Goal: Task Accomplishment & Management: Use online tool/utility

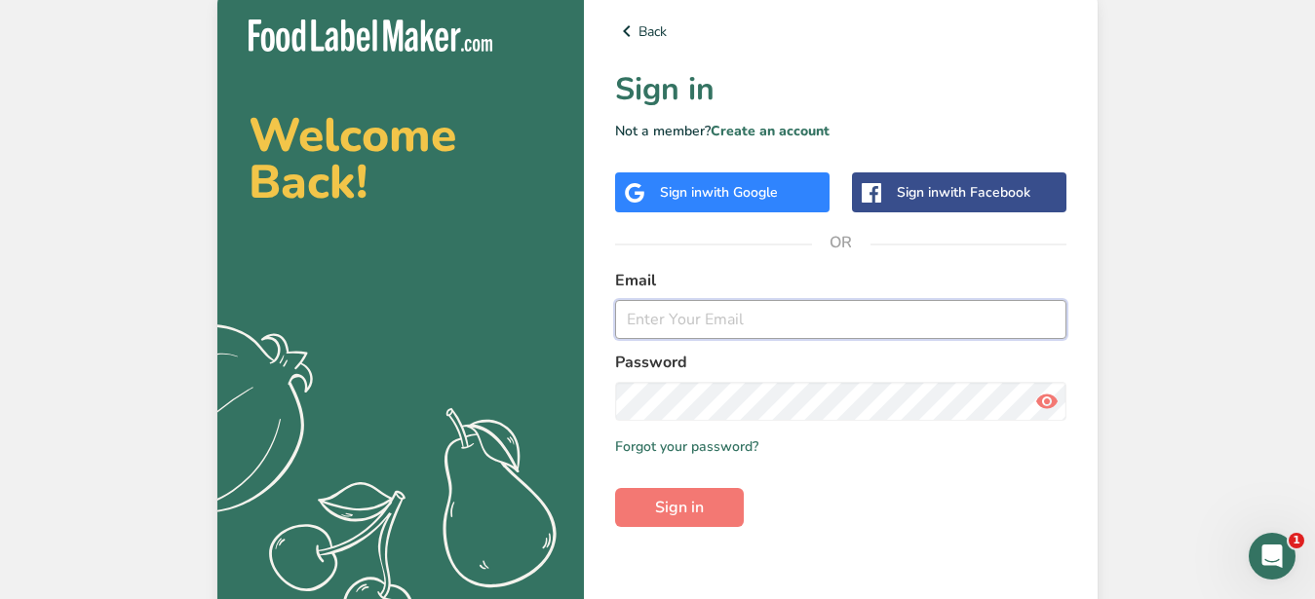
click at [667, 331] on input "email" at bounding box center [840, 319] width 451 height 39
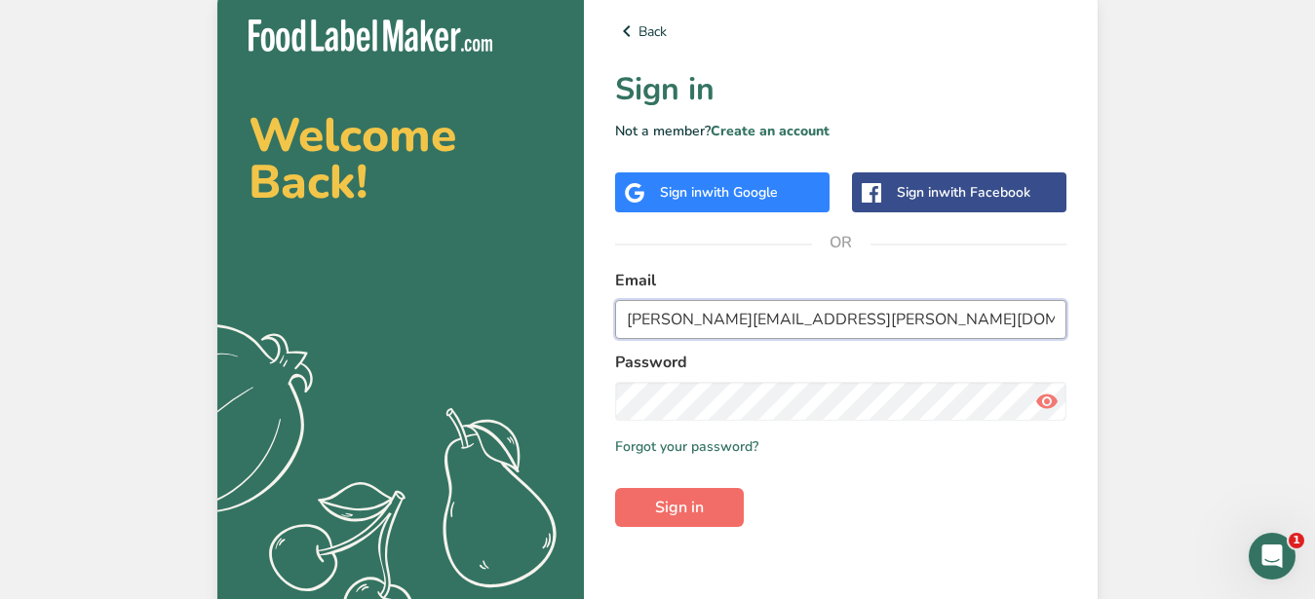
type input "michael.bottomley@oliverbonacini.com"
click at [704, 510] on span "Sign in" at bounding box center [679, 507] width 49 height 23
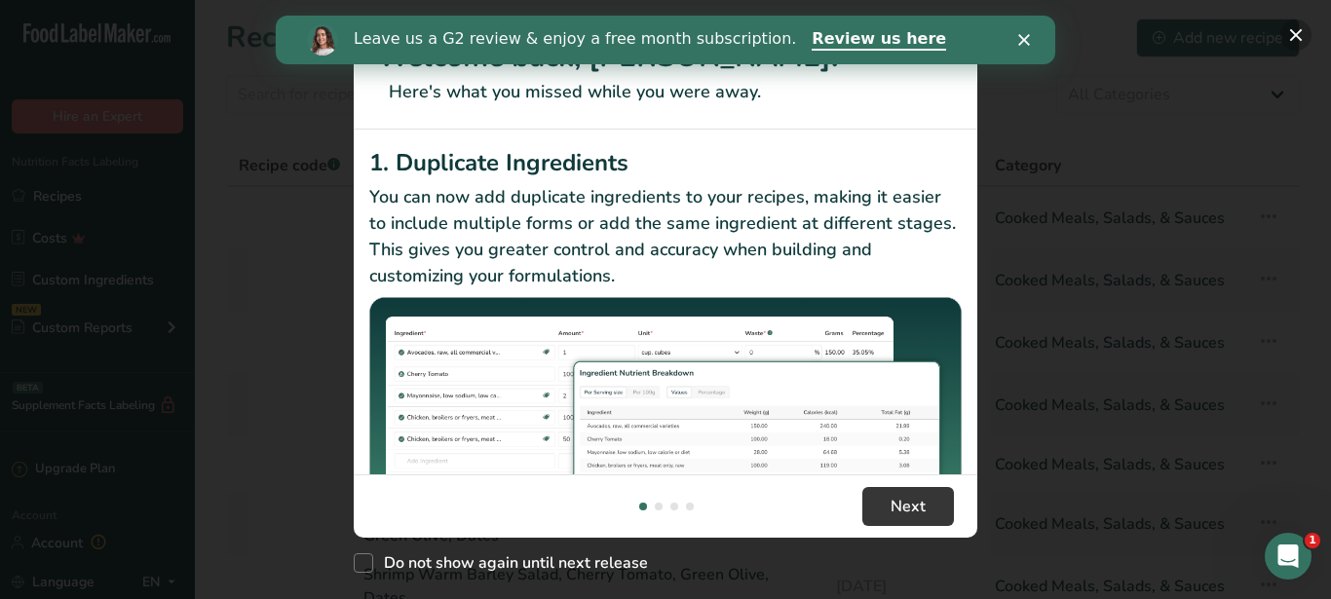
click at [1303, 32] on button "New Features" at bounding box center [1296, 34] width 31 height 31
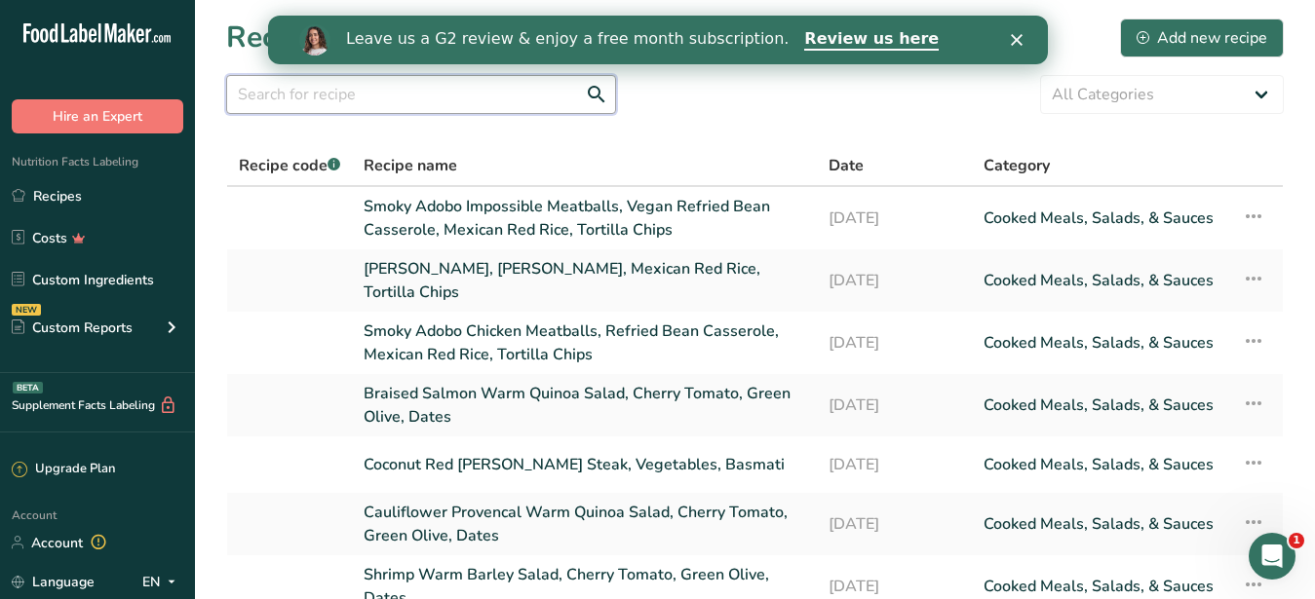
click at [418, 105] on input "text" at bounding box center [421, 94] width 390 height 39
click at [469, 98] on input "text" at bounding box center [421, 94] width 390 height 39
paste input "Tofu Banh Mi Wrap"
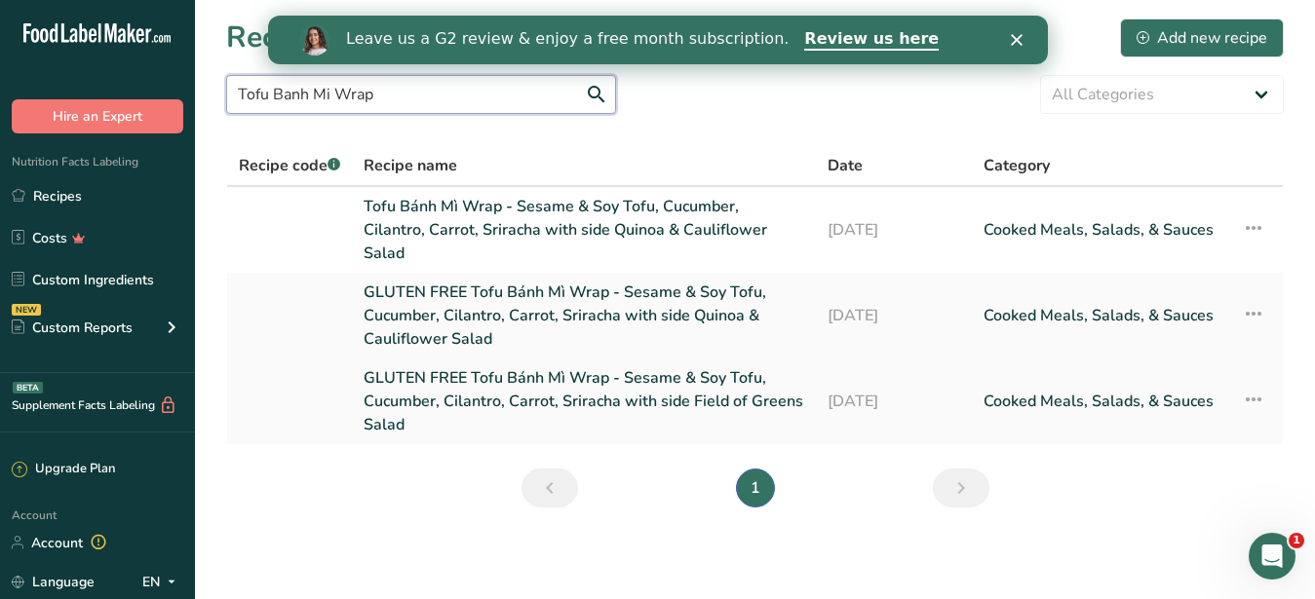
type input "Tofu Banh Mi Wrap"
click at [411, 366] on link "GLUTEN FREE Tofu Bánh Mì Wrap - Sesame & Soy Tofu, Cucumber, Cilantro, Carrot, …" at bounding box center [584, 401] width 441 height 70
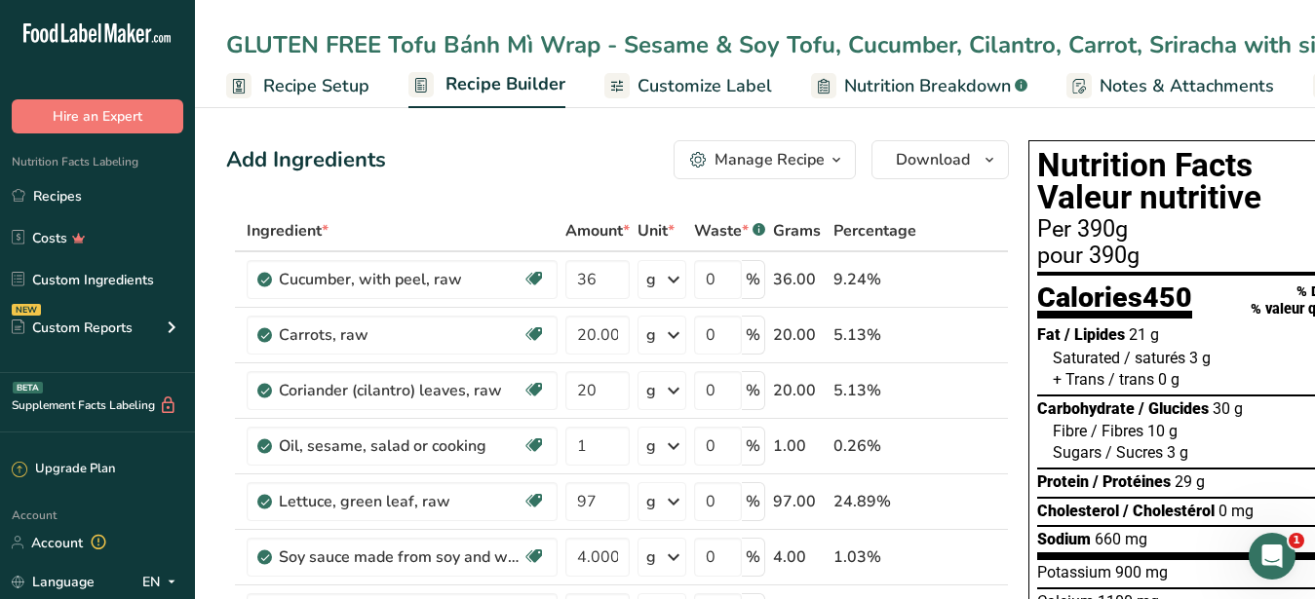
click at [736, 98] on span "Customize Label" at bounding box center [704, 86] width 135 height 26
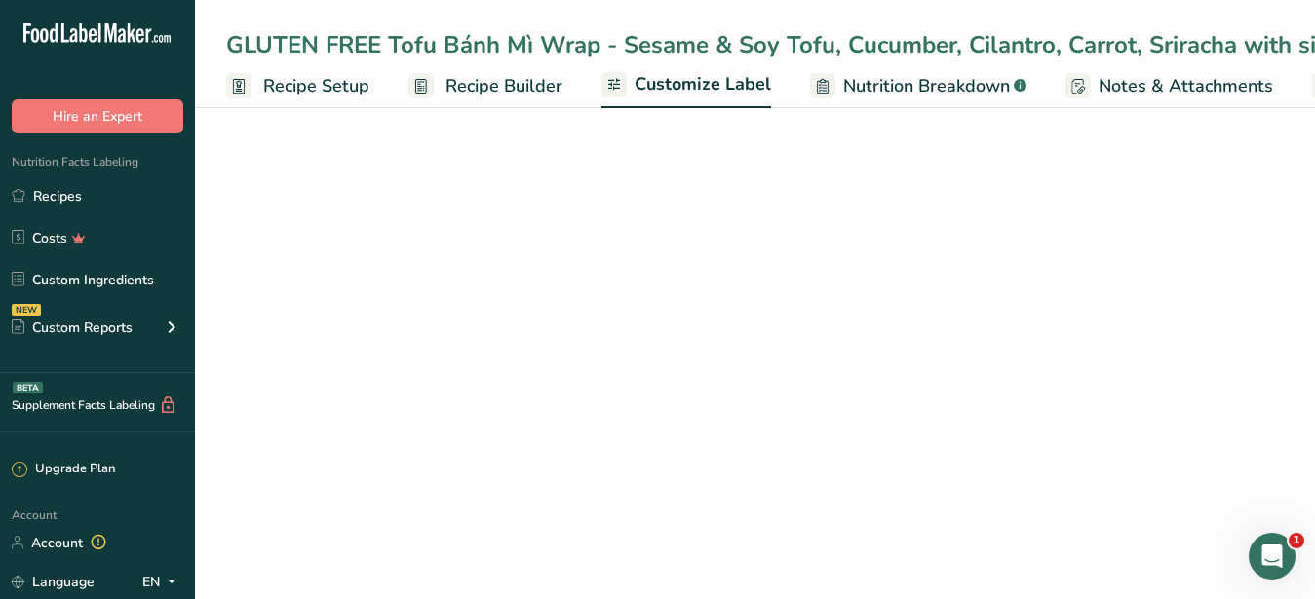
scroll to position [0, 203]
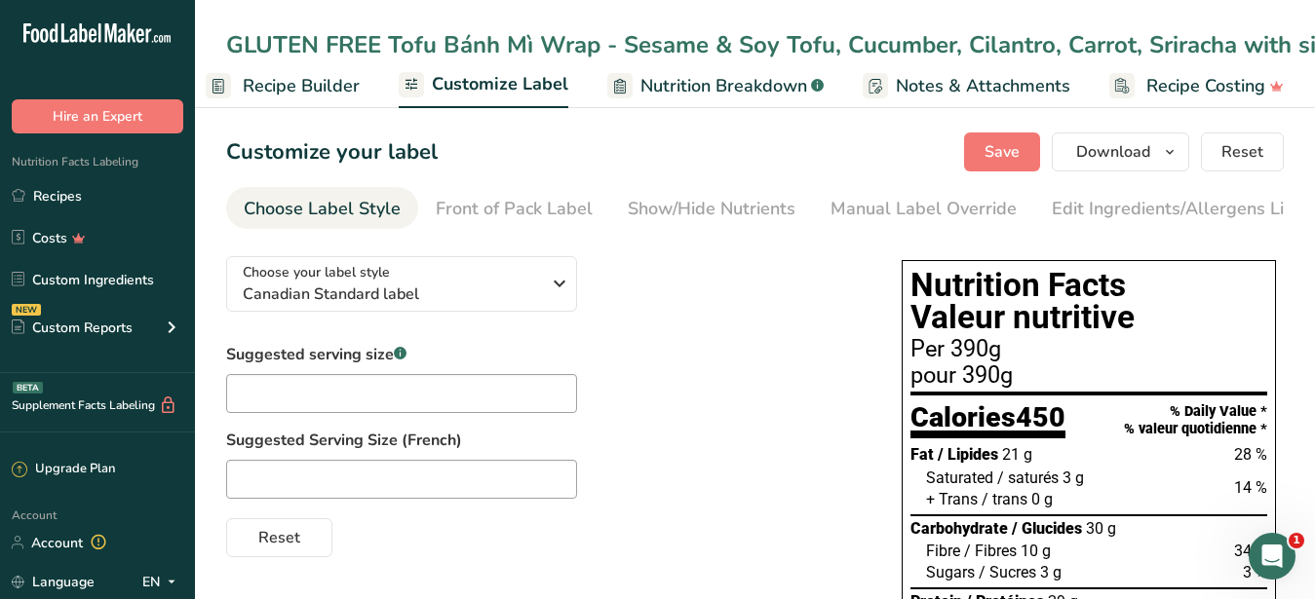
click at [1051, 362] on div "Per 390g" at bounding box center [1088, 349] width 357 height 23
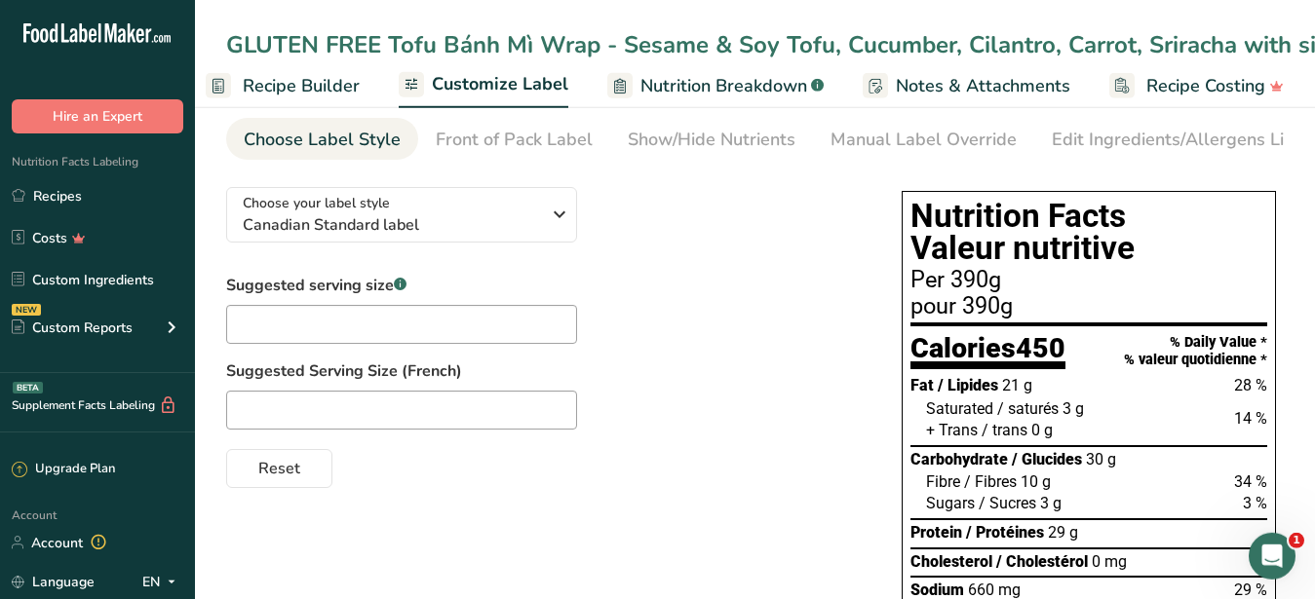
scroll to position [0, 0]
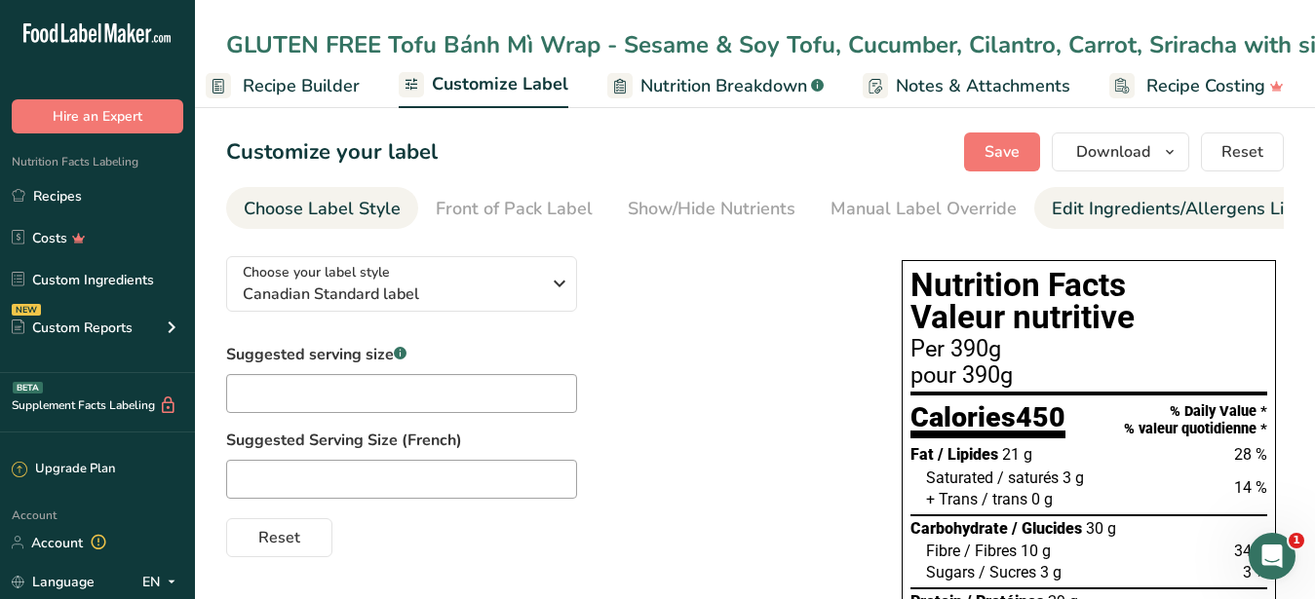
click at [1119, 212] on div "Edit Ingredients/Allergens List" at bounding box center [1176, 209] width 248 height 26
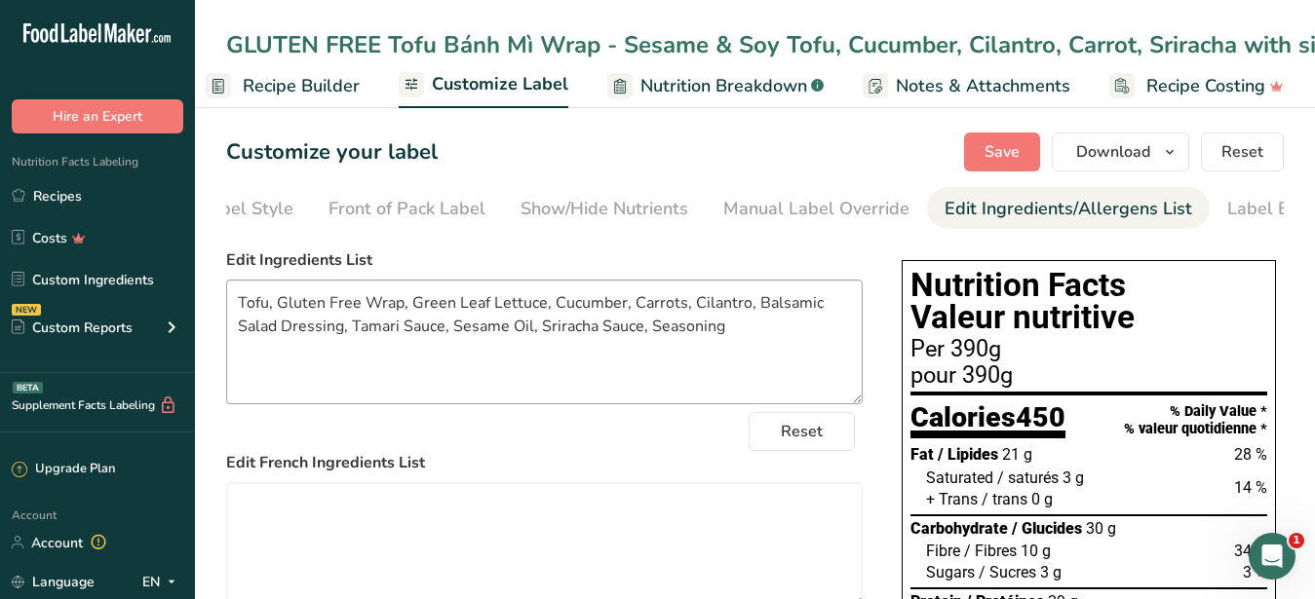
scroll to position [0, 178]
drag, startPoint x: 748, startPoint y: 317, endPoint x: 808, endPoint y: 317, distance: 60.4
click at [808, 317] on textarea "Tofu, Gluten Free Wrap, Green Leaf Lettuce, Cucumber, Carrots, Cilantro, Balsam…" at bounding box center [544, 342] width 636 height 125
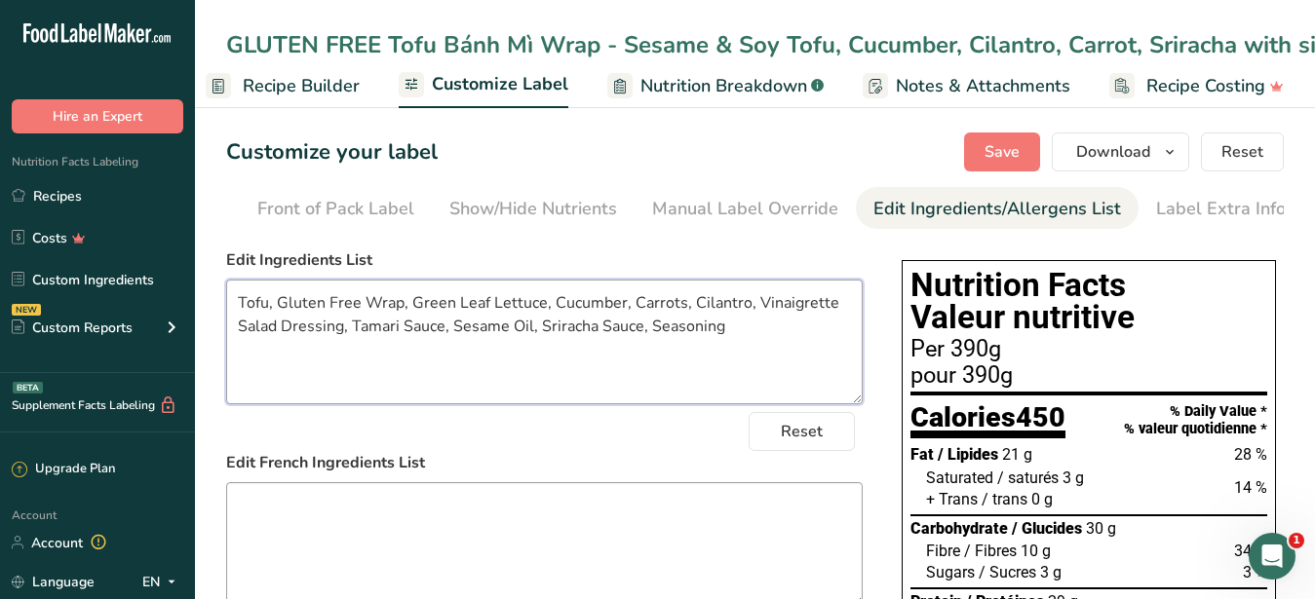
type textarea "Tofu, Gluten Free Wrap, Green Leaf Lettuce, Cucumber, Carrots, Cilantro, Vinaig…"
click at [522, 504] on textarea at bounding box center [544, 544] width 636 height 125
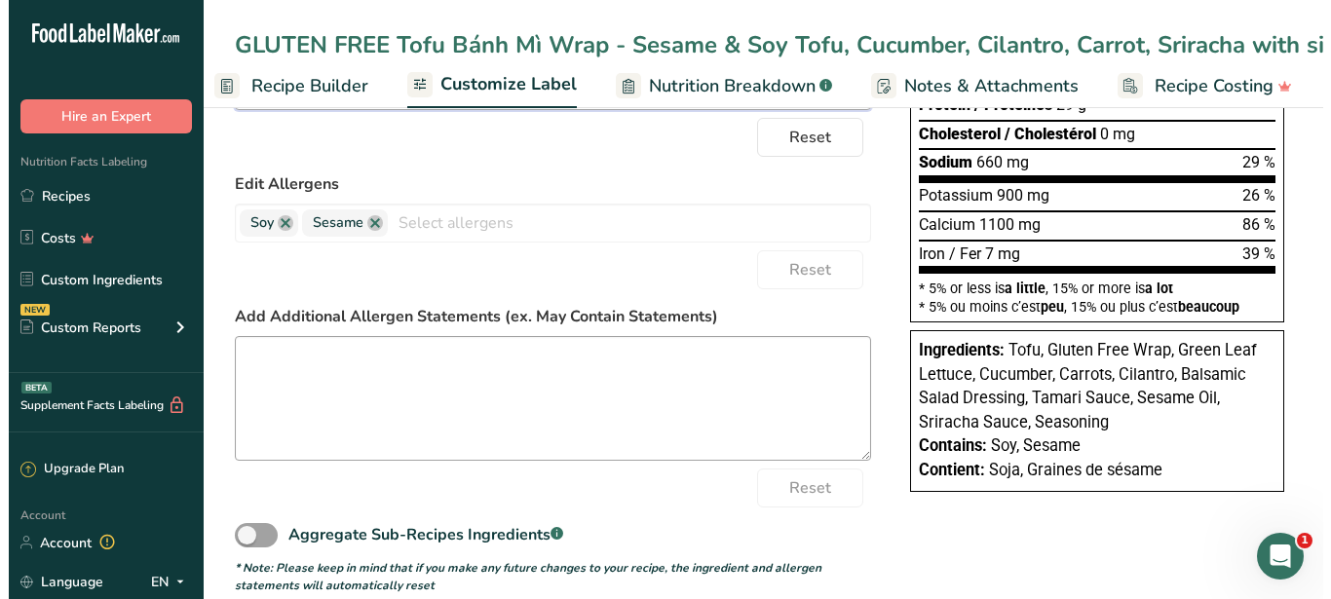
scroll to position [0, 0]
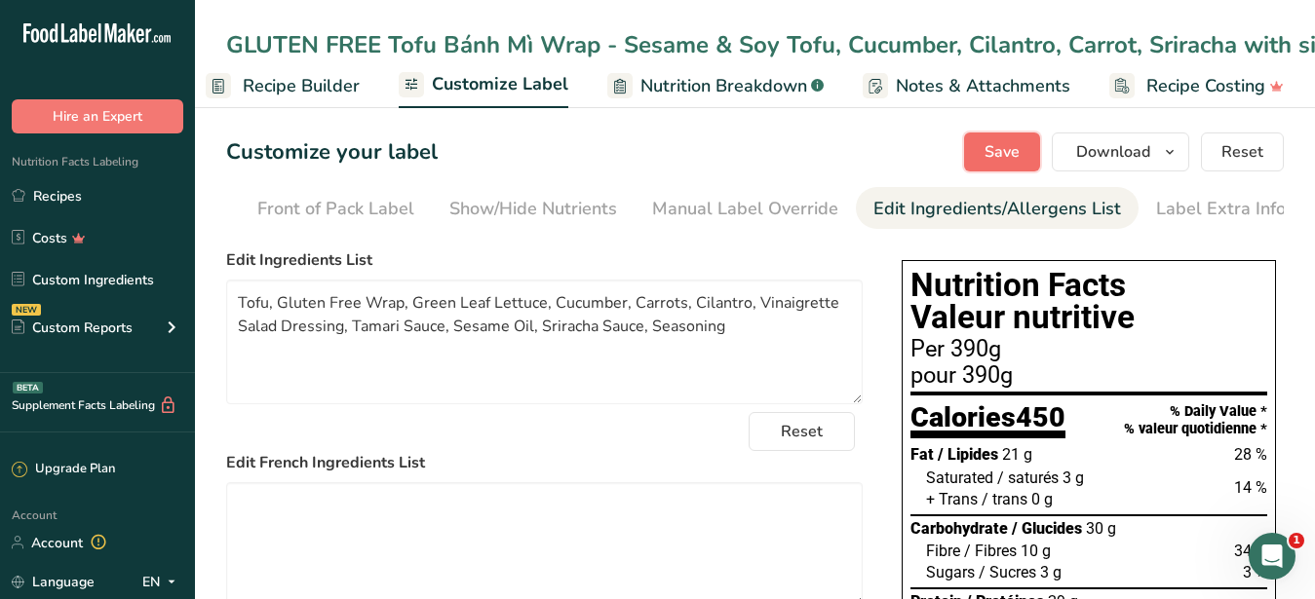
click at [974, 151] on button "Save" at bounding box center [1002, 152] width 76 height 39
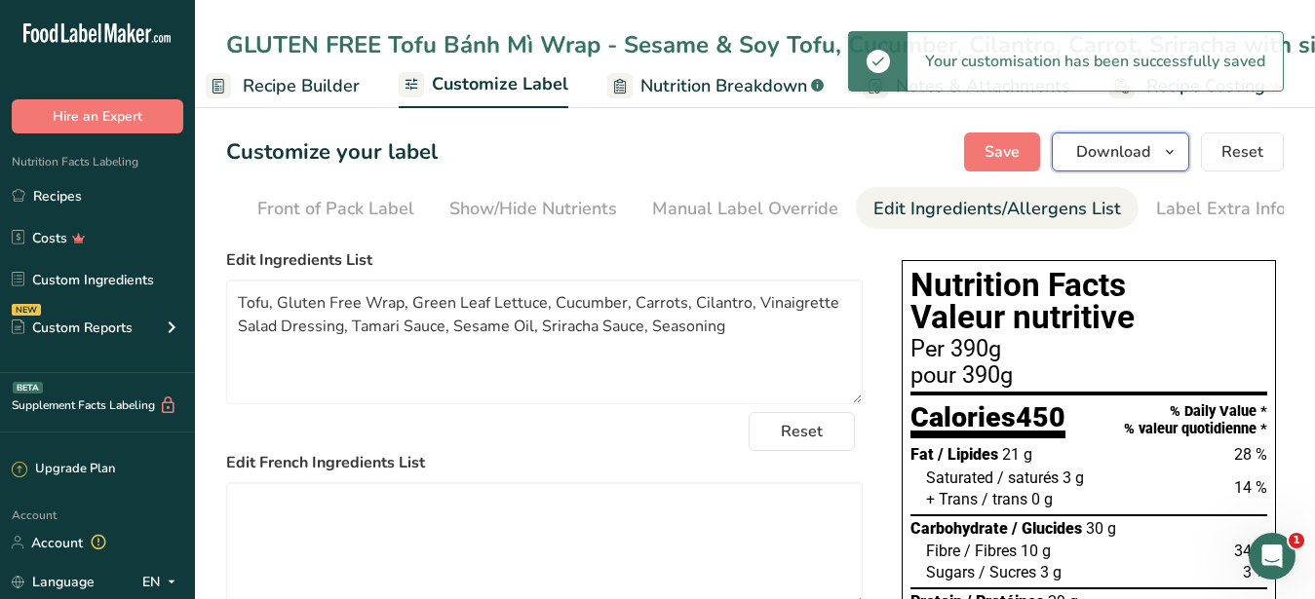
click at [1106, 162] on span "Download" at bounding box center [1113, 151] width 74 height 23
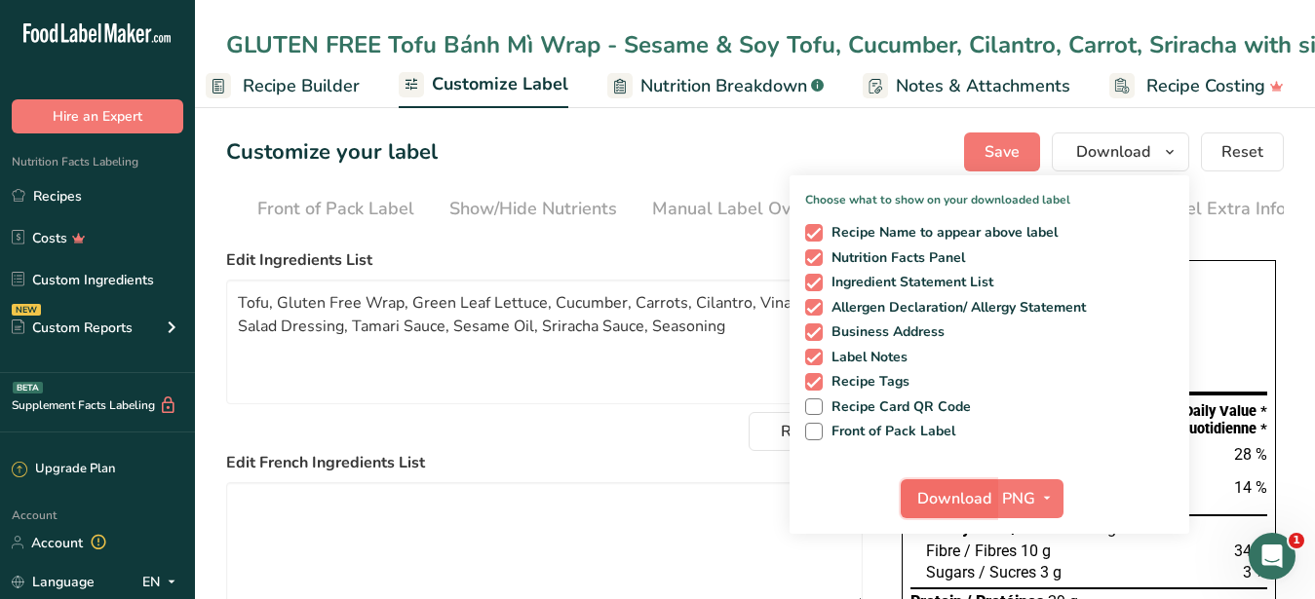
click at [962, 488] on span "Download" at bounding box center [954, 498] width 74 height 23
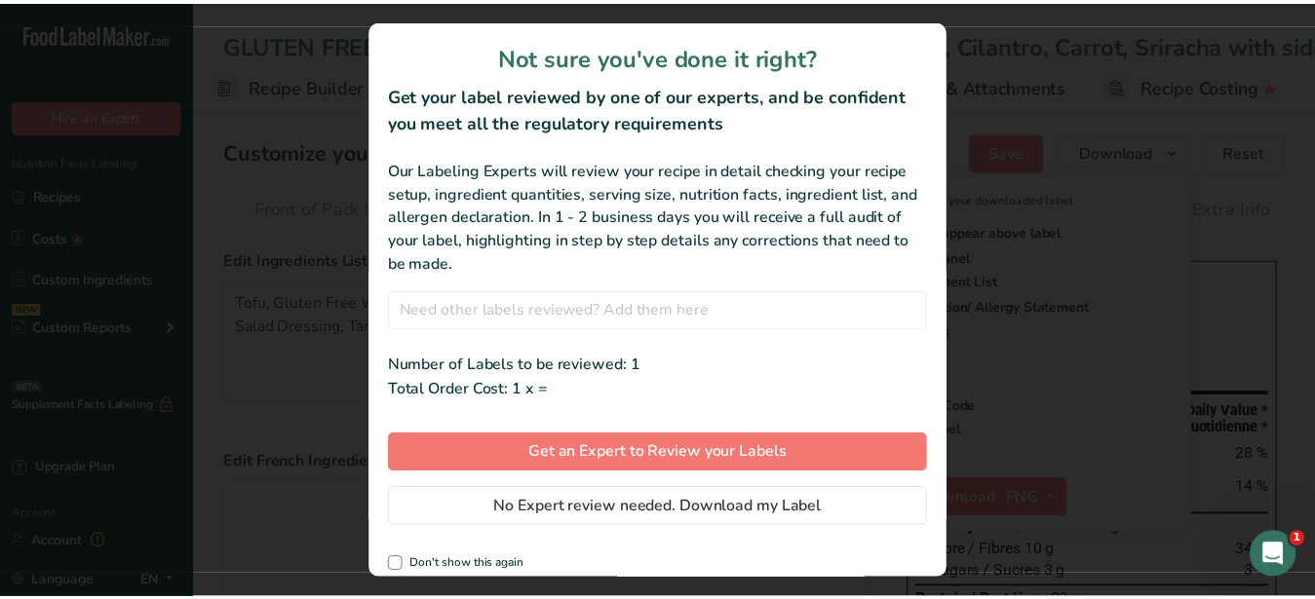
scroll to position [0, 186]
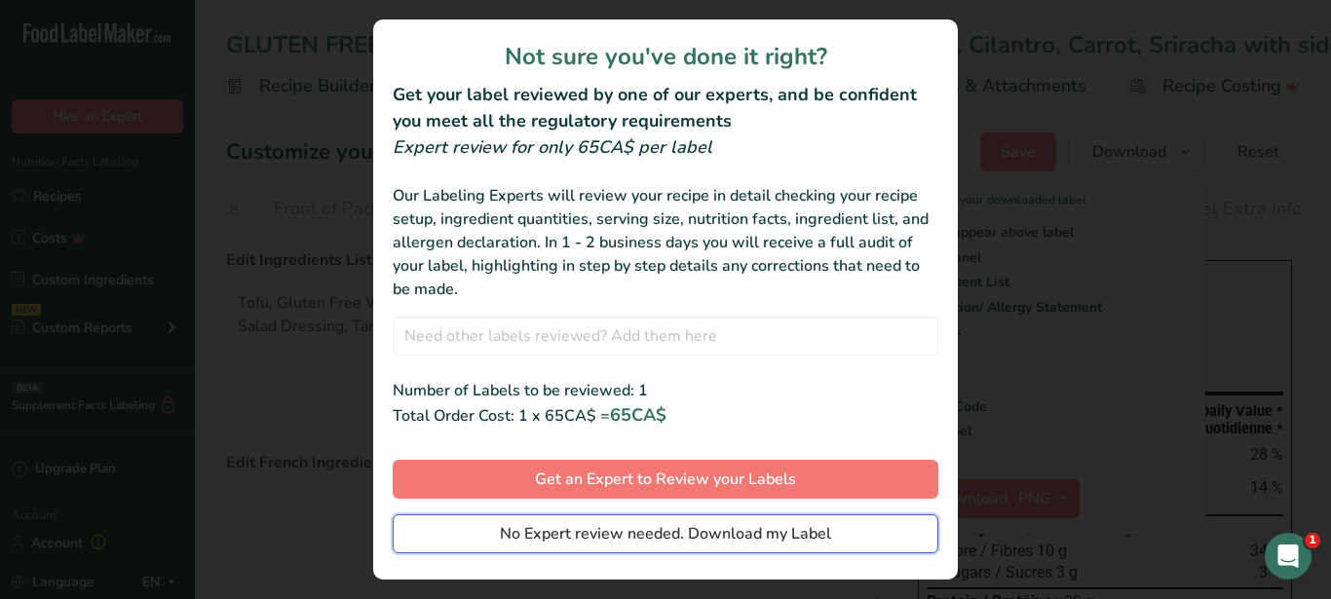
click at [746, 532] on span "No Expert review needed. Download my Label" at bounding box center [665, 533] width 331 height 23
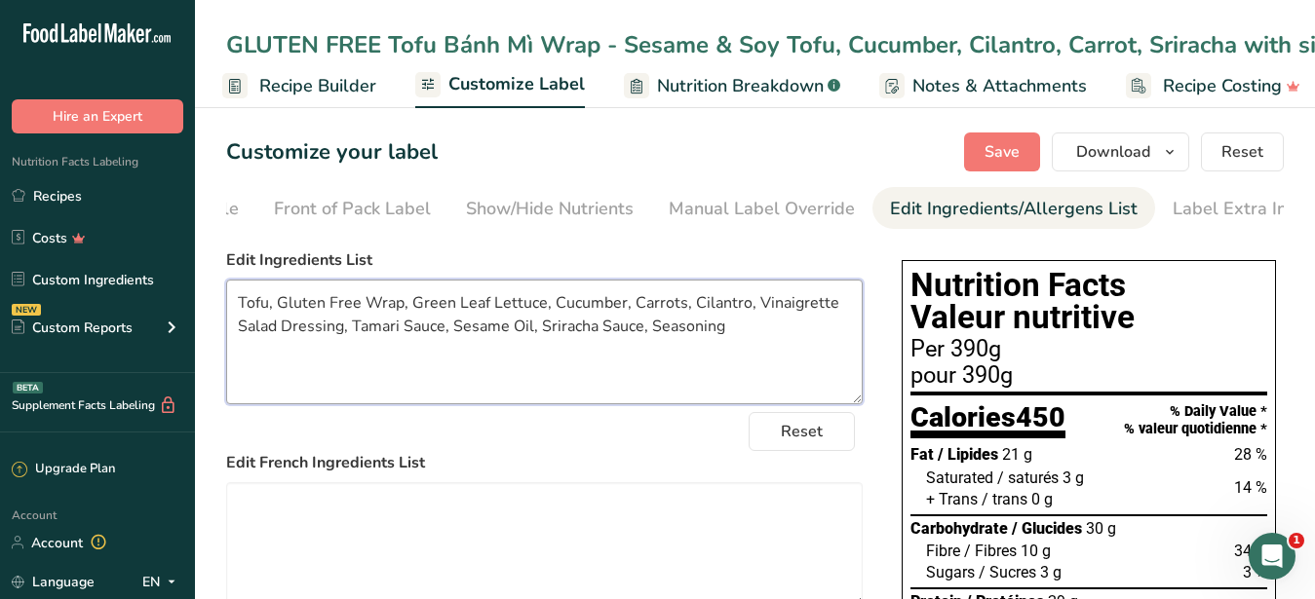
click at [752, 341] on textarea "Tofu, Gluten Free Wrap, Green Leaf Lettuce, Cucumber, Carrots, Cilantro, Vinaig…" at bounding box center [544, 342] width 636 height 125
drag, startPoint x: 750, startPoint y: 343, endPoint x: 199, endPoint y: 288, distance: 553.5
click at [226, 288] on textarea "Tofu, Gluten Free Wrap, Green Leaf Lettuce, Cucumber, Carrots, Cilantro, Vinaig…" at bounding box center [544, 342] width 636 height 125
click at [330, 99] on span "Recipe Builder" at bounding box center [317, 86] width 117 height 26
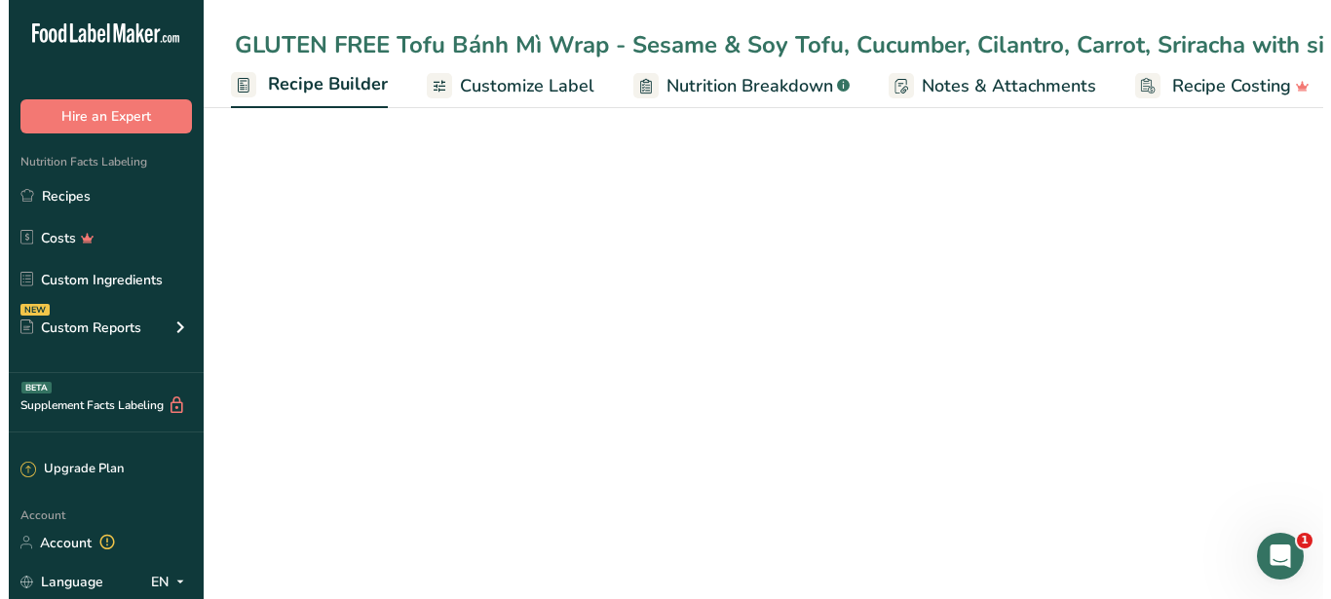
scroll to position [0, 188]
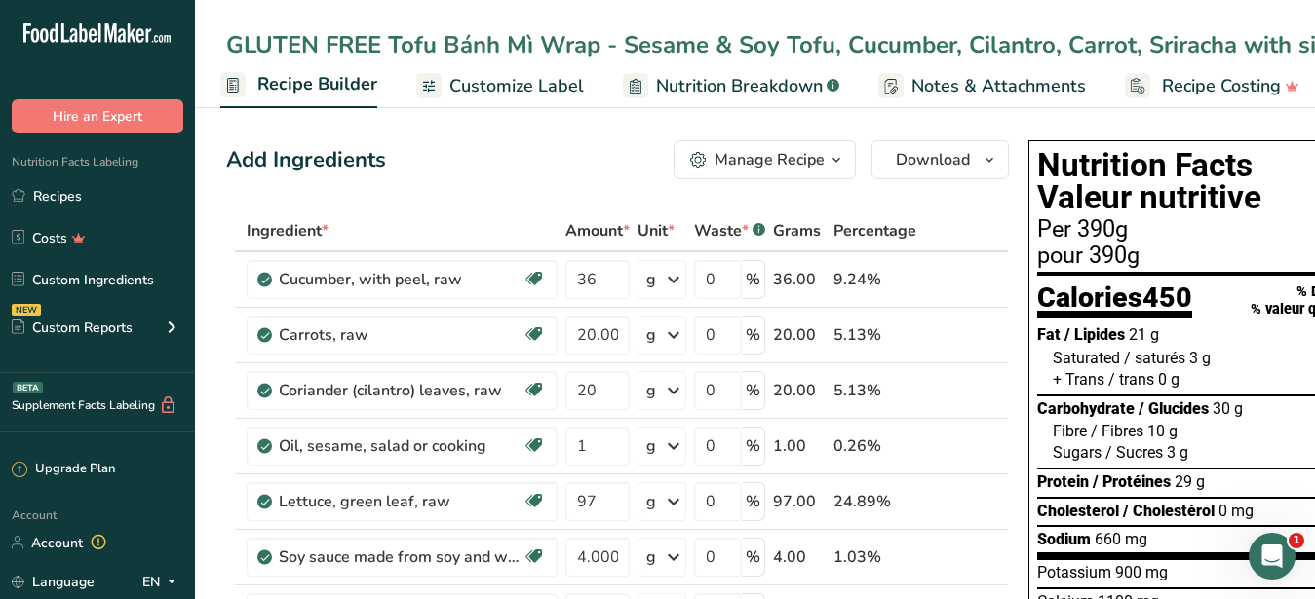
click at [822, 153] on div "Manage Recipe" at bounding box center [769, 159] width 110 height 23
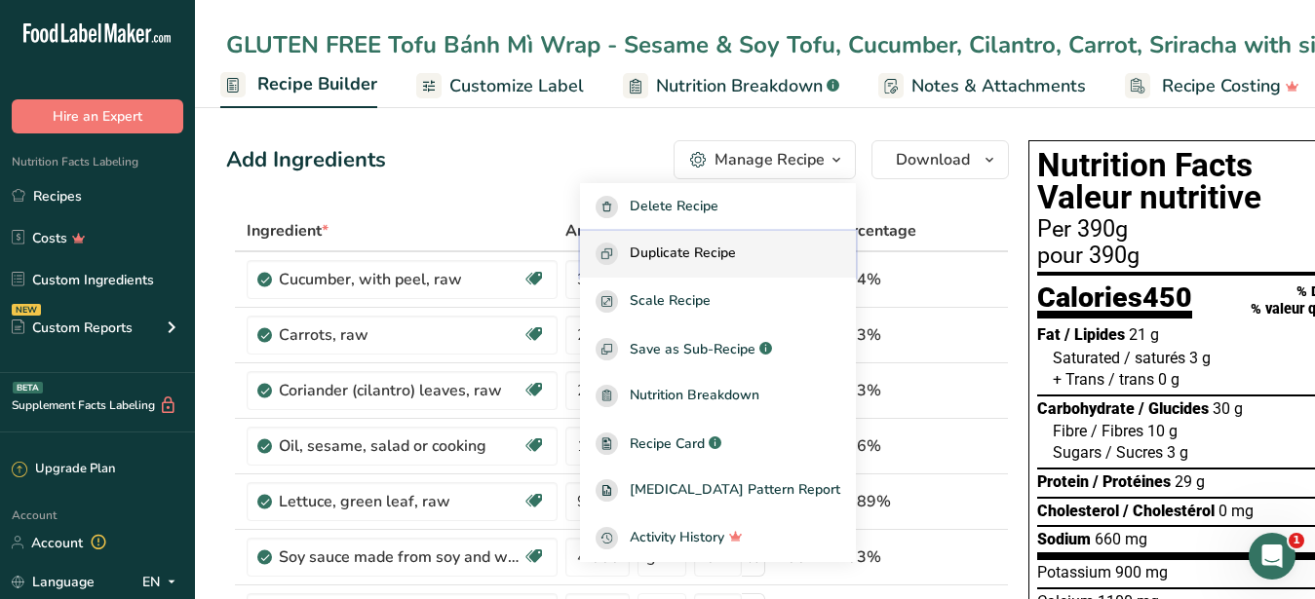
click at [746, 243] on button "Duplicate Recipe" at bounding box center [718, 255] width 276 height 48
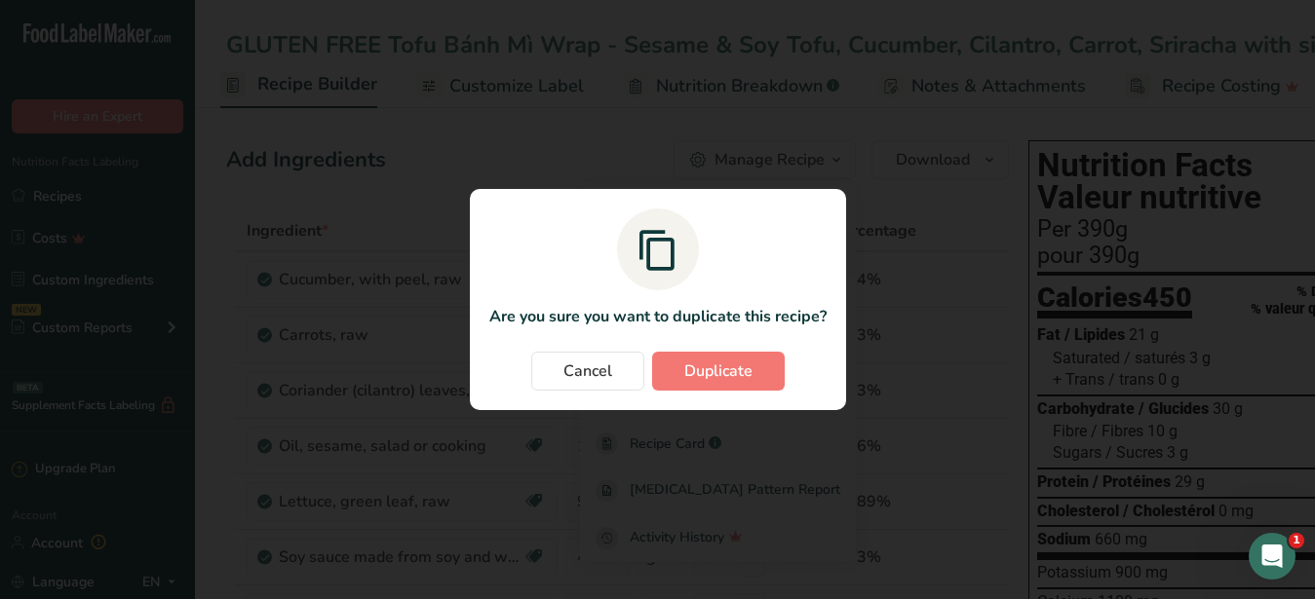
scroll to position [0, 186]
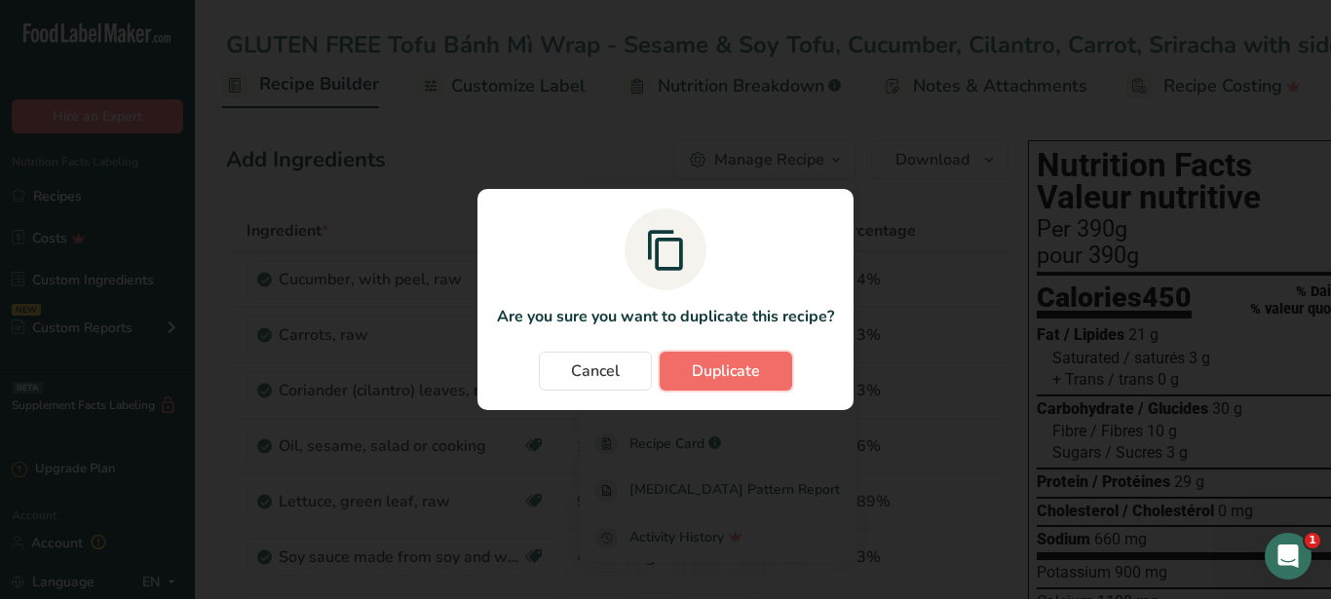
click at [760, 372] on button "Duplicate" at bounding box center [726, 371] width 133 height 39
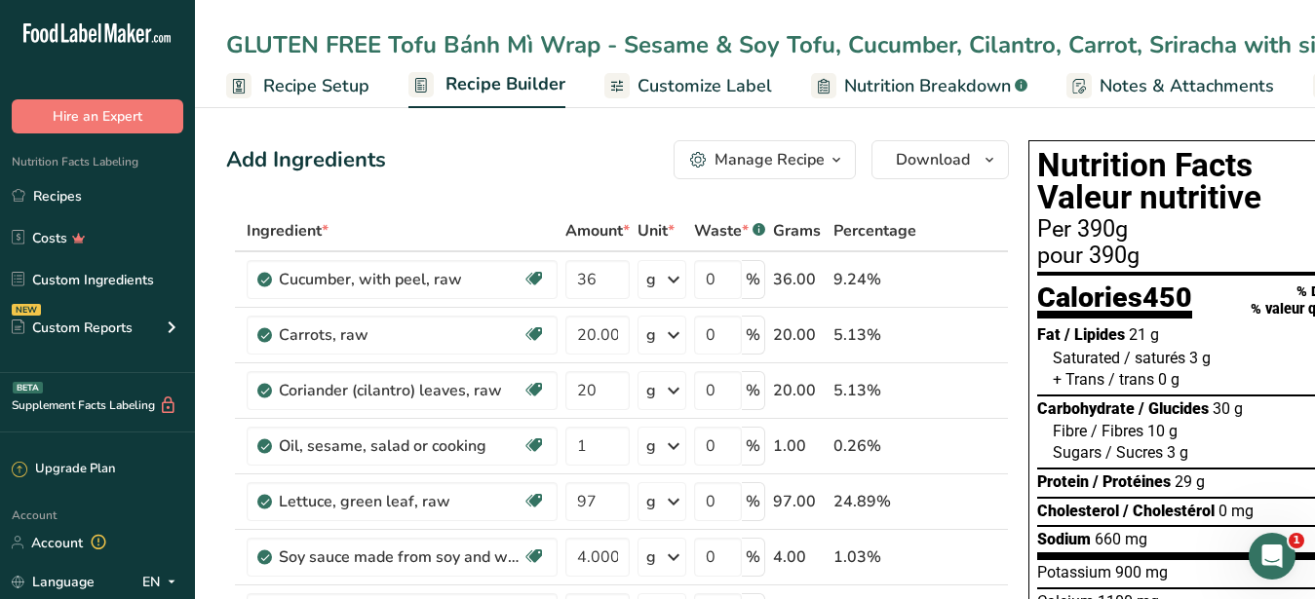
click at [1090, 43] on div "GLUTEN FREE Tofu Bánh Mì Wrap - Sesame & Soy Tofu, Cucumber, Cilantro, Carrot, …" at bounding box center [929, 44] width 1406 height 35
drag, startPoint x: 323, startPoint y: 46, endPoint x: -21, endPoint y: -9, distance: 348.4
click at [226, 27] on input "GLUTEN FREE Tofu Bánh Mì Wrap - Sesame & Soy Tofu, Cucumber, Cilantro, Carrot, …" at bounding box center [755, 44] width 1058 height 35
click at [392, 41] on input "GLUTEN FREE Tofu Bánh Mì Wrap - Sesame & Soy Tofu, Cucumber, Cilantro, Carrot, …" at bounding box center [755, 44] width 1058 height 35
drag, startPoint x: 392, startPoint y: 41, endPoint x: 180, endPoint y: 40, distance: 211.5
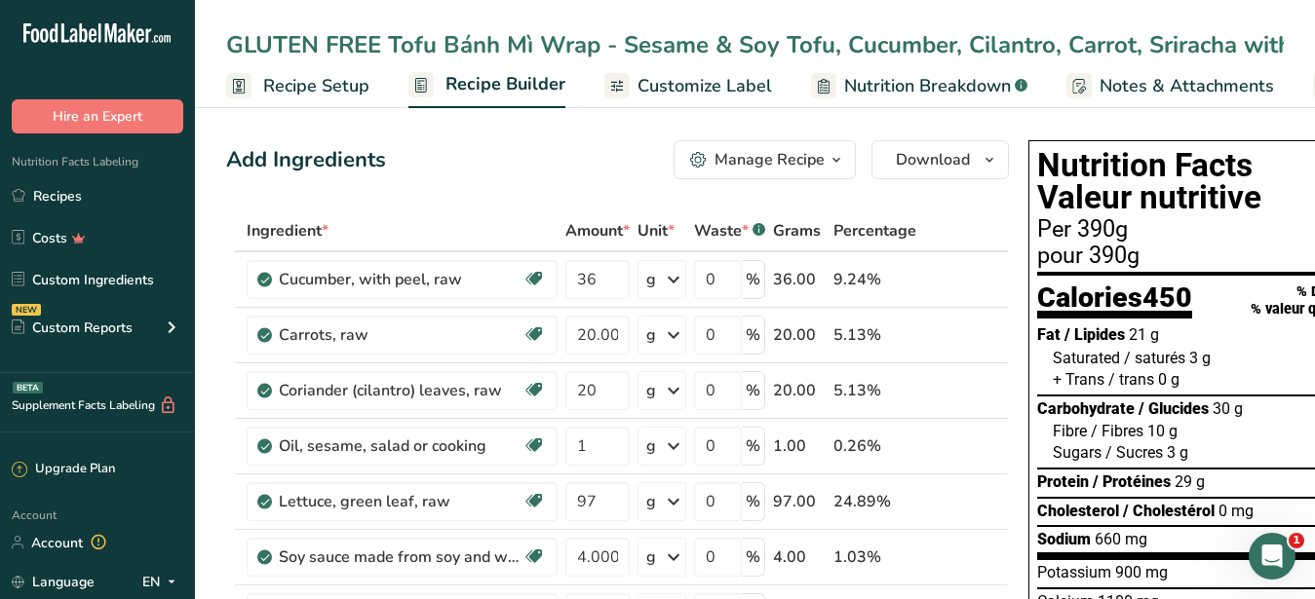
click at [226, 40] on input "GLUTEN FREE Tofu Bánh Mì Wrap - Sesame & Soy Tofu, Cucumber, Cilantro, Carrot, …" at bounding box center [755, 44] width 1058 height 35
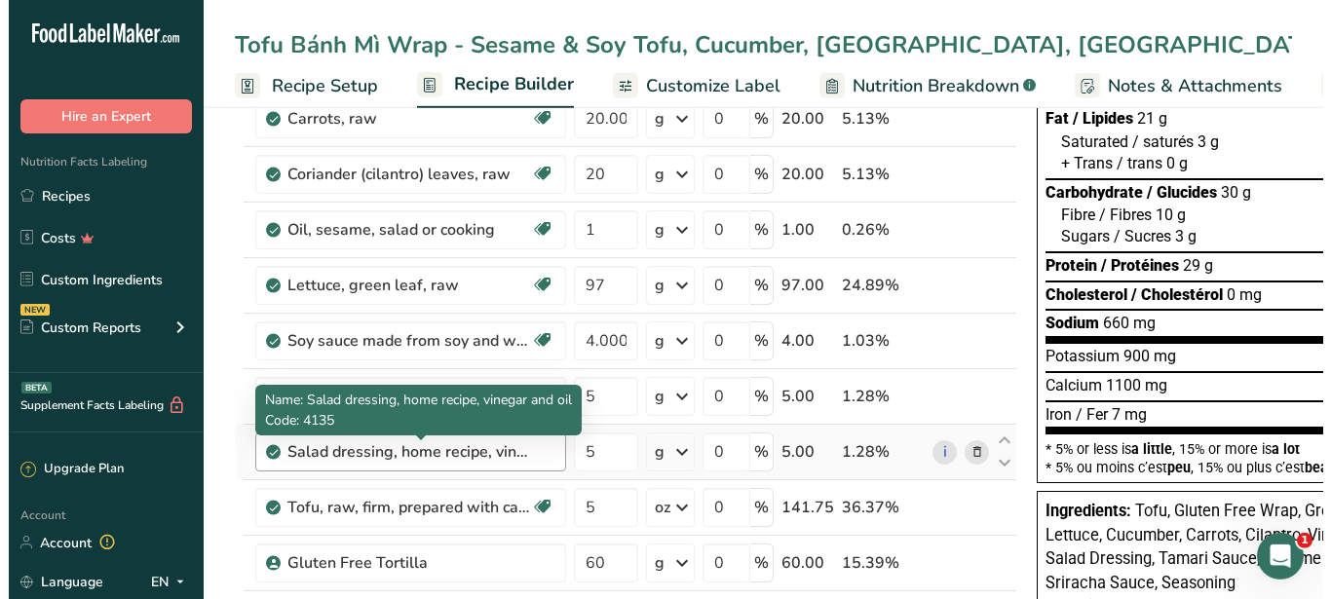
scroll to position [298, 0]
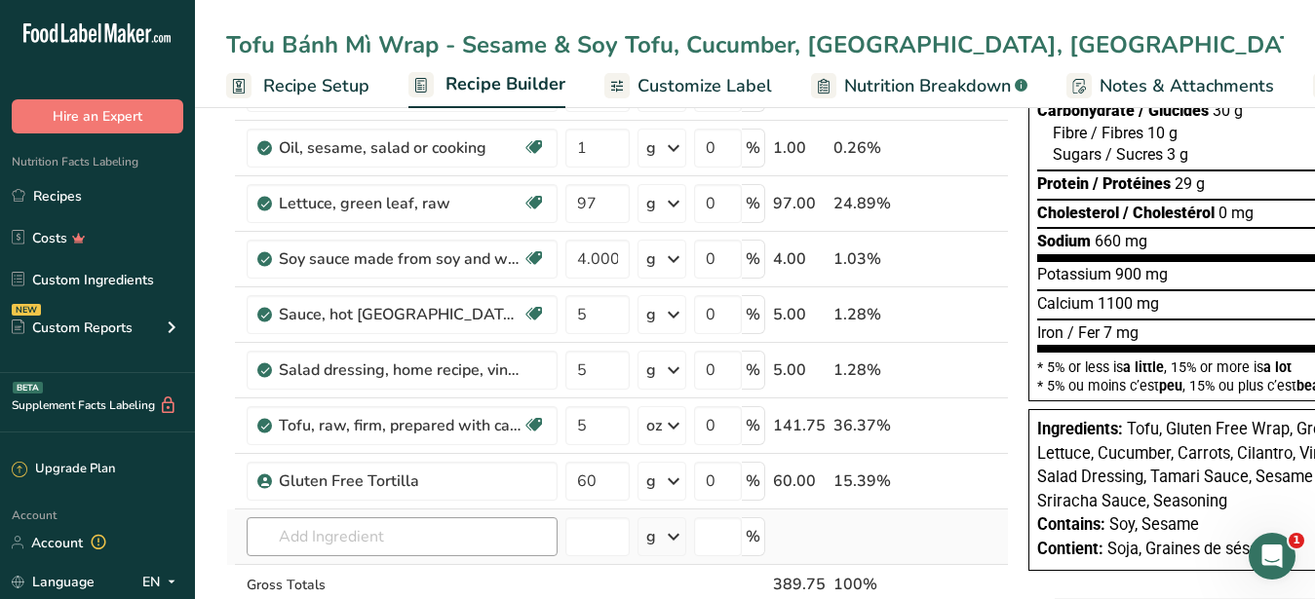
type input "Tofu Bánh Mì Wrap - Sesame & Soy Tofu, Cucumber, [GEOGRAPHIC_DATA], [GEOGRAPHIC…"
click at [390, 529] on input "text" at bounding box center [402, 537] width 311 height 39
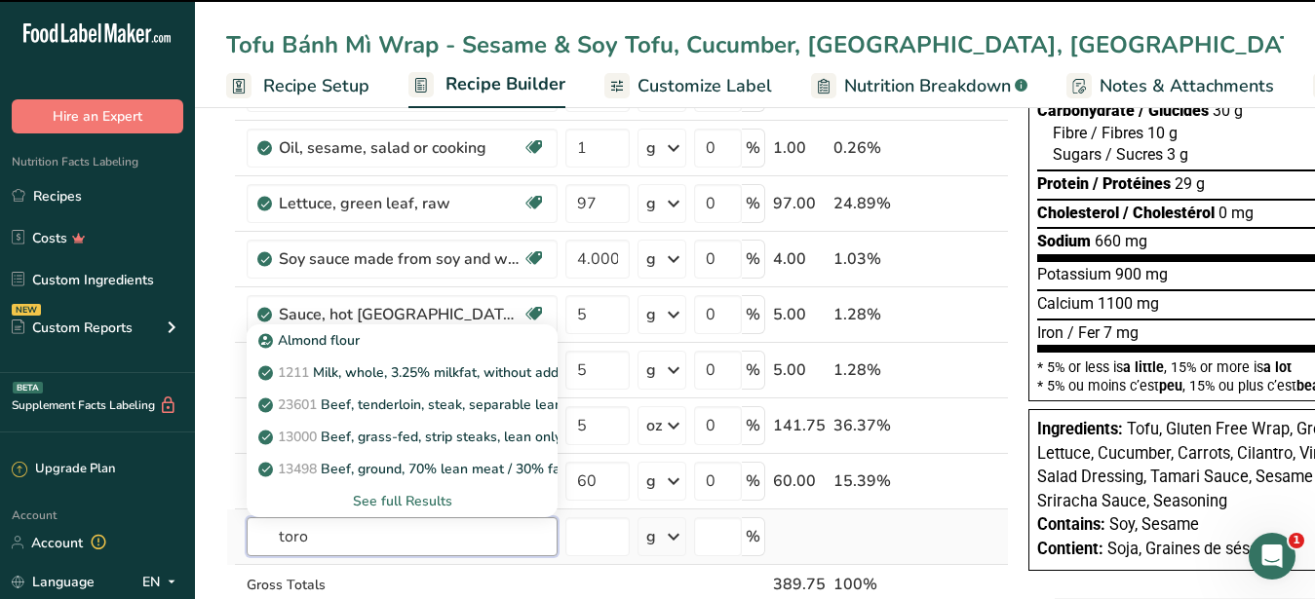
type input "torot"
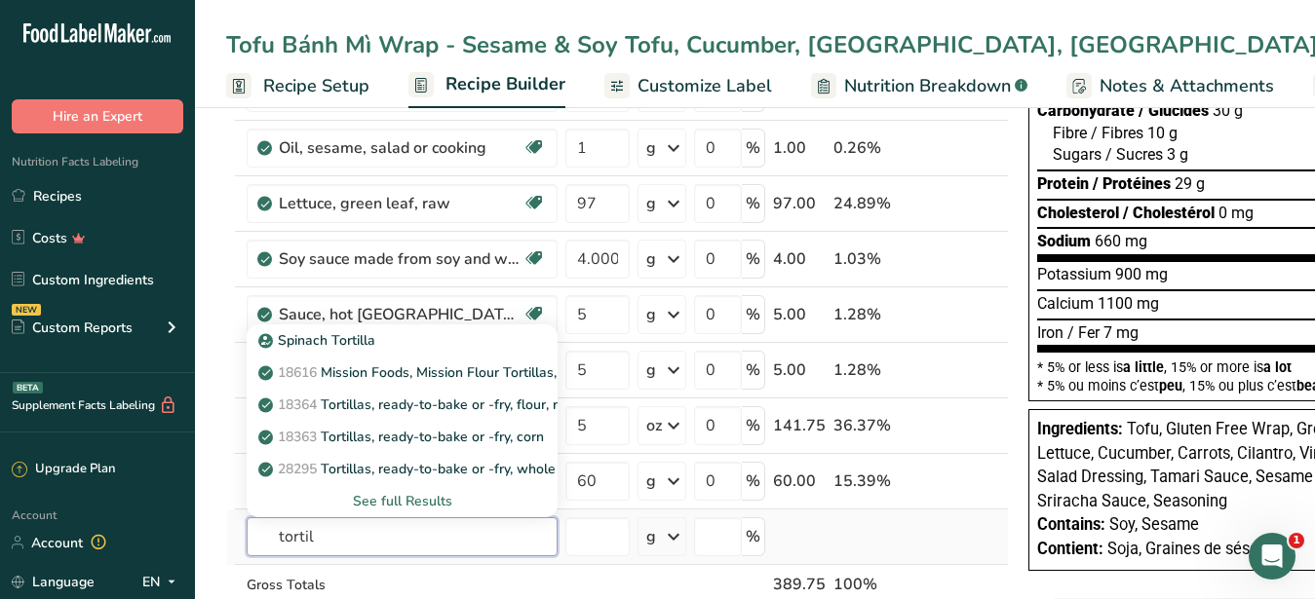
type input "tortil"
click at [393, 505] on div "See full Results" at bounding box center [402, 501] width 280 height 20
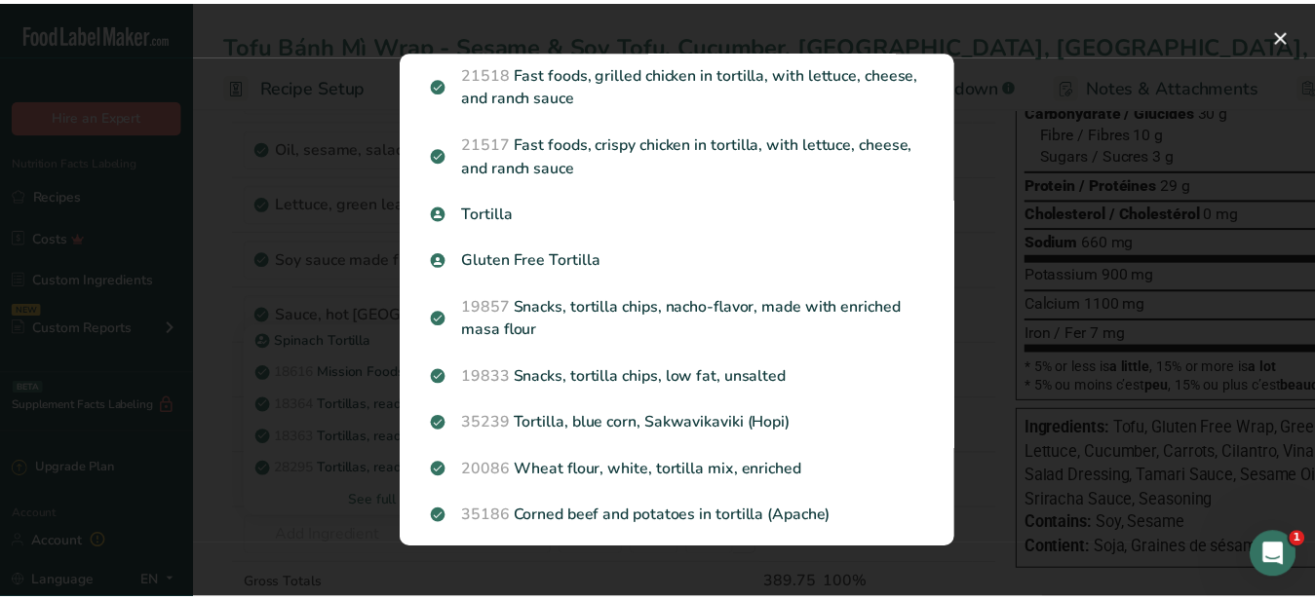
scroll to position [901, 0]
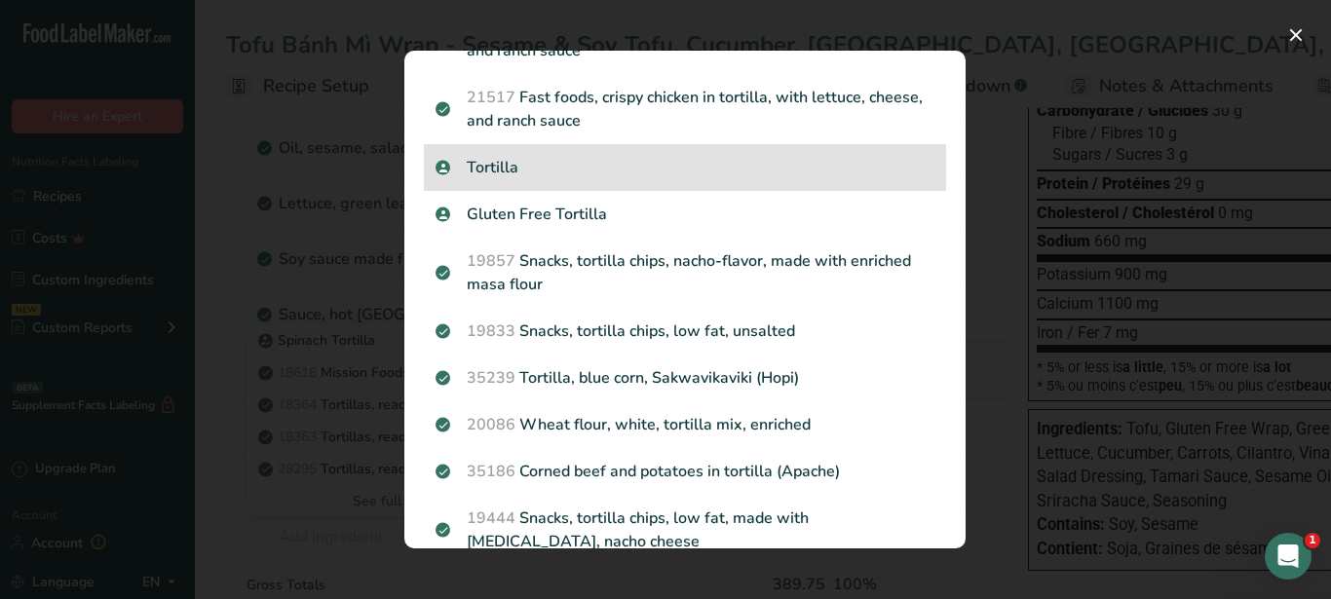
click at [515, 179] on p "Tortilla" at bounding box center [685, 167] width 499 height 23
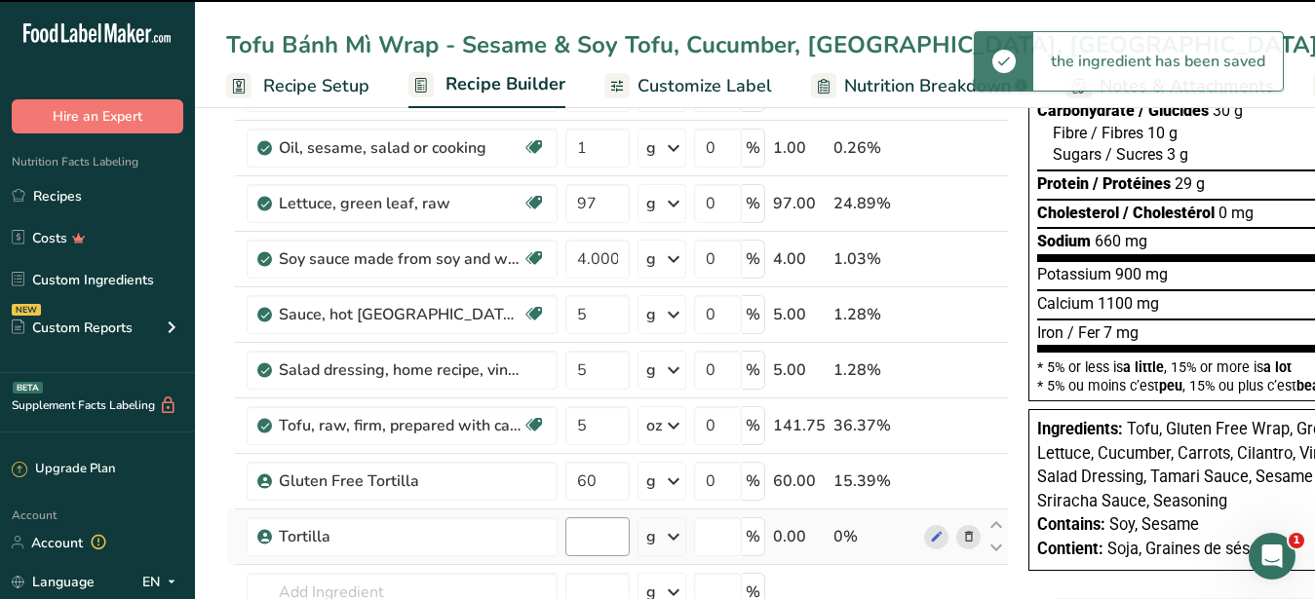
type input "0"
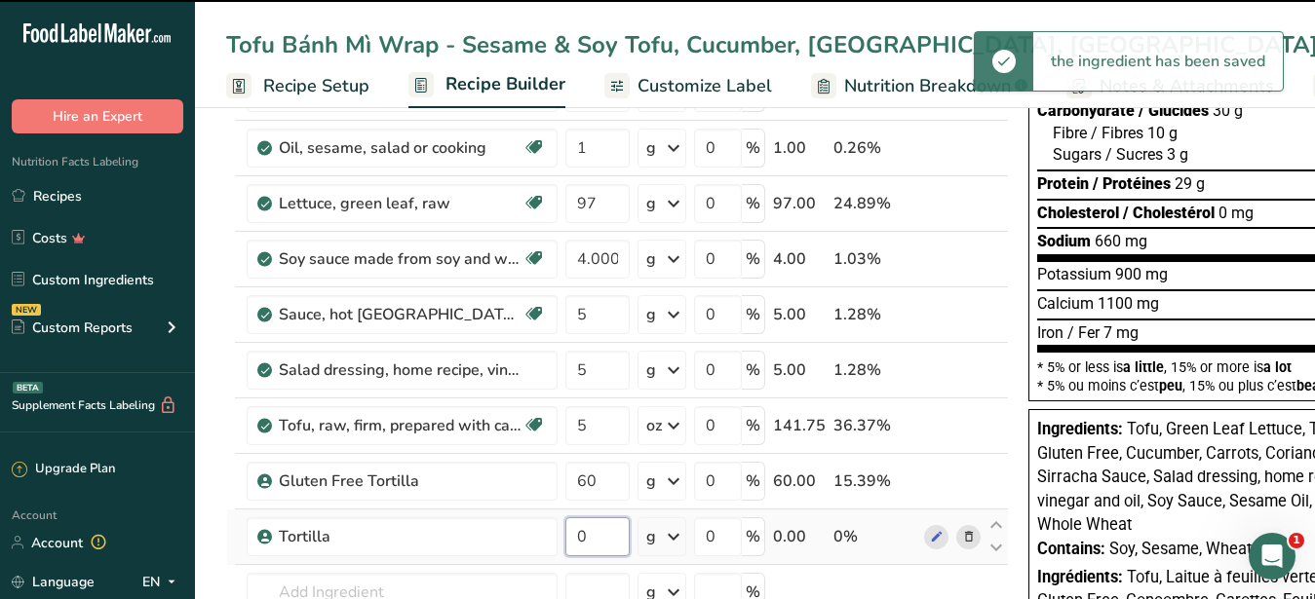
drag, startPoint x: 601, startPoint y: 531, endPoint x: 568, endPoint y: 537, distance: 33.7
click at [568, 537] on input "0" at bounding box center [597, 537] width 64 height 39
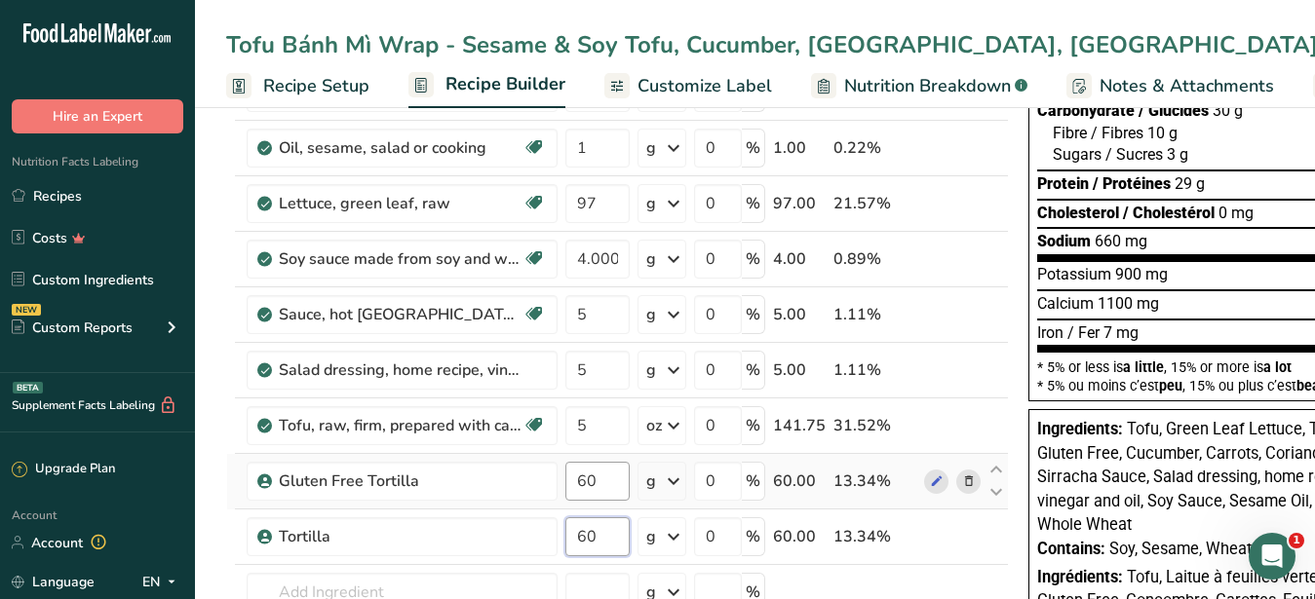
type input "60"
click at [603, 494] on input "60" at bounding box center [597, 481] width 64 height 39
click at [964, 481] on div "Ingredient * Amount * Unit * Waste * .a-a{fill:#347362;}.b-a{fill:#fff;} Grams …" at bounding box center [617, 327] width 783 height 830
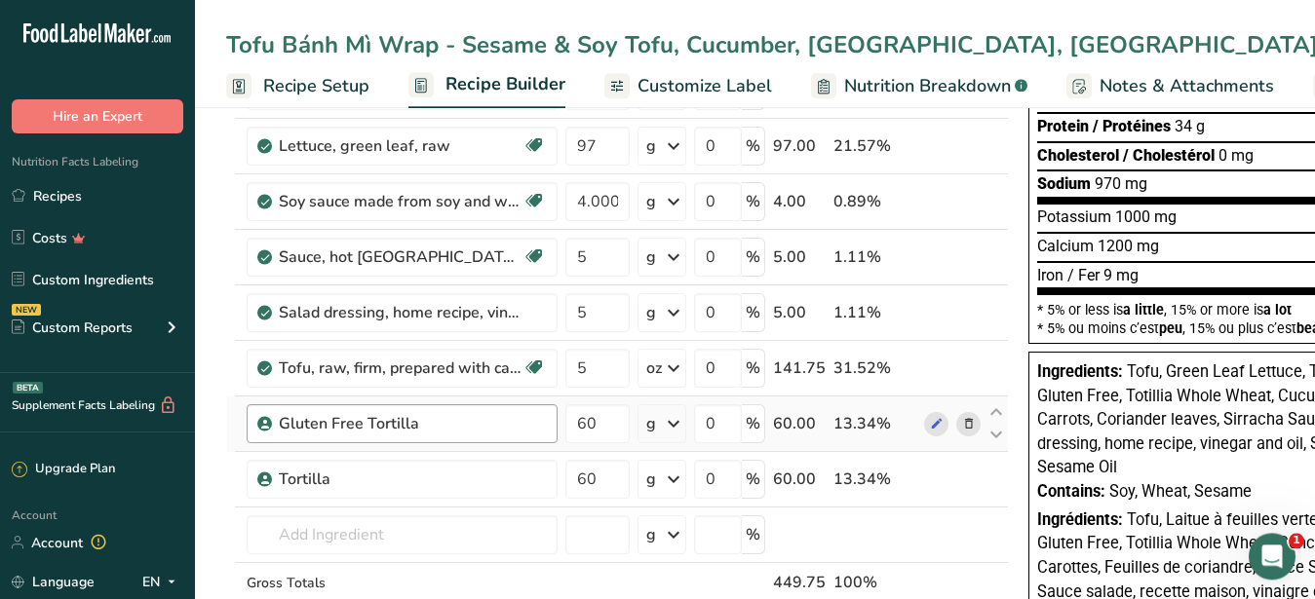
scroll to position [398, 0]
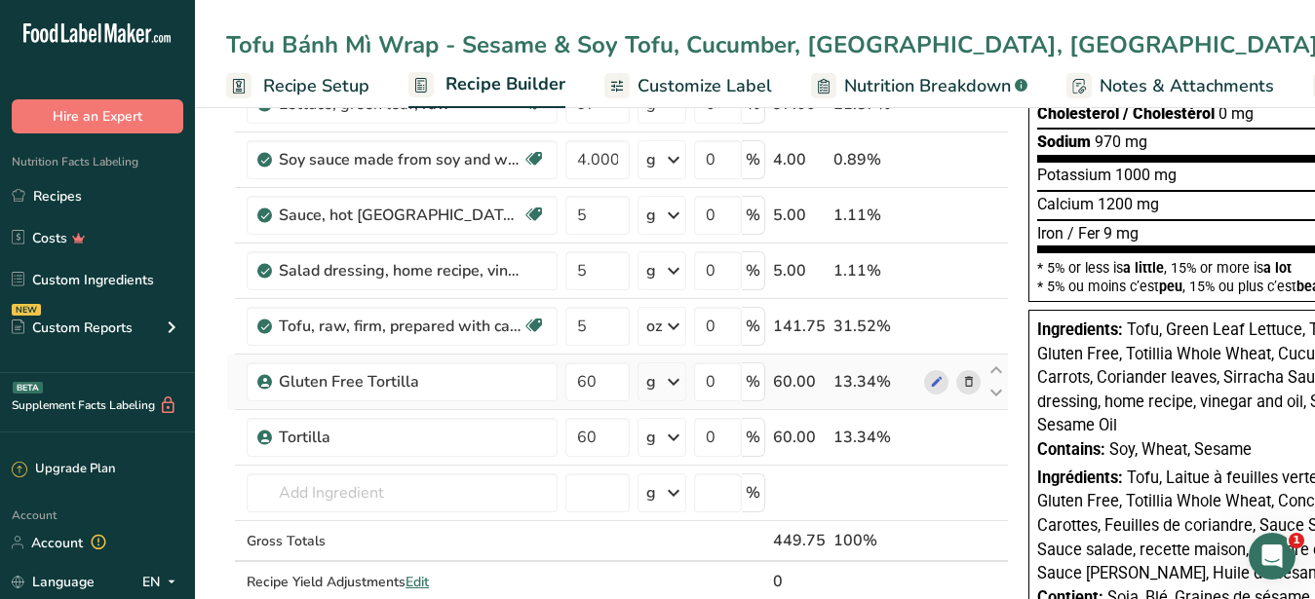
click at [968, 383] on icon at bounding box center [969, 382] width 14 height 20
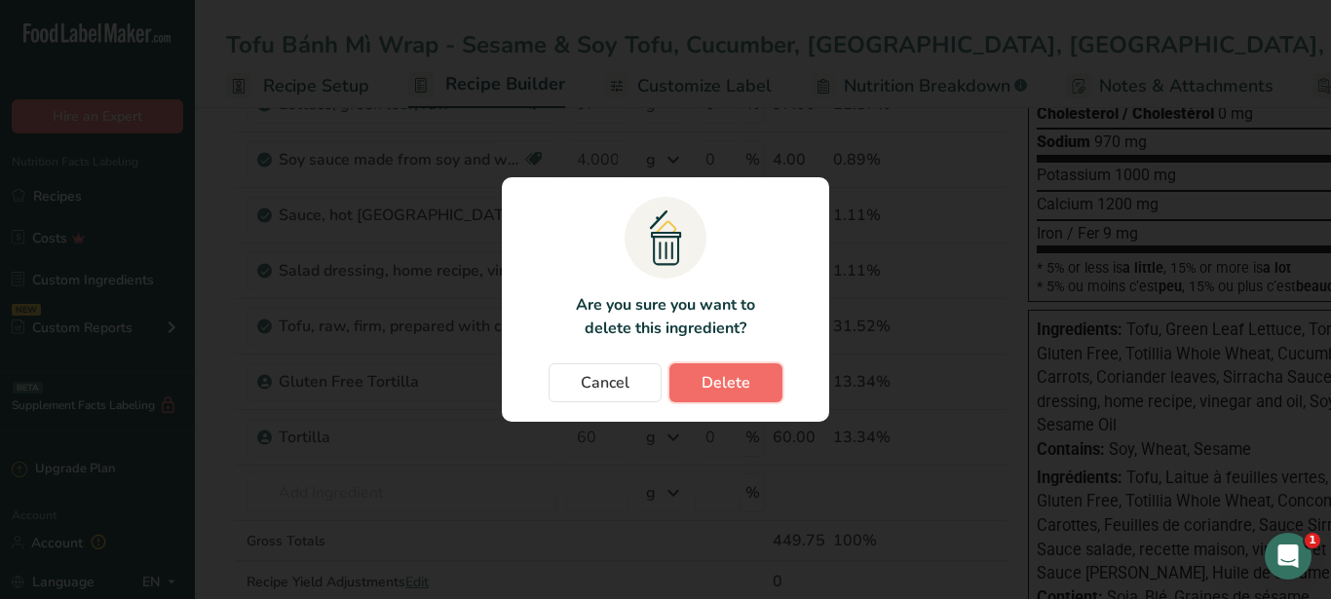
click at [751, 387] on button "Delete" at bounding box center [726, 383] width 113 height 39
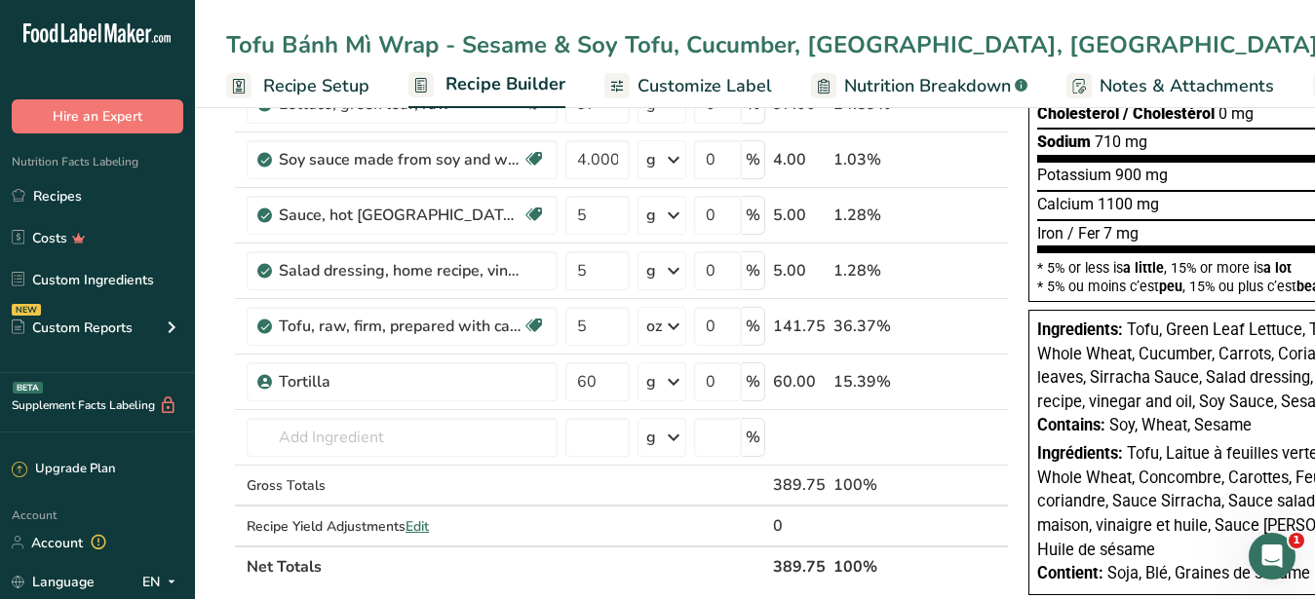
scroll to position [0, 0]
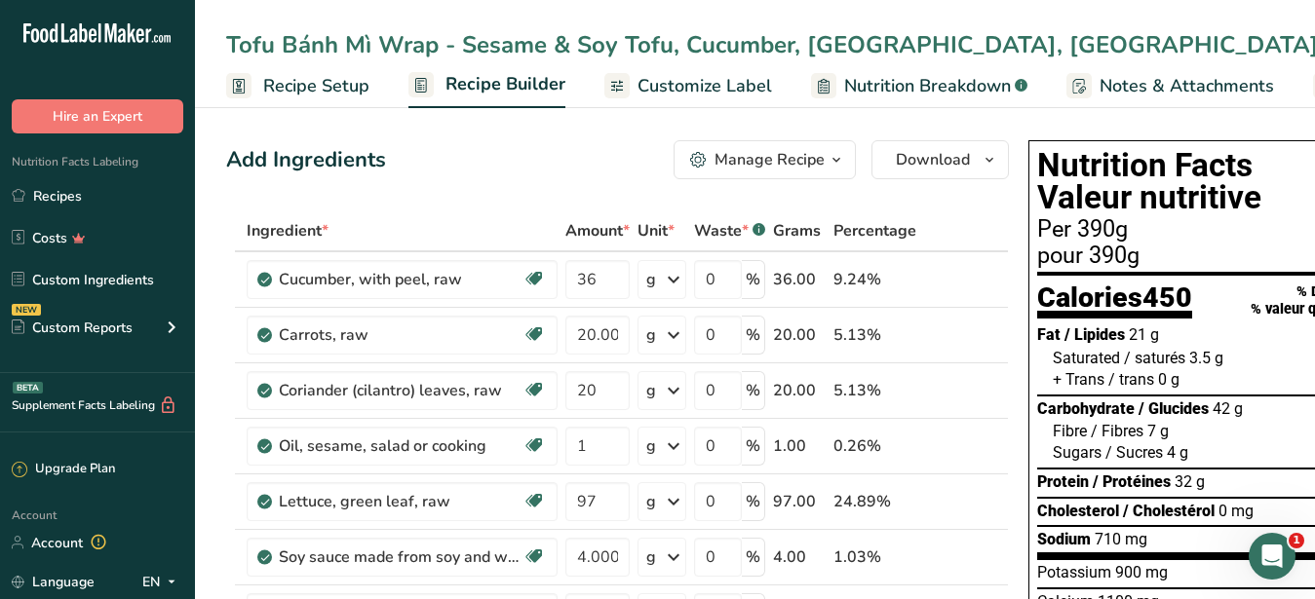
click at [808, 159] on div "Manage Recipe" at bounding box center [769, 159] width 110 height 23
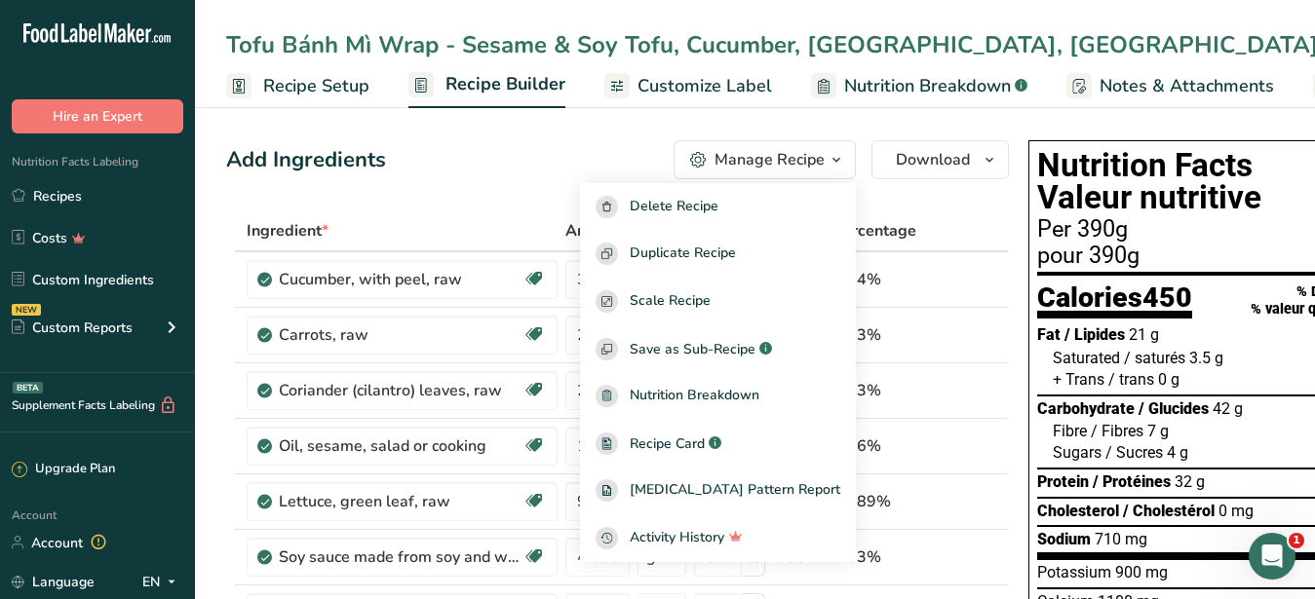
click at [665, 93] on span "Customize Label" at bounding box center [704, 86] width 135 height 26
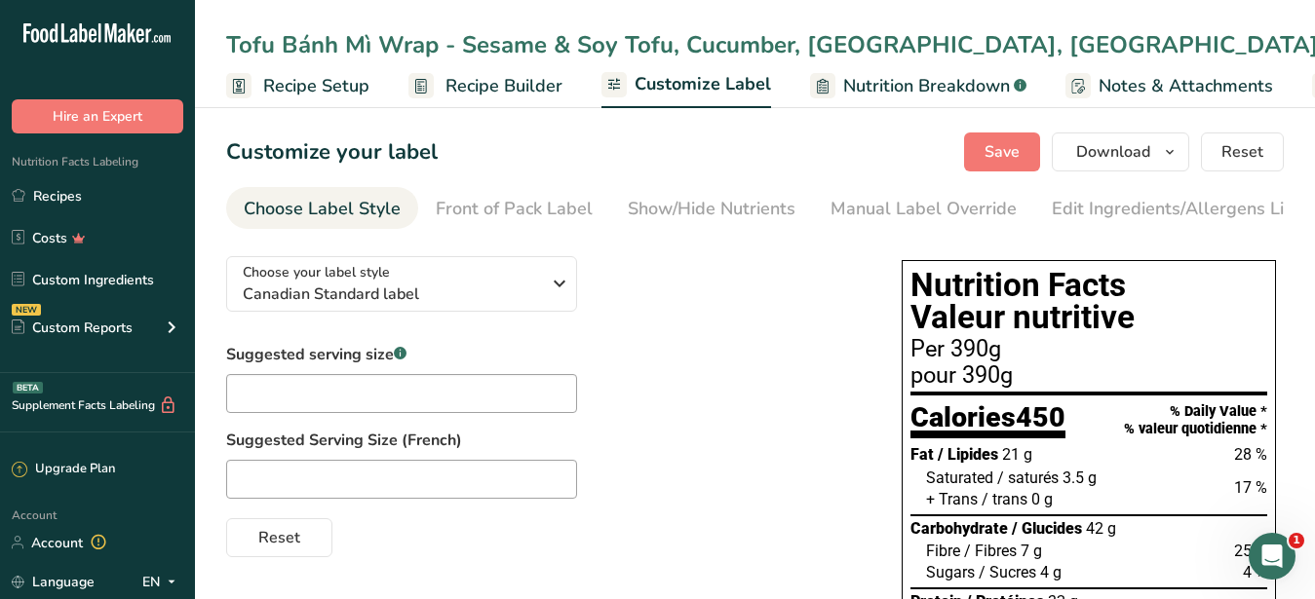
scroll to position [0, 203]
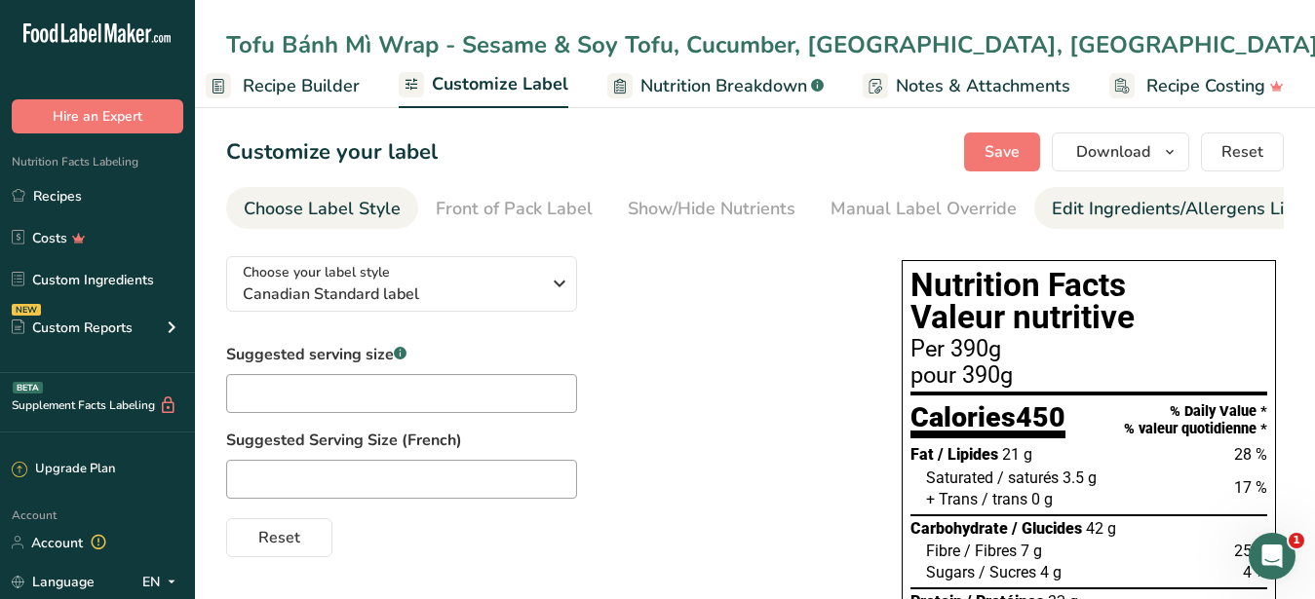
click at [1097, 209] on div "Edit Ingredients/Allergens List" at bounding box center [1176, 209] width 248 height 26
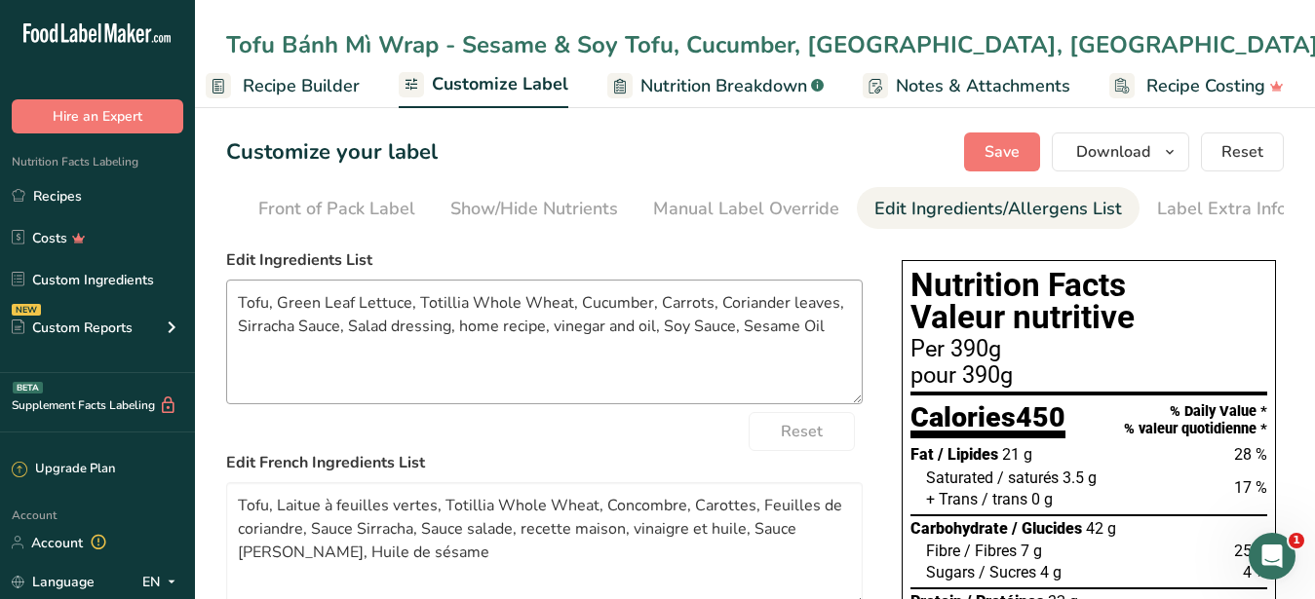
scroll to position [0, 178]
drag, startPoint x: 840, startPoint y: 346, endPoint x: 181, endPoint y: 246, distance: 666.5
click at [226, 280] on textarea "Tofu, Green Leaf Lettuce, Totillia Whole Wheat, Cucumber, Carrots, Coriander le…" at bounding box center [544, 342] width 636 height 125
paste textarea "luten Free Wrap, Green Leaf Lettuce, Cucumber, Carrots, Cilantro, Vinaigrette S…"
drag, startPoint x: 399, startPoint y: 315, endPoint x: 281, endPoint y: 321, distance: 118.1
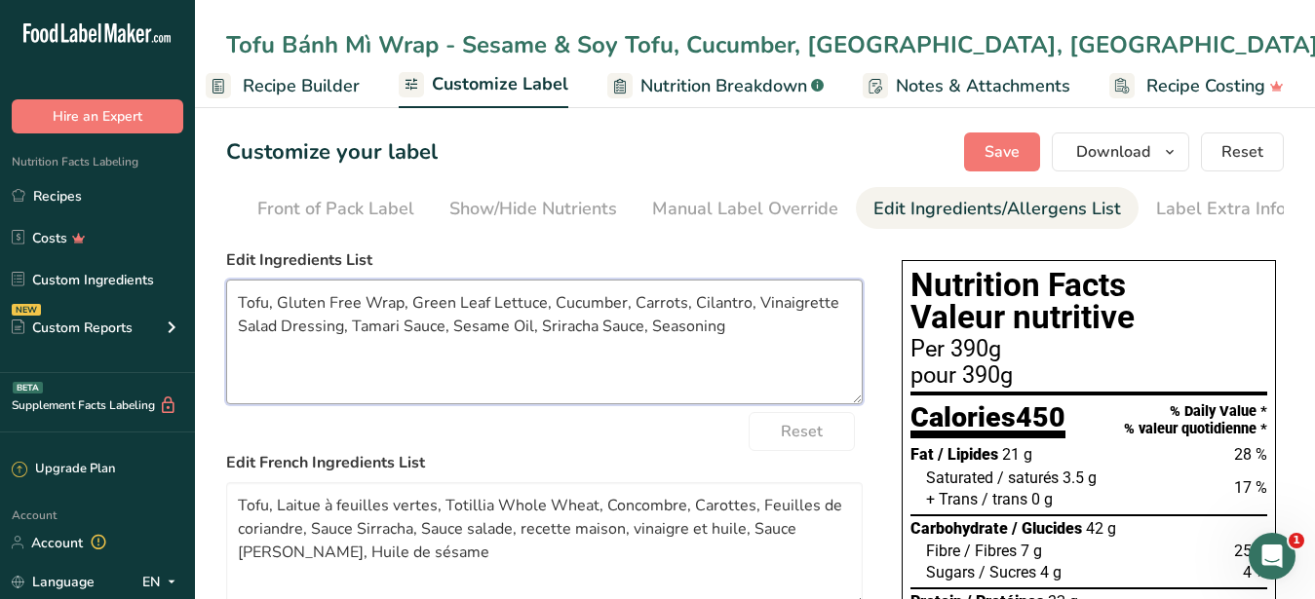
click at [281, 321] on textarea "Tofu, Gluten Free Wrap, Green Leaf Lettuce, Cucumber, Carrots, Cilantro, Vinaig…" at bounding box center [544, 342] width 636 height 125
click at [423, 341] on textarea "Tofu, Tortilla, Green Leaf Lettuce, Cucumber, Carrots, Cilantro, Vinaigrette Sa…" at bounding box center [544, 342] width 636 height 125
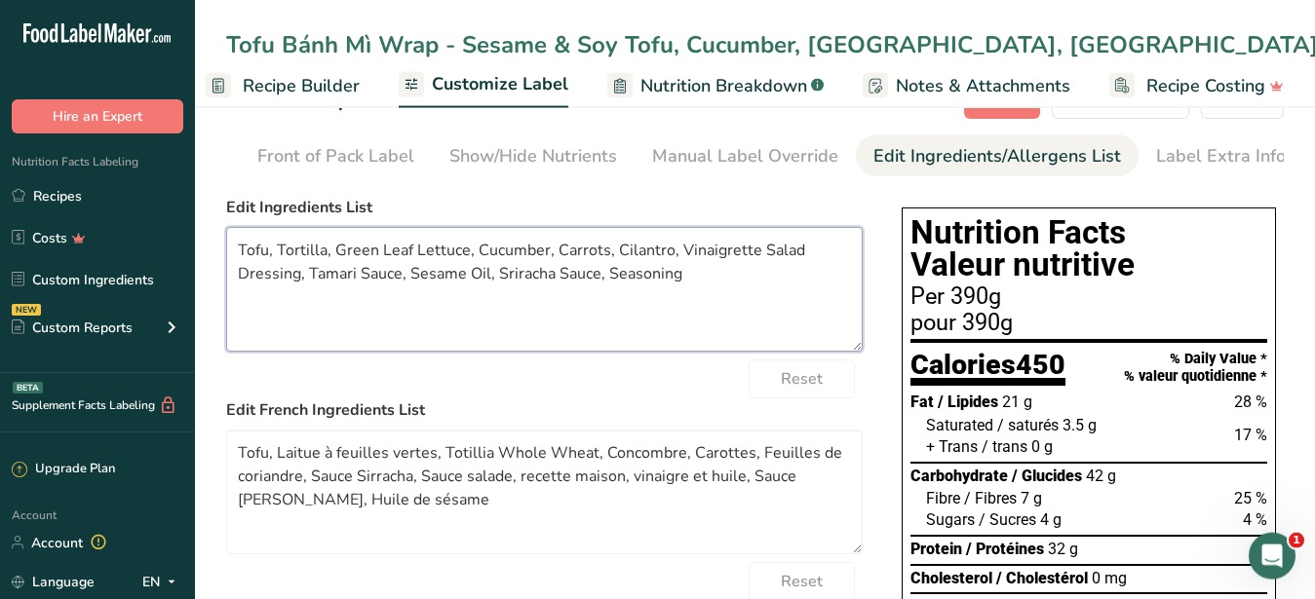
scroll to position [99, 0]
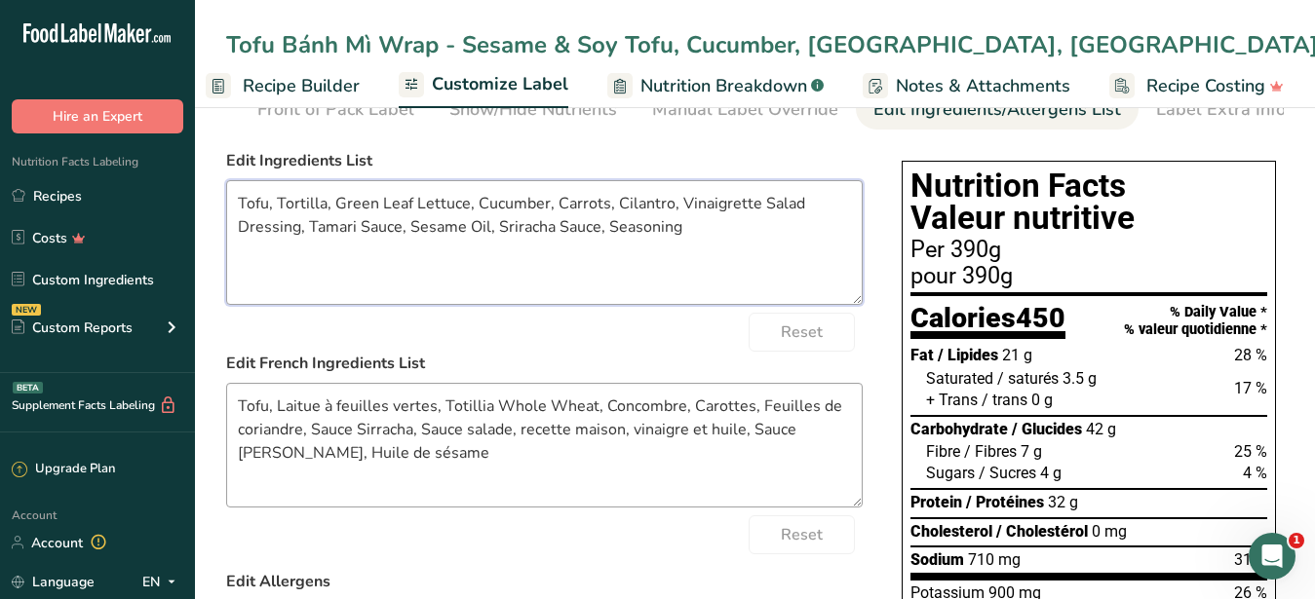
type textarea "Tofu, Tortilla, Green Leaf Lettuce, Cucumber, Carrots, Cilantro, Vinaigrette Sa…"
drag, startPoint x: 383, startPoint y: 478, endPoint x: 198, endPoint y: 416, distance: 195.1
click at [226, 416] on textarea "Tofu, Laitue à feuilles vertes, Totillia Whole Wheat, Concombre, Carottes, Feui…" at bounding box center [544, 445] width 636 height 125
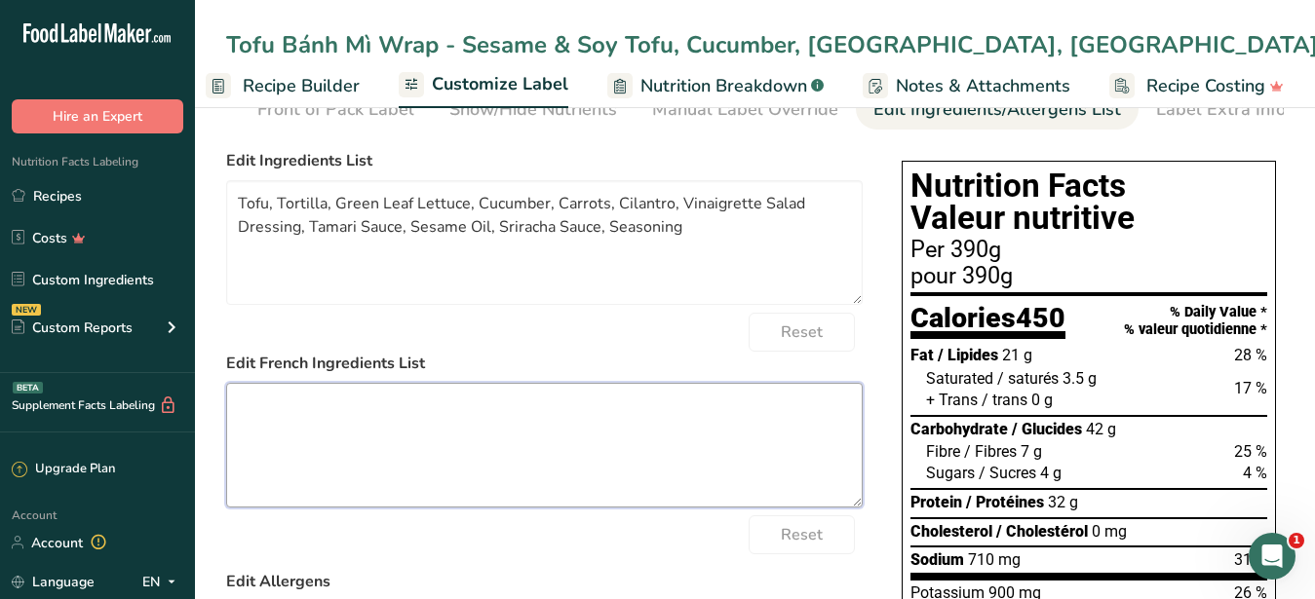
click at [370, 480] on textarea at bounding box center [544, 445] width 636 height 125
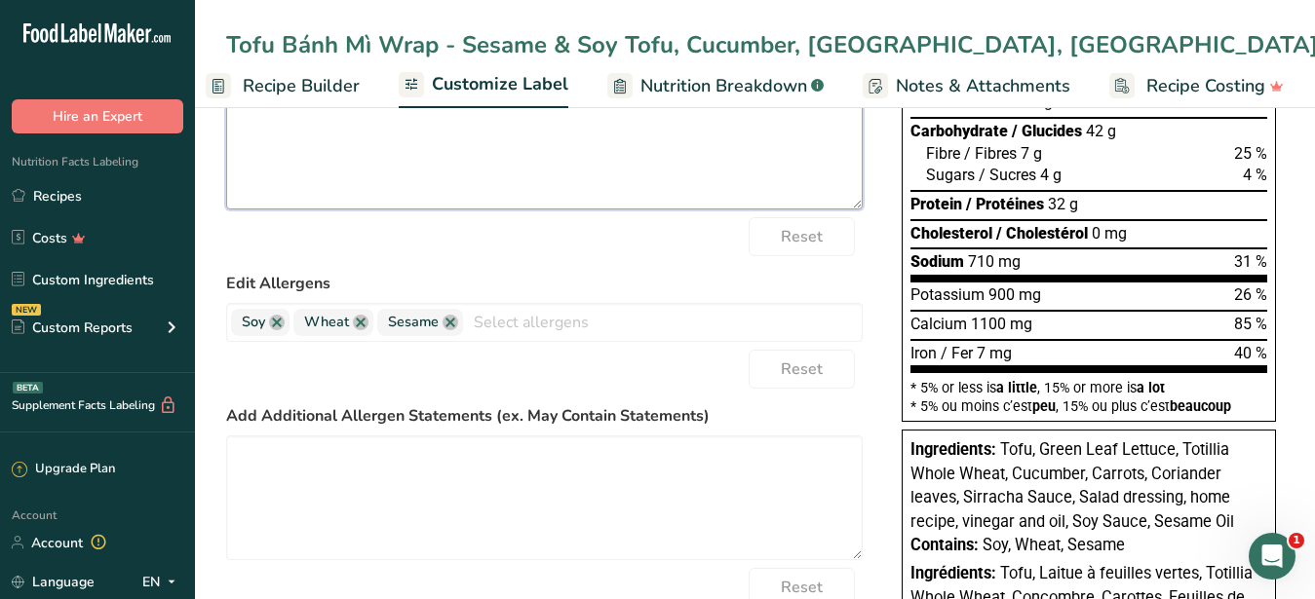
scroll to position [0, 0]
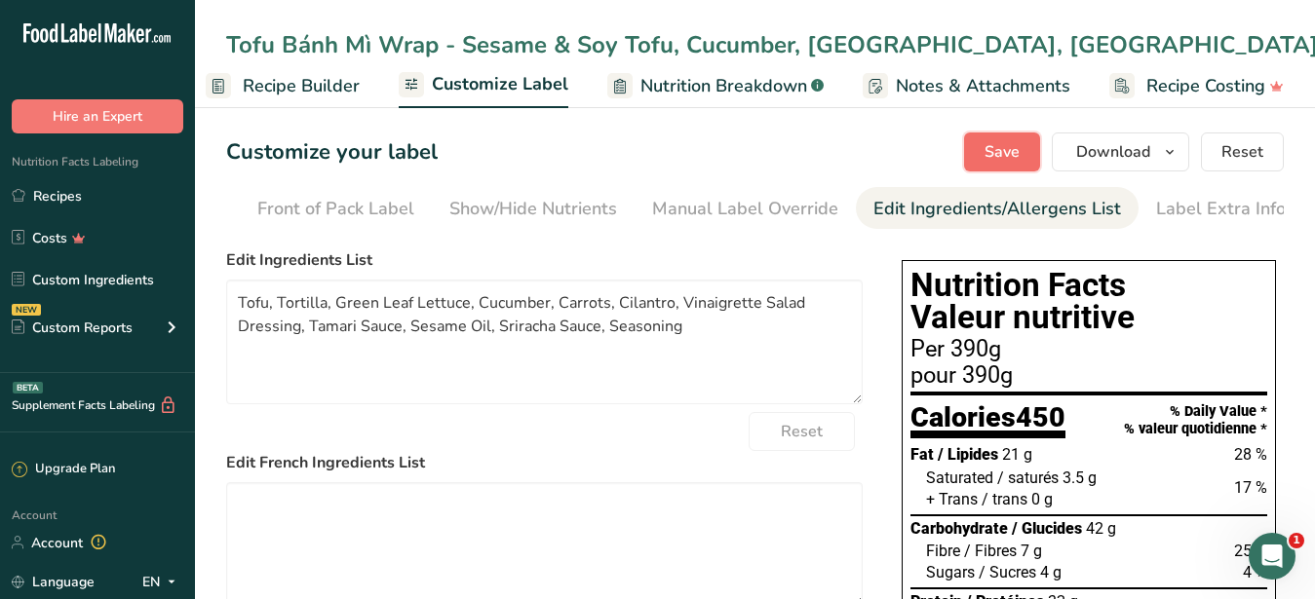
click at [991, 164] on button "Save" at bounding box center [1002, 152] width 76 height 39
click at [1095, 156] on span "Download" at bounding box center [1113, 151] width 74 height 23
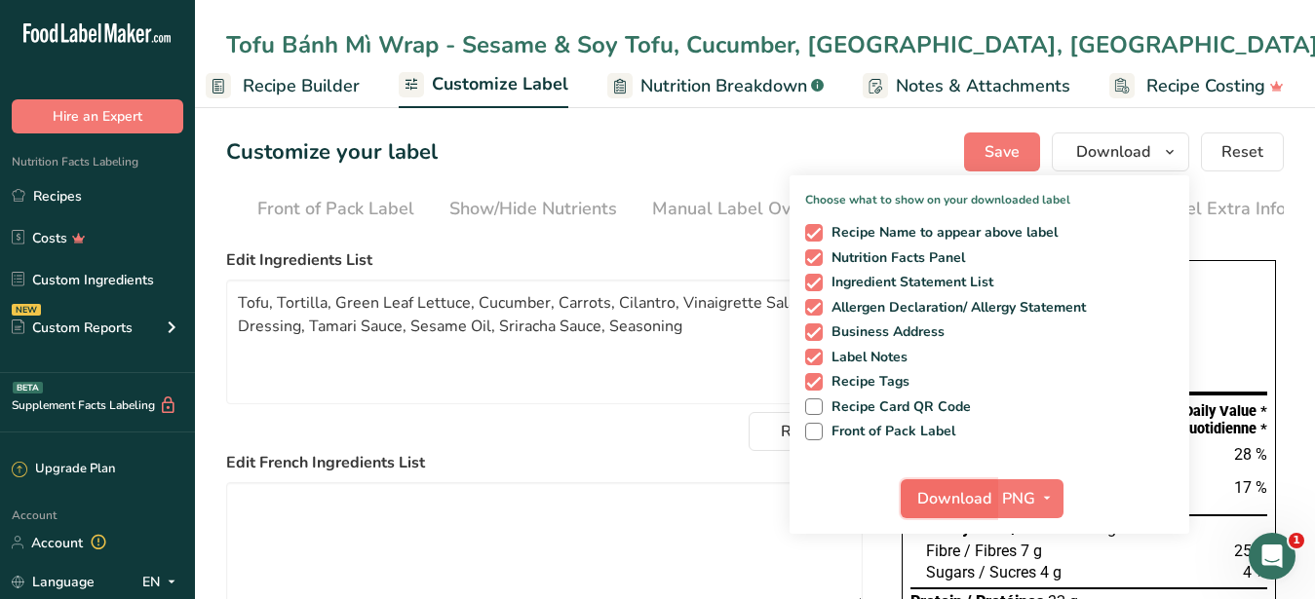
click at [955, 496] on span "Download" at bounding box center [954, 498] width 74 height 23
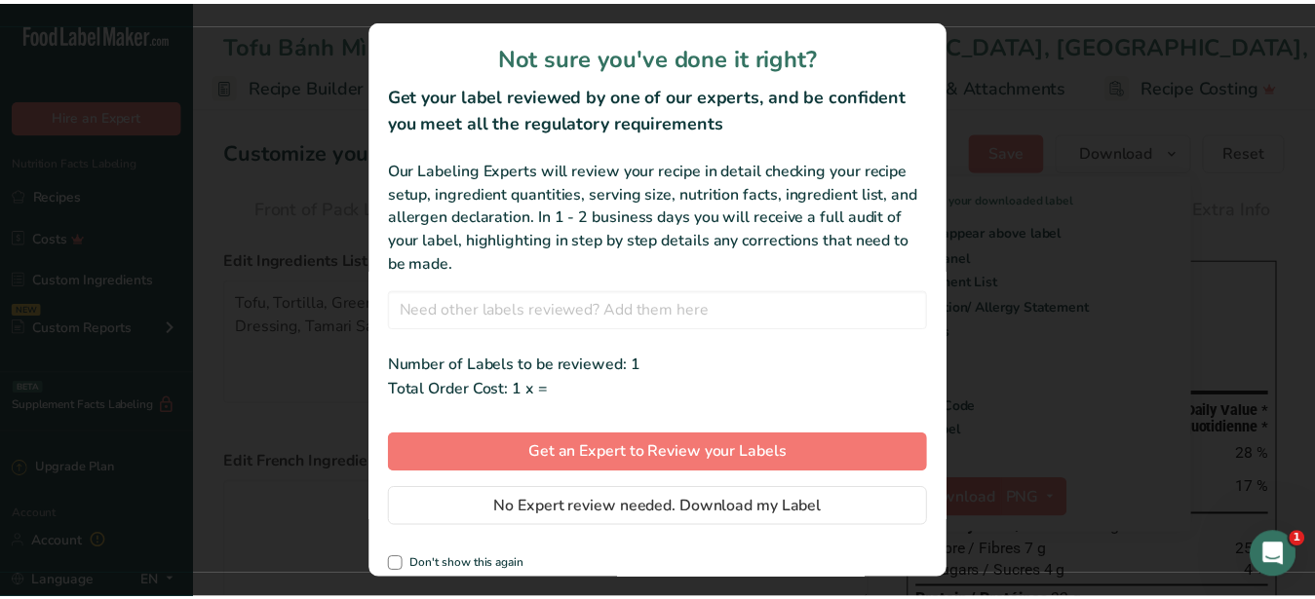
scroll to position [0, 186]
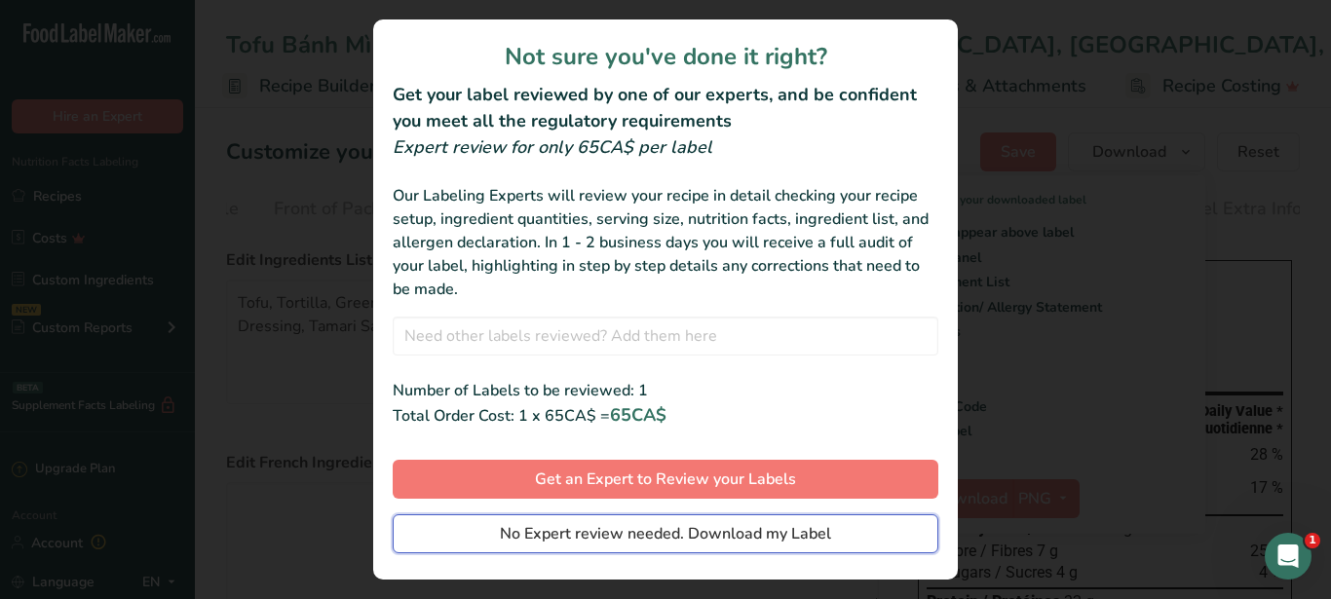
click at [598, 544] on span "No Expert review needed. Download my Label" at bounding box center [665, 533] width 331 height 23
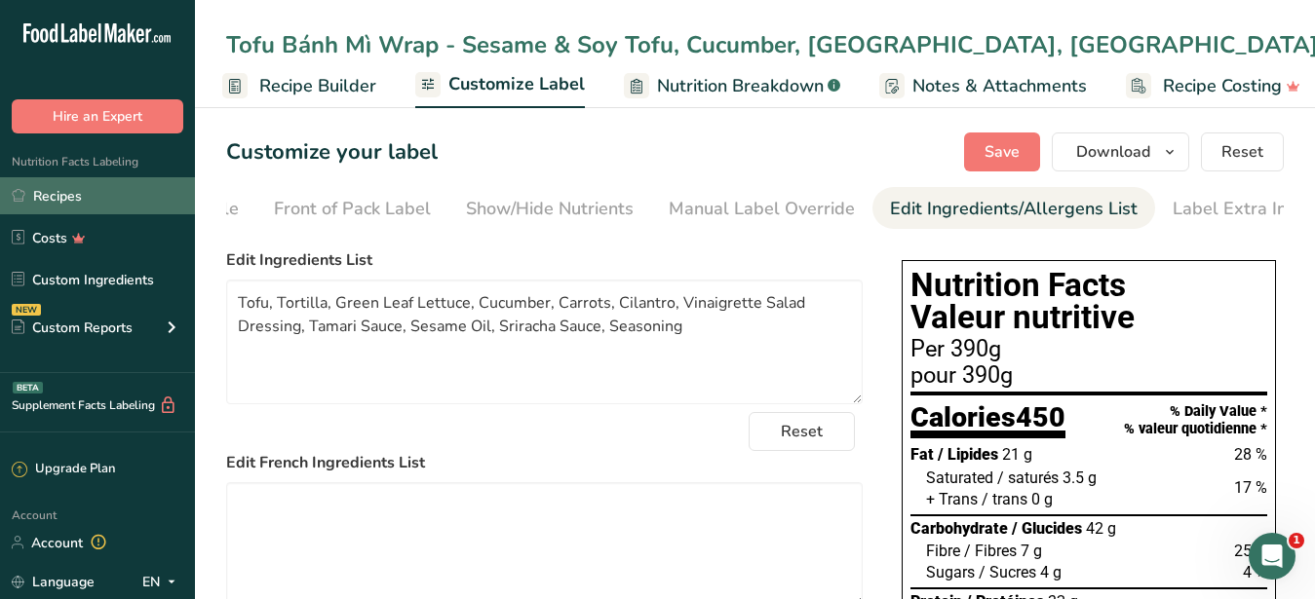
click at [61, 209] on link "Recipes" at bounding box center [97, 195] width 195 height 37
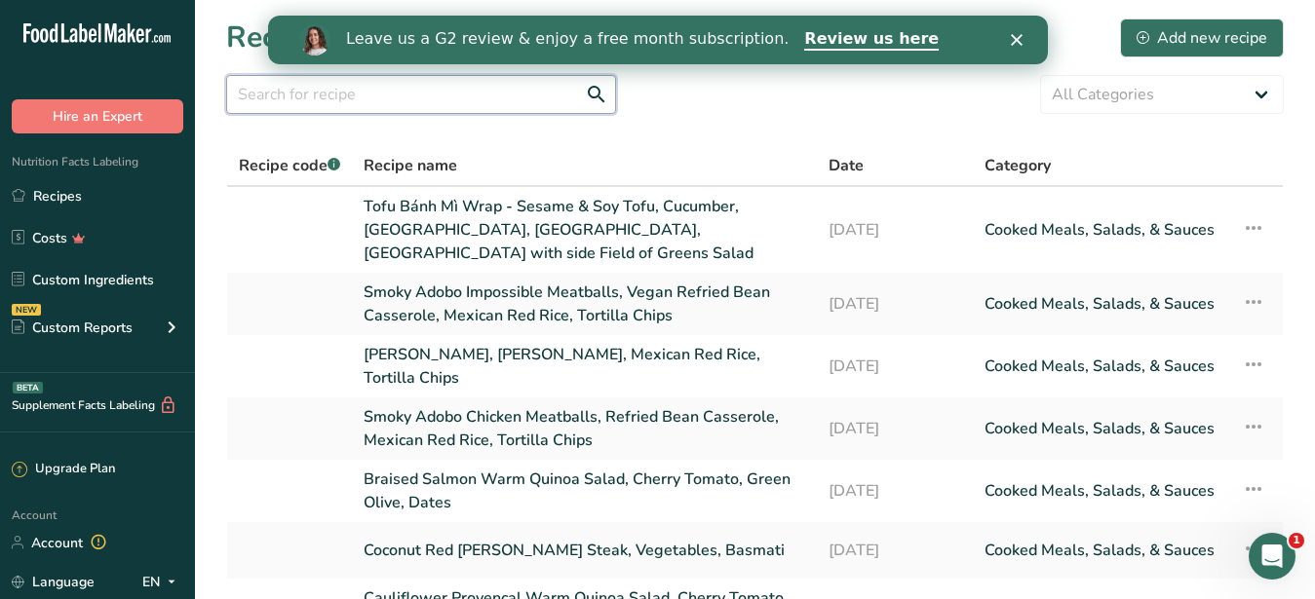
click at [315, 100] on input "text" at bounding box center [421, 94] width 390 height 39
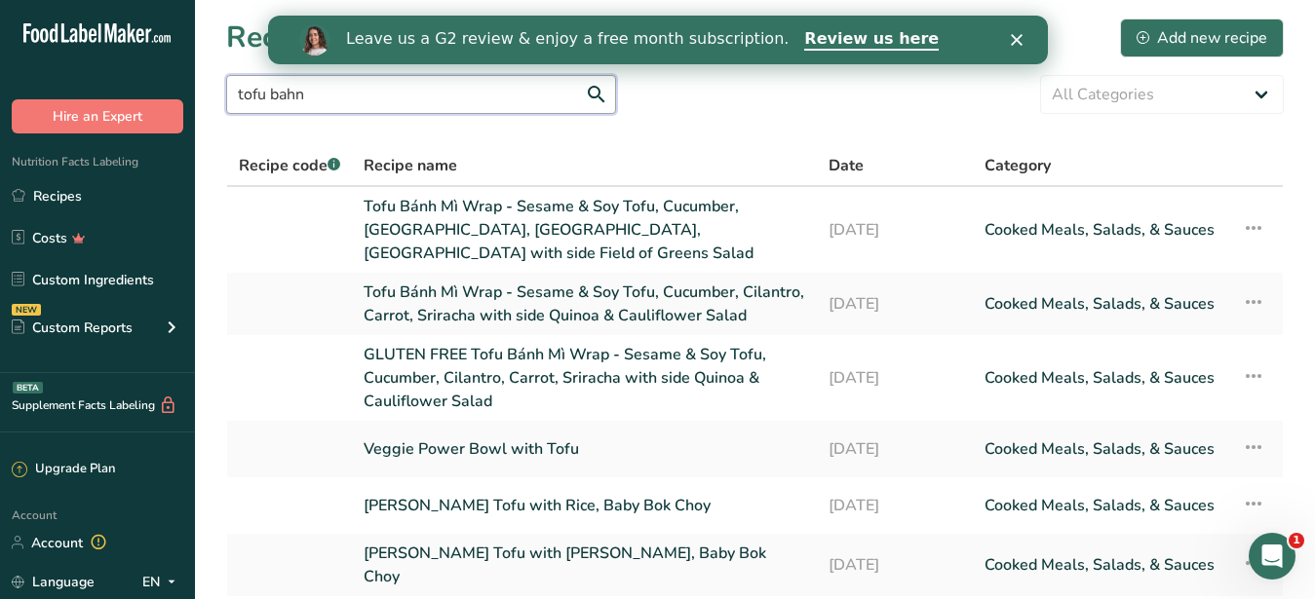
drag, startPoint x: 421, startPoint y: 108, endPoint x: 225, endPoint y: 80, distance: 197.9
click at [226, 80] on input "tofu bahn" at bounding box center [421, 94] width 390 height 39
paste input "GLUTEN FREE Tofu Bánh Mì Wrap"
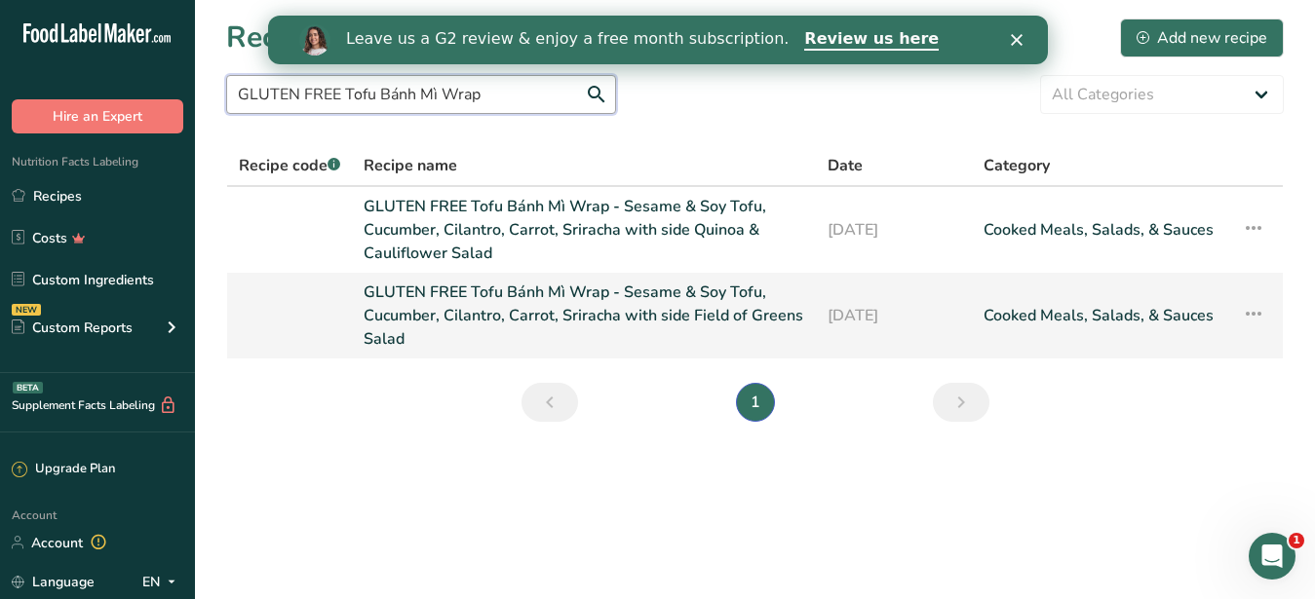
type input "GLUTEN FREE Tofu Bánh Mì Wrap"
click at [505, 281] on link "GLUTEN FREE Tofu Bánh Mì Wrap - Sesame & Soy Tofu, Cucumber, Cilantro, Carrot, …" at bounding box center [584, 316] width 441 height 70
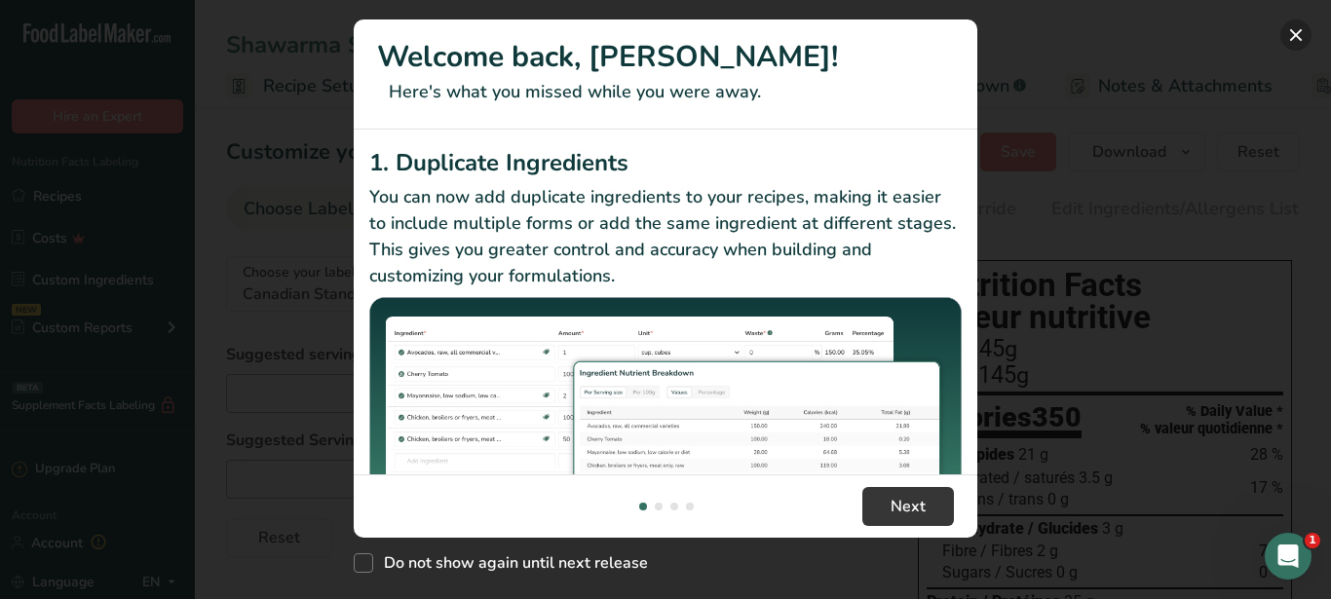
click at [1294, 34] on button "New Features" at bounding box center [1296, 34] width 31 height 31
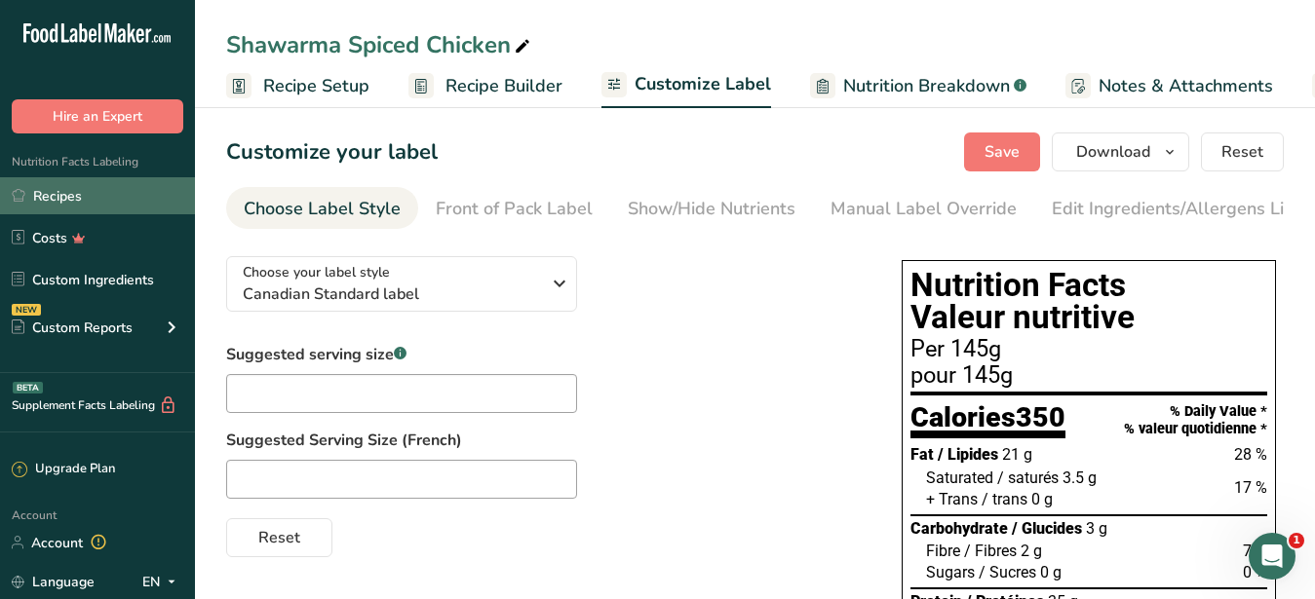
click at [42, 198] on link "Recipes" at bounding box center [97, 195] width 195 height 37
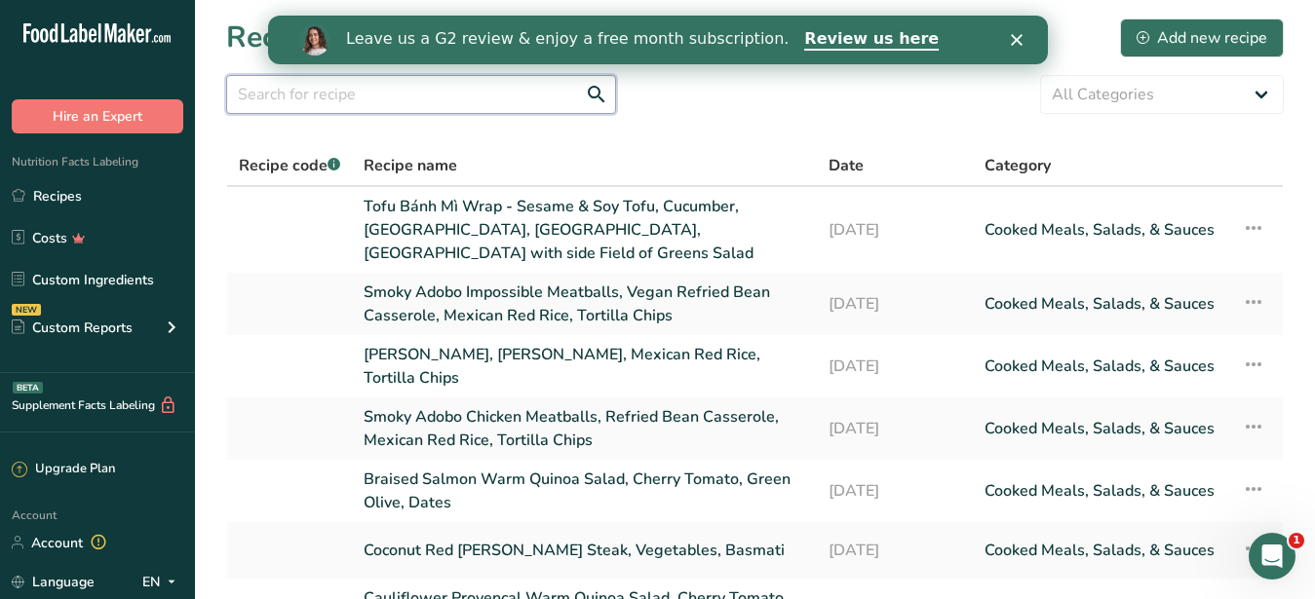
click at [281, 96] on input "text" at bounding box center [421, 94] width 390 height 39
paste input "GLUTEN FREE Tofu Bánh Mì Wrap"
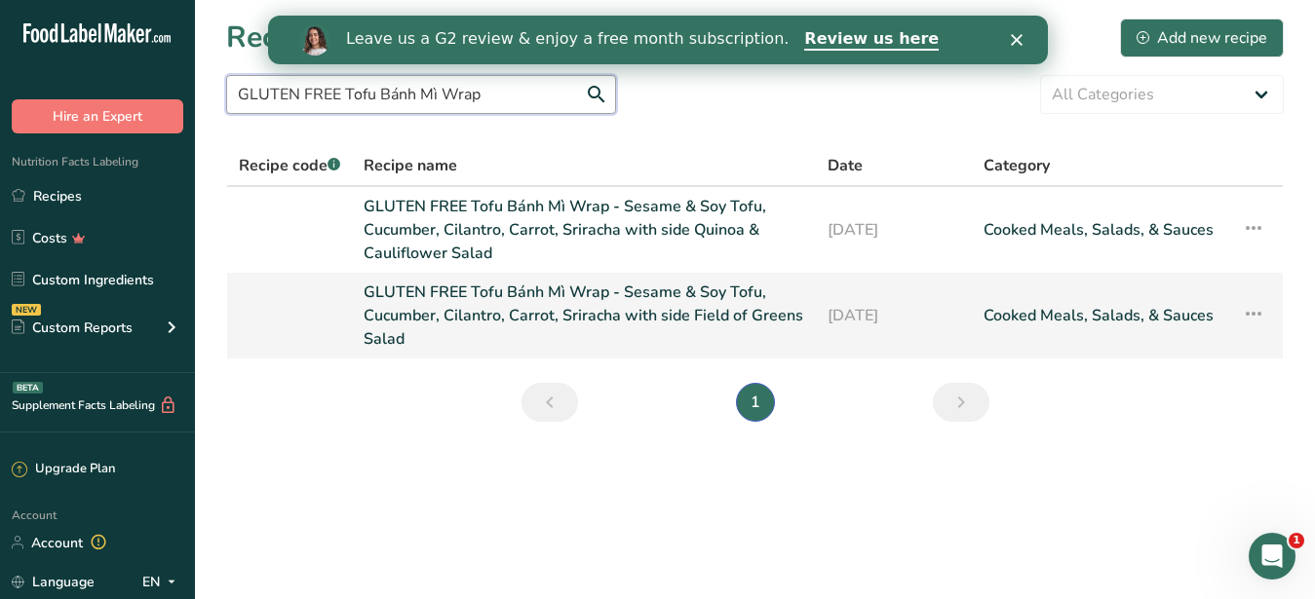
type input "GLUTEN FREE Tofu Bánh Mì Wrap"
click at [433, 281] on link "GLUTEN FREE Tofu Bánh Mì Wrap - Sesame & Soy Tofu, Cucumber, Cilantro, Carrot, …" at bounding box center [584, 316] width 441 height 70
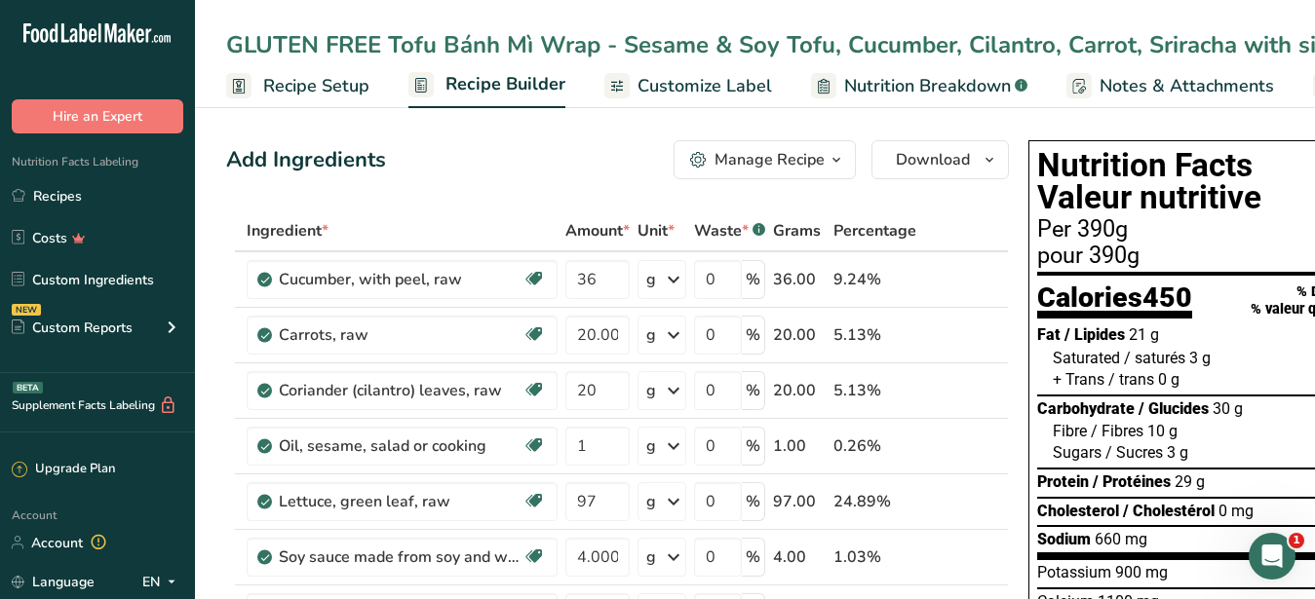
click at [725, 99] on span "Customize Label" at bounding box center [704, 86] width 135 height 26
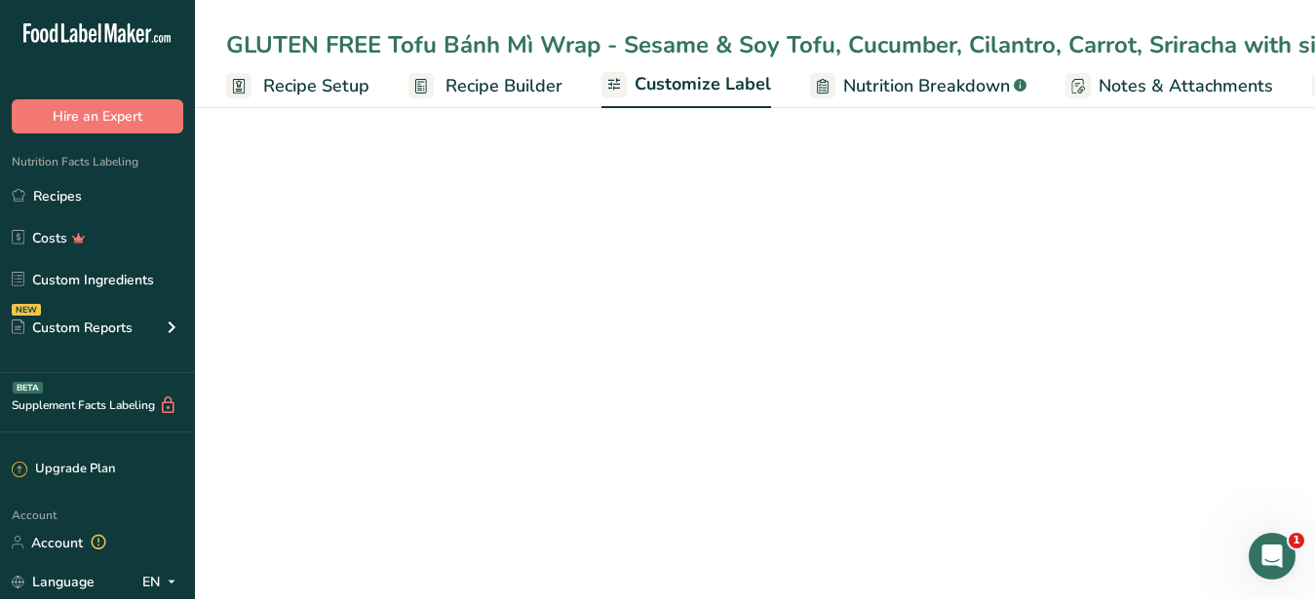
scroll to position [0, 203]
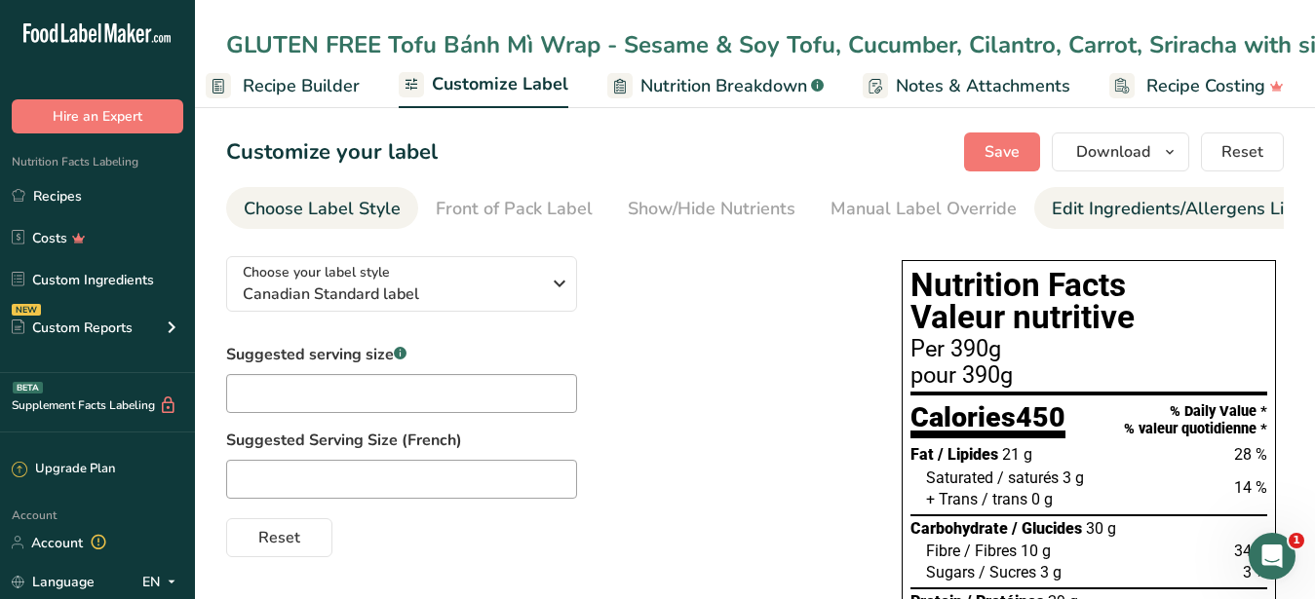
click at [1146, 216] on div "Edit Ingredients/Allergens List" at bounding box center [1176, 209] width 248 height 26
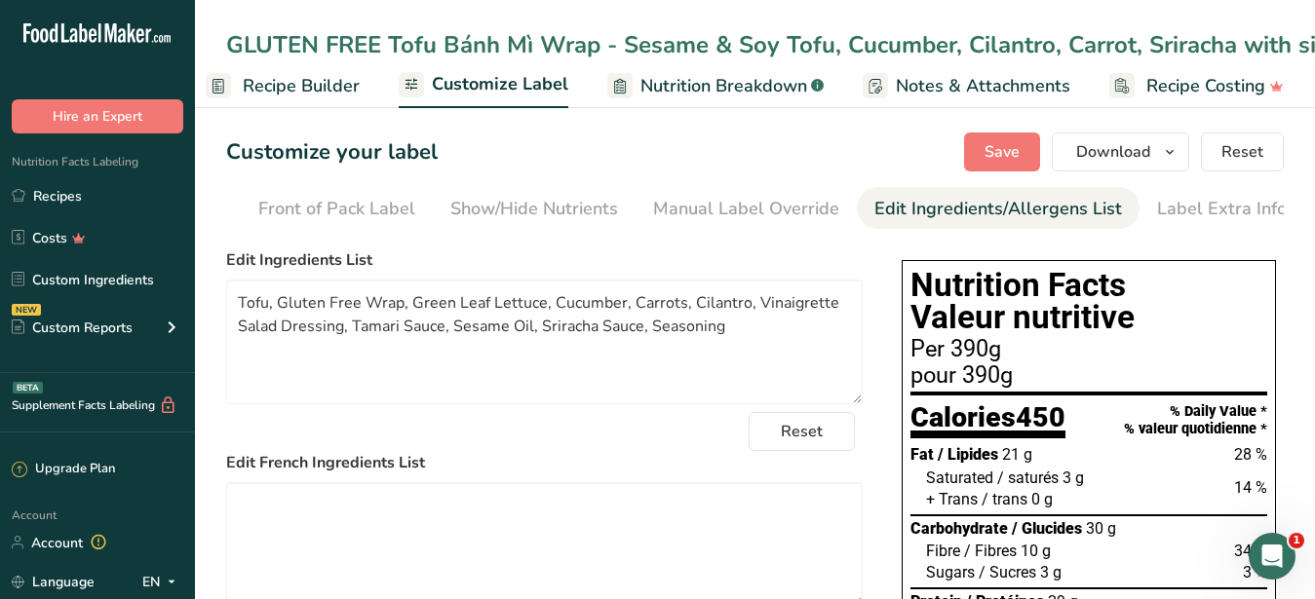
scroll to position [0, 178]
drag, startPoint x: 398, startPoint y: 317, endPoint x: 368, endPoint y: 315, distance: 29.3
click at [368, 315] on textarea "Tofu, Gluten Free Wrap, Green Leaf Lettuce, Cucumber, Carrots, Cilantro, Vinaig…" at bounding box center [544, 342] width 636 height 125
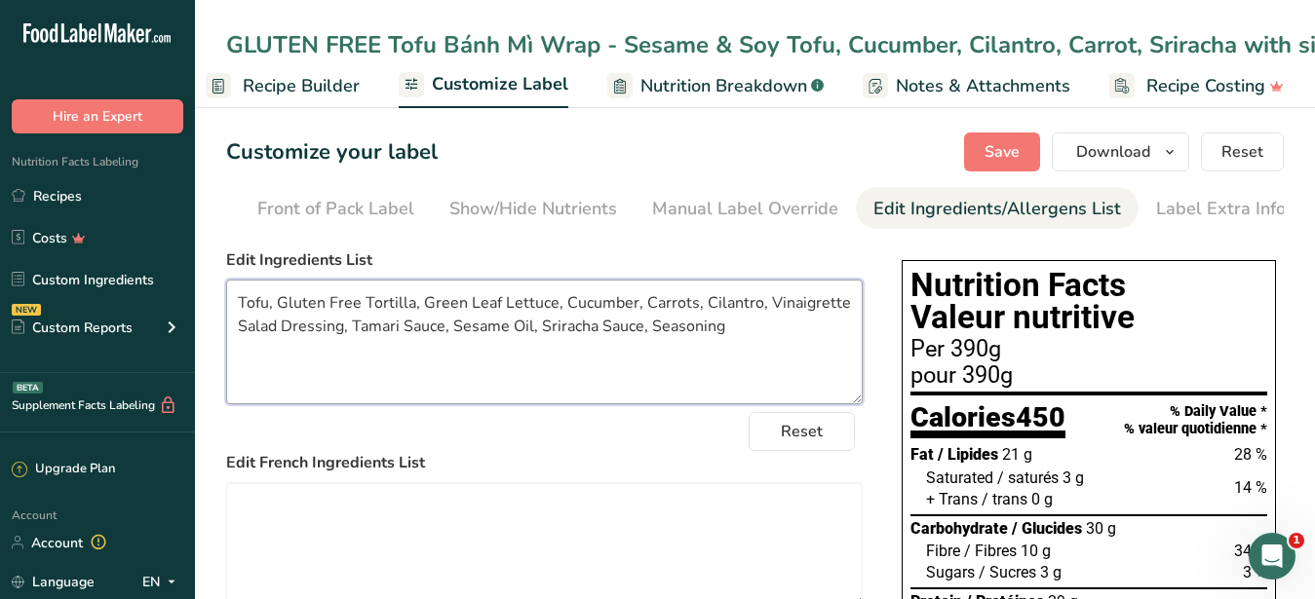
click at [432, 363] on textarea "Tofu, Gluten Free Tortilla, Green Leaf Lettuce, Cucumber, Carrots, Cilantro, Vi…" at bounding box center [544, 342] width 636 height 125
click at [480, 365] on textarea "Tofu, Gluten Free Tortilla, Green Leaf Lettuce, Cucumber, Carrots, Cilantro, Vi…" at bounding box center [544, 342] width 636 height 125
type textarea "Tofu, Gluten Free Tortilla, Green Leaf Lettuce, Cucumber, Carrots, Cilantro, Vi…"
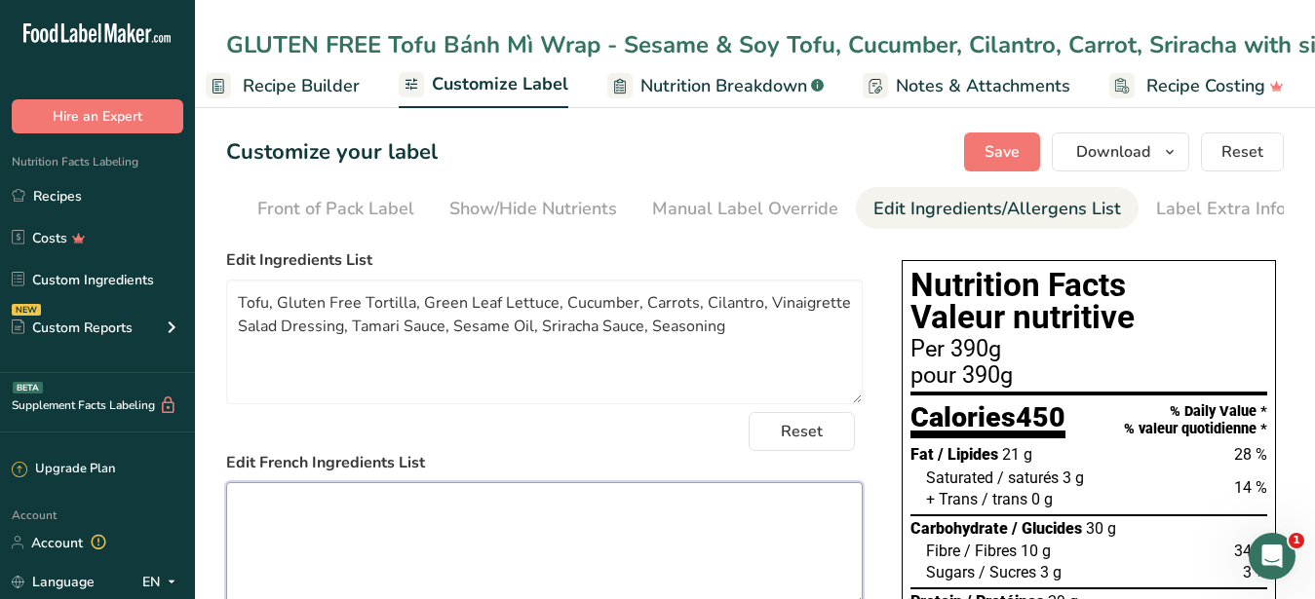
click at [376, 514] on textarea at bounding box center [544, 544] width 636 height 125
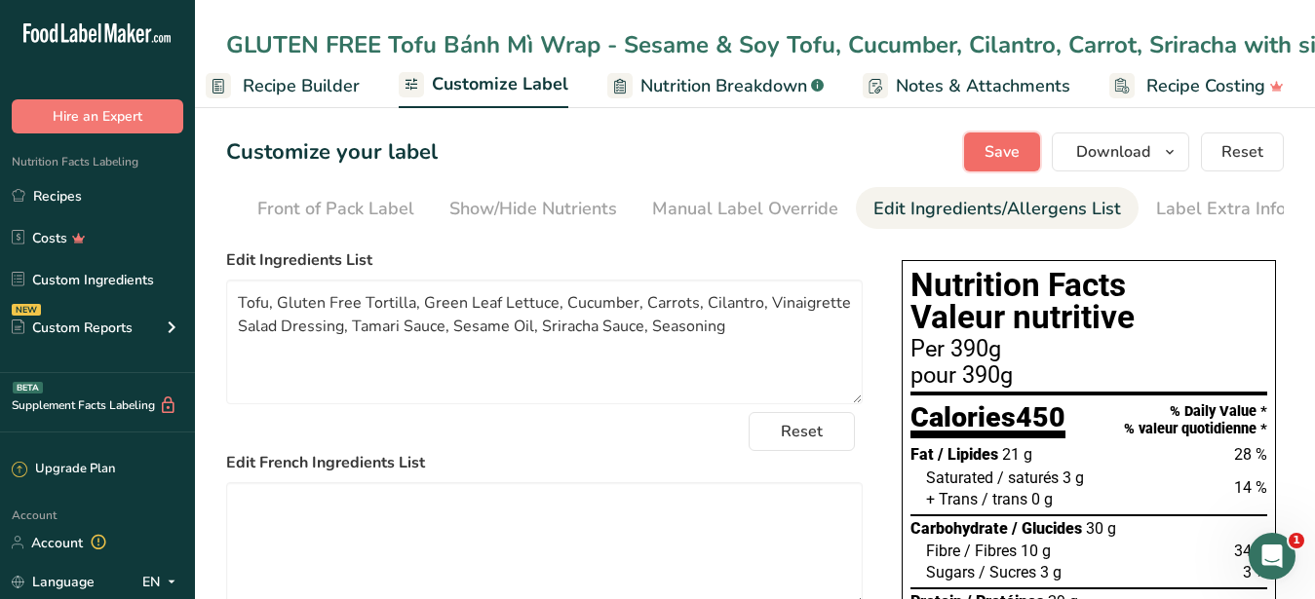
click at [972, 156] on button "Save" at bounding box center [1002, 152] width 76 height 39
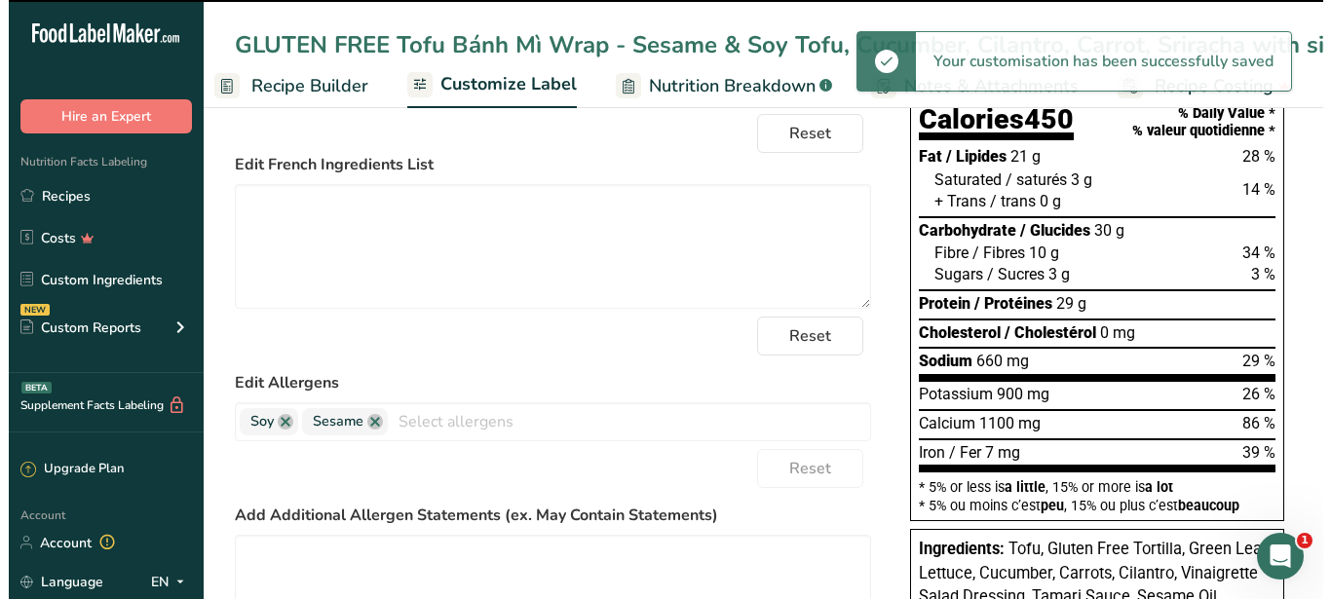
scroll to position [0, 0]
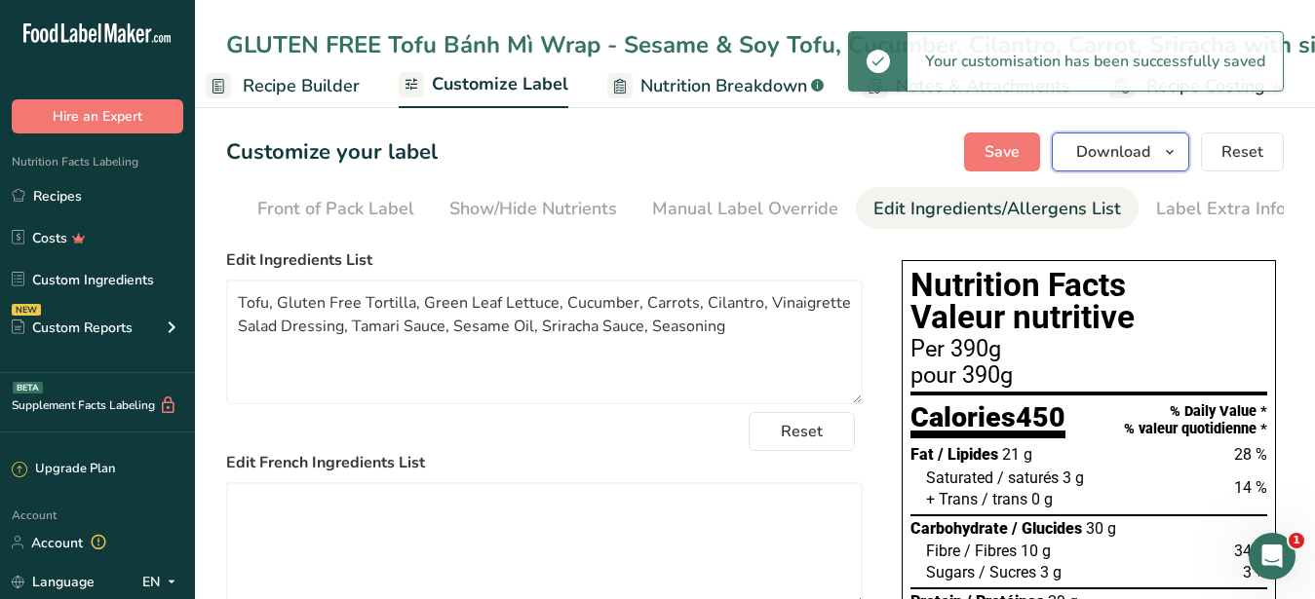
click at [1091, 153] on span "Download" at bounding box center [1113, 151] width 74 height 23
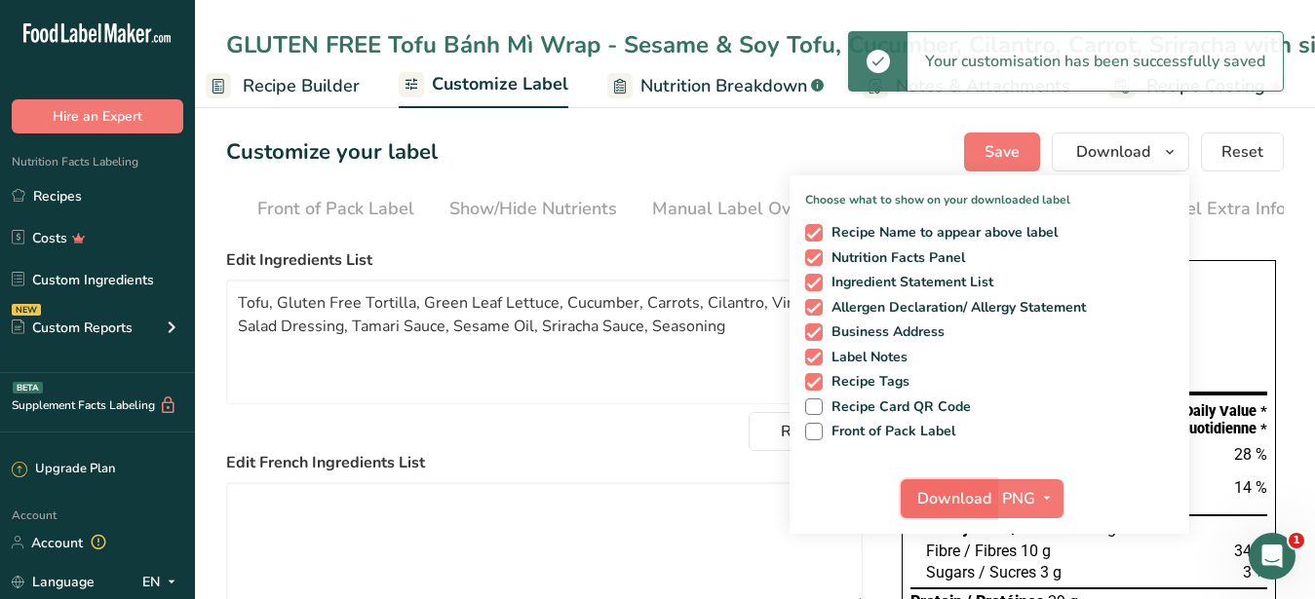
click at [971, 492] on span "Download" at bounding box center [954, 498] width 74 height 23
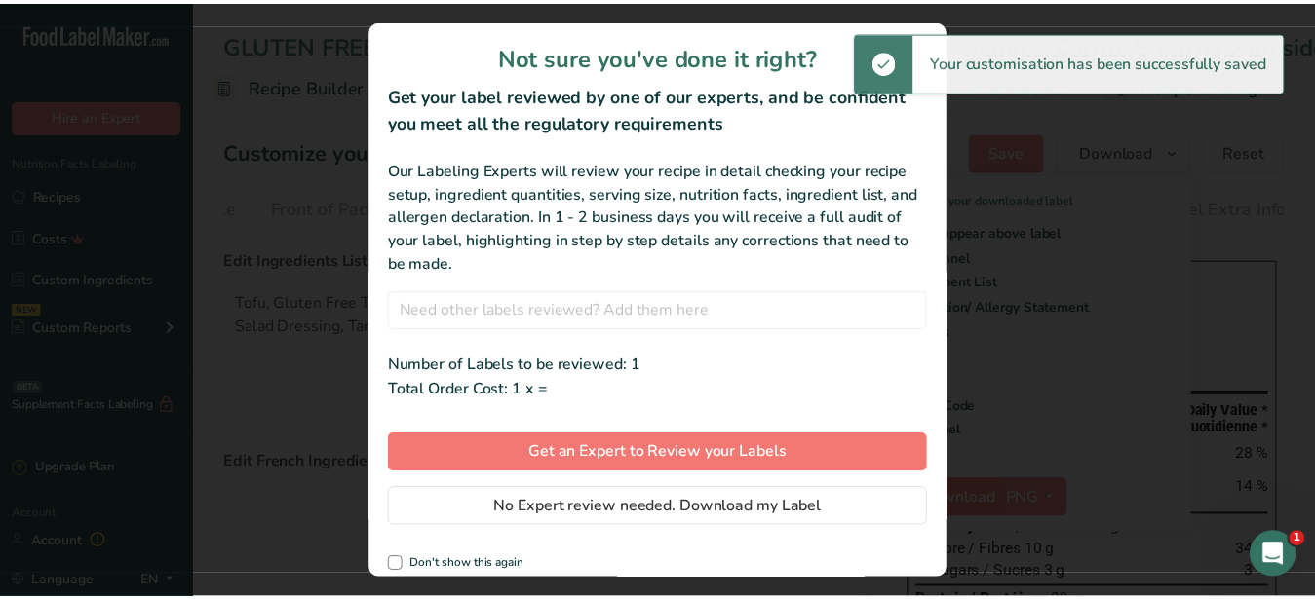
scroll to position [0, 186]
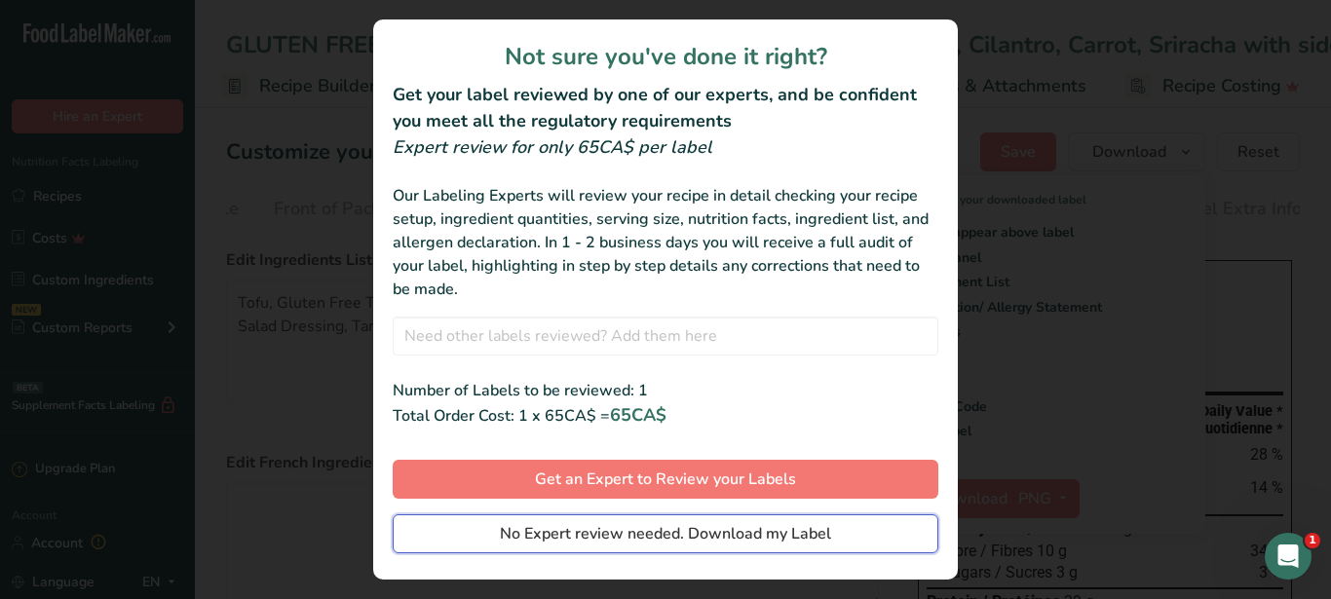
click at [696, 527] on span "No Expert review needed. Download my Label" at bounding box center [665, 533] width 331 height 23
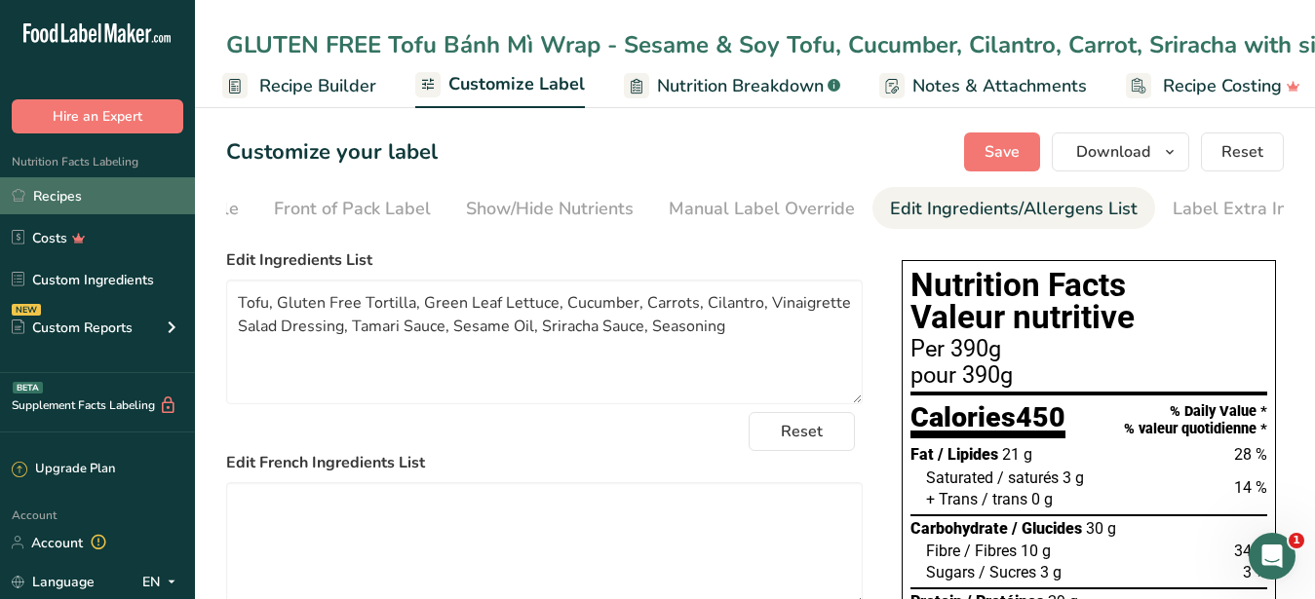
click at [77, 192] on link "Recipes" at bounding box center [97, 195] width 195 height 37
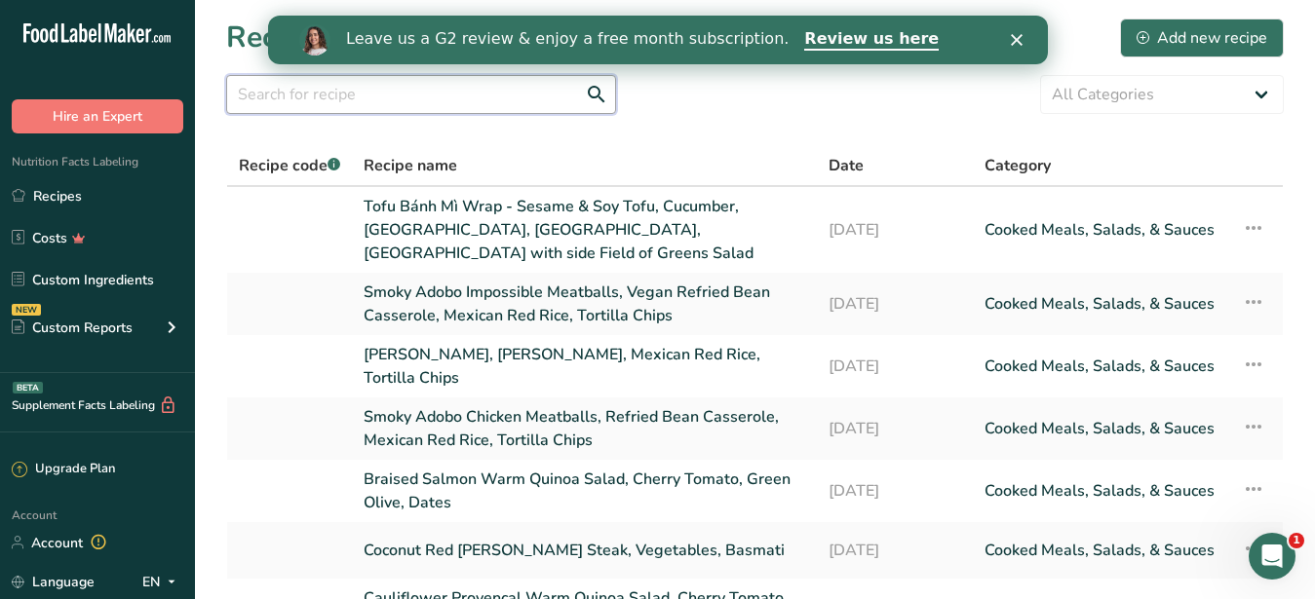
click at [400, 88] on input "text" at bounding box center [421, 94] width 390 height 39
paste input "Garlic & Oregano Chicken Breast"
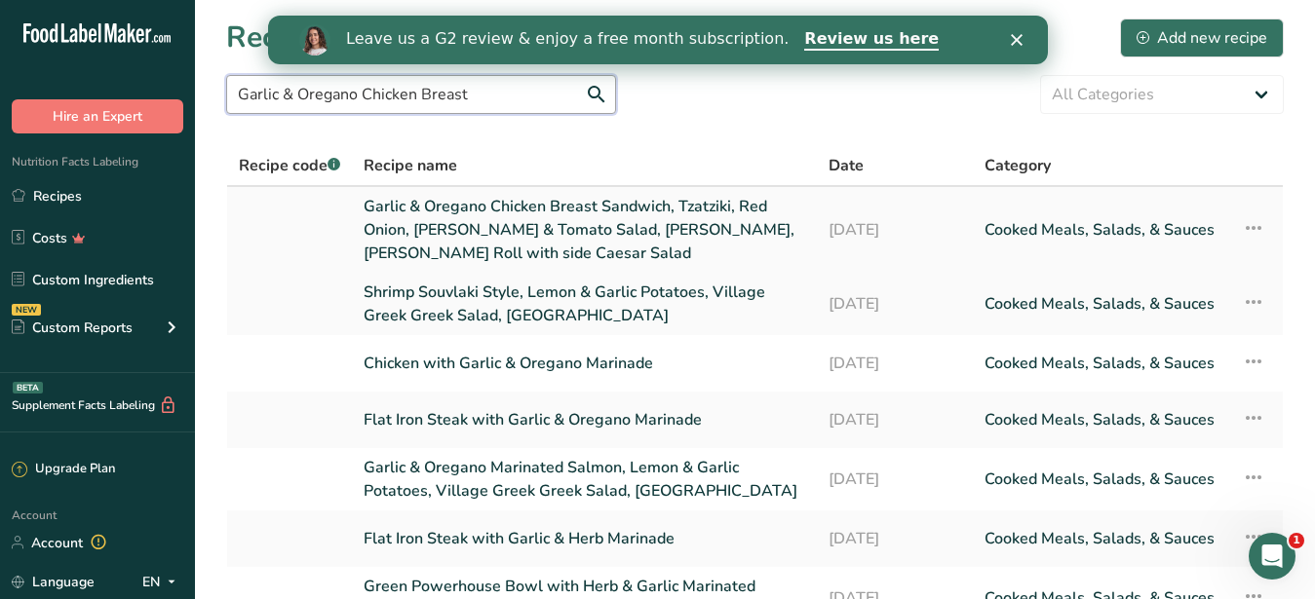
type input "Garlic & Oregano Chicken Breast"
click at [467, 206] on link "Garlic & Oregano Chicken Breast Sandwich, Tzatziki, Red Onion, [PERSON_NAME] & …" at bounding box center [585, 230] width 442 height 70
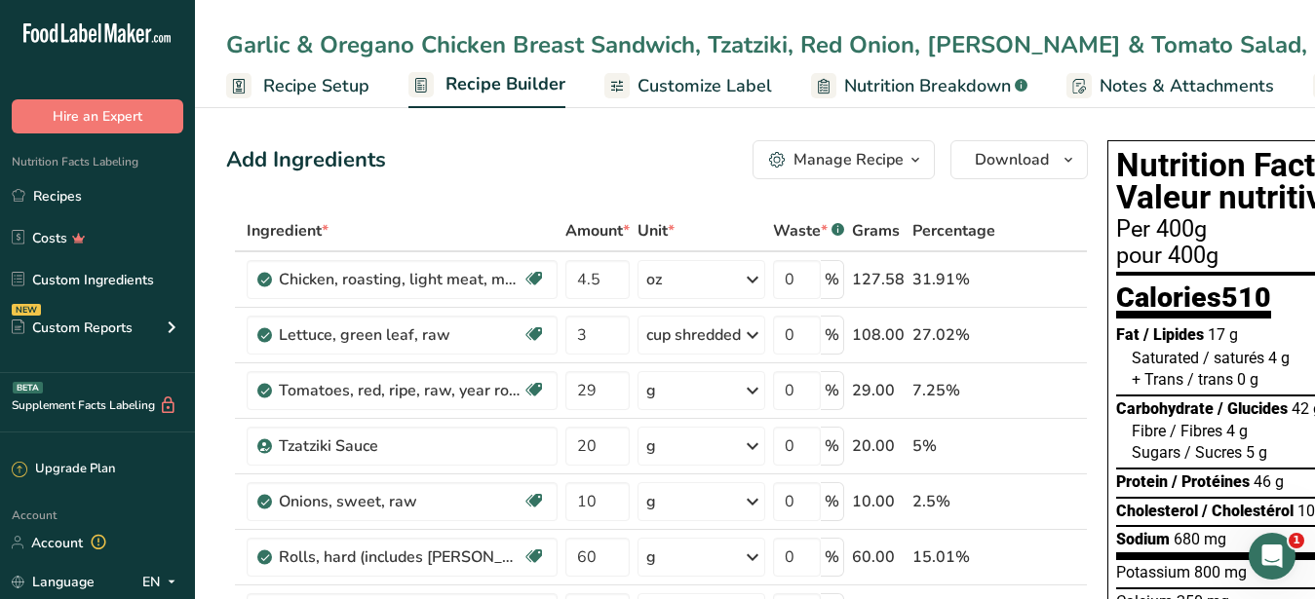
click at [829, 162] on div "Manage Recipe" at bounding box center [848, 159] width 110 height 23
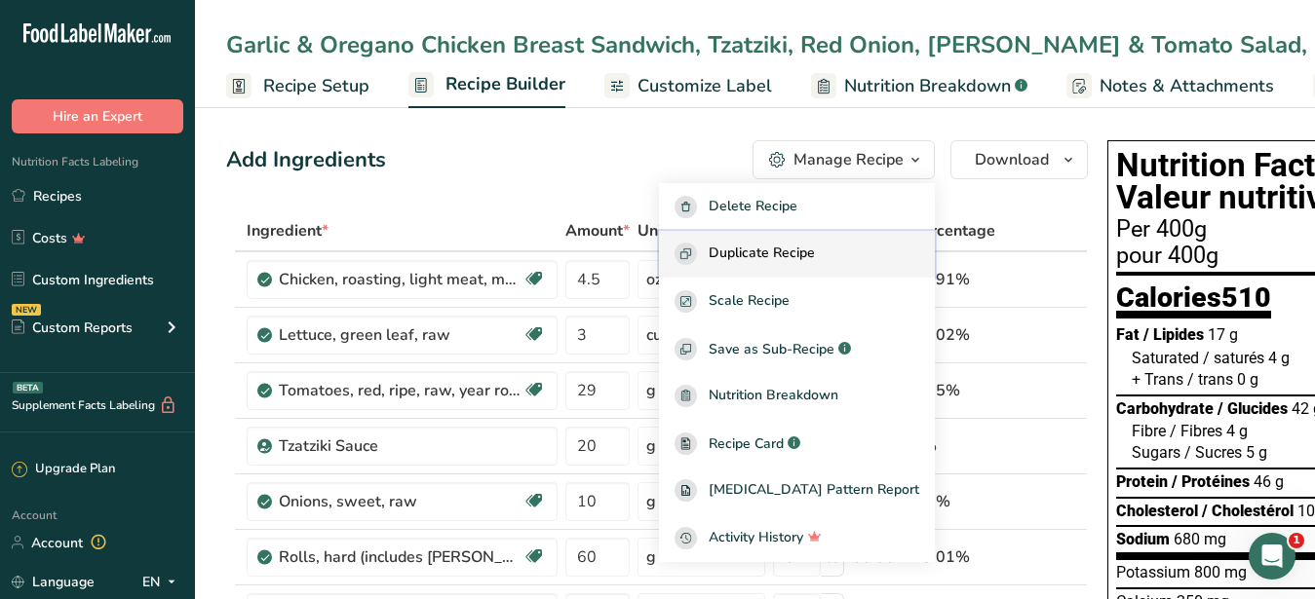
click at [790, 256] on span "Duplicate Recipe" at bounding box center [762, 254] width 106 height 22
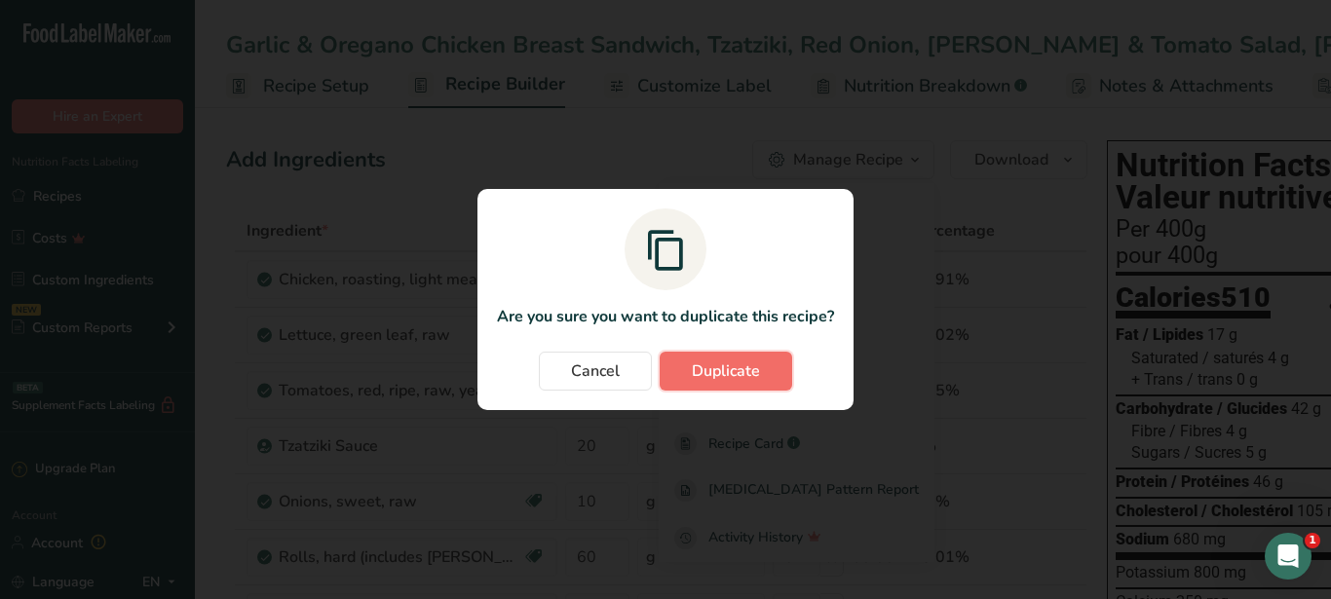
click at [725, 364] on span "Duplicate" at bounding box center [726, 371] width 68 height 23
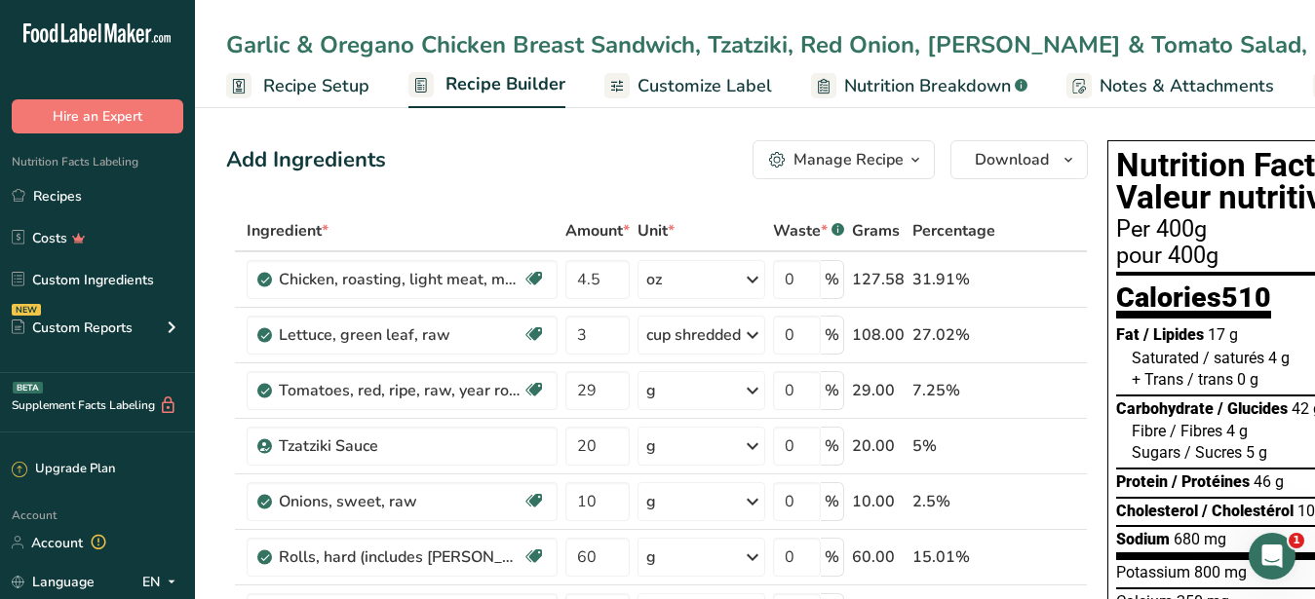
click at [730, 96] on span "Customize Label" at bounding box center [704, 86] width 135 height 26
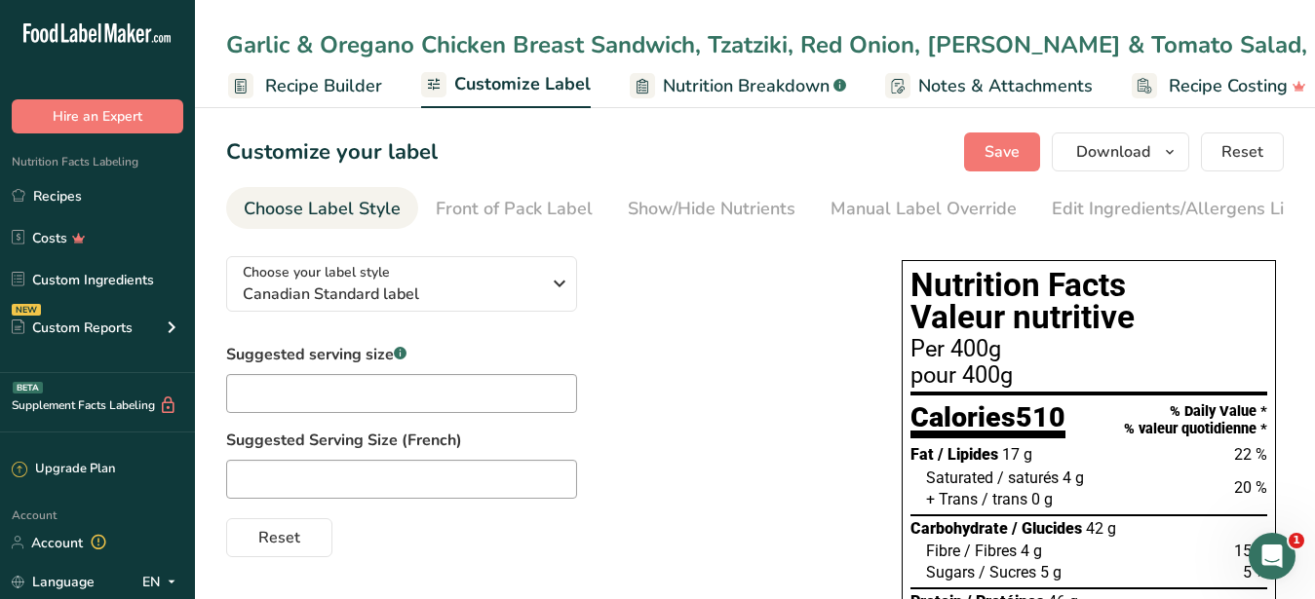
scroll to position [0, 203]
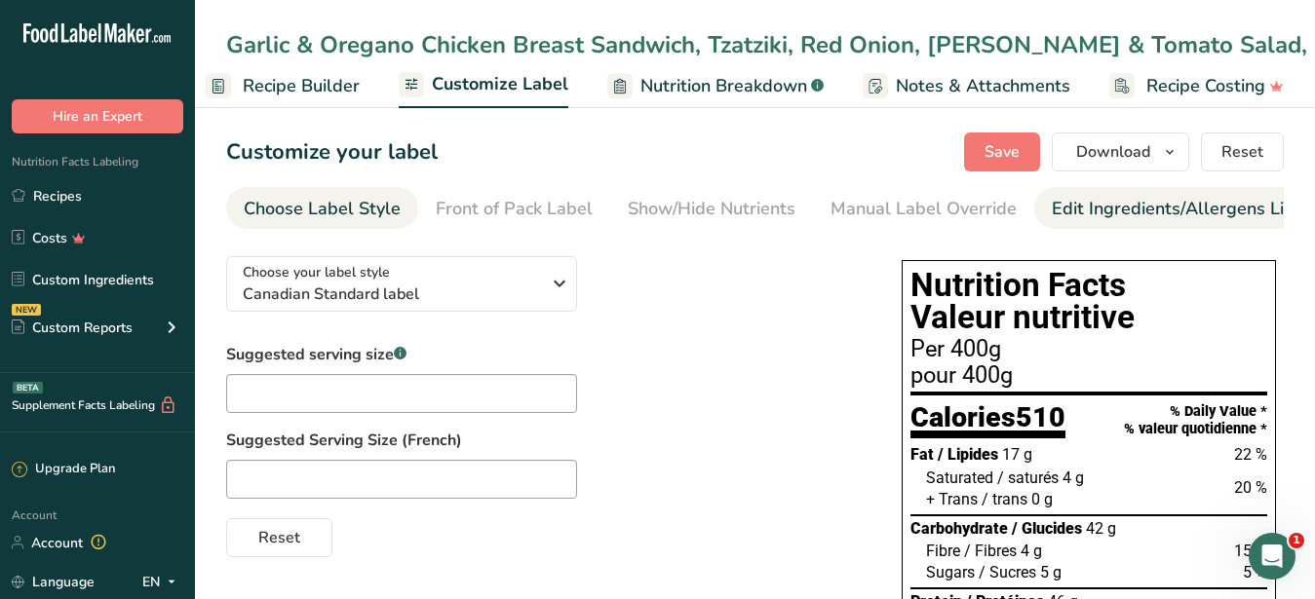
click at [1155, 219] on div "Edit Ingredients/Allergens List" at bounding box center [1176, 209] width 248 height 26
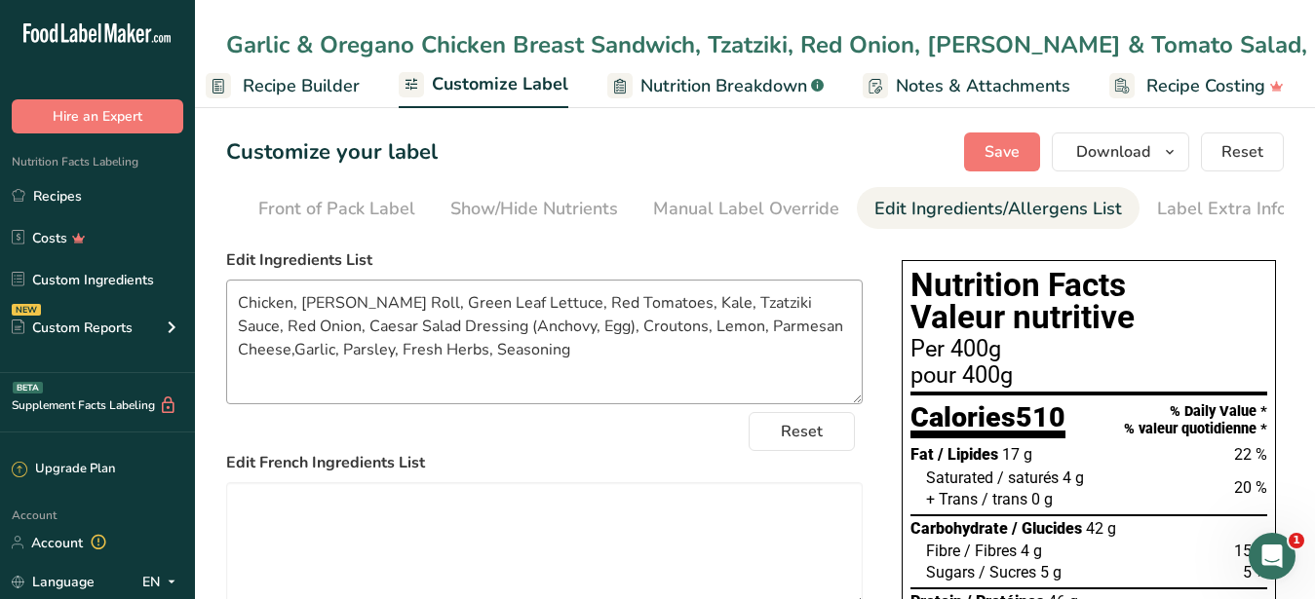
scroll to position [0, 178]
drag, startPoint x: 289, startPoint y: 341, endPoint x: 393, endPoint y: 363, distance: 105.5
click at [393, 363] on textarea "Chicken, [PERSON_NAME] Roll, Green Leaf Lettuce, Red Tomatoes, Kale, Tzatziki S…" at bounding box center [544, 342] width 636 height 125
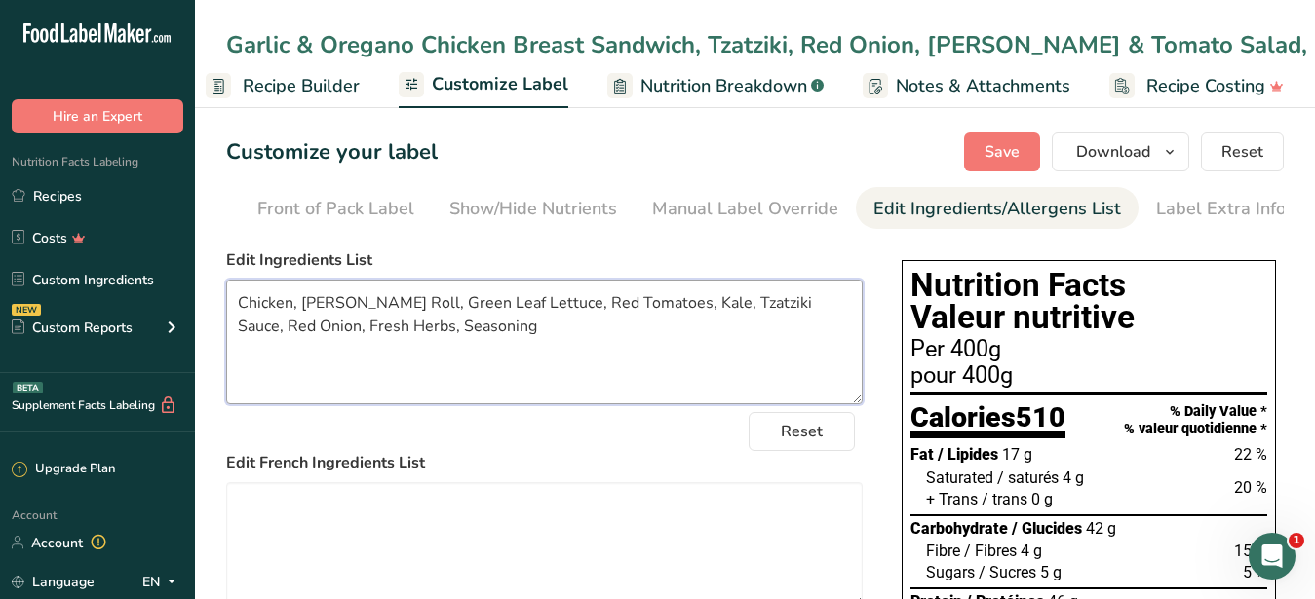
drag, startPoint x: 463, startPoint y: 316, endPoint x: 390, endPoint y: 317, distance: 73.1
click at [390, 317] on textarea "Chicken, [PERSON_NAME] Roll, Green Leaf Lettuce, Red Tomatoes, Kale, Tzatziki S…" at bounding box center [544, 342] width 636 height 125
drag, startPoint x: 374, startPoint y: 313, endPoint x: 304, endPoint y: 322, distance: 70.7
click at [304, 322] on textarea "Chicken, [PERSON_NAME] Roll, Lettuce, Red Tomatoes, Kale, Tzatziki Sauce, Red O…" at bounding box center [544, 342] width 636 height 125
drag, startPoint x: 554, startPoint y: 322, endPoint x: 528, endPoint y: 317, distance: 25.8
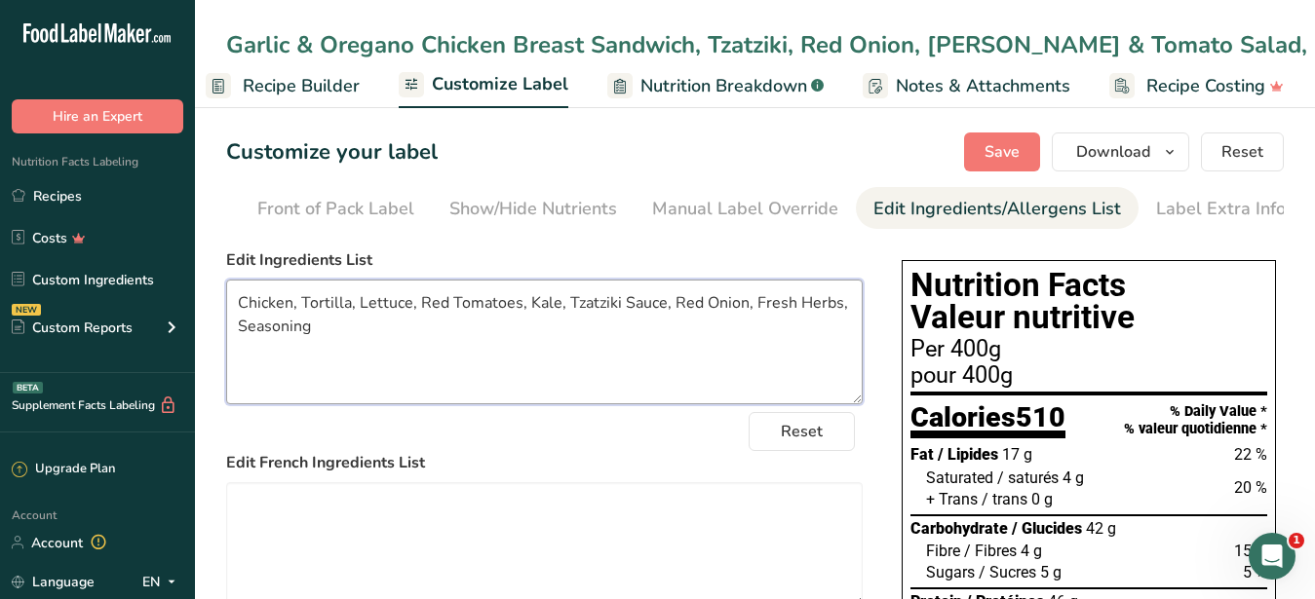
click at [528, 317] on textarea "Chicken, Tortilla, Lettuce, Red Tomatoes, Kale, Tzatziki Sauce, Red Onion, Fres…" at bounding box center [544, 342] width 636 height 125
click at [713, 318] on textarea "Chicken, Tortilla, Lettuce, Red Tomatoes, Tzatziki Sauce, Red Onion, Fresh Herb…" at bounding box center [544, 342] width 636 height 125
click at [695, 366] on textarea "Chicken, Tortilla, Lettuce, Red Tomatoes, Tzatziki Sauce, Red Onion, Vinaigrett…" at bounding box center [544, 342] width 636 height 125
click at [395, 339] on textarea "Chicken, Tortilla, Lettuce, Red Tomatoes, Tzatziki Sauce, Red Onion, Vinaigrett…" at bounding box center [544, 342] width 636 height 125
drag, startPoint x: 604, startPoint y: 356, endPoint x: 144, endPoint y: 320, distance: 461.5
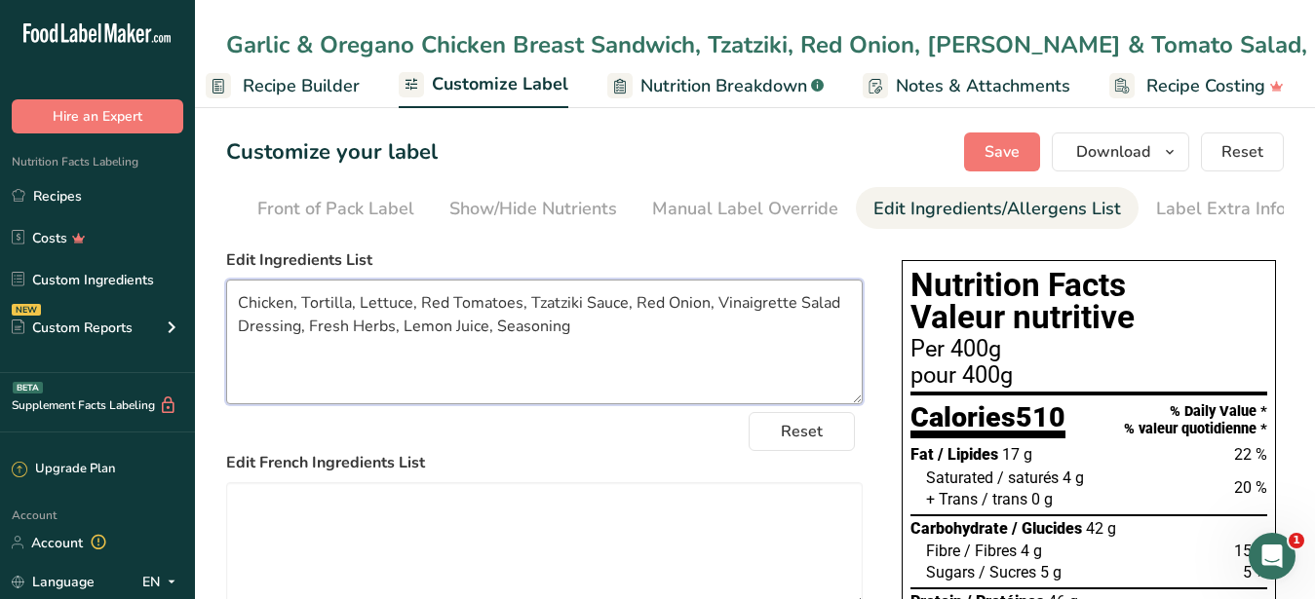
click at [226, 320] on textarea "Chicken, Tortilla, Lettuce, Red Tomatoes, Tzatziki Sauce, Red Onion, Vinaigrett…" at bounding box center [544, 342] width 636 height 125
click at [676, 352] on textarea "Chicken, Tortilla, Lettuce, Red Tomatoes, Tzatziki Sauce, Red Onion, Vinaigrett…" at bounding box center [544, 342] width 636 height 125
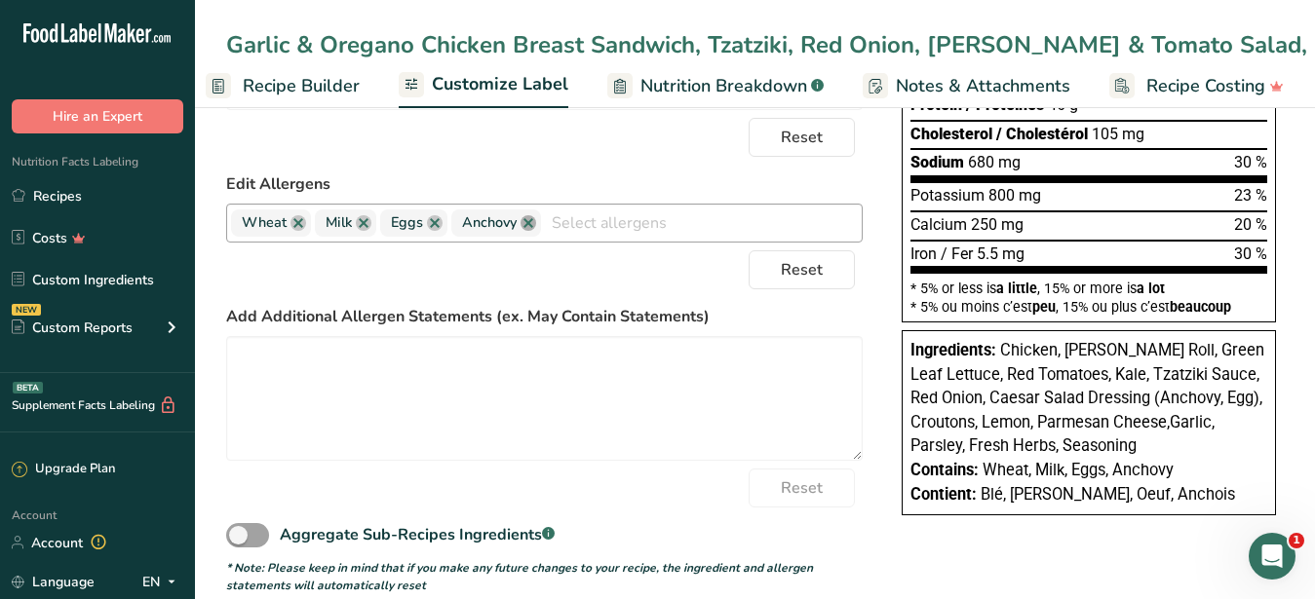
type textarea "Chicken, Tortilla, Lettuce, Red Tomatoes, Tzatziki Sauce, Red Onion, Vinaigrett…"
click at [530, 231] on link at bounding box center [528, 223] width 16 height 16
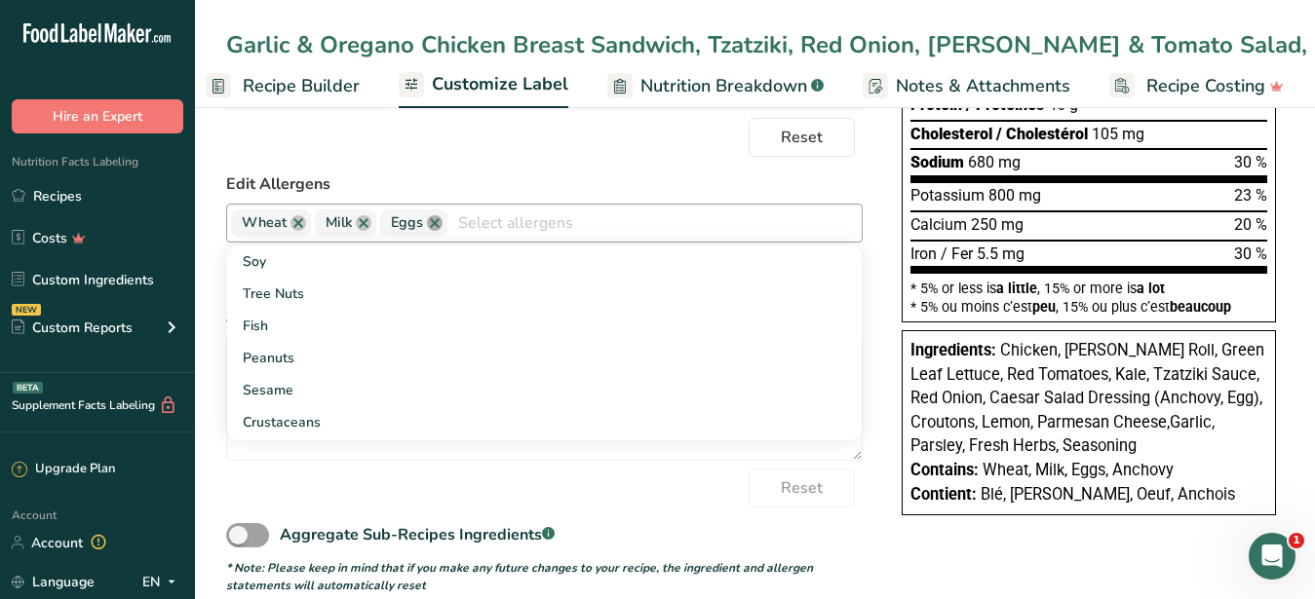
click at [431, 231] on link at bounding box center [435, 223] width 16 height 16
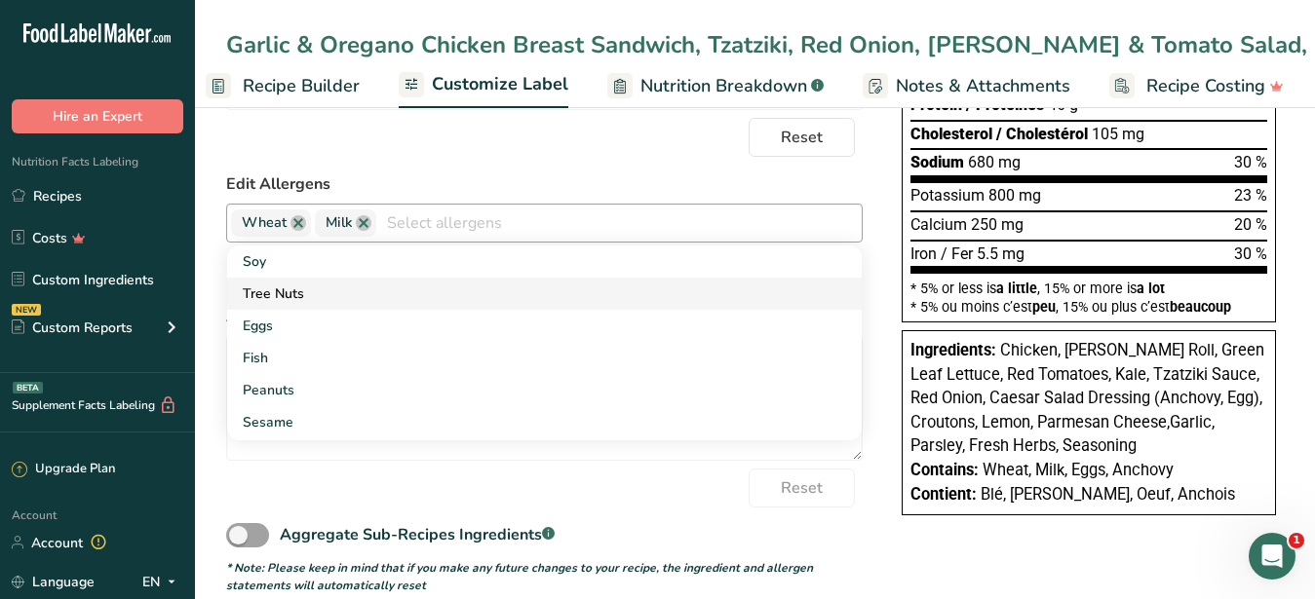
click at [480, 310] on link "Tree Nuts" at bounding box center [544, 294] width 635 height 32
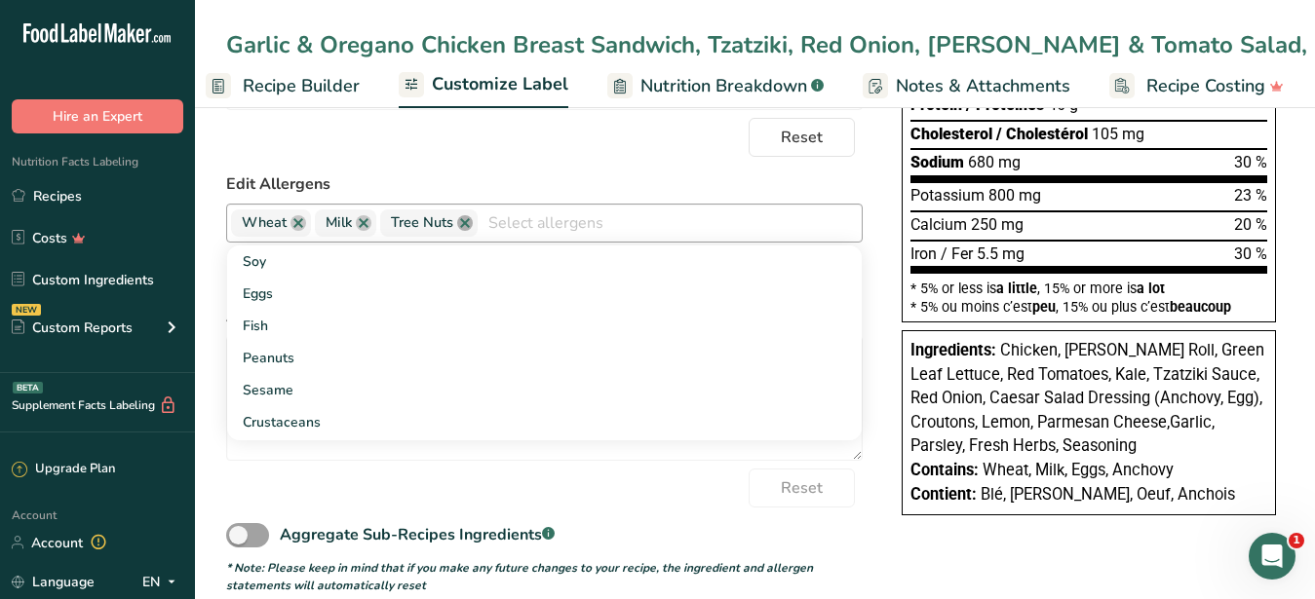
click at [469, 231] on link at bounding box center [465, 223] width 16 height 16
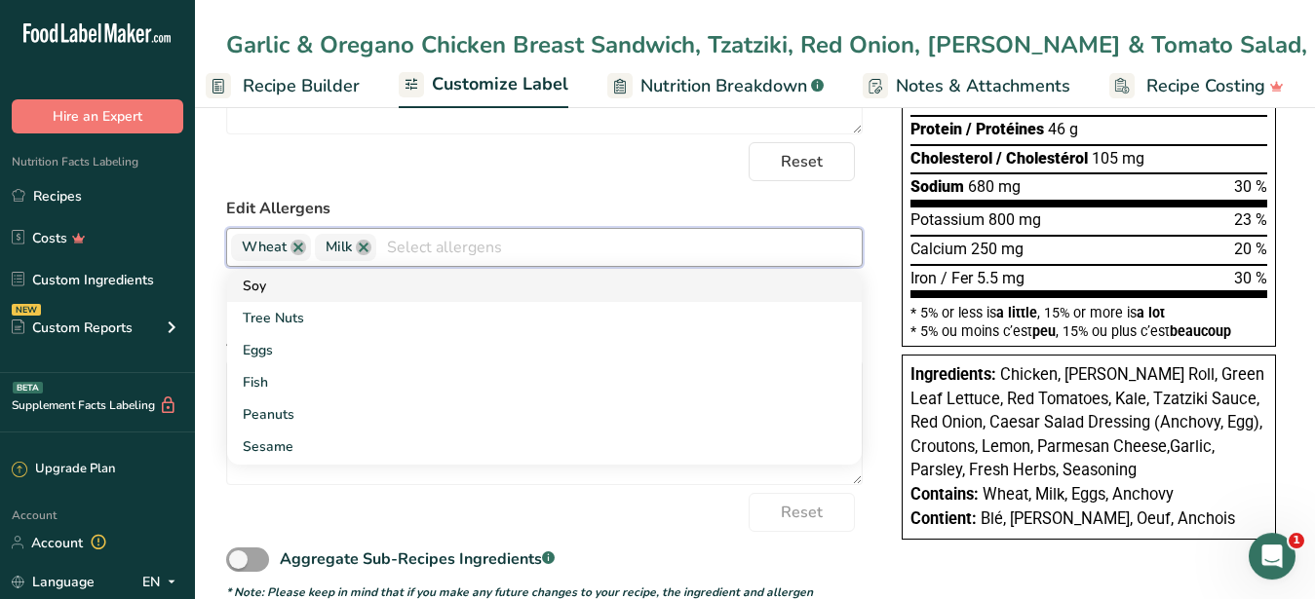
scroll to position [99, 0]
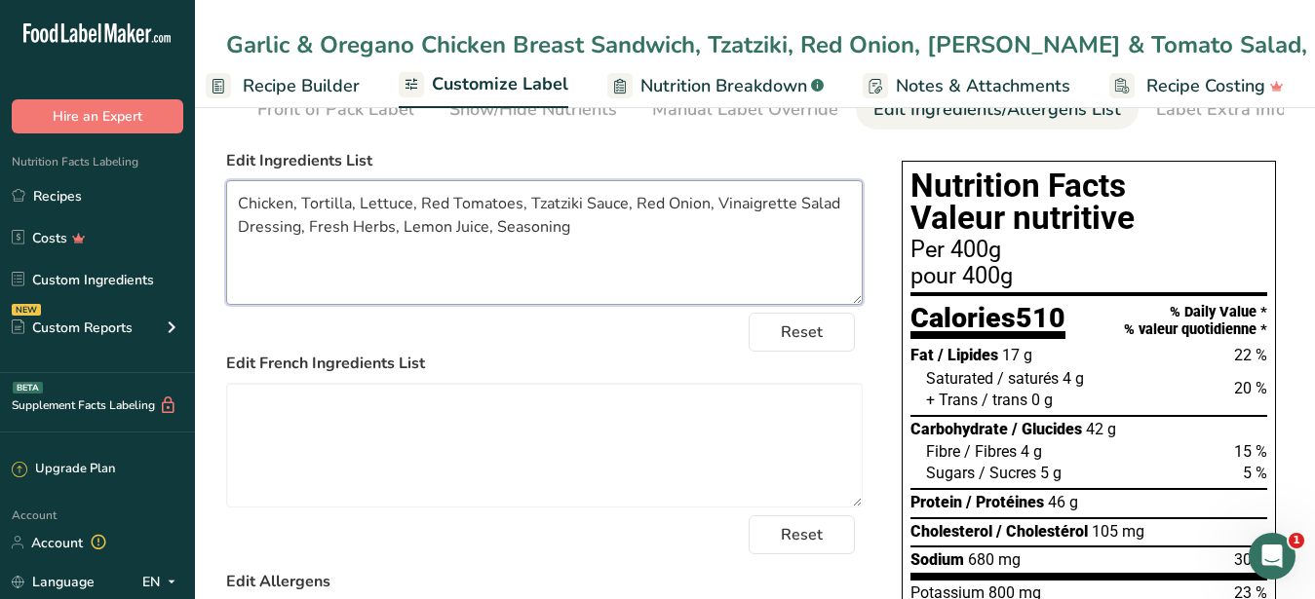
click at [619, 225] on textarea "Chicken, Tortilla, Lettuce, Red Tomatoes, Tzatziki Sauce, Red Onion, Vinaigrett…" at bounding box center [544, 242] width 636 height 125
click at [671, 294] on textarea "Chicken, Tortilla, Lettuce, Red Tomatoes, Tzatziki, Red Onion, Vinaigrette Sala…" at bounding box center [544, 242] width 636 height 125
drag, startPoint x: 613, startPoint y: 259, endPoint x: 229, endPoint y: 216, distance: 386.4
click at [229, 216] on textarea "Chicken, Tortilla, Lettuce, Red Tomatoes, Tzatziki, Red Onion, Vinaigrette Sala…" at bounding box center [544, 242] width 636 height 125
type textarea "Chicken, Tortilla, Lettuce, Red Tomatoes, Tzatziki, Red Onion, Vinaigrette Sala…"
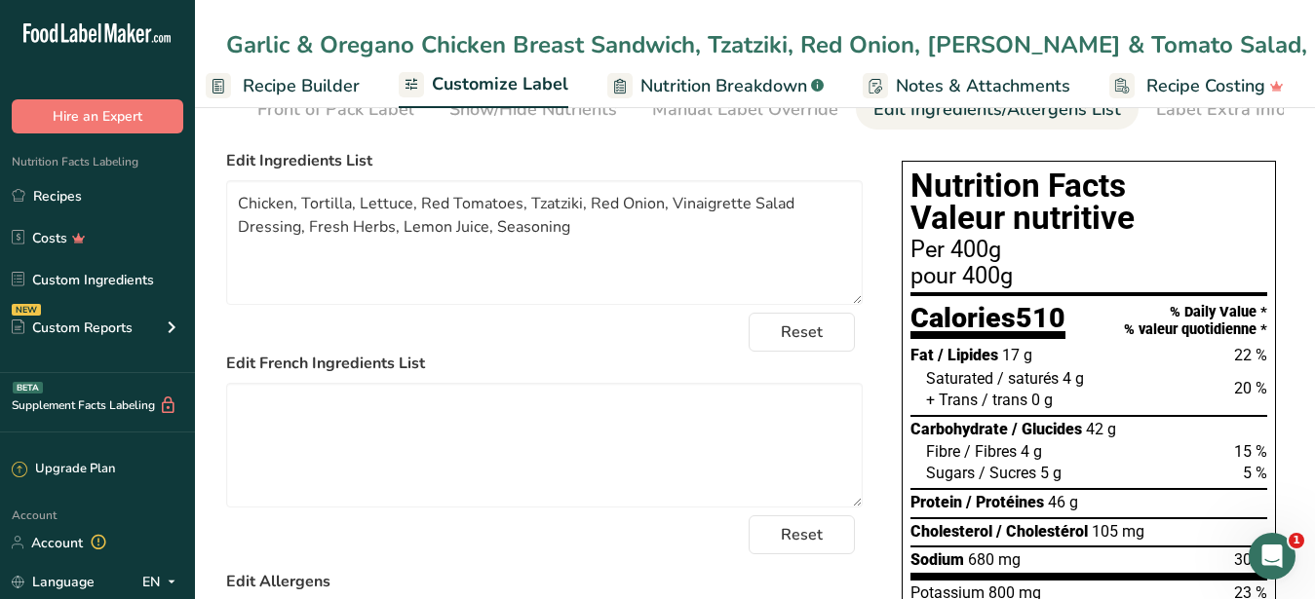
click at [443, 371] on label "Edit French Ingredients List" at bounding box center [544, 363] width 636 height 23
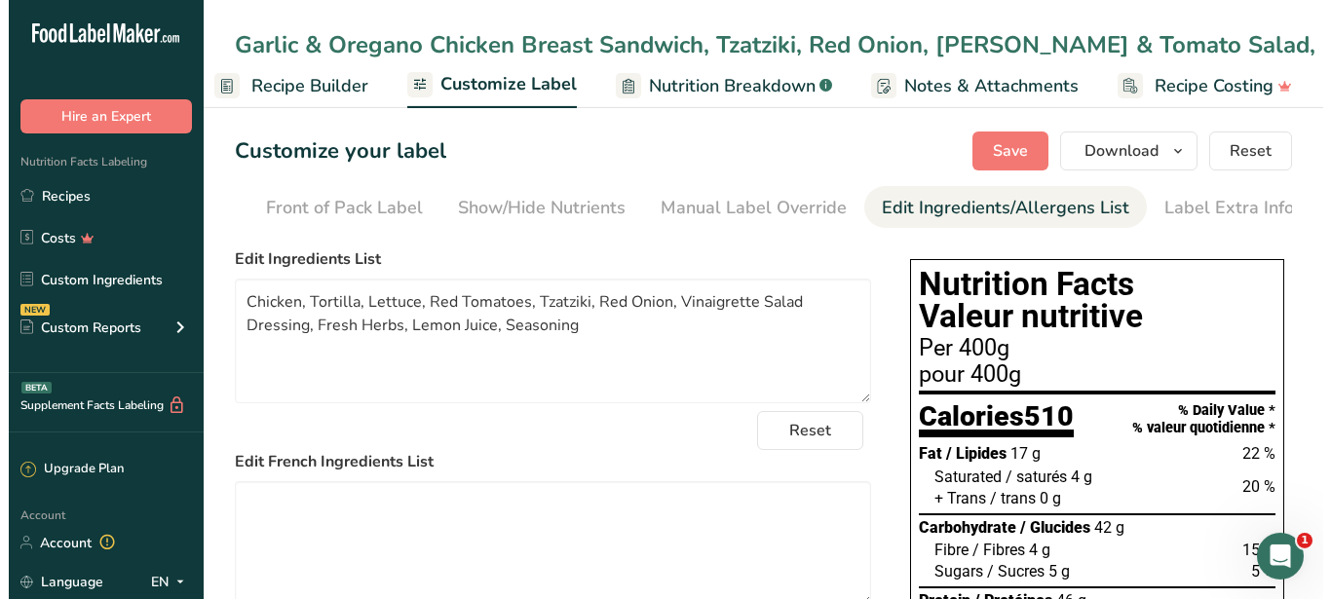
scroll to position [0, 0]
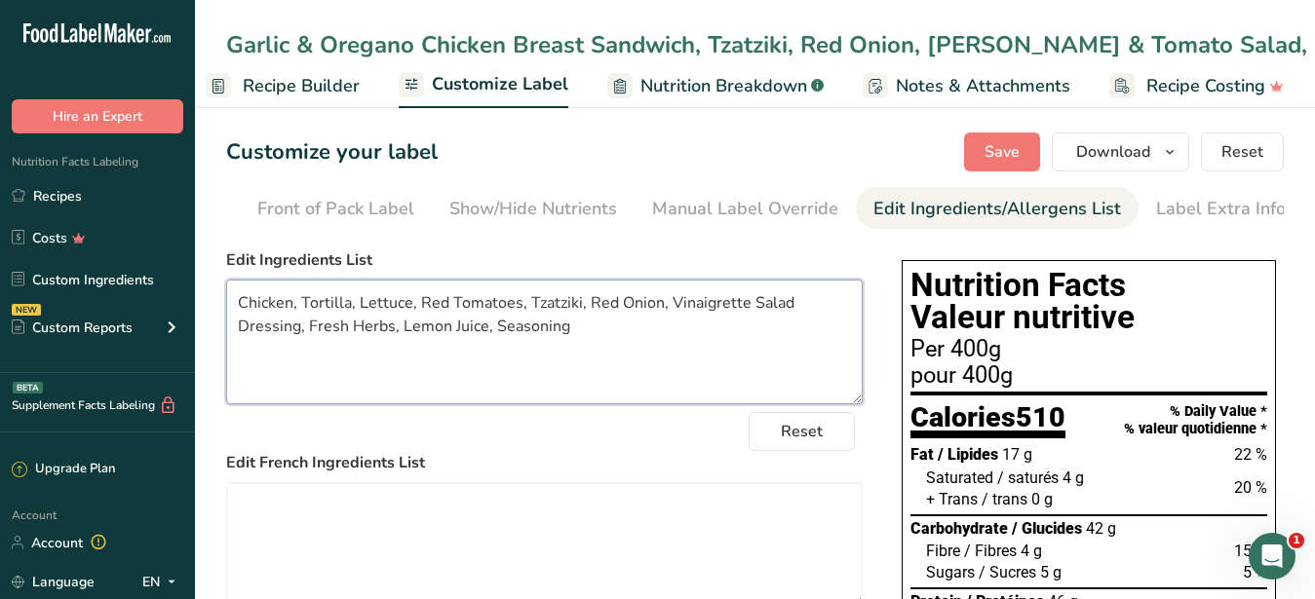
click at [713, 330] on textarea "Chicken, Tortilla, Lettuce, Red Tomatoes, Tzatziki, Red Onion, Vinaigrette Sala…" at bounding box center [544, 342] width 636 height 125
drag, startPoint x: 608, startPoint y: 354, endPoint x: 166, endPoint y: 304, distance: 445.3
click at [226, 304] on textarea "Chicken, Tortilla, Lettuce, Red Tomatoes, Tzatziki, Red Onion, Vinaigrette Sala…" at bounding box center [544, 342] width 636 height 125
click at [311, 98] on span "Recipe Builder" at bounding box center [301, 86] width 117 height 26
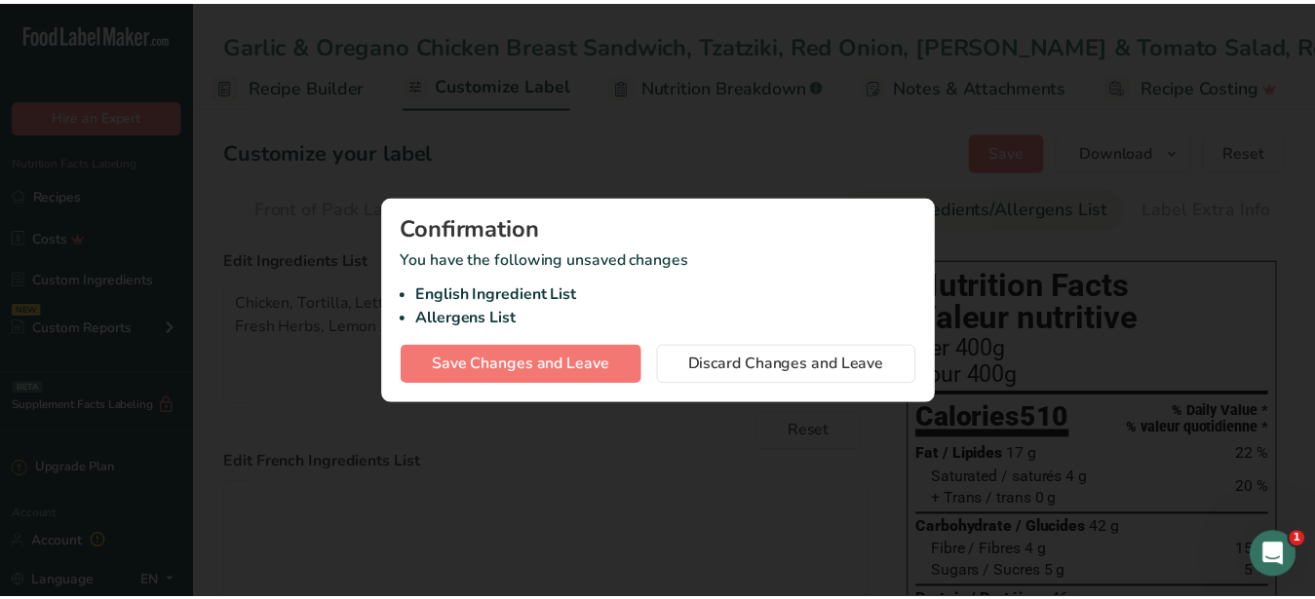
scroll to position [0, 186]
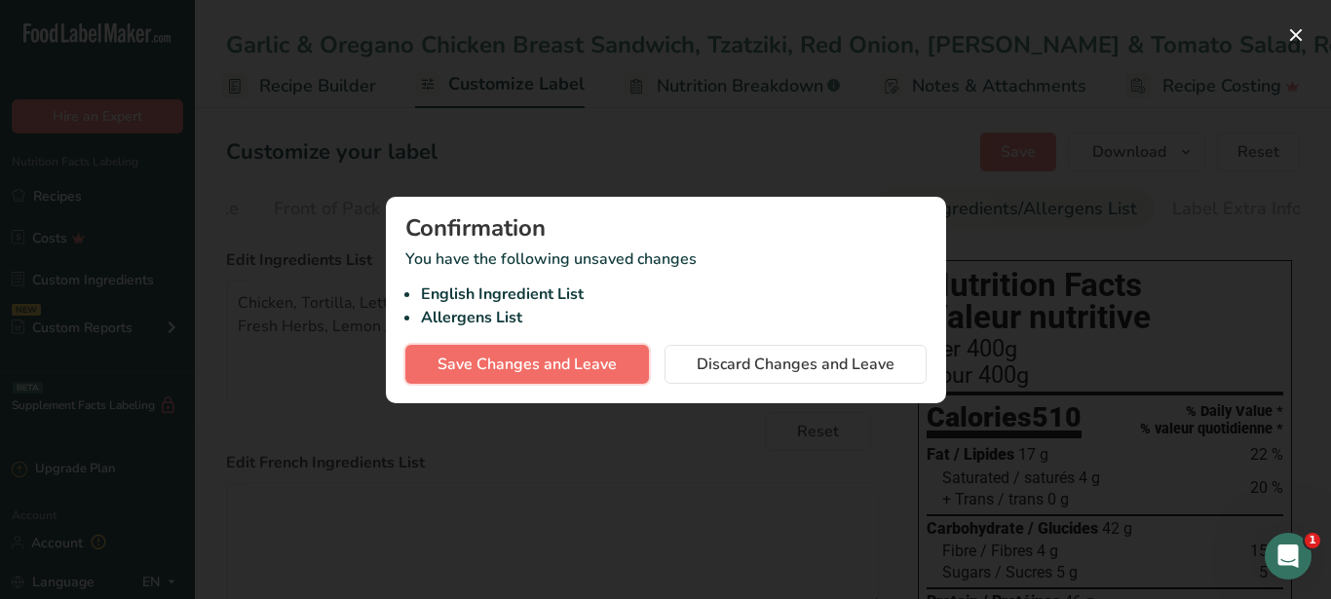
click at [594, 374] on span "Save Changes and Leave" at bounding box center [527, 364] width 179 height 23
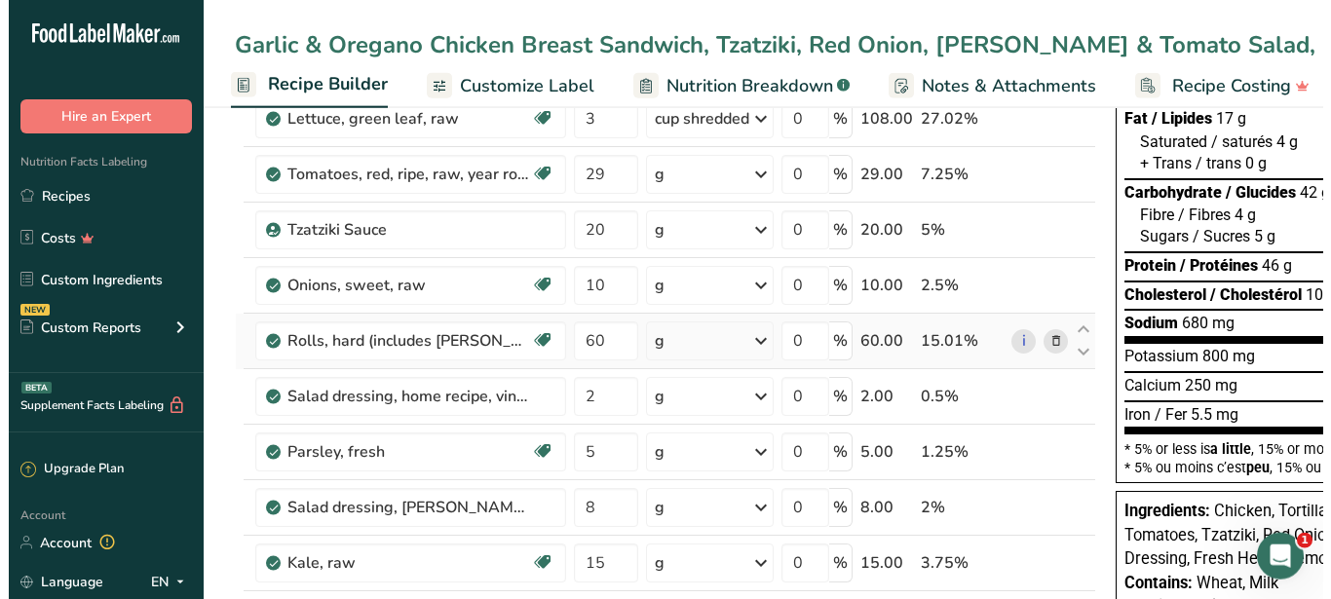
scroll to position [272, 0]
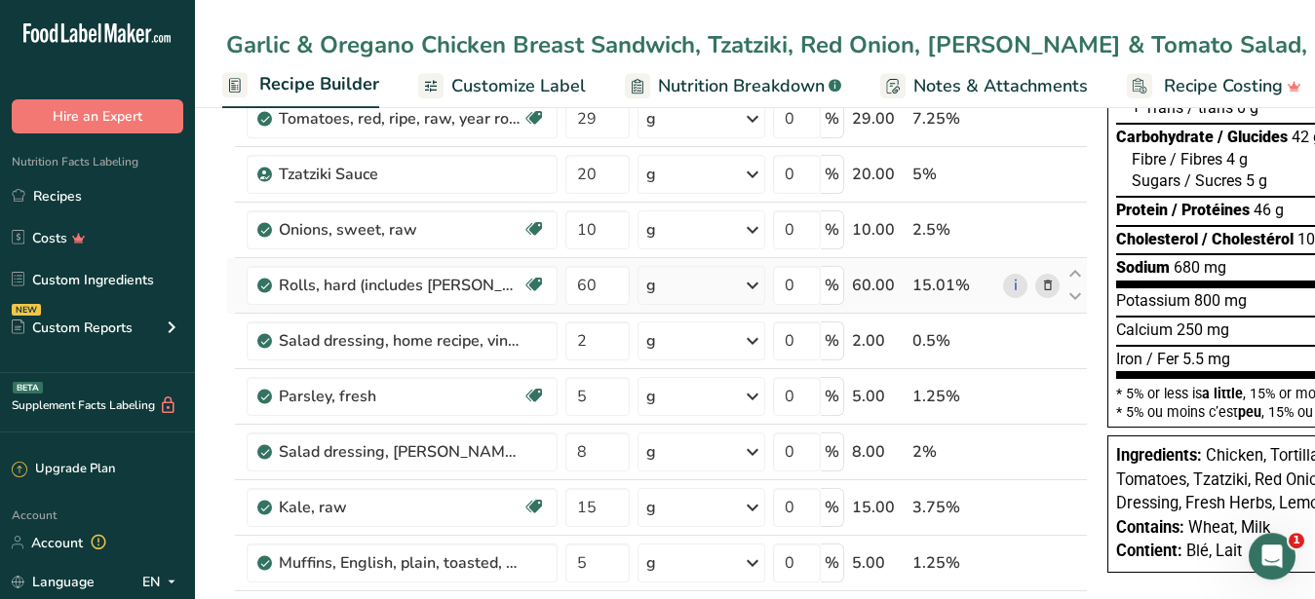
click at [1044, 285] on icon at bounding box center [1048, 286] width 14 height 20
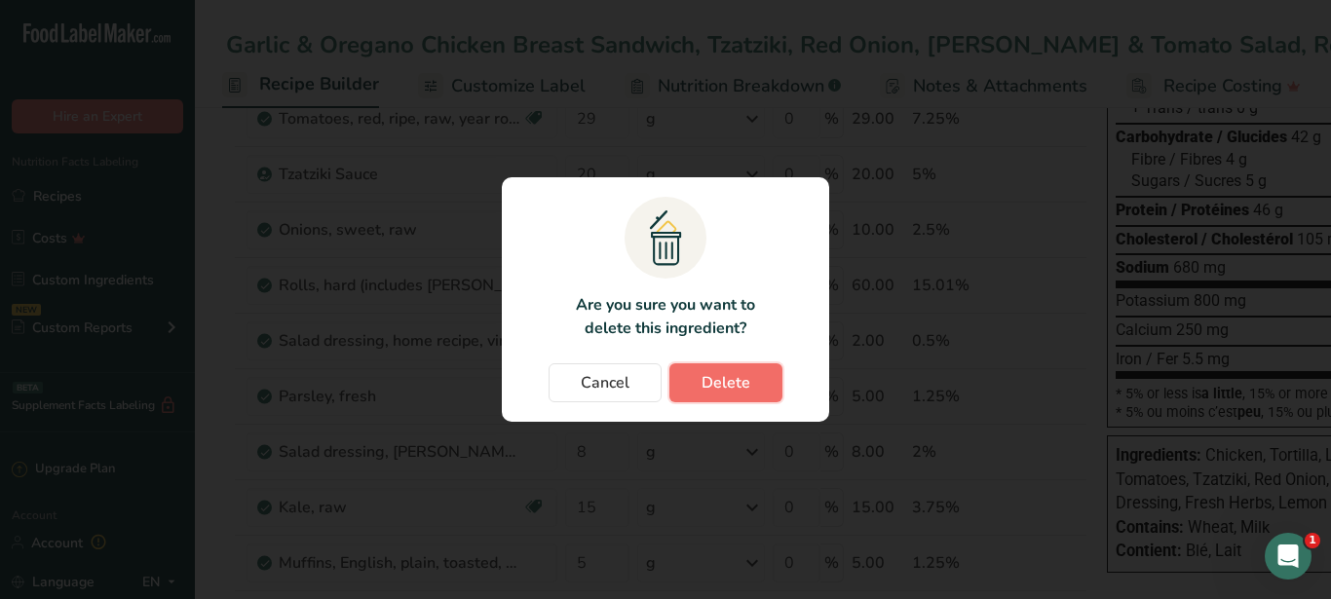
click at [745, 369] on button "Delete" at bounding box center [726, 383] width 113 height 39
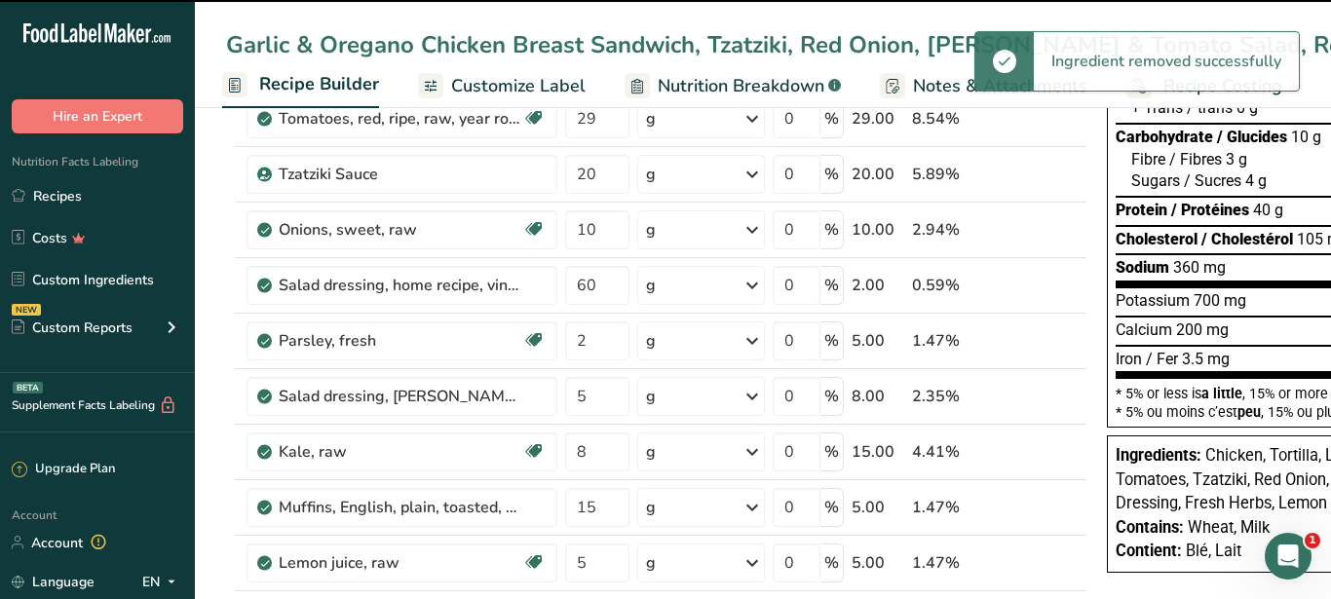
type input "2"
type input "5"
type input "8"
type input "15"
type input "5"
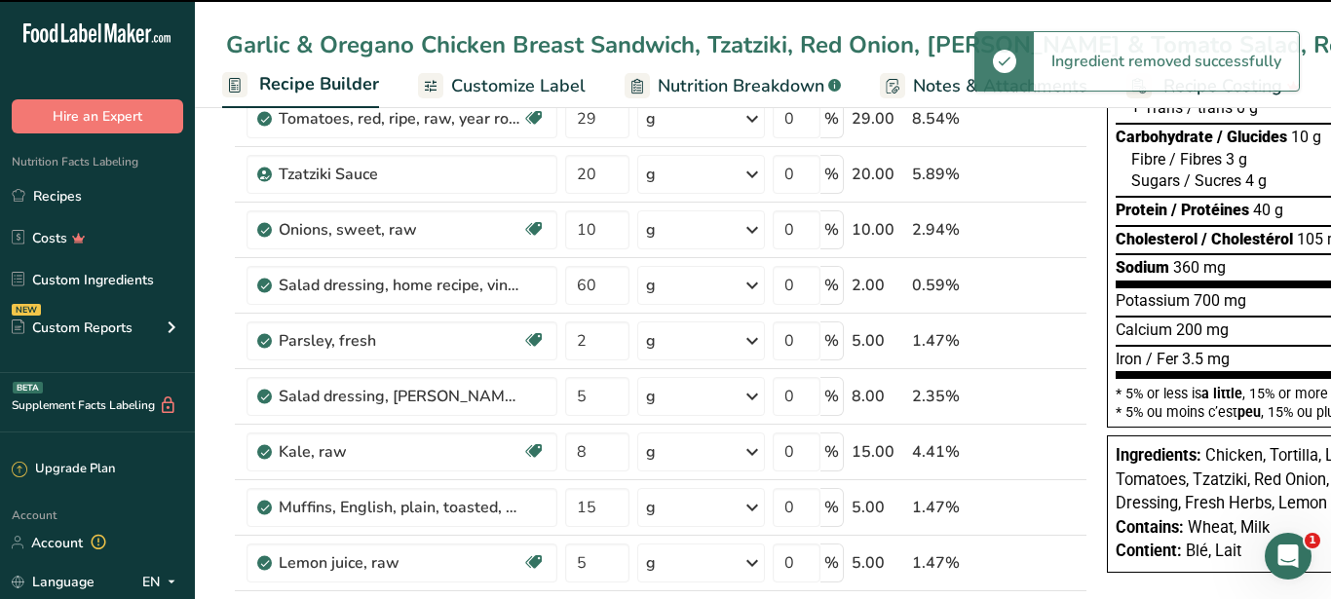
type input "0.2"
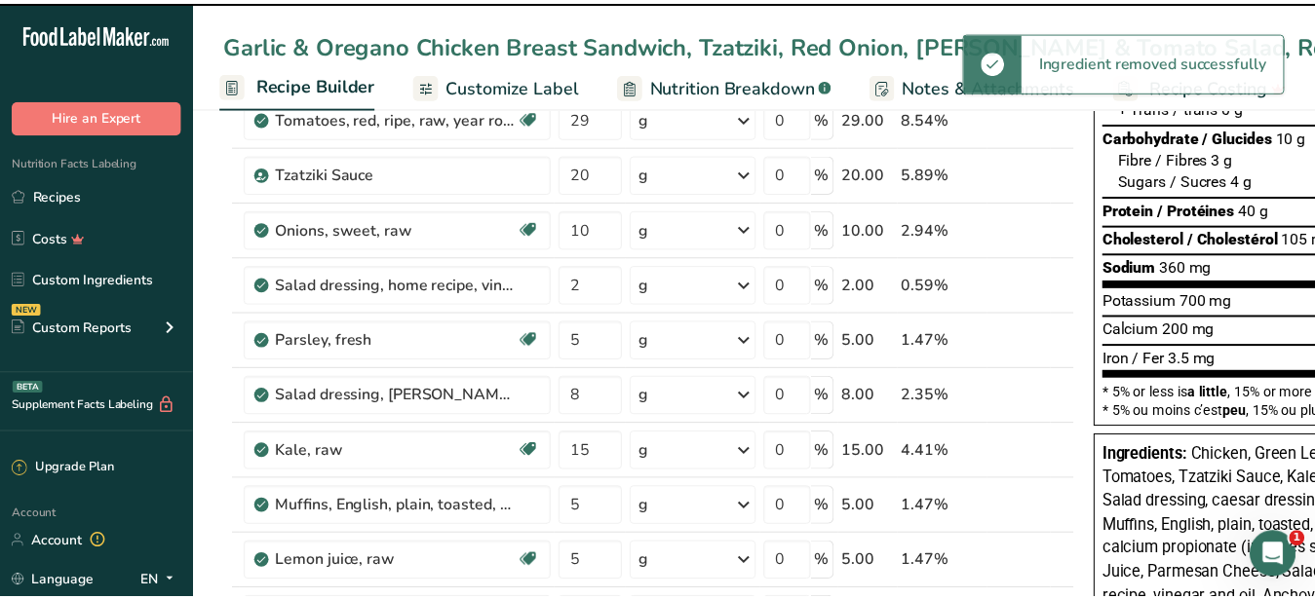
scroll to position [371, 0]
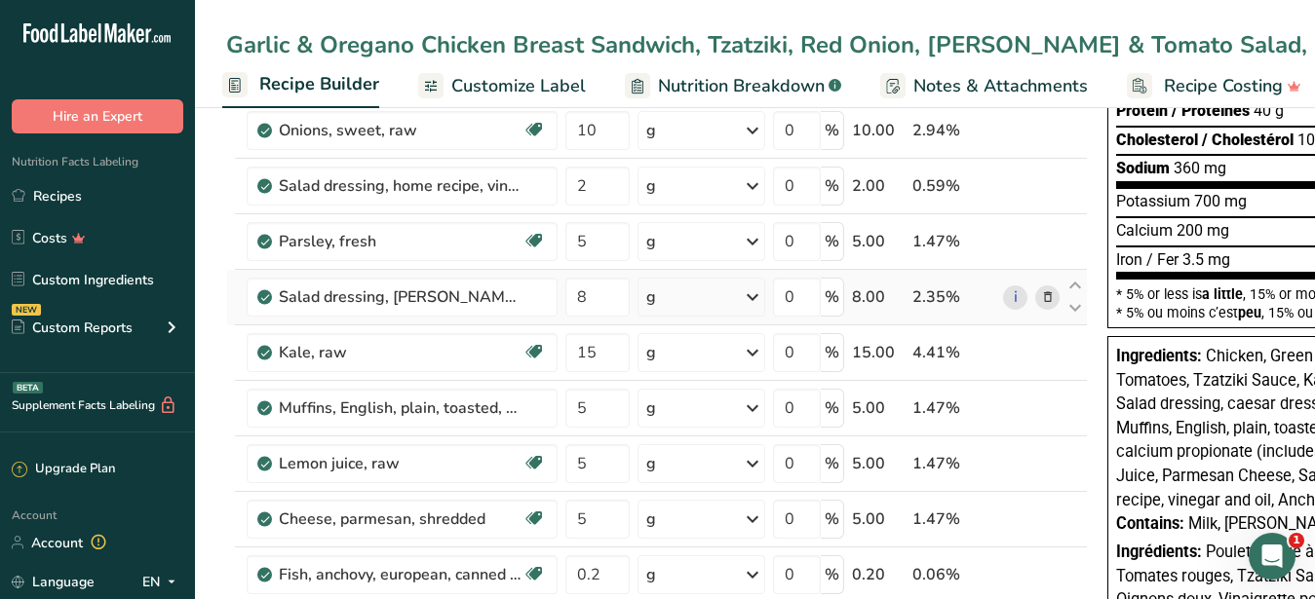
click at [1046, 295] on icon at bounding box center [1048, 298] width 14 height 20
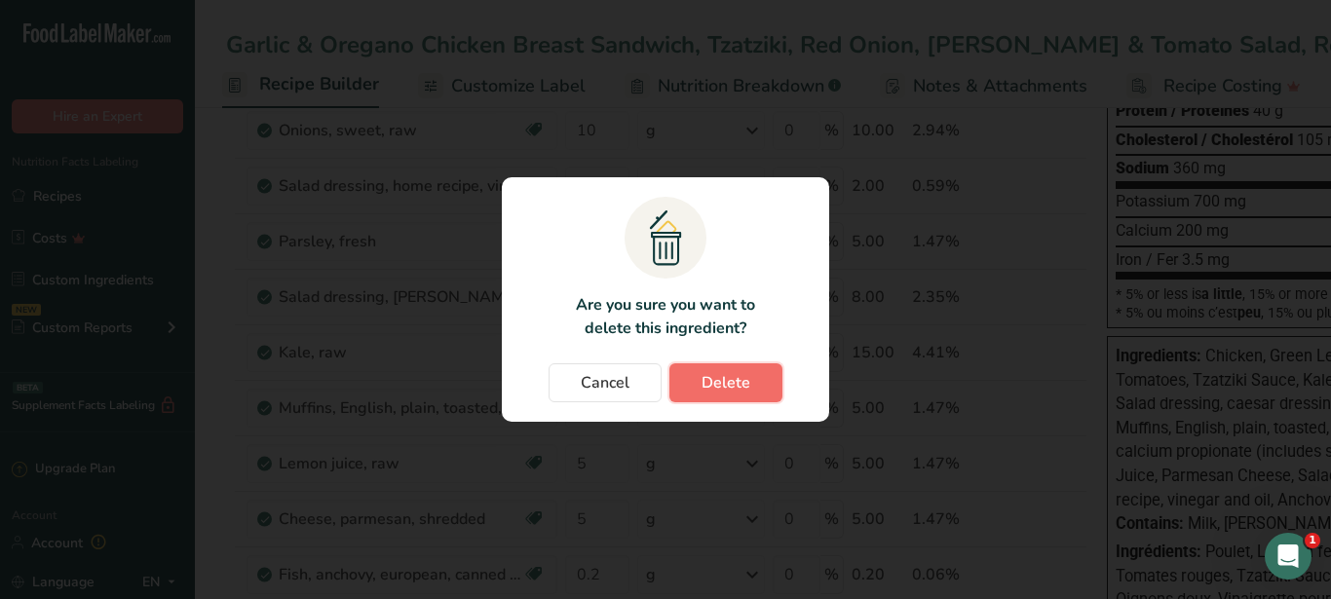
click at [736, 381] on span "Delete" at bounding box center [726, 382] width 49 height 23
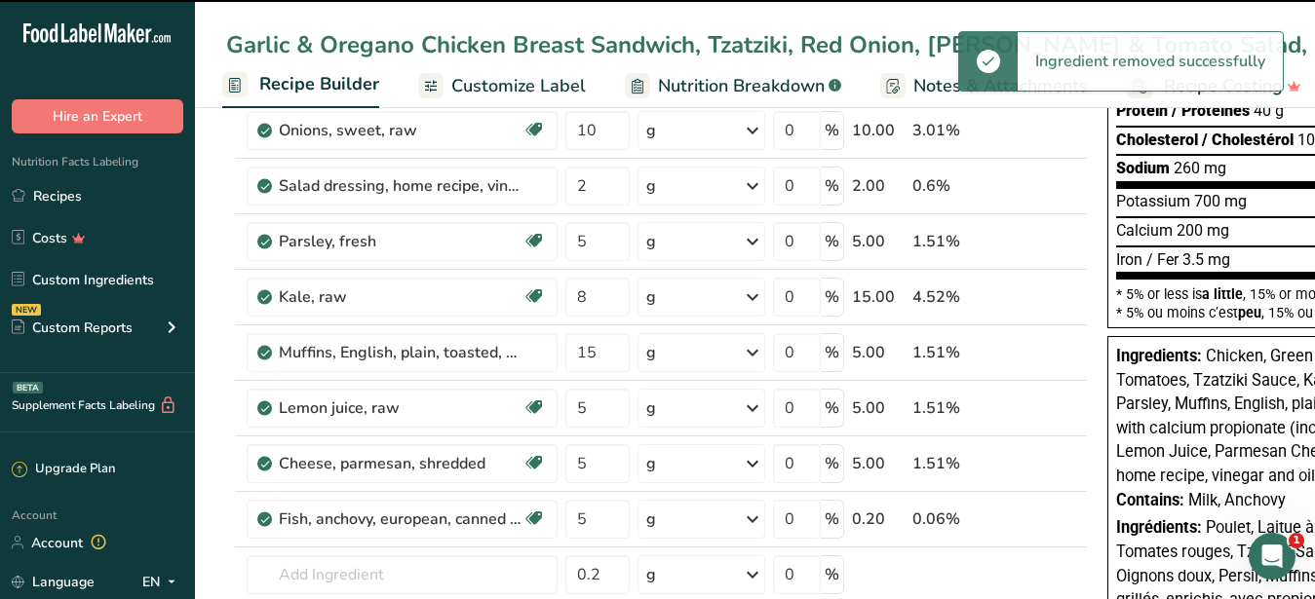
type input "15"
type input "5"
type input "0.2"
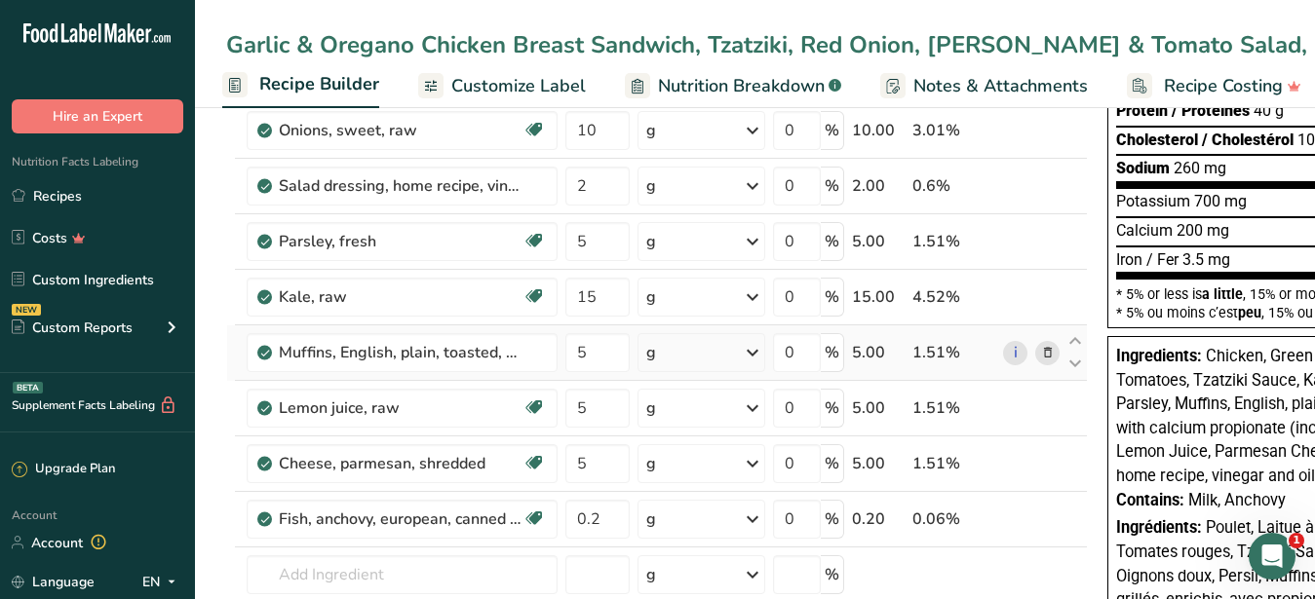
click at [1047, 354] on icon at bounding box center [1048, 353] width 14 height 20
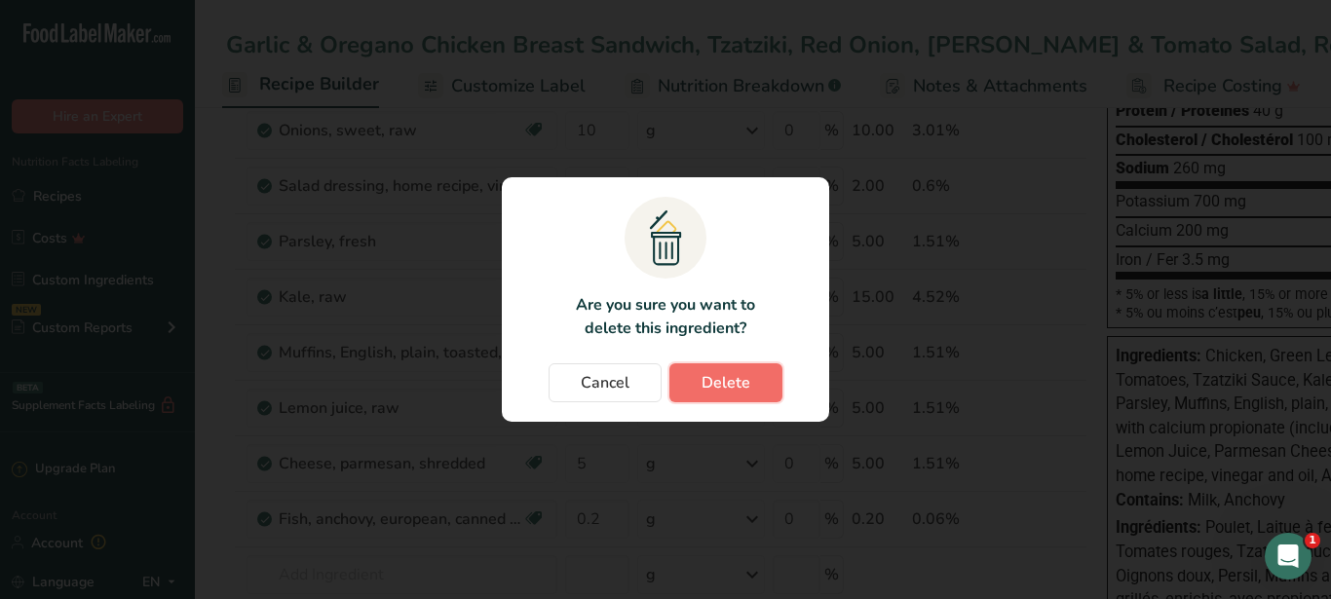
click at [732, 371] on span "Delete" at bounding box center [726, 382] width 49 height 23
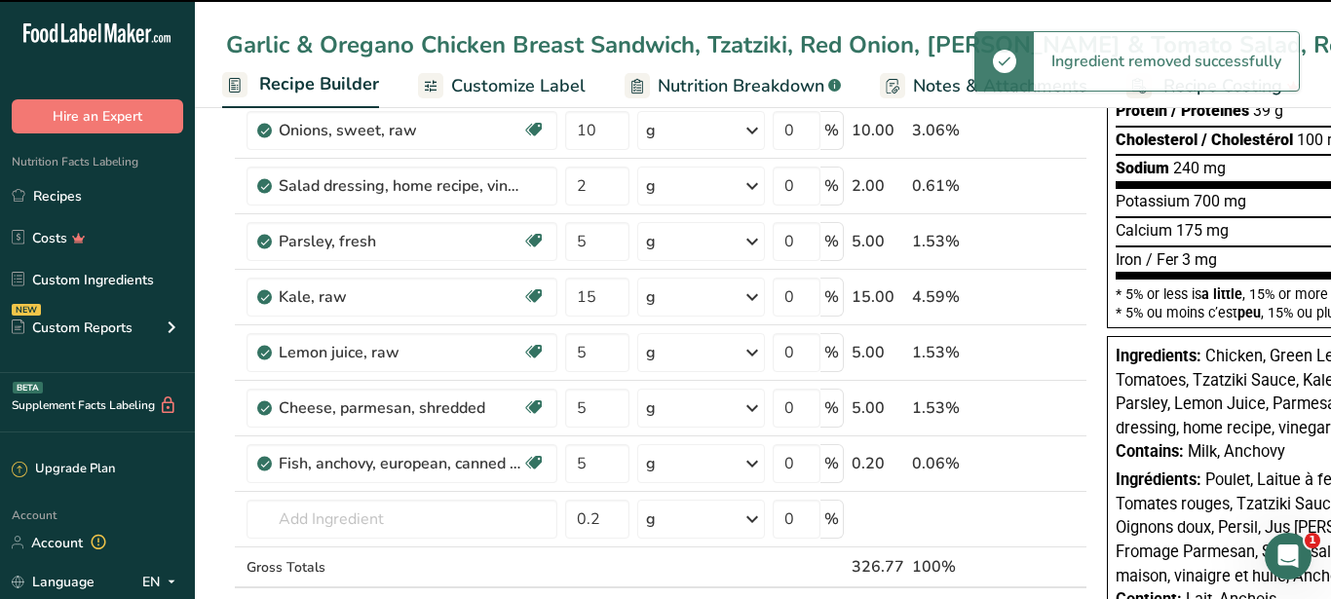
type input "0.2"
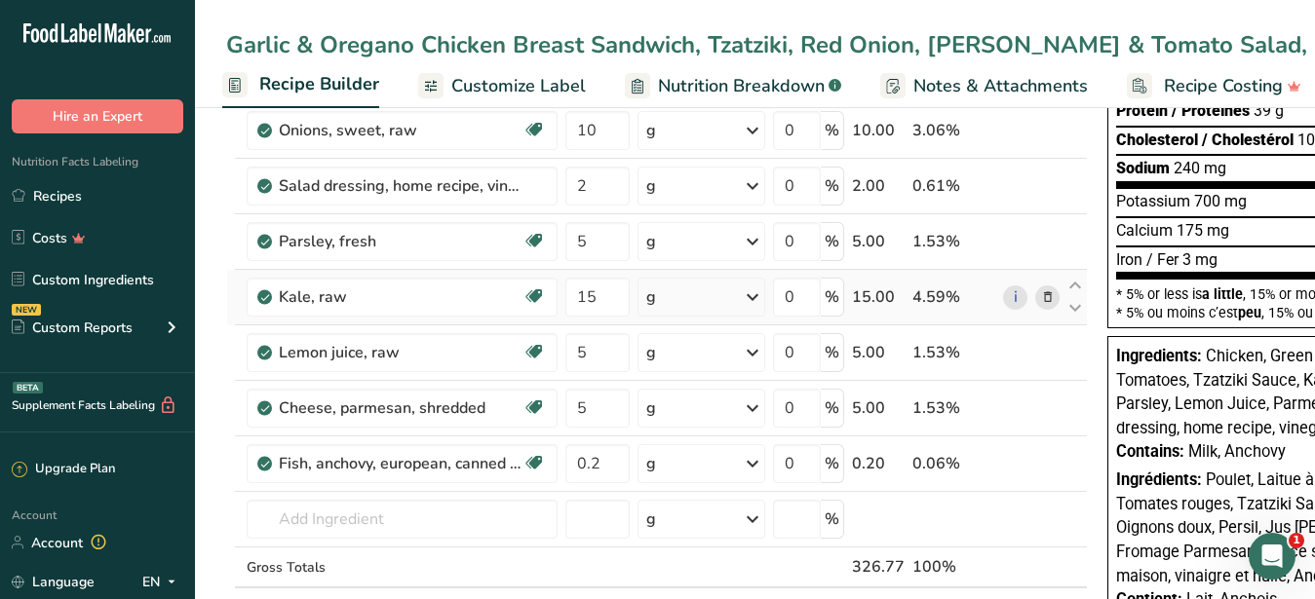
click at [1049, 299] on icon at bounding box center [1048, 298] width 14 height 20
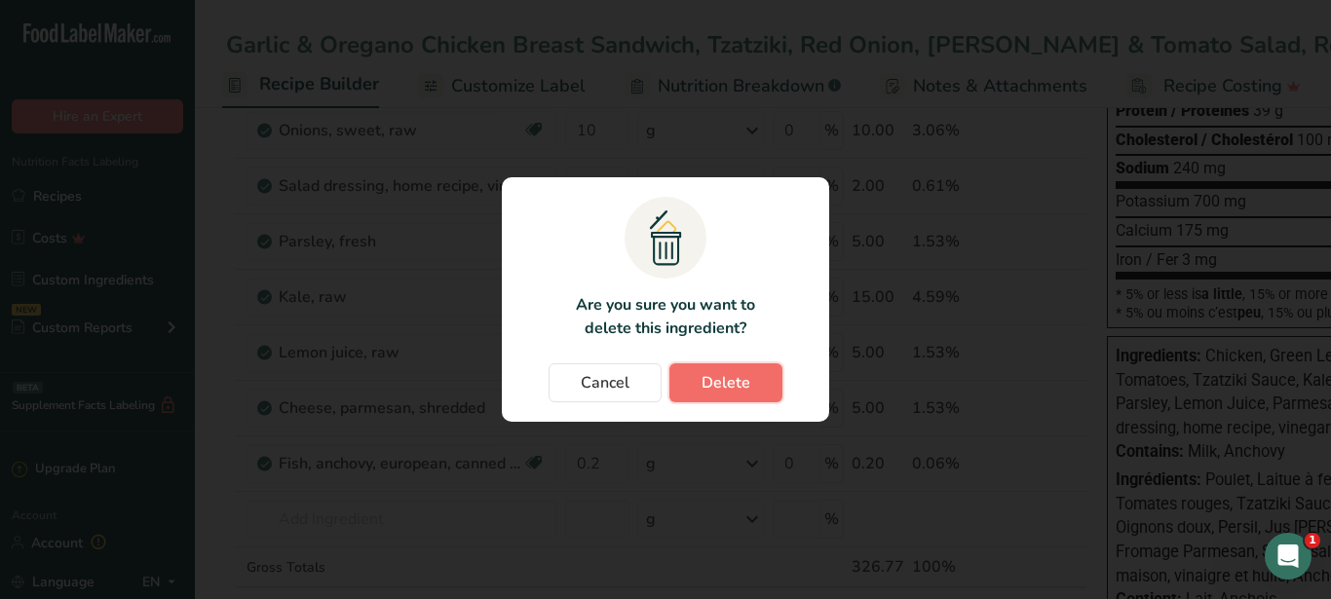
click at [737, 378] on span "Delete" at bounding box center [726, 382] width 49 height 23
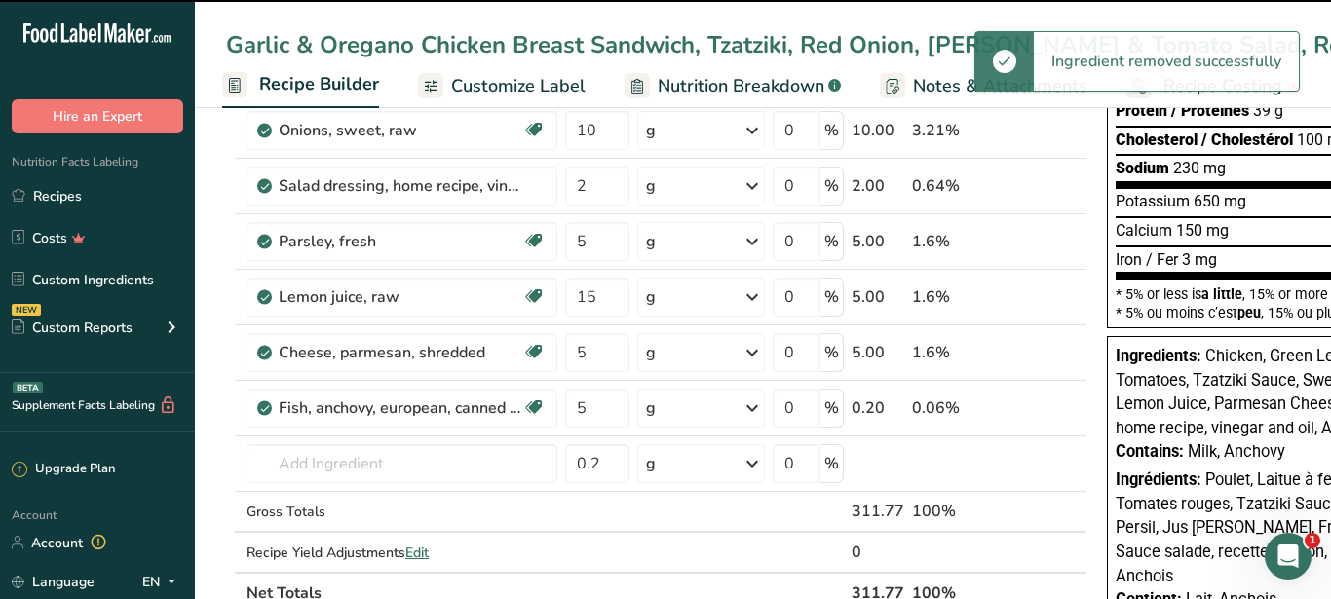
type input "5"
type input "0.2"
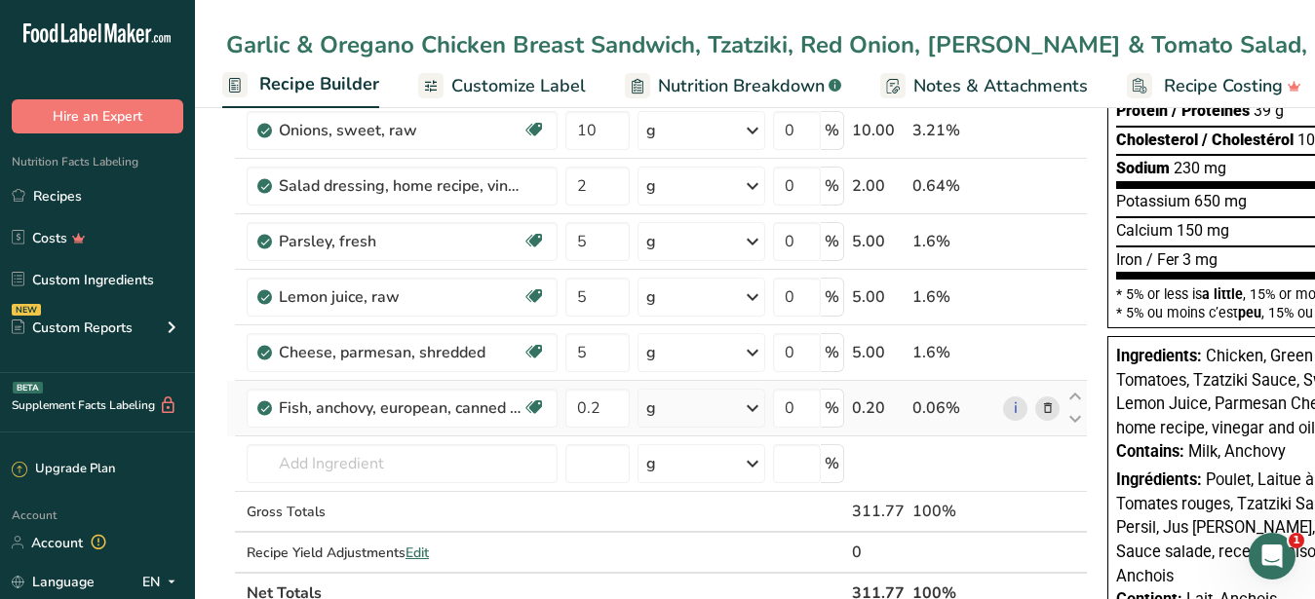
click at [1034, 404] on div "i" at bounding box center [1031, 409] width 57 height 24
click at [1044, 410] on icon at bounding box center [1048, 409] width 14 height 20
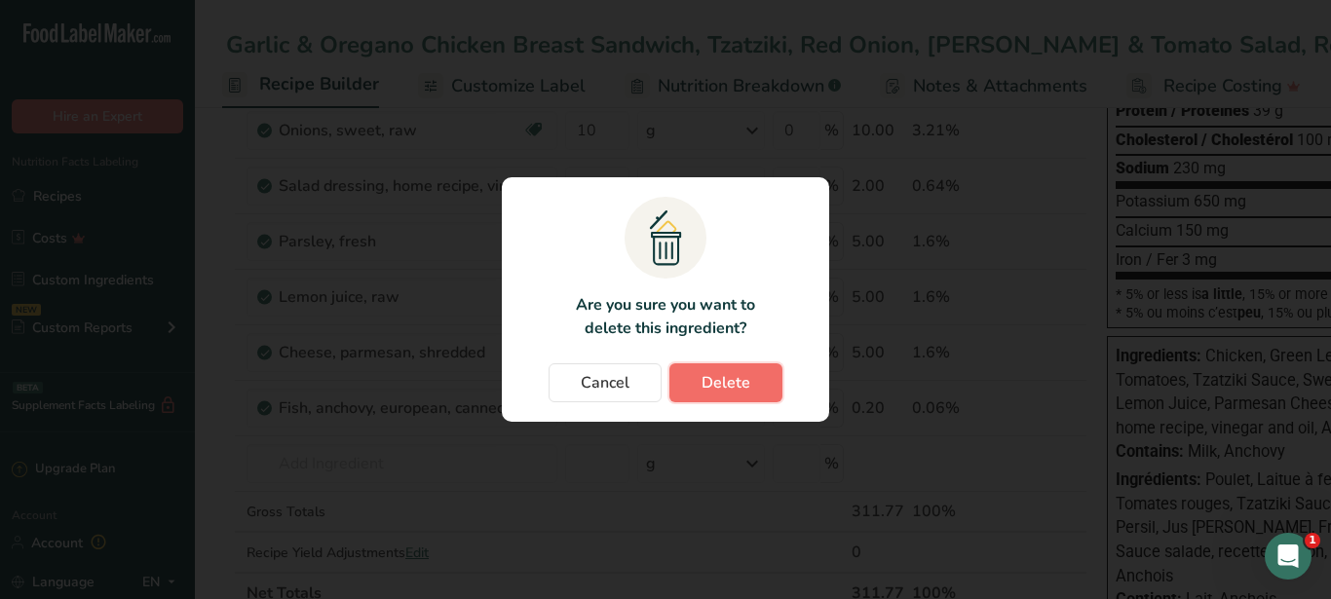
click at [760, 391] on button "Delete" at bounding box center [726, 383] width 113 height 39
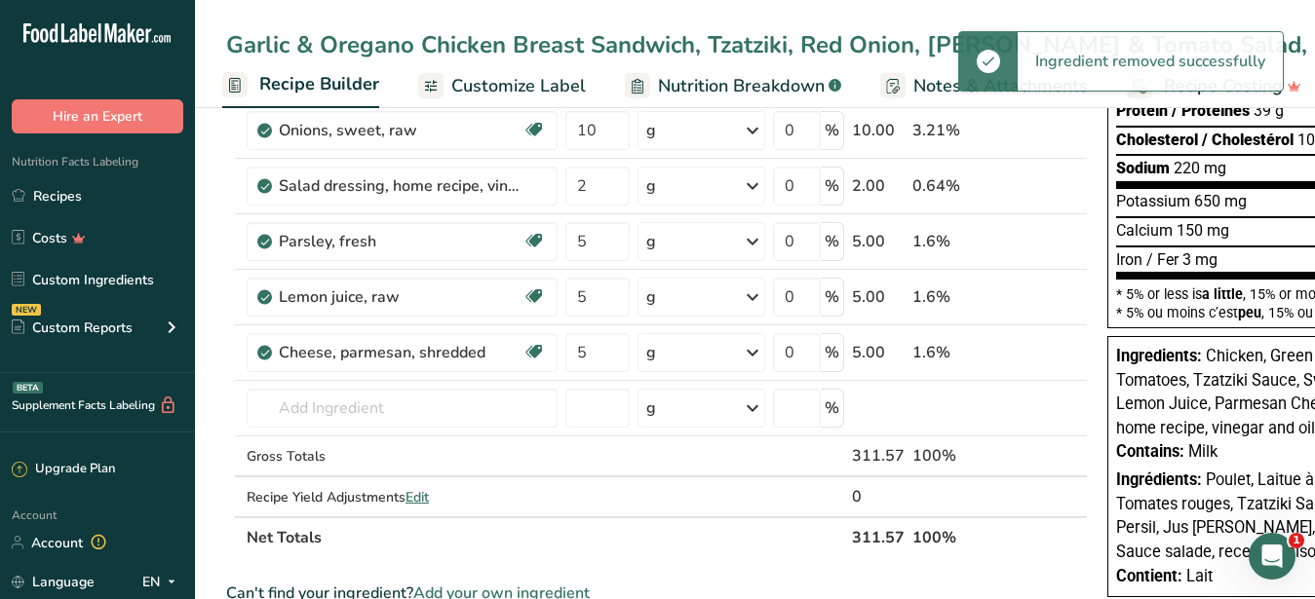
click at [546, 49] on div "Garlic & Oregano Chicken Breast Sandwich, Tzatziki, Red Onion, [PERSON_NAME] & …" at bounding box center [1098, 44] width 1744 height 35
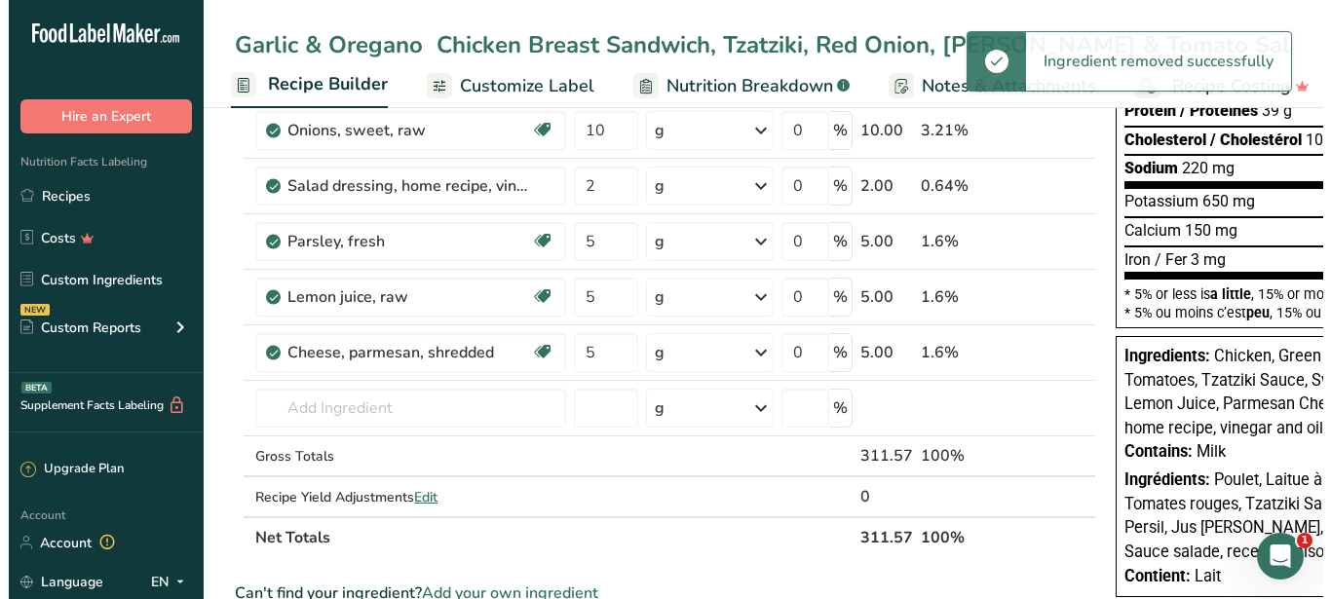
scroll to position [0, 426]
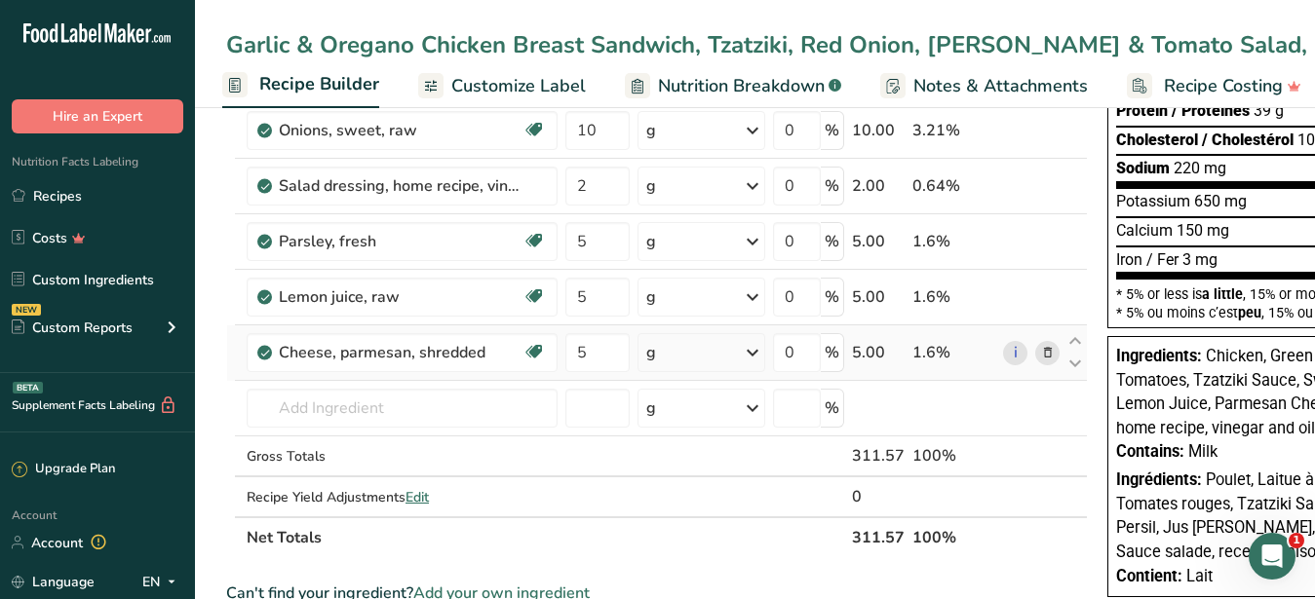
click at [1049, 351] on icon at bounding box center [1048, 353] width 14 height 20
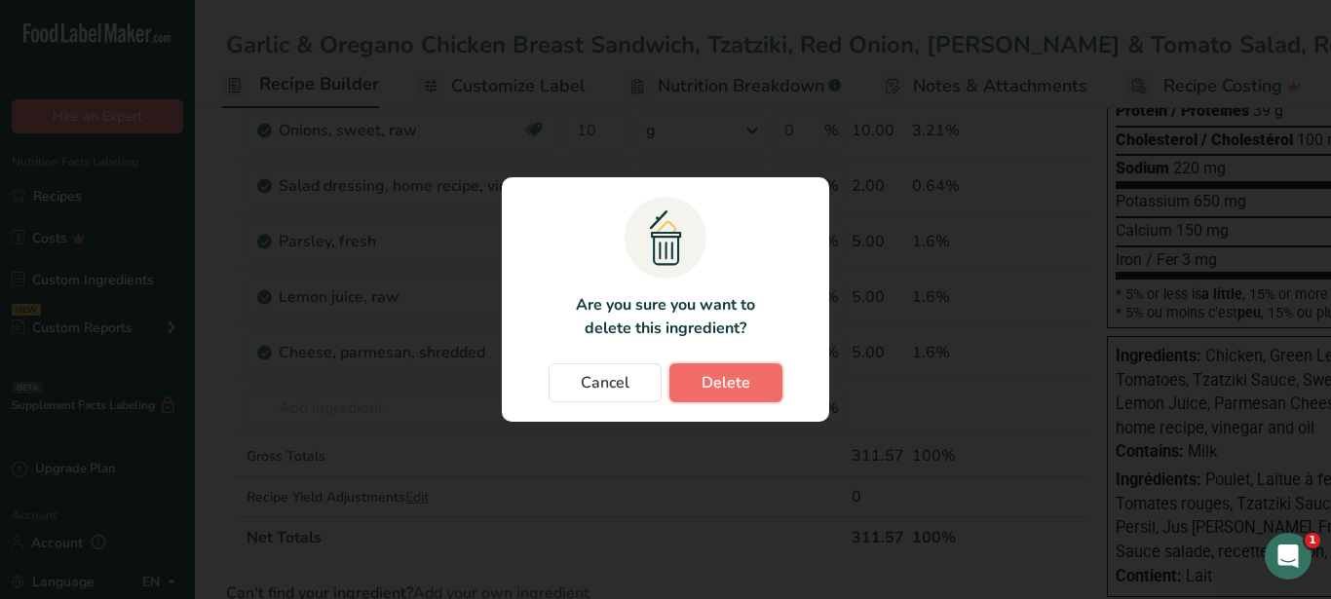
click at [746, 383] on span "Delete" at bounding box center [726, 382] width 49 height 23
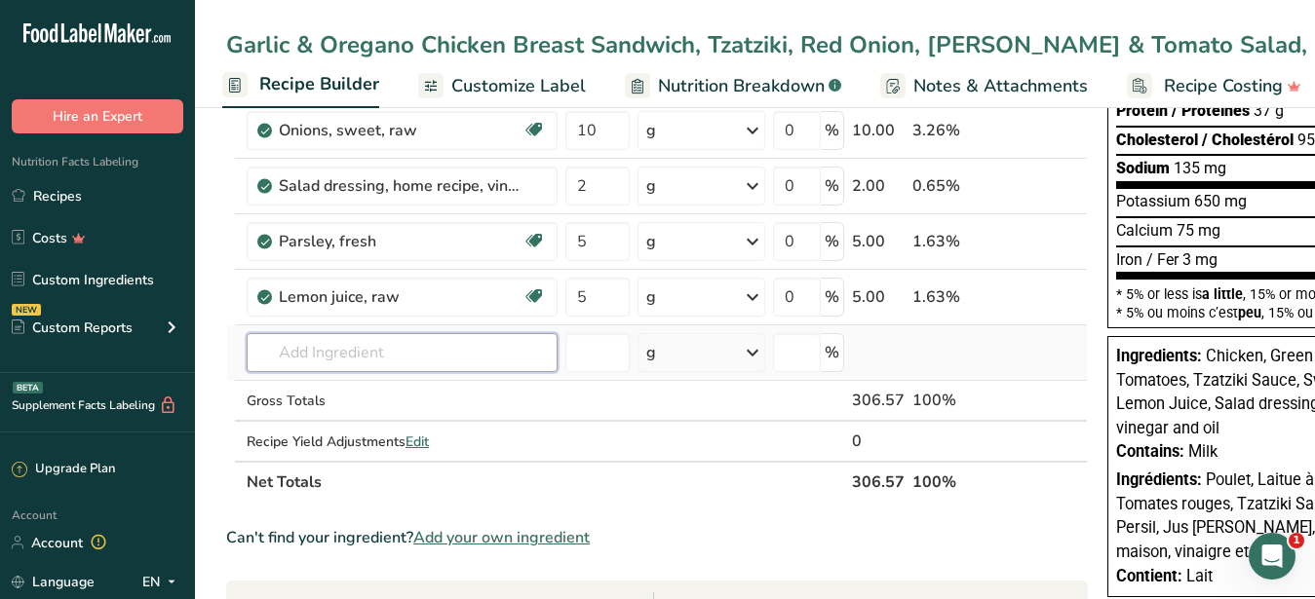
click at [359, 347] on input "text" at bounding box center [402, 352] width 311 height 39
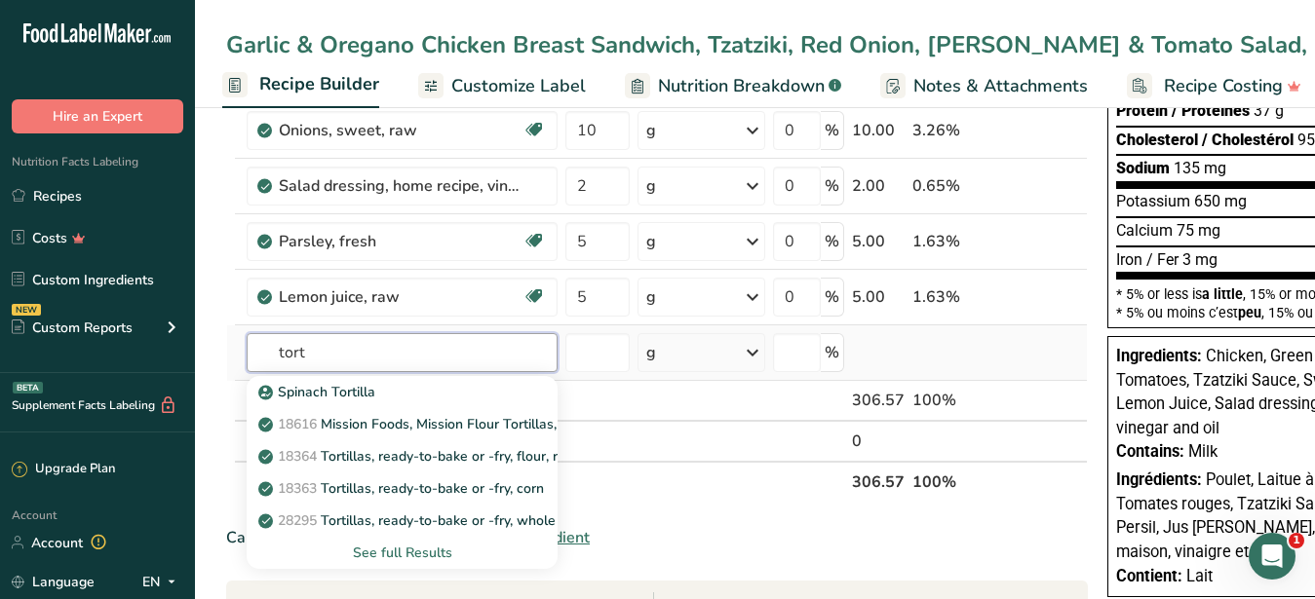
type input "tort"
click at [379, 547] on div "See full Results" at bounding box center [402, 553] width 280 height 20
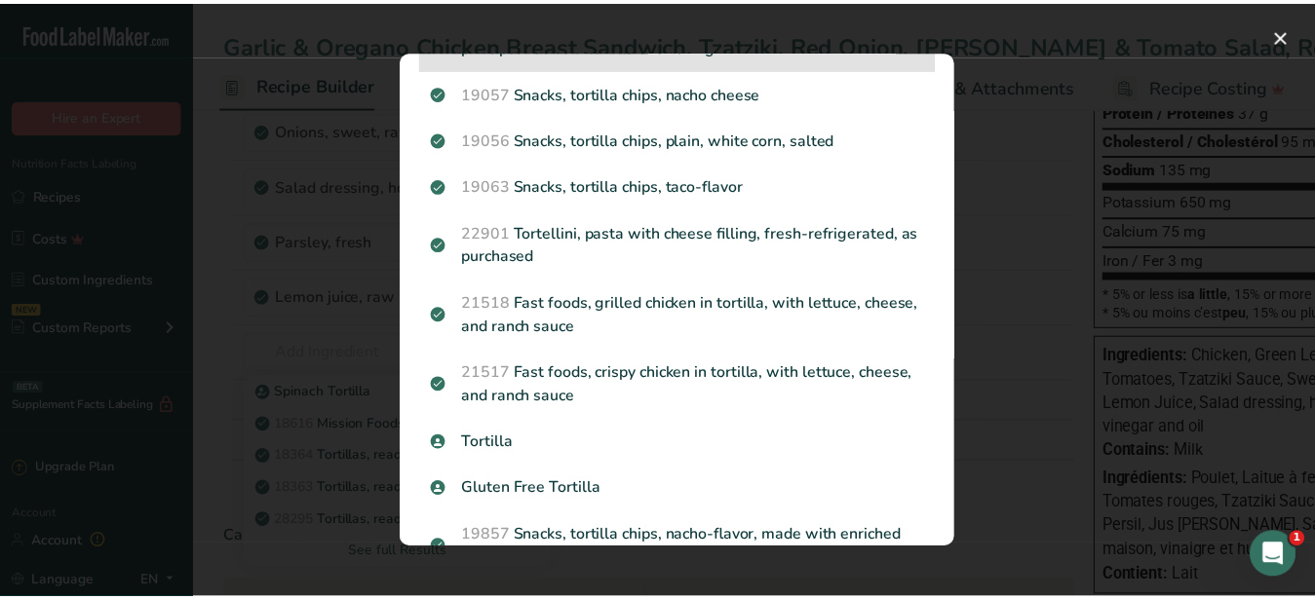
scroll to position [772, 0]
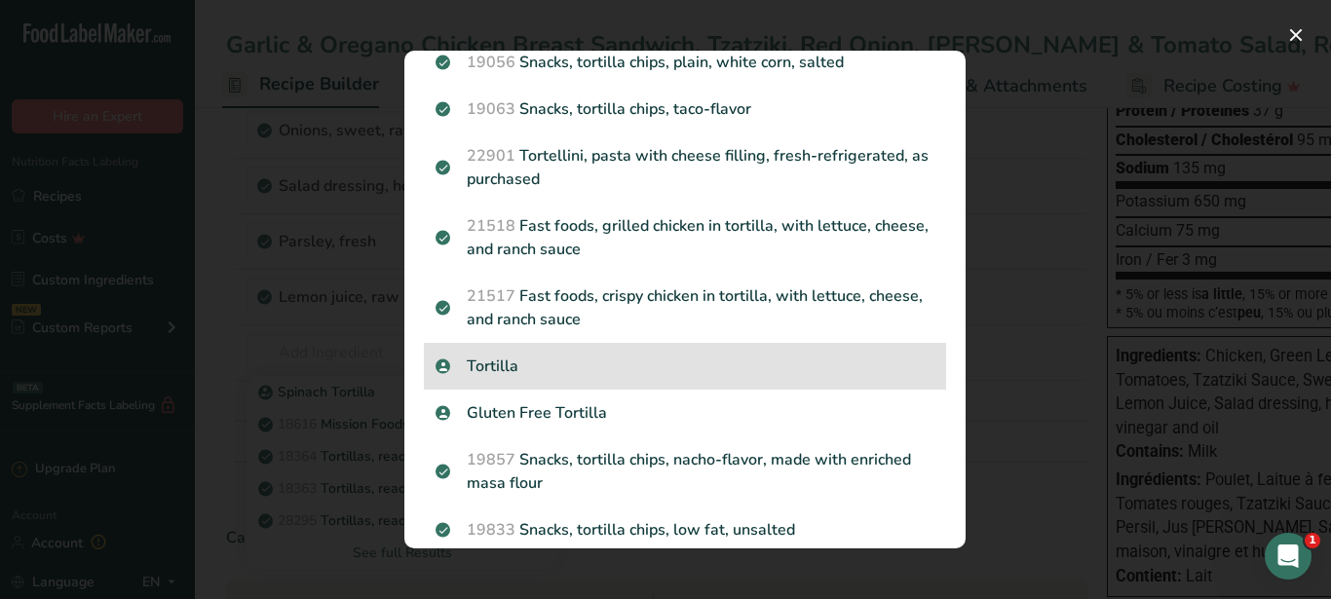
click at [474, 378] on p "Tortilla" at bounding box center [685, 366] width 499 height 23
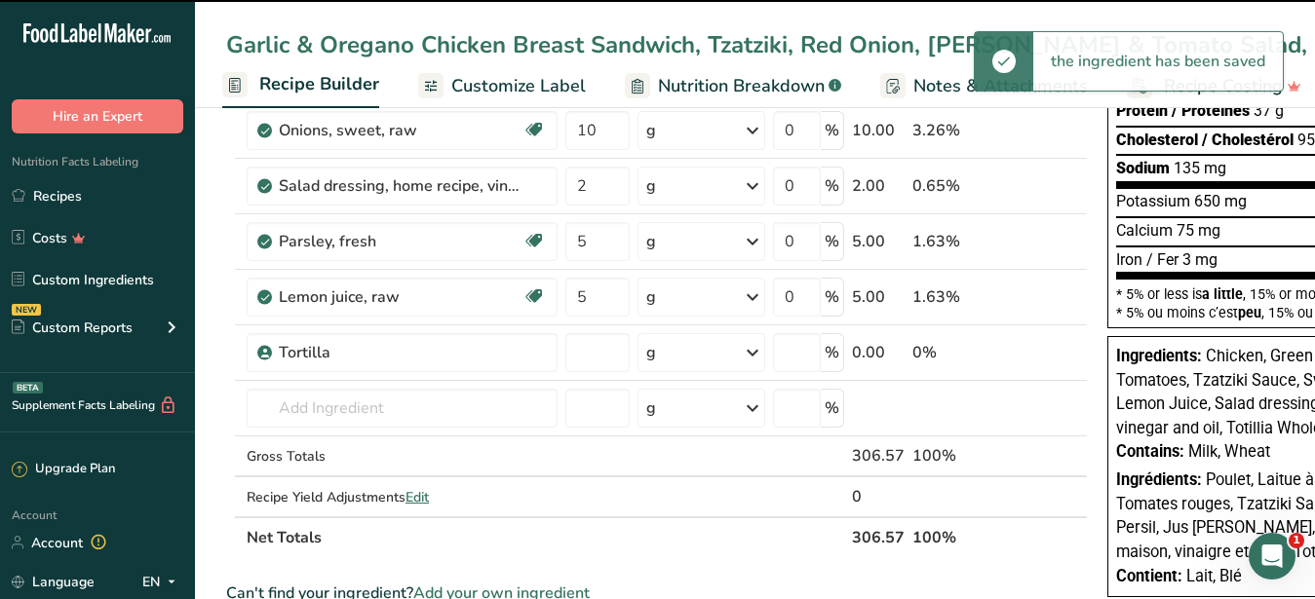
type input "0"
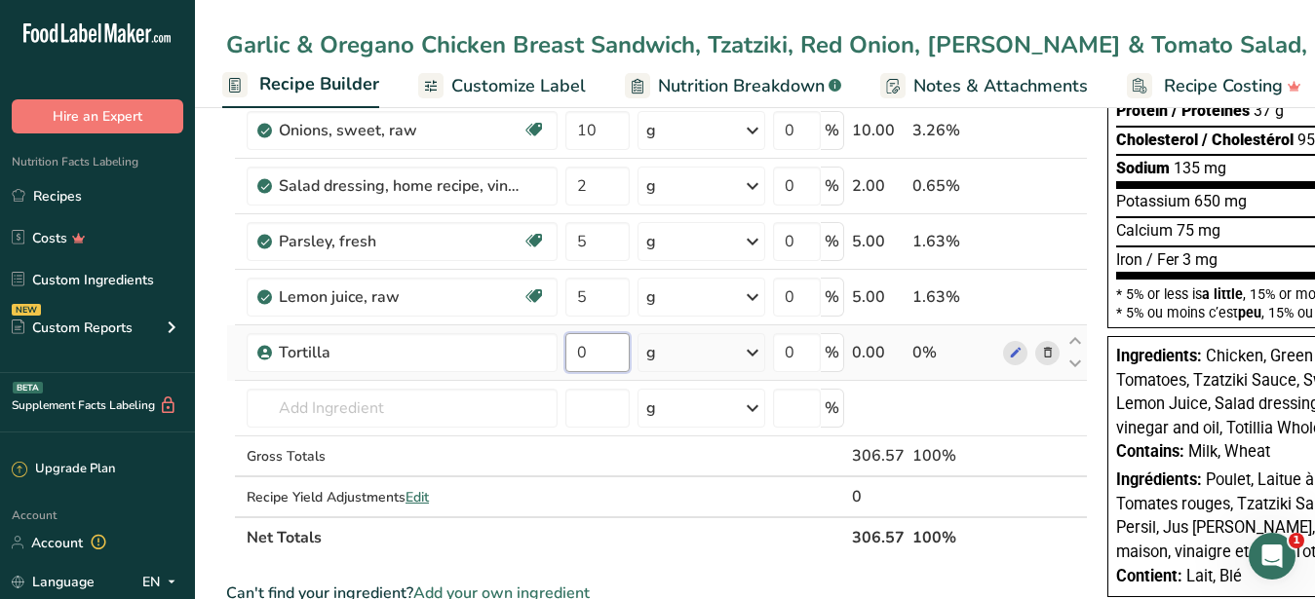
drag, startPoint x: 588, startPoint y: 352, endPoint x: 573, endPoint y: 352, distance: 14.6
click at [573, 352] on input "0" at bounding box center [597, 352] width 64 height 39
type input "60"
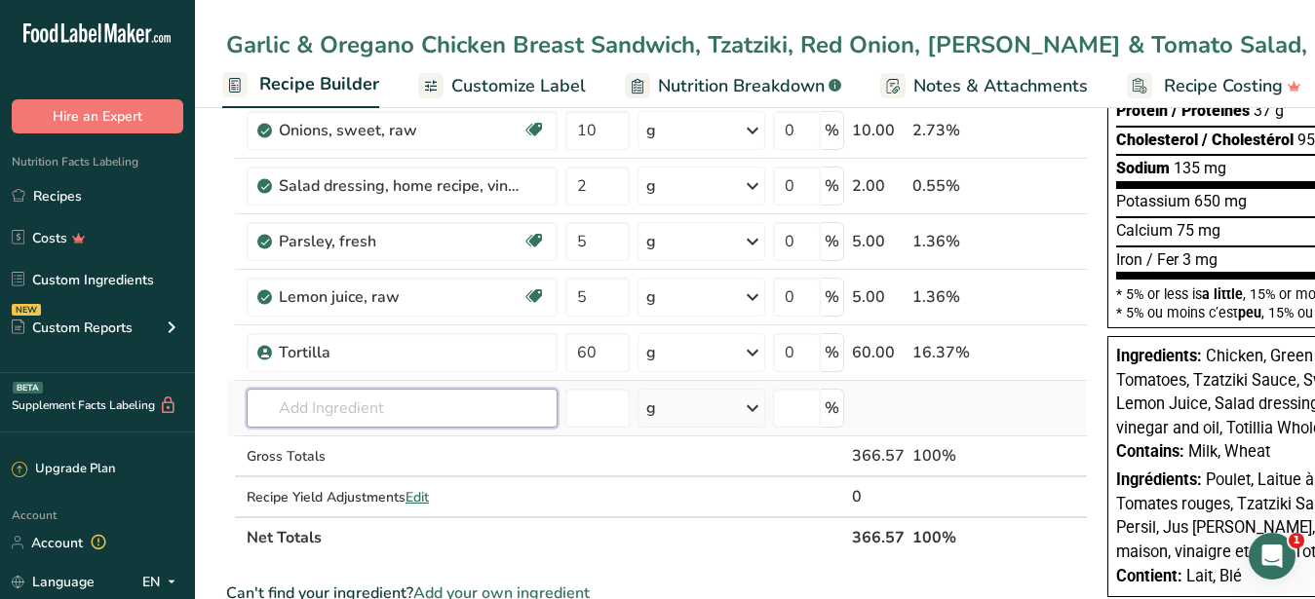
click at [427, 406] on input "text" at bounding box center [402, 408] width 311 height 39
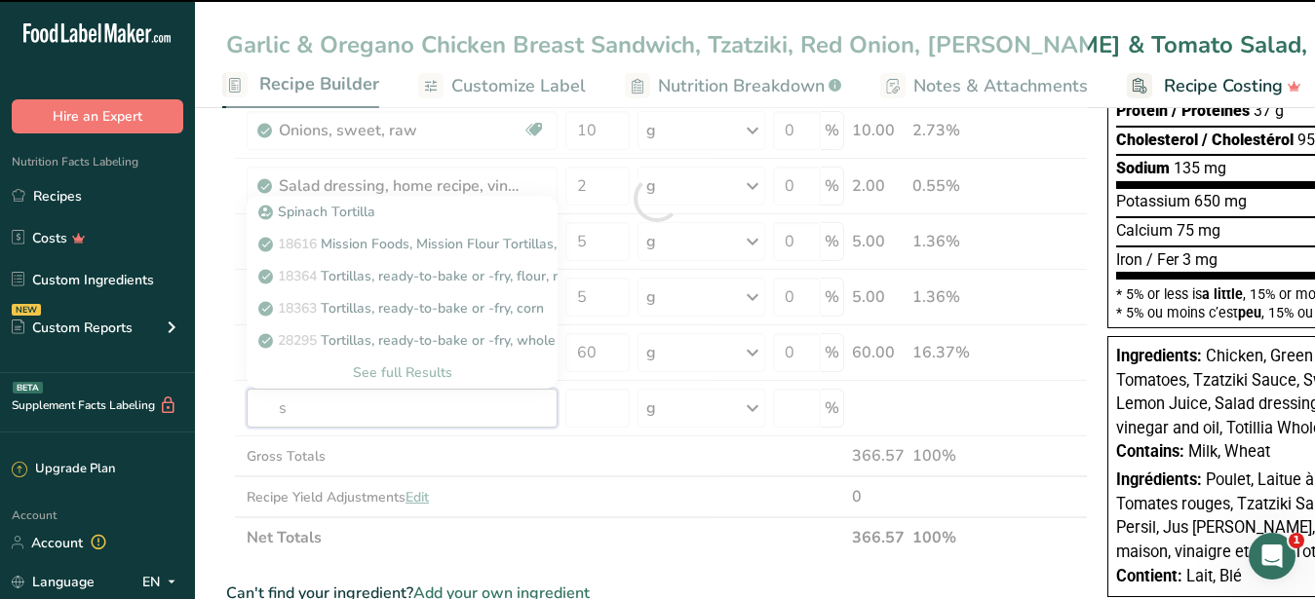
type input "sa"
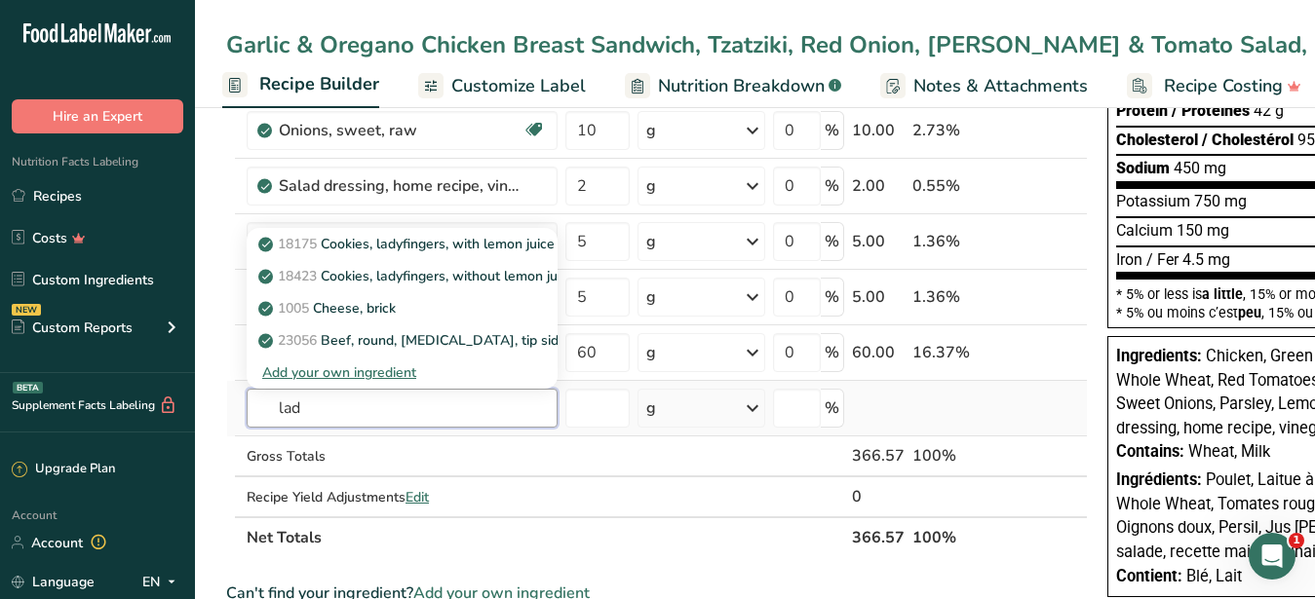
drag, startPoint x: 320, startPoint y: 414, endPoint x: 143, endPoint y: 410, distance: 176.5
click at [247, 410] on input "lad" at bounding box center [402, 408] width 311 height 39
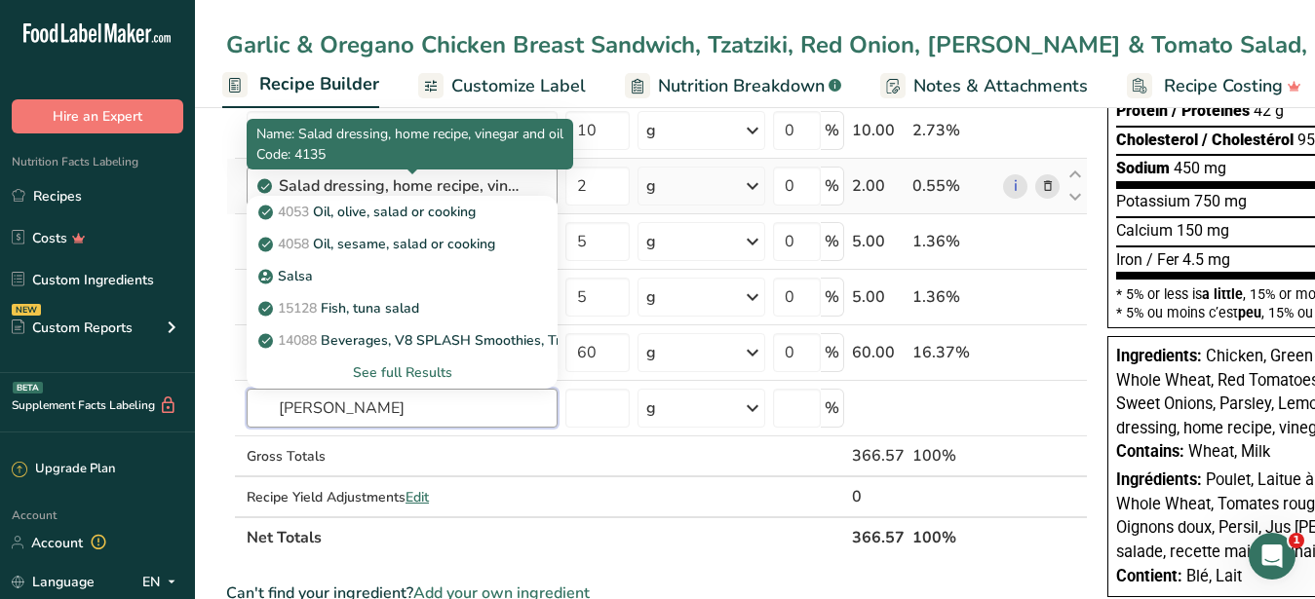
type input "[PERSON_NAME]"
click at [349, 177] on div "Salad dressing, home recipe, vinegar and oil" at bounding box center [401, 185] width 244 height 23
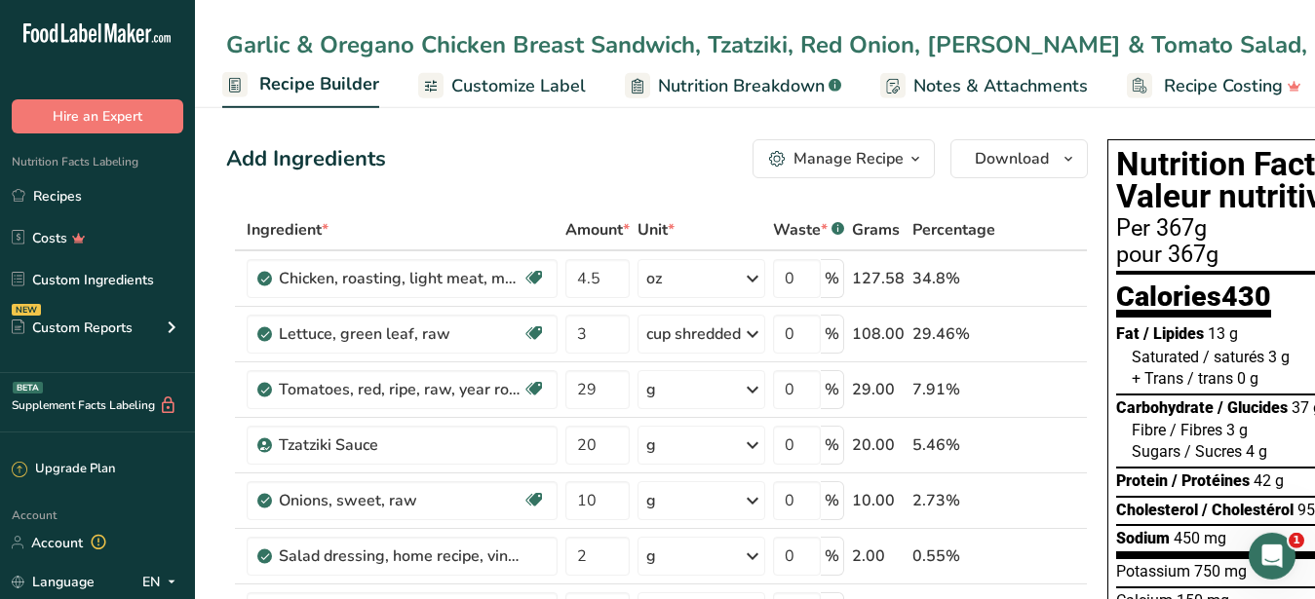
scroll to position [0, 0]
click at [683, 38] on div "Garlic & Oregano Chicken Breast Sandwich, Tzatziki, Red Onion, [PERSON_NAME] & …" at bounding box center [1098, 44] width 1744 height 35
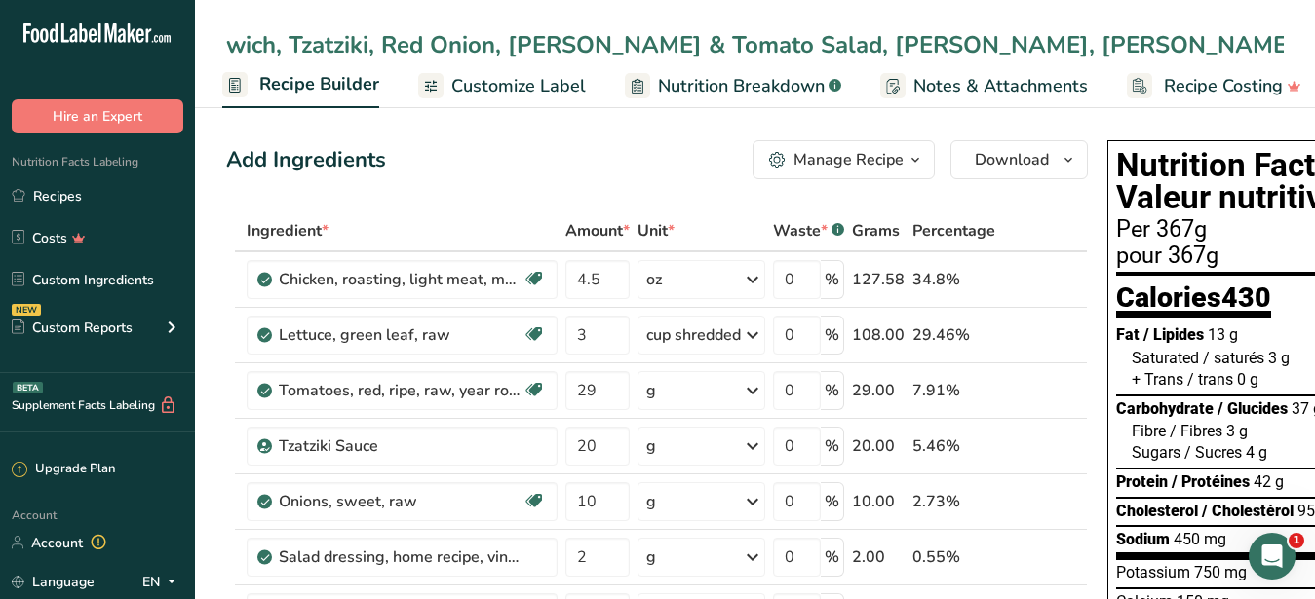
scroll to position [0, 411]
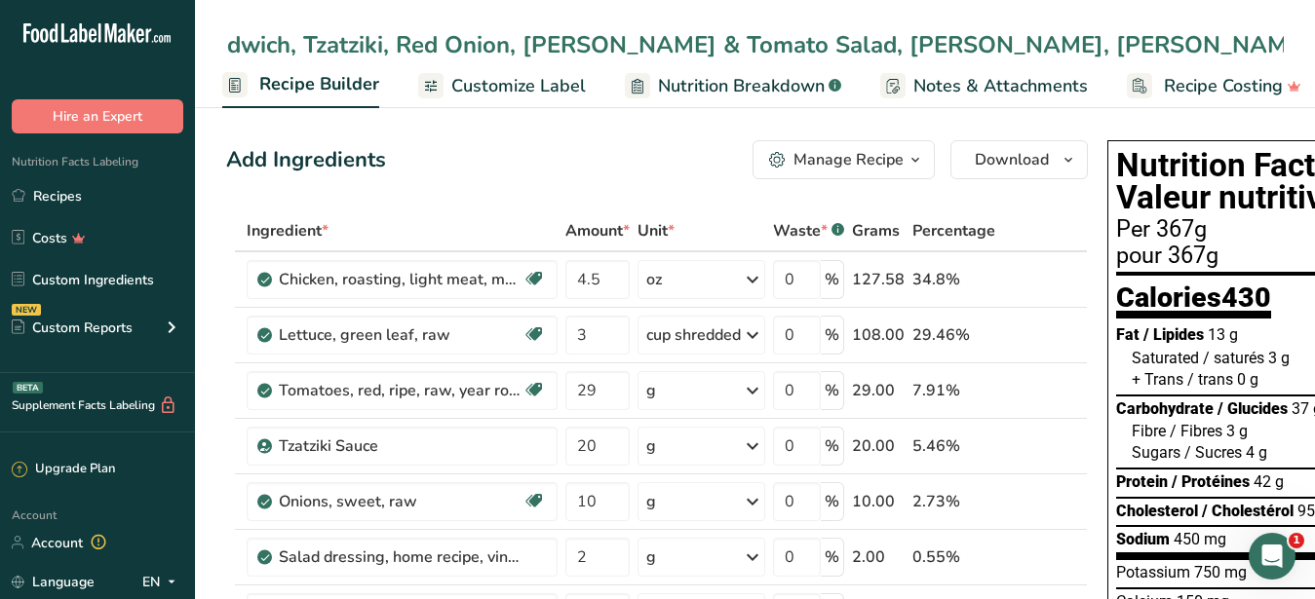
drag, startPoint x: 1278, startPoint y: 43, endPoint x: 1134, endPoint y: 34, distance: 144.5
click at [1134, 34] on input "Garlic & Oregano Chicken Breast Sandwich, Tzatziki, Red Onion, [PERSON_NAME] & …" at bounding box center [755, 44] width 1058 height 35
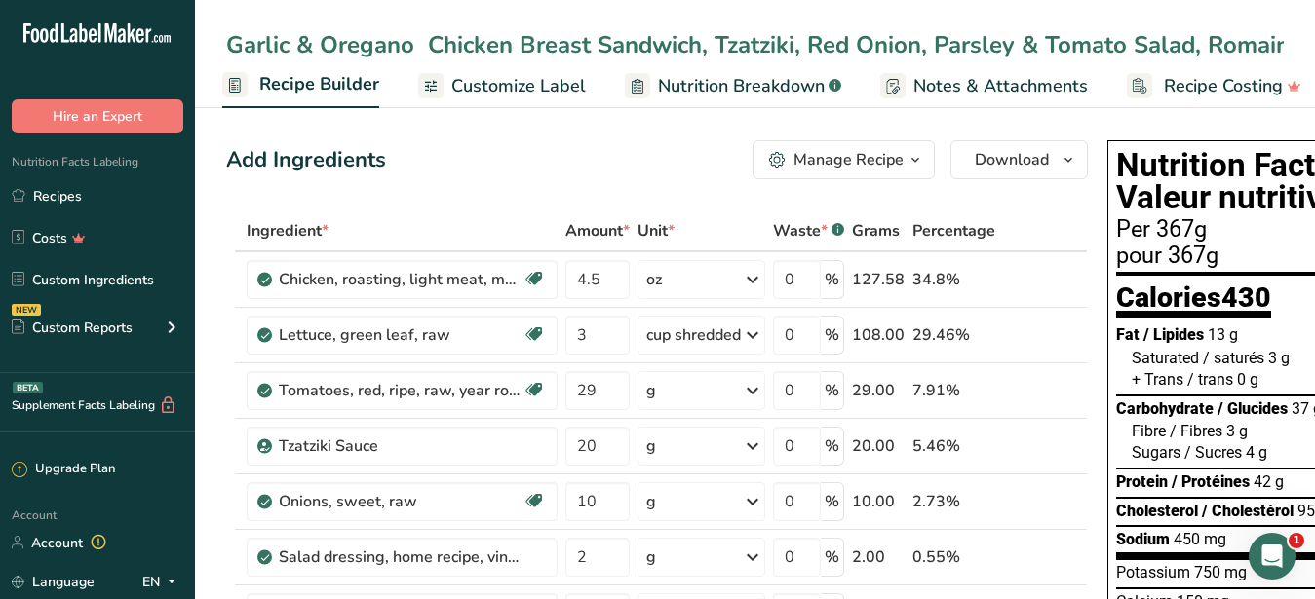
drag, startPoint x: 482, startPoint y: 39, endPoint x: 85, endPoint y: 36, distance: 397.7
click at [226, 36] on input "Garlic & Oregano Chicken Breast Sandwich, Tzatziki, Red Onion, Parsley & Tomato…" at bounding box center [755, 44] width 1058 height 35
click at [394, 41] on input "Garlic & Oregano Chicken Breast Sandwich, Tzatziki, Red Onion, Parsley & Tomato…" at bounding box center [755, 44] width 1058 height 35
drag, startPoint x: 700, startPoint y: 37, endPoint x: 594, endPoint y: 47, distance: 106.7
click at [594, 47] on input "Garlic & Oregano Chicken Breast Sandwich, Tzatziki, Red Onion, Parsley & Tomato…" at bounding box center [755, 44] width 1058 height 35
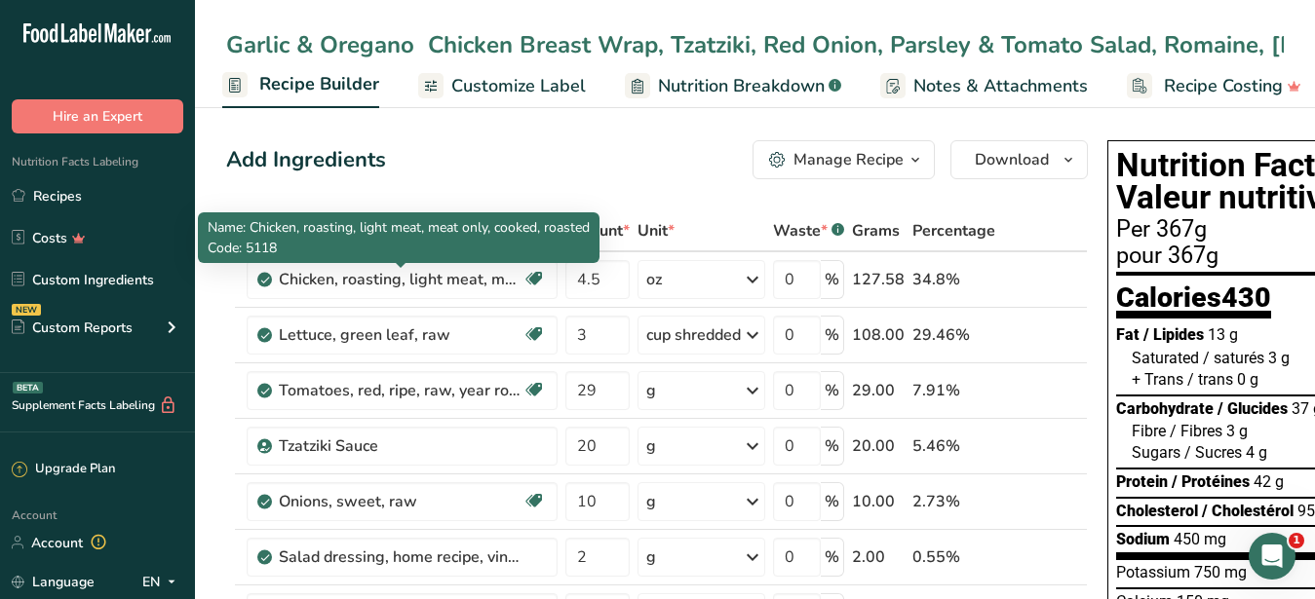
type input "Garlic & Oregano Chicken Breast Wrap, Tzatziki, Red Onion, Parsley & Tomato Sal…"
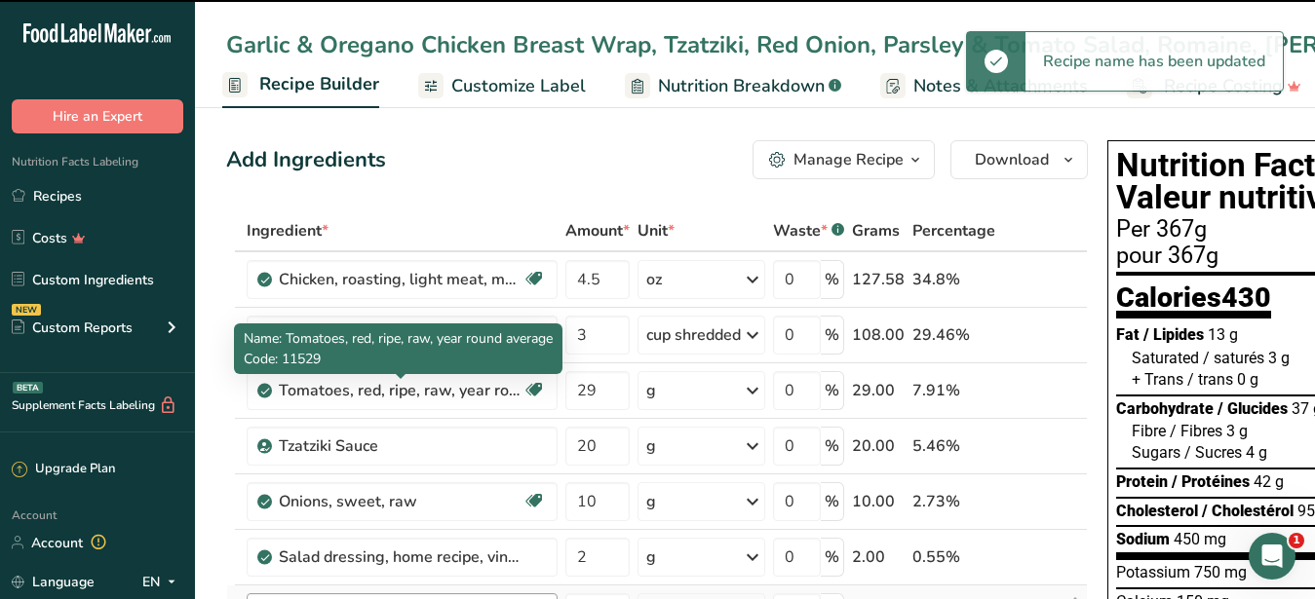
scroll to position [99, 0]
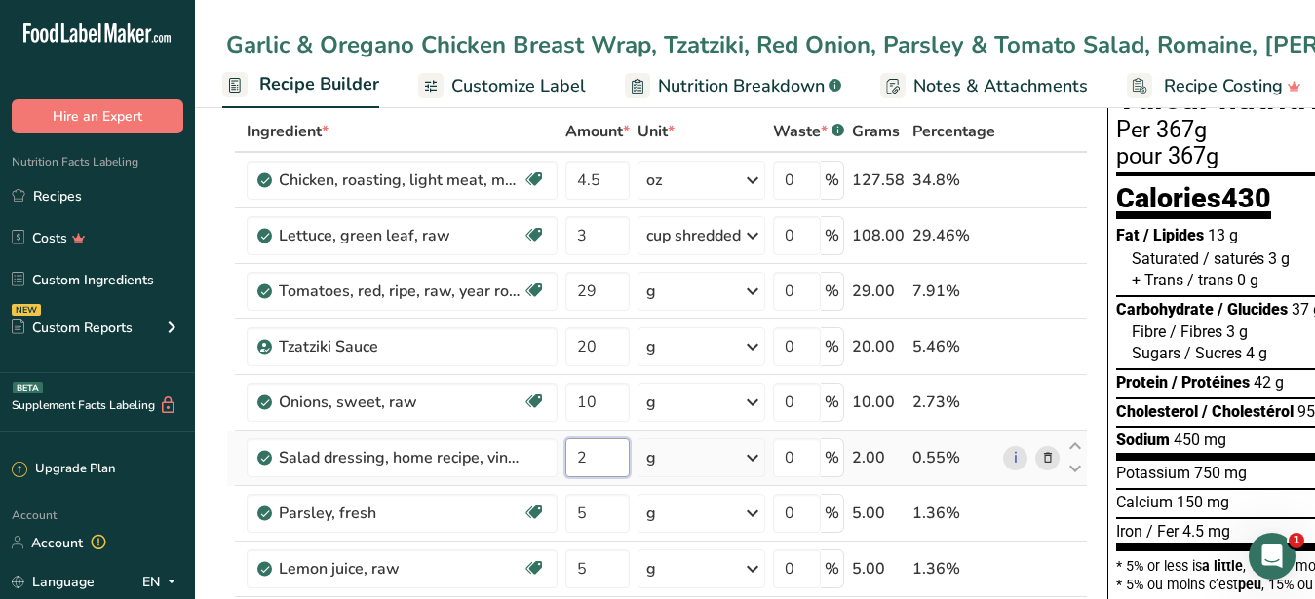
drag, startPoint x: 596, startPoint y: 457, endPoint x: 558, endPoint y: 450, distance: 37.7
click at [565, 450] on input "2" at bounding box center [597, 458] width 64 height 39
type input "10"
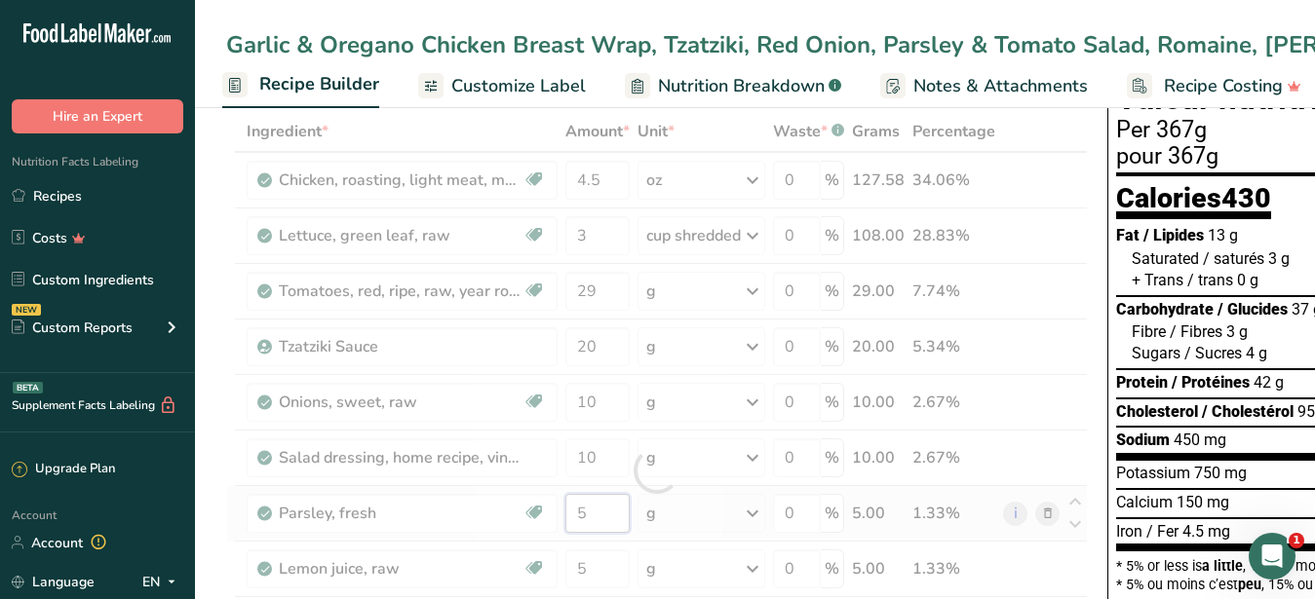
click at [600, 529] on input "5" at bounding box center [597, 513] width 64 height 39
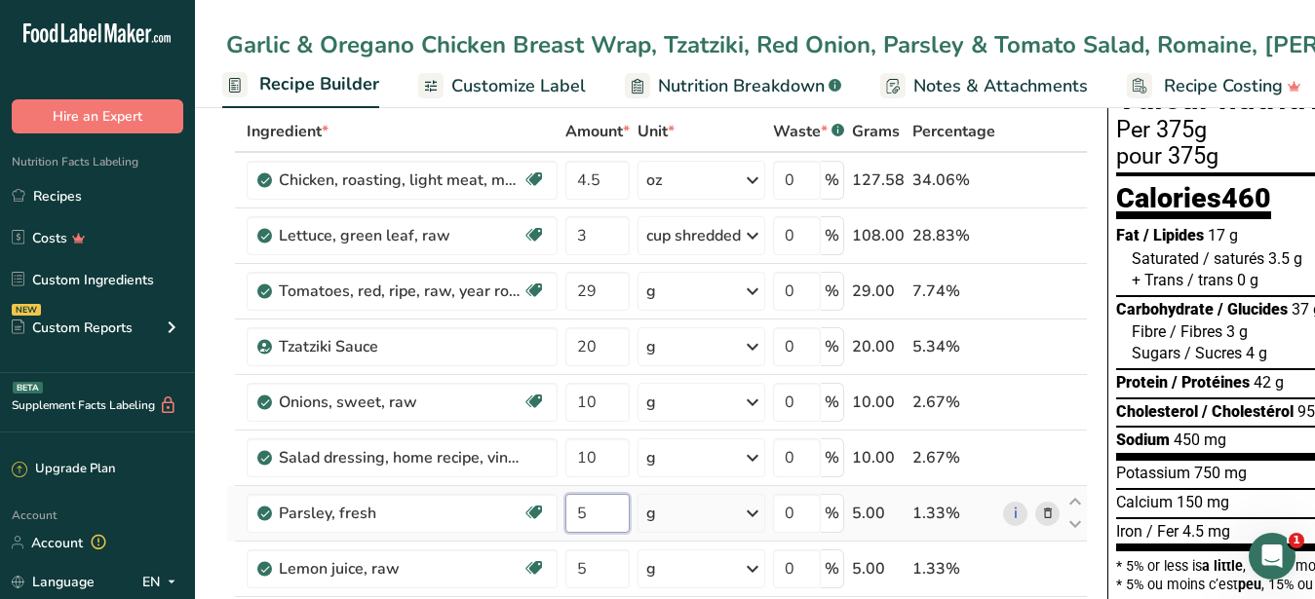
drag, startPoint x: 600, startPoint y: 513, endPoint x: 570, endPoint y: 510, distance: 30.4
click at [570, 510] on input "5" at bounding box center [597, 513] width 64 height 39
type input "15"
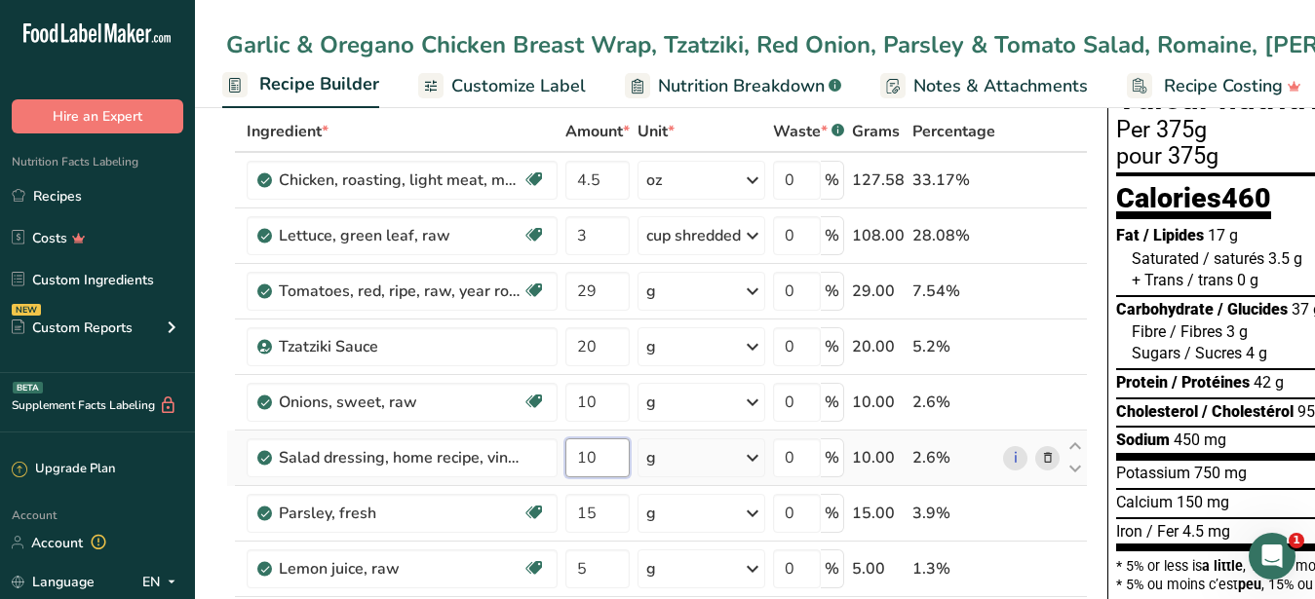
click at [603, 459] on input "10" at bounding box center [597, 458] width 64 height 39
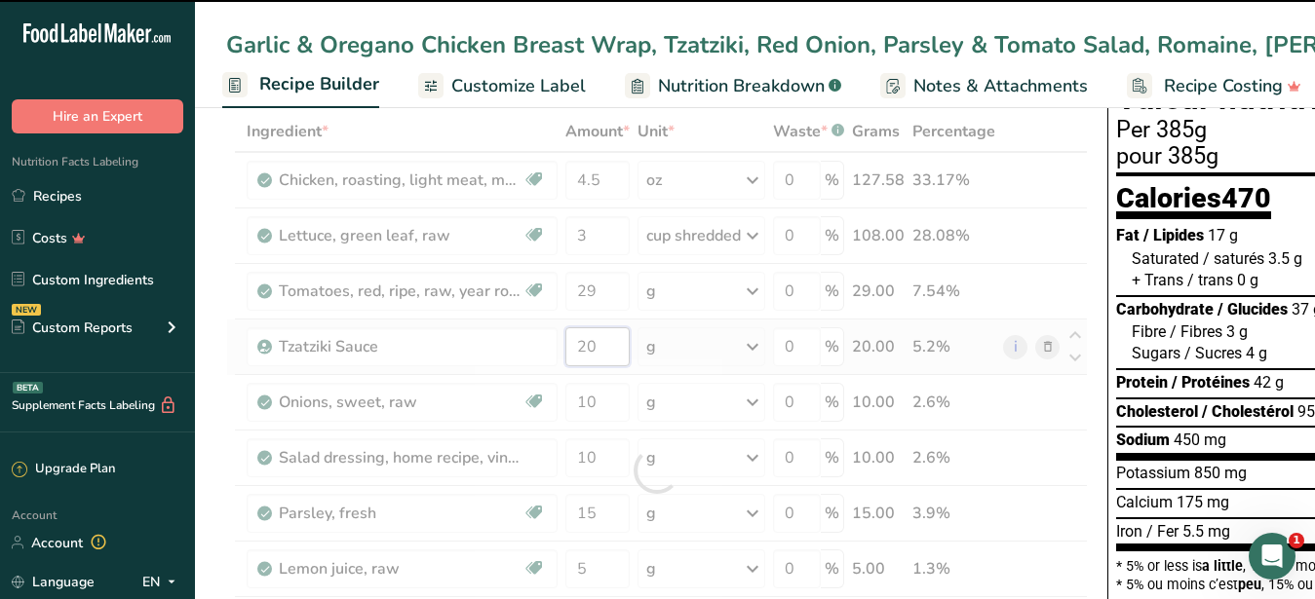
drag, startPoint x: 596, startPoint y: 346, endPoint x: 567, endPoint y: 345, distance: 28.3
click at [567, 345] on input "20" at bounding box center [597, 346] width 64 height 39
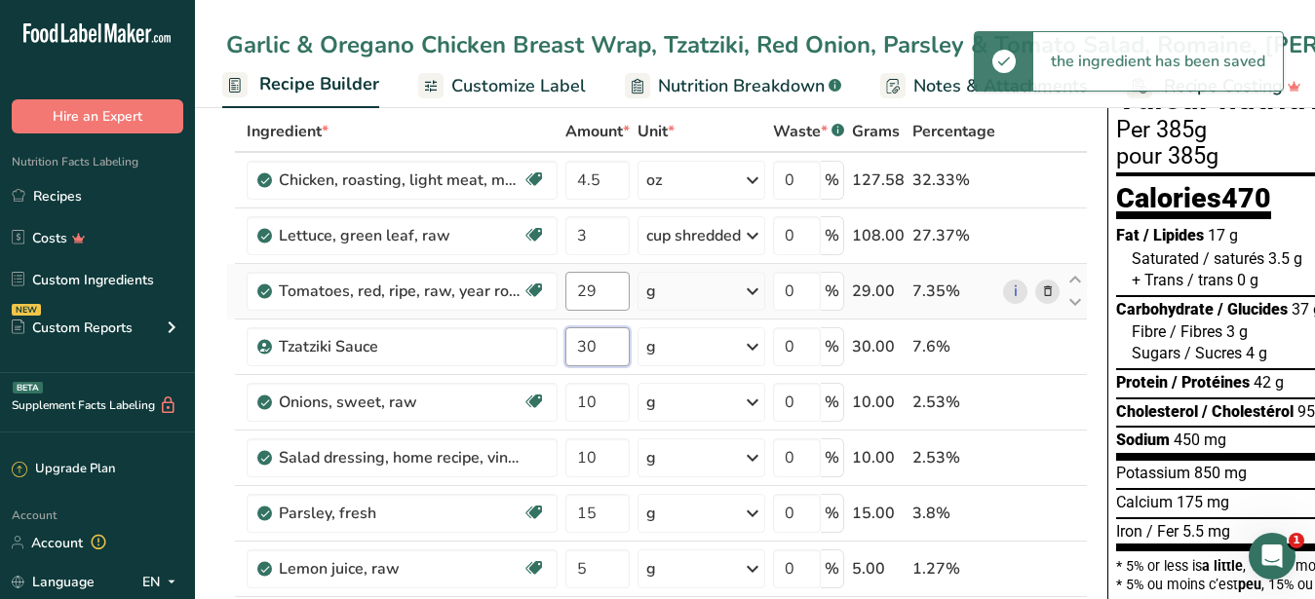
type input "30"
click at [605, 299] on input "29" at bounding box center [597, 291] width 64 height 39
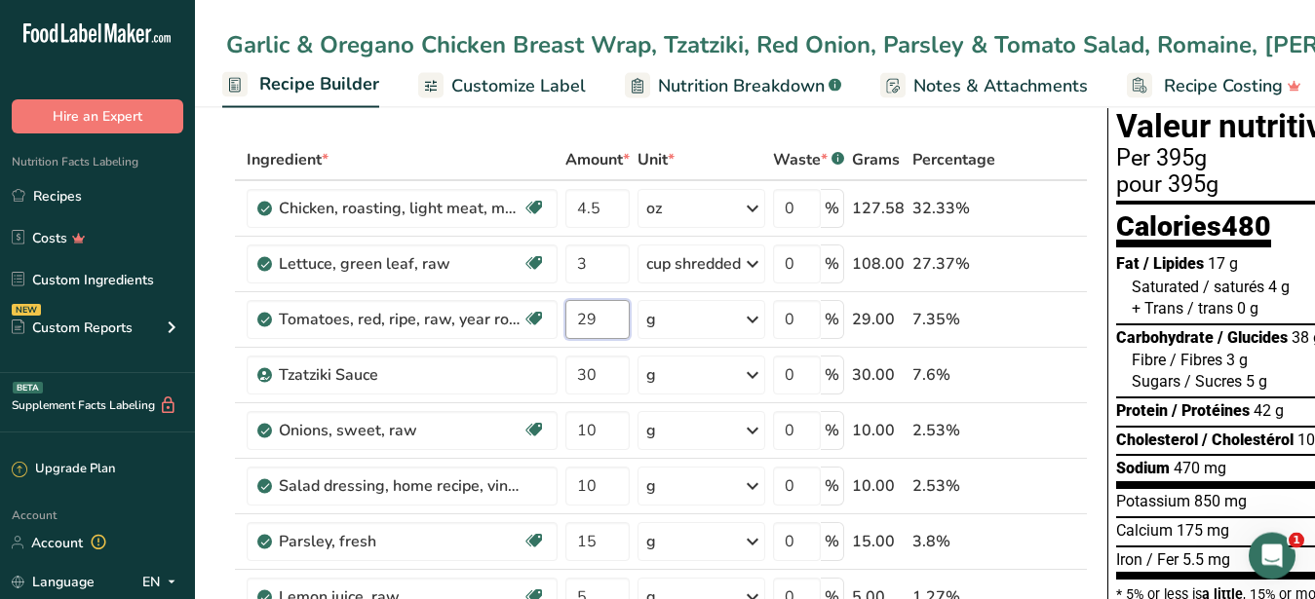
scroll to position [0, 0]
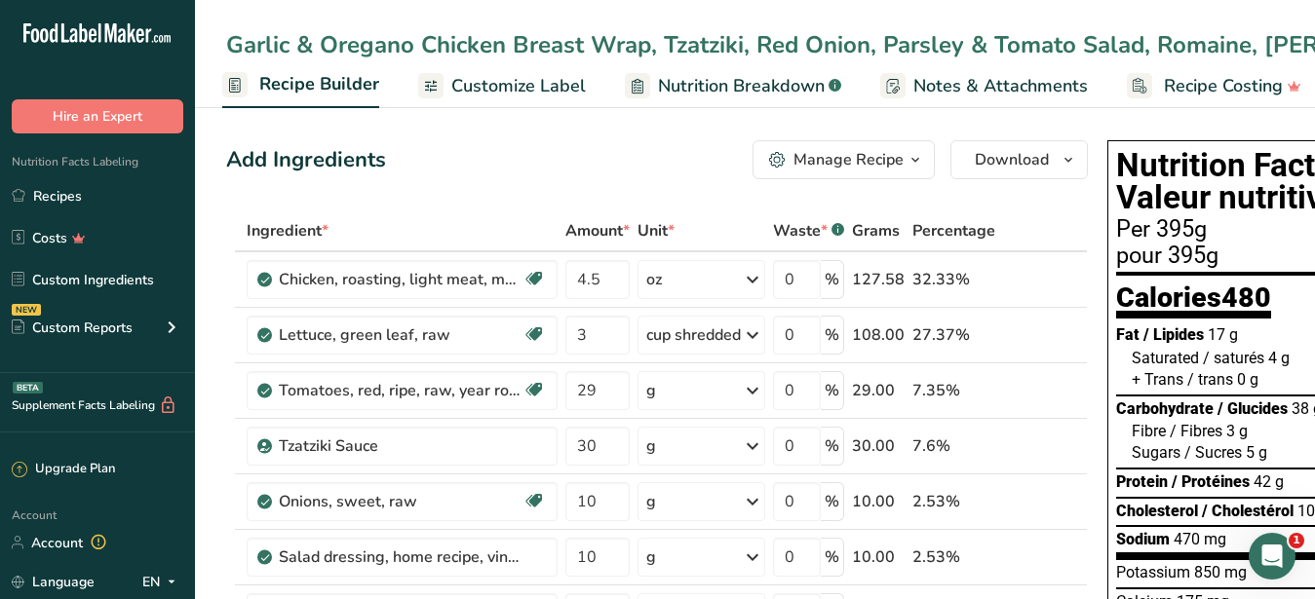
click at [568, 99] on span "Customize Label" at bounding box center [518, 86] width 135 height 26
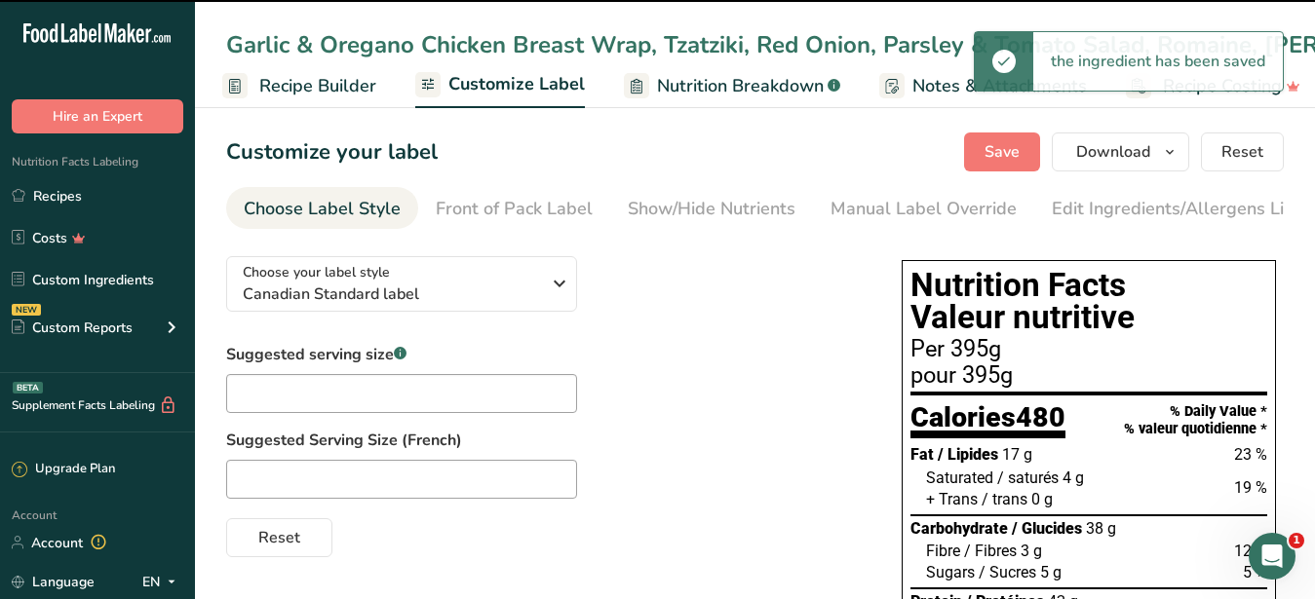
scroll to position [1, 203]
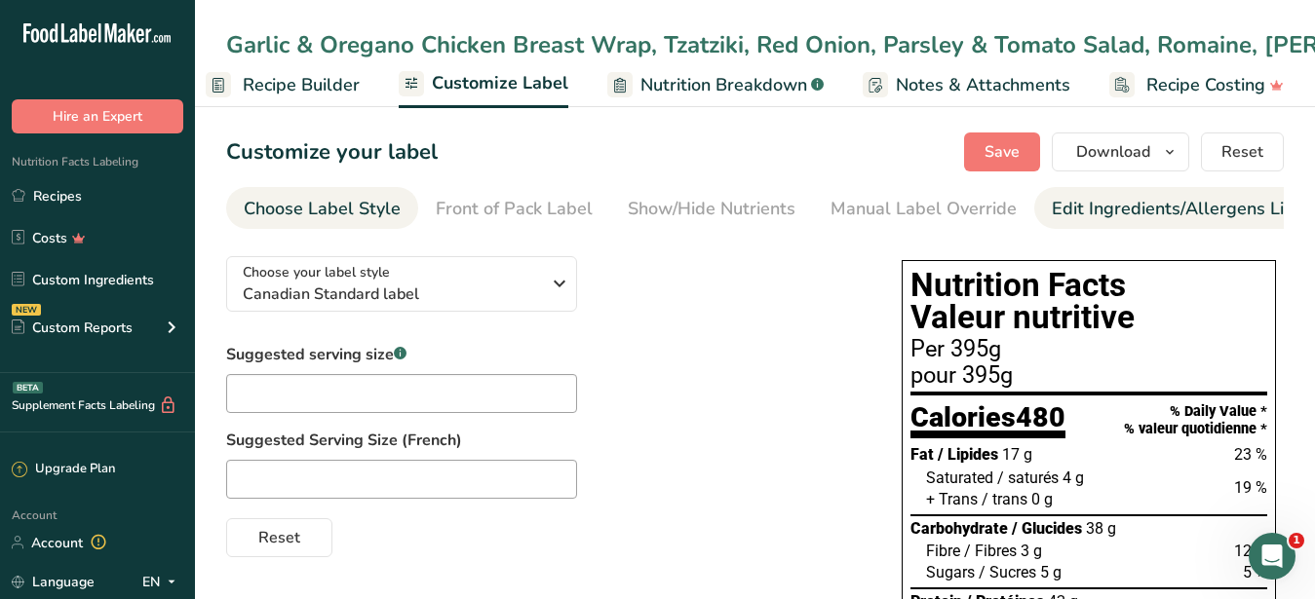
click at [1098, 212] on div "Edit Ingredients/Allergens List" at bounding box center [1176, 209] width 248 height 26
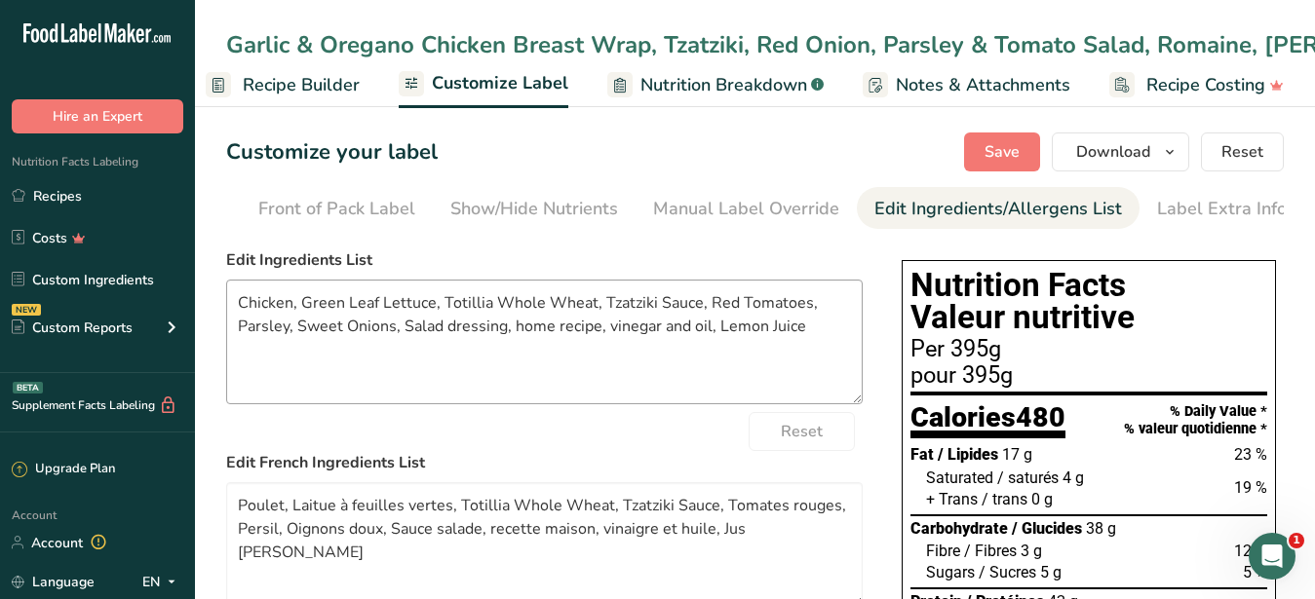
scroll to position [0, 178]
drag, startPoint x: 806, startPoint y: 340, endPoint x: 85, endPoint y: 261, distance: 725.6
click at [226, 280] on textarea "Chicken, Green Leaf Lettuce, Totillia Whole Wheat, Tzatziki Sauce, Red Tomatoes…" at bounding box center [544, 342] width 636 height 125
paste textarea "Tortilla, Lettuce, Red Tomatoes, Tzatziki, Red Onion, Vinaigrette Salad Dressin…"
click at [706, 383] on textarea "Chicken, Tortilla, Lettuce, Red Tomatoes, Tzatziki, Red Onion, Vinaigrette Sala…" at bounding box center [544, 342] width 636 height 125
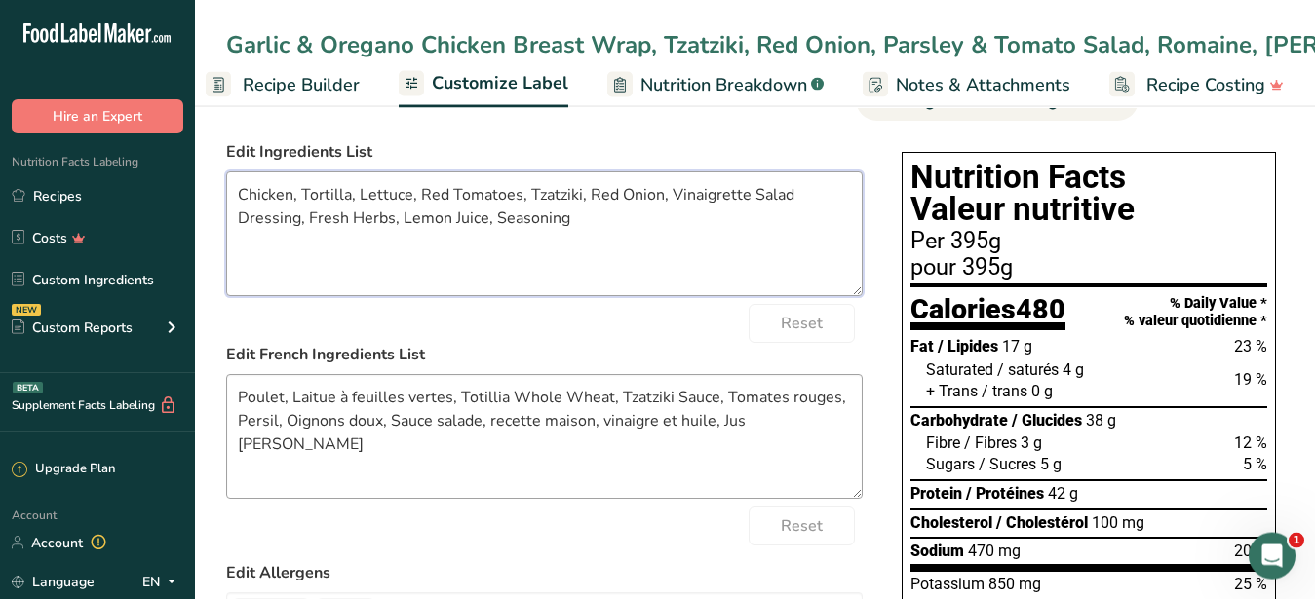
scroll to position [199, 0]
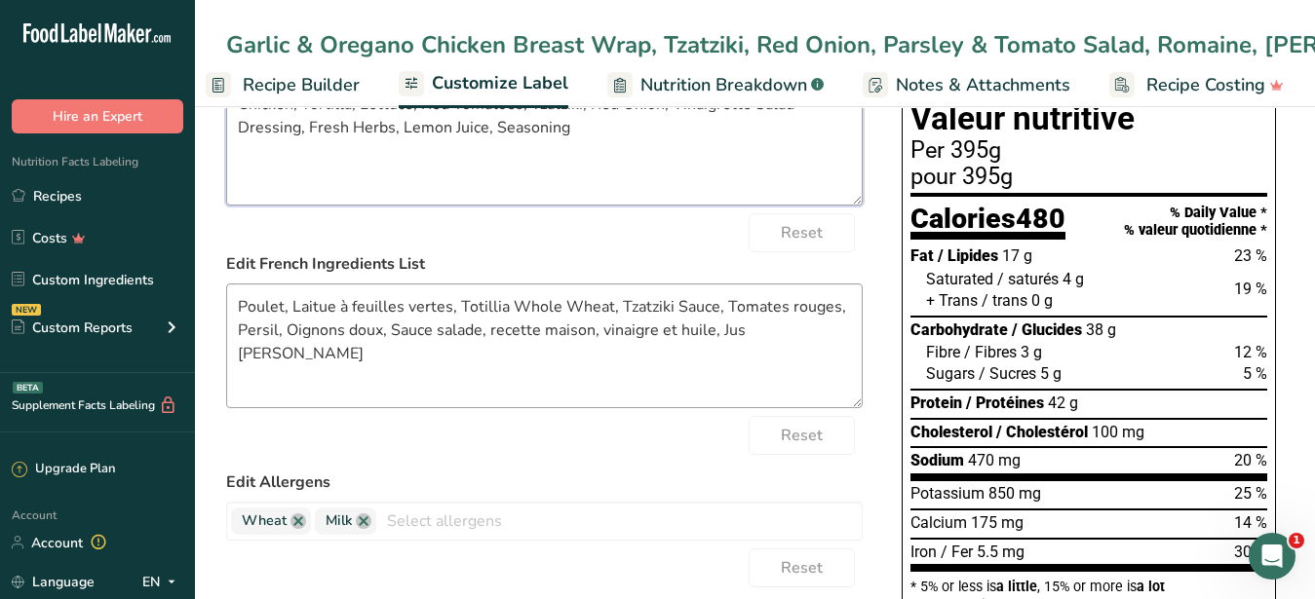
type textarea "Chicken, Tortilla, Lettuce, Red Tomatoes, Tzatziki, Red Onion, Vinaigrette Sala…"
drag, startPoint x: 832, startPoint y: 362, endPoint x: 180, endPoint y: 308, distance: 654.3
click at [226, 308] on textarea "Poulet, Laitue à feuilles vertes, Totillia Whole Wheat, Tzatziki Sauce, Tomates…" at bounding box center [544, 346] width 636 height 125
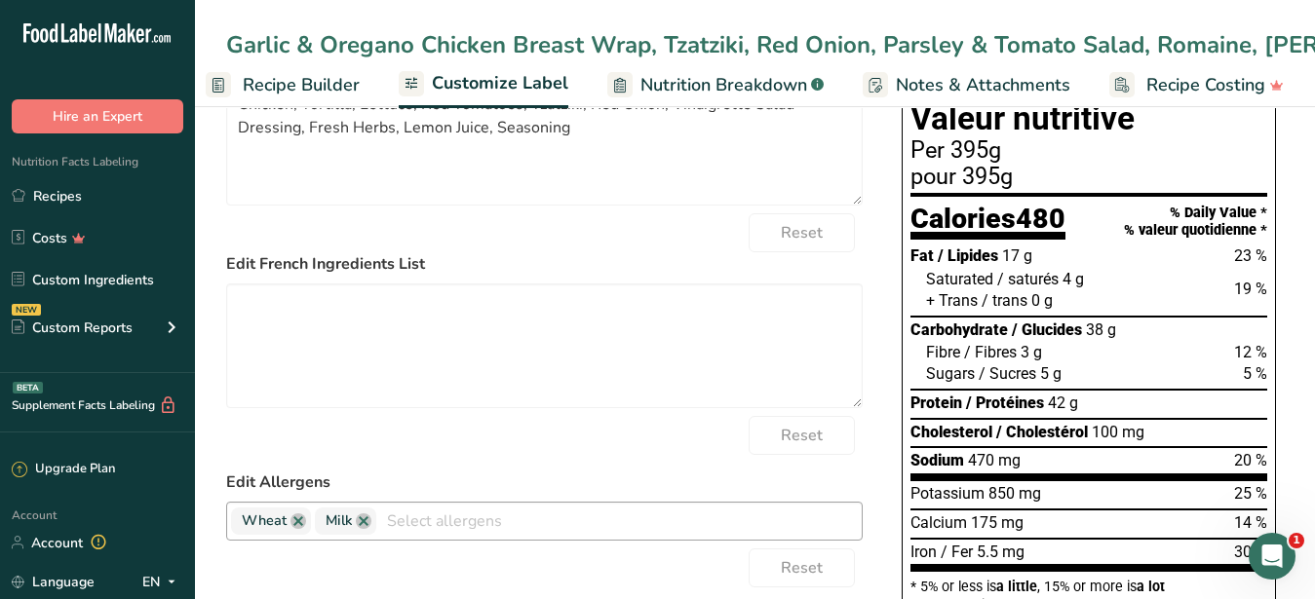
click at [608, 528] on input "text" at bounding box center [618, 521] width 485 height 30
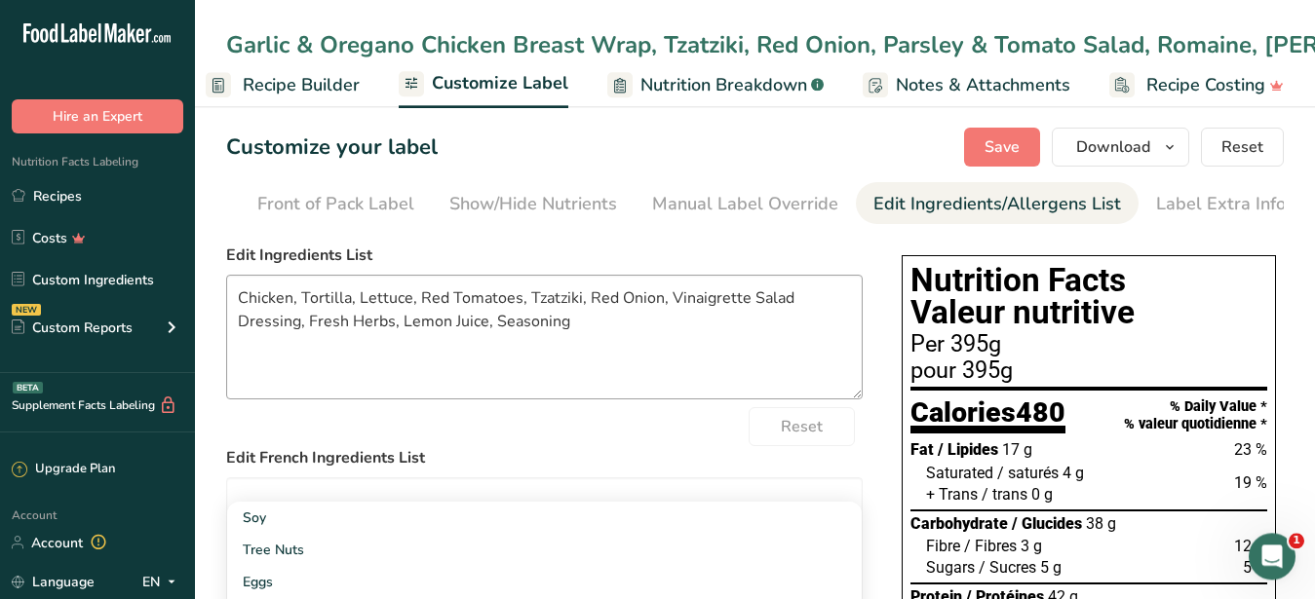
scroll to position [0, 0]
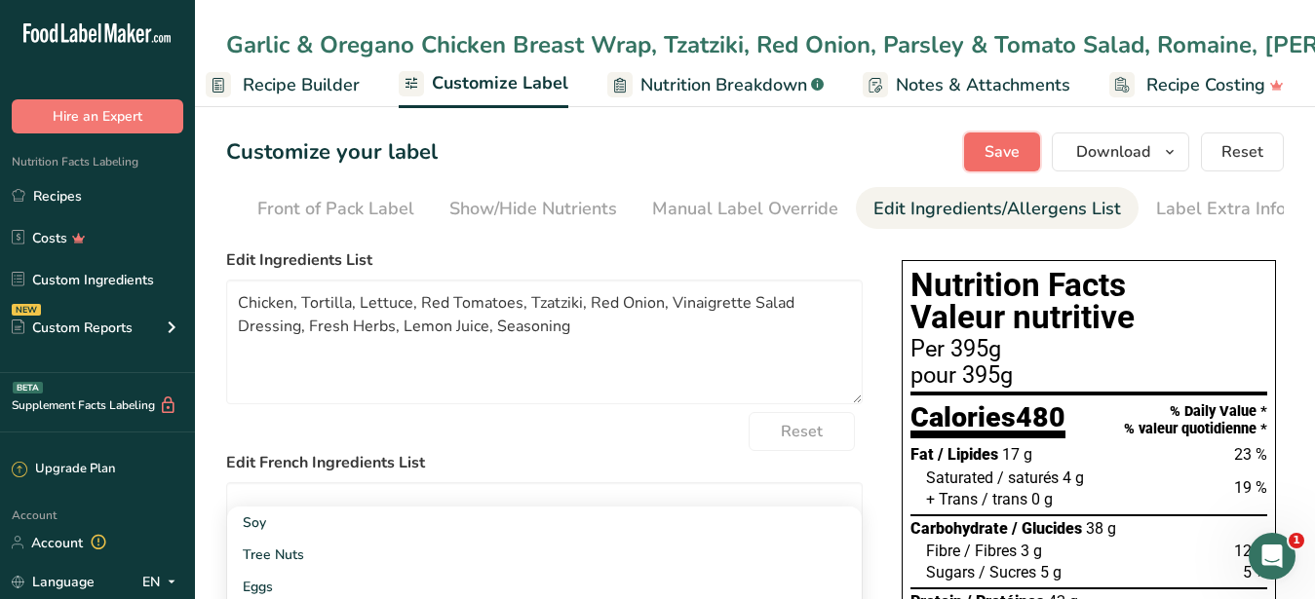
click at [988, 155] on span "Save" at bounding box center [1001, 151] width 35 height 23
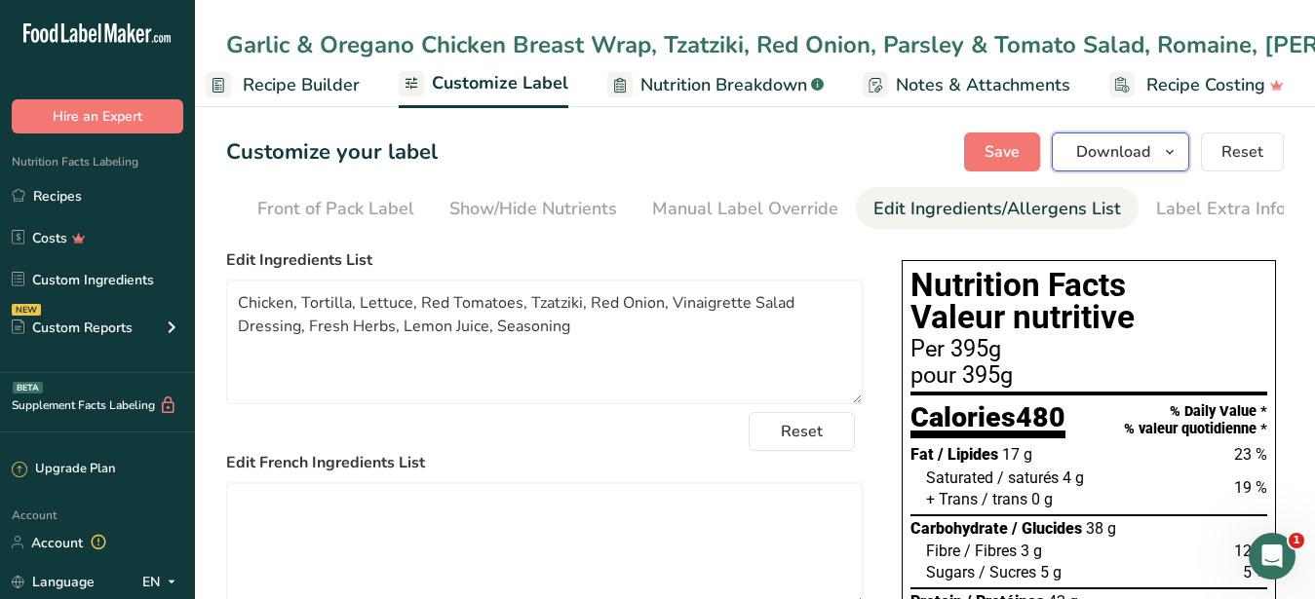
click at [1111, 150] on span "Download" at bounding box center [1113, 151] width 74 height 23
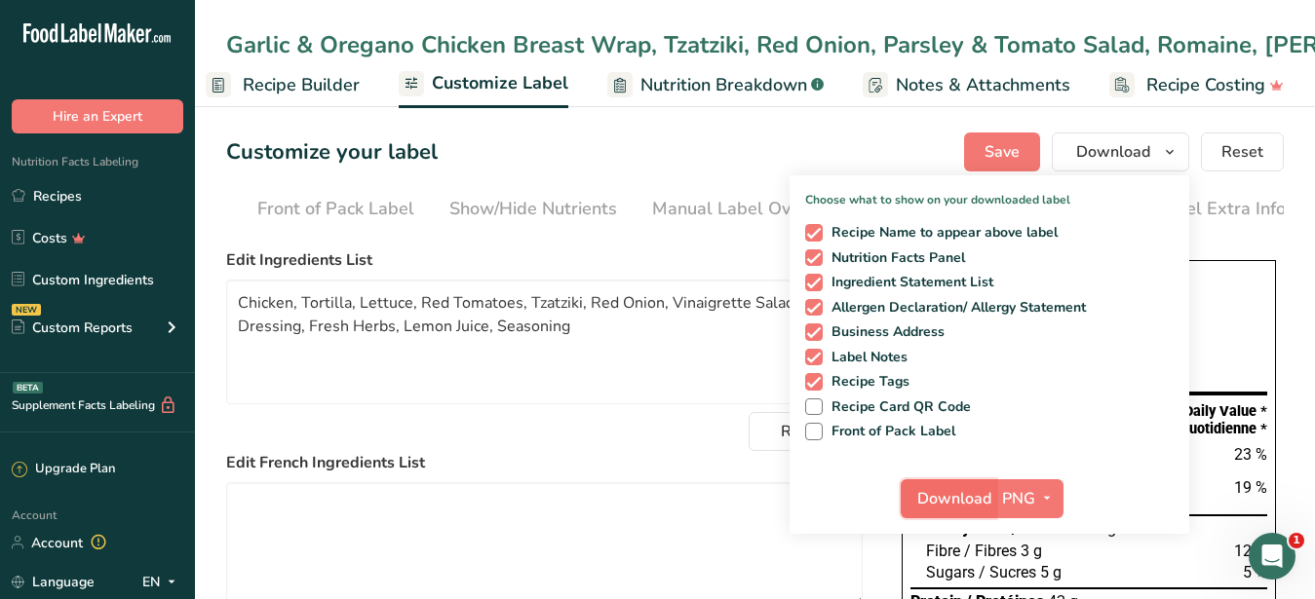
click at [956, 499] on span "Download" at bounding box center [954, 498] width 74 height 23
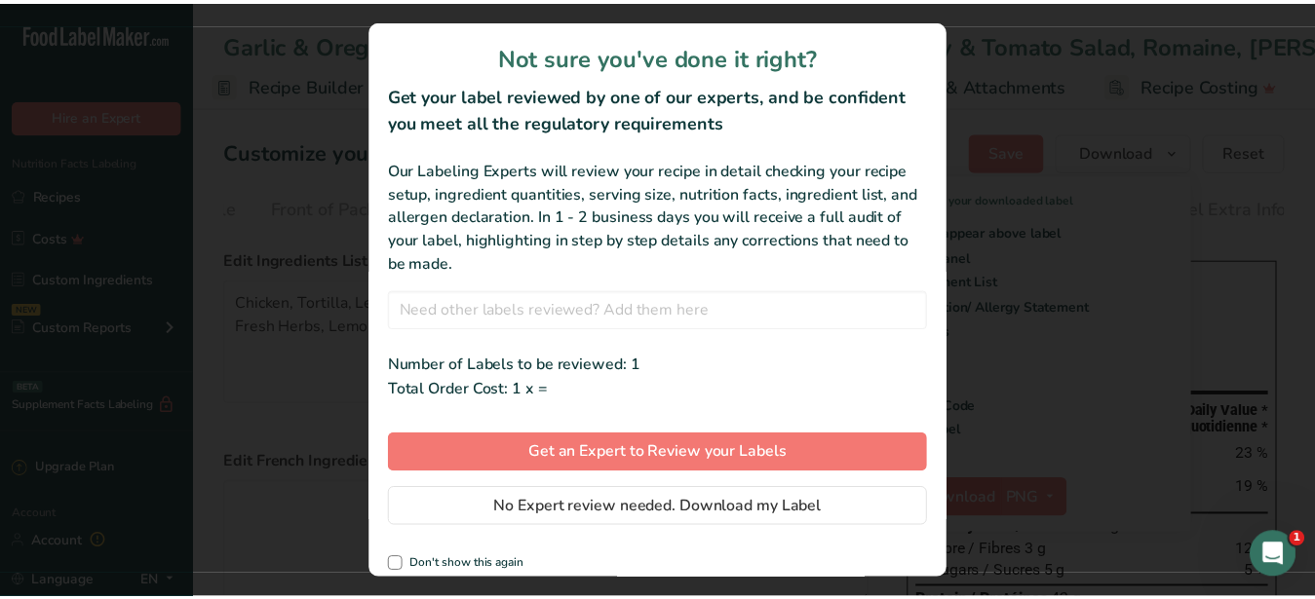
scroll to position [1, 186]
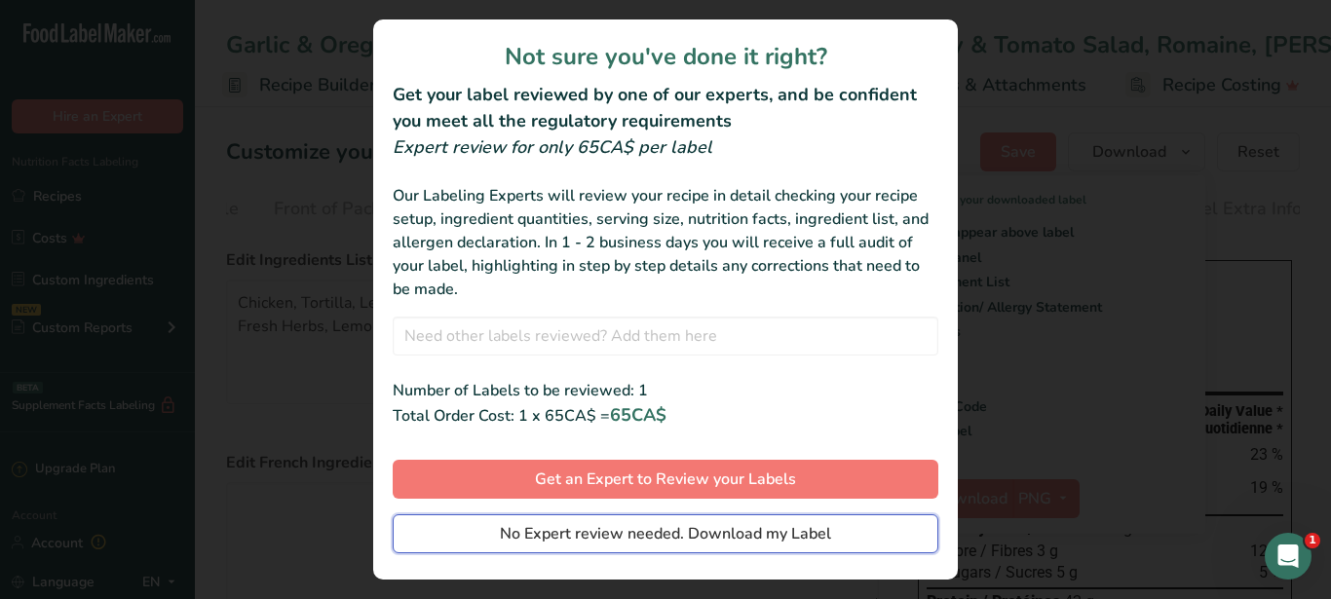
click at [747, 535] on span "No Expert review needed. Download my Label" at bounding box center [665, 533] width 331 height 23
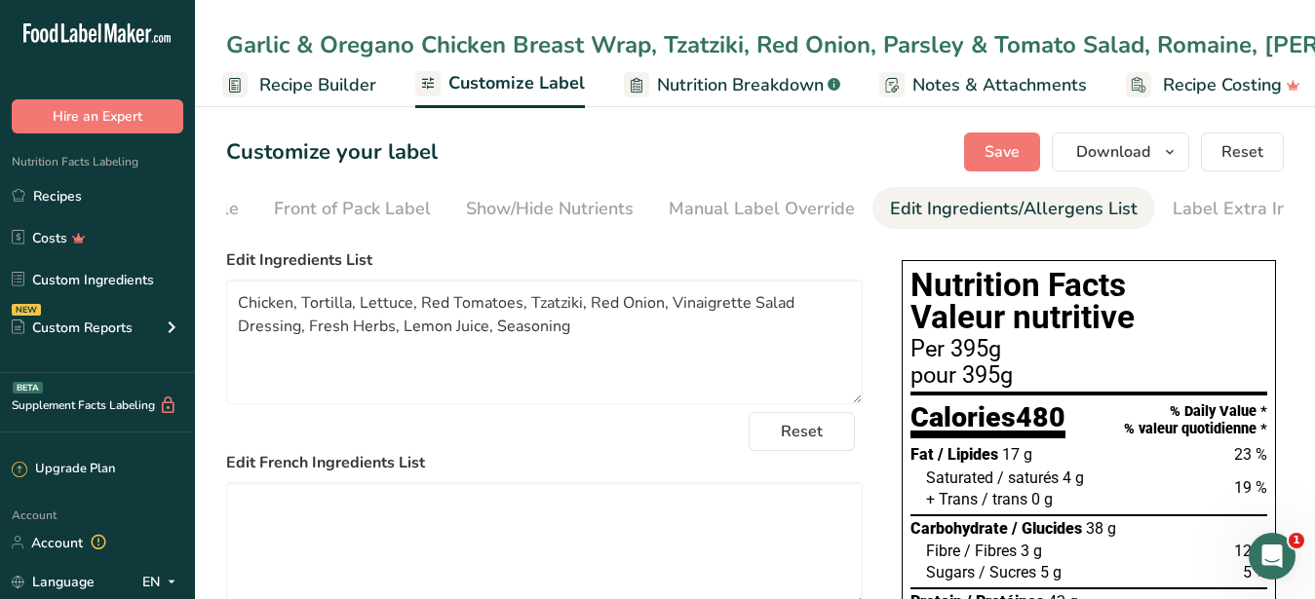
click at [224, 45] on div "Garlic & Oregano Chicken Breast Wrap, Tzatziki, Red Onion, Parsley & Tomato Sal…" at bounding box center [755, 44] width 1120 height 35
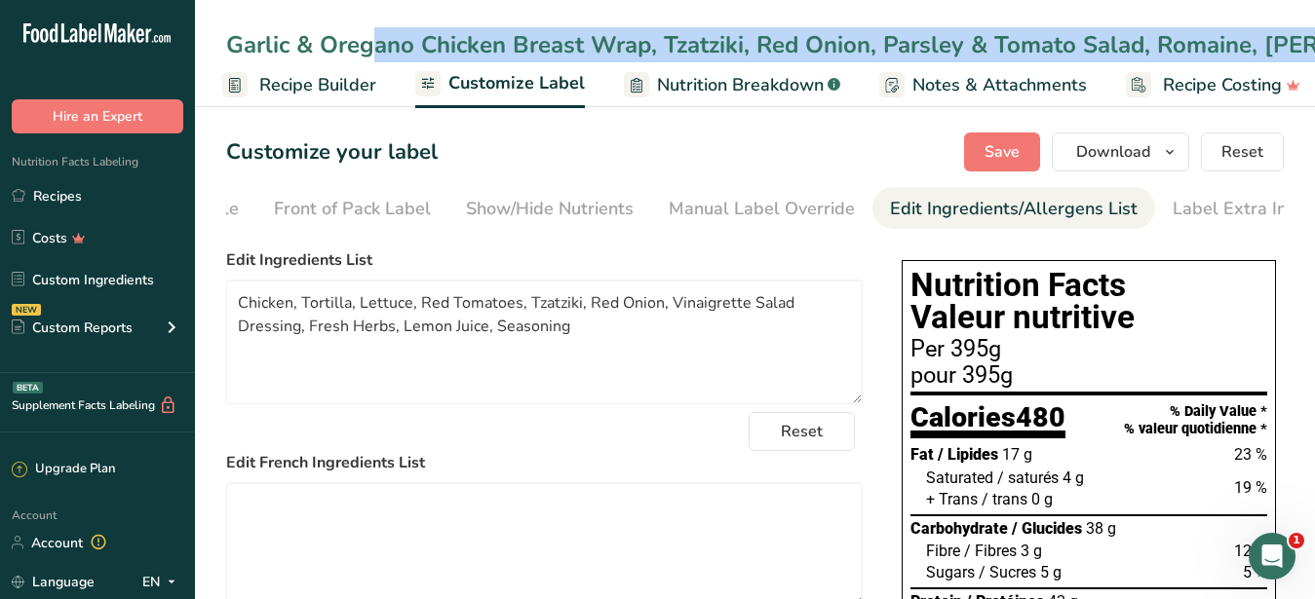
drag, startPoint x: 229, startPoint y: 44, endPoint x: 1253, endPoint y: 38, distance: 1024.4
click at [1253, 38] on div "Garlic & Oregano Chicken Breast Wrap, Tzatziki, Red Onion, Parsley & Tomato Sal…" at bounding box center [1015, 44] width 1578 height 35
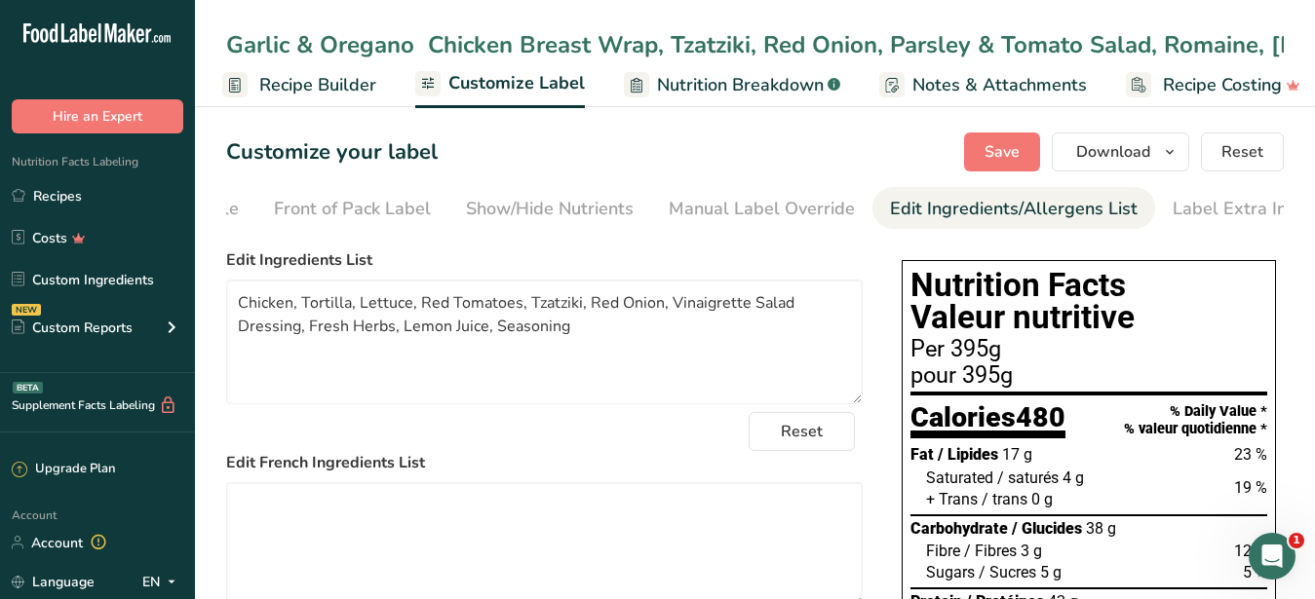
click at [1022, 36] on input "Garlic & Oregano Chicken Breast Wrap, Tzatziki, Red Onion, Parsley & Tomato Sal…" at bounding box center [755, 44] width 1058 height 35
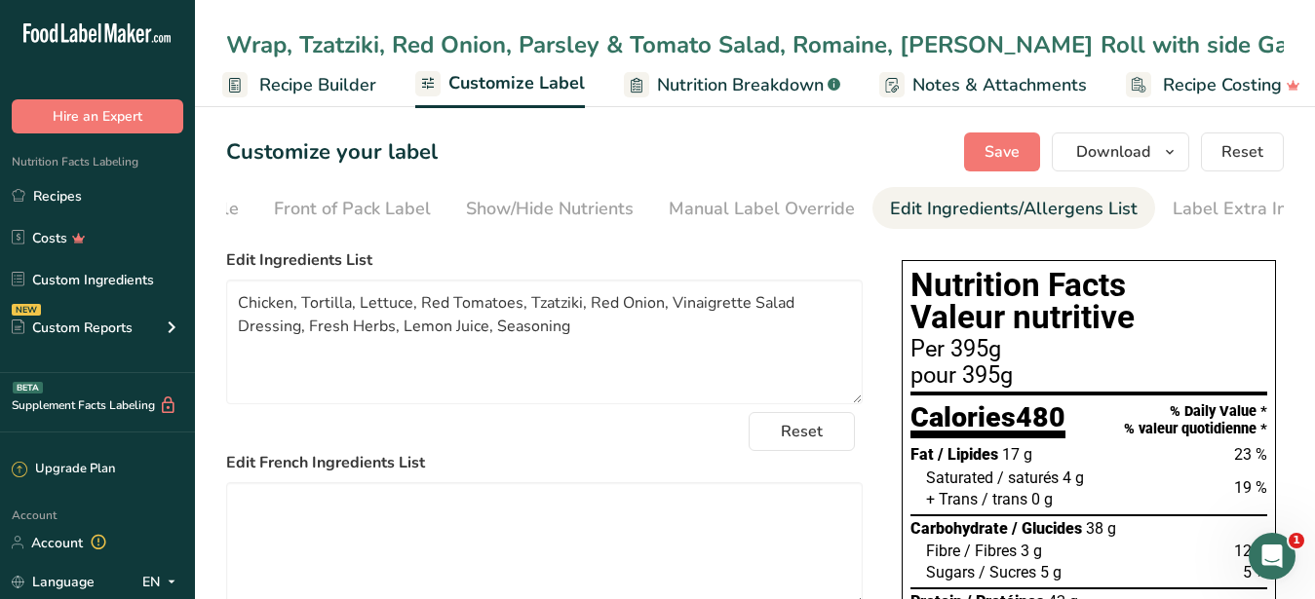
drag, startPoint x: 1010, startPoint y: 49, endPoint x: 893, endPoint y: 48, distance: 117.0
click at [893, 48] on input "Garlic & Oregano Chicken Breast Wrap, Tzatziki, Red Onion, Parsley & Tomato Sal…" at bounding box center [755, 44] width 1058 height 35
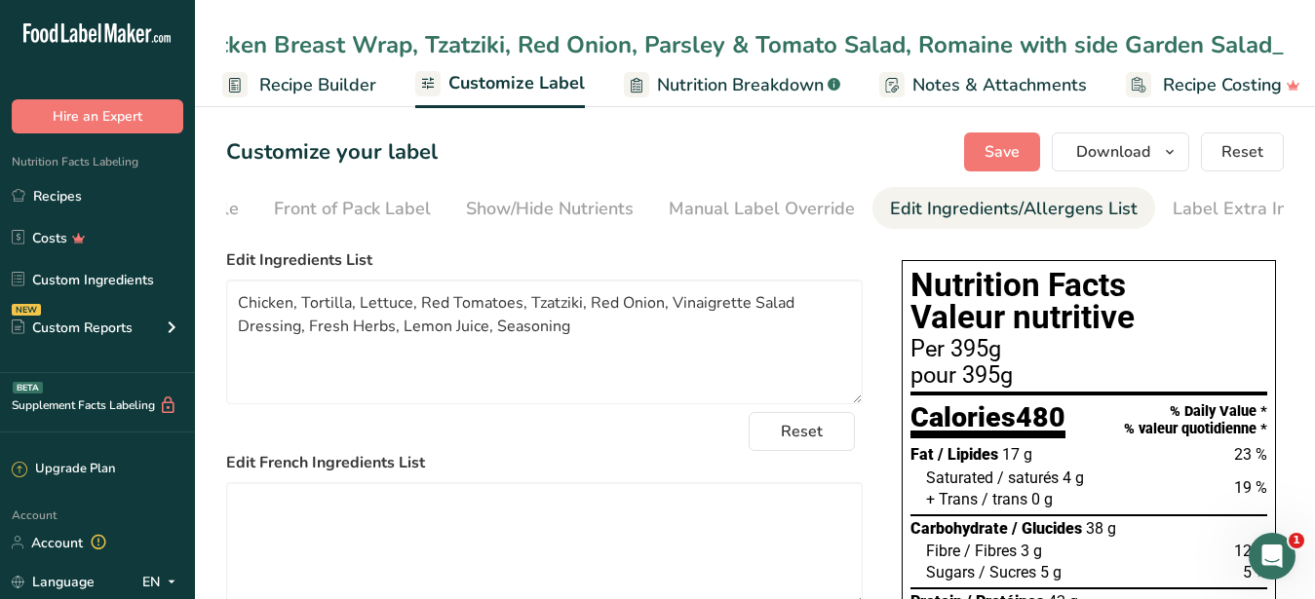
scroll to position [0, 241]
drag, startPoint x: 1010, startPoint y: 46, endPoint x: 922, endPoint y: 49, distance: 87.8
click at [922, 49] on input "Garlic & Oregano Chicken Breast Wrap, Tzatziki, Red Onion, Parsley & Tomato Sal…" at bounding box center [755, 44] width 1058 height 35
type input "Garlic & Oregano Chicken Breast Wrap, Tzatziki, Red Onion, Parsley & Tomato Sal…"
click at [700, 451] on div "Reset" at bounding box center [544, 431] width 636 height 39
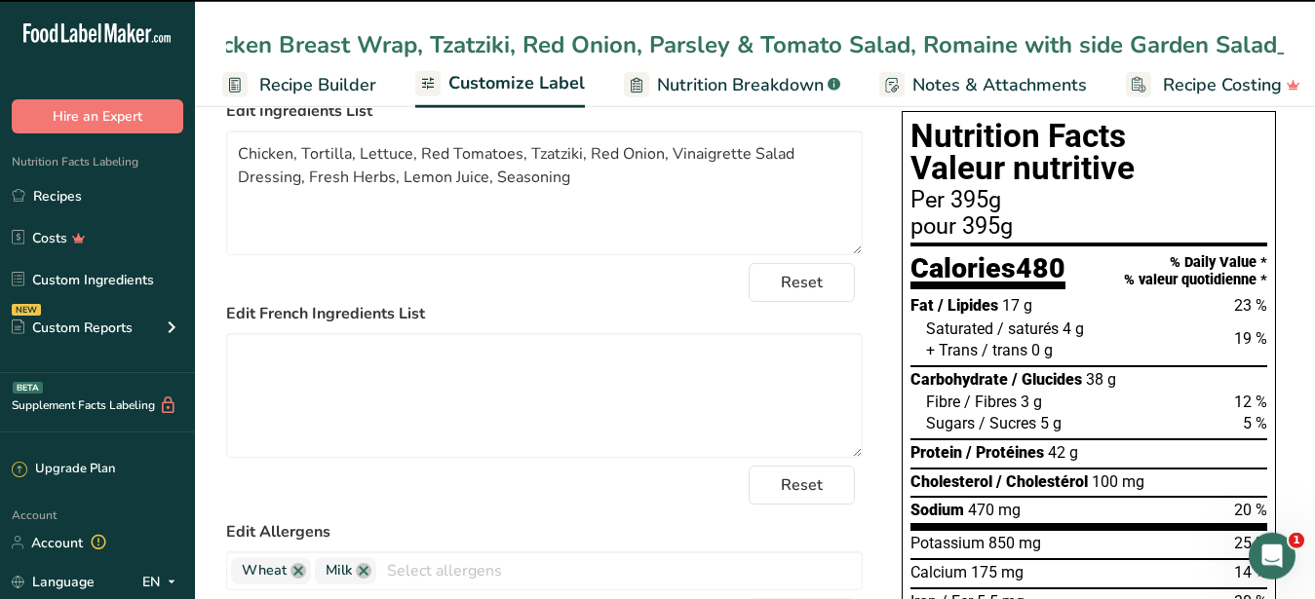
scroll to position [199, 0]
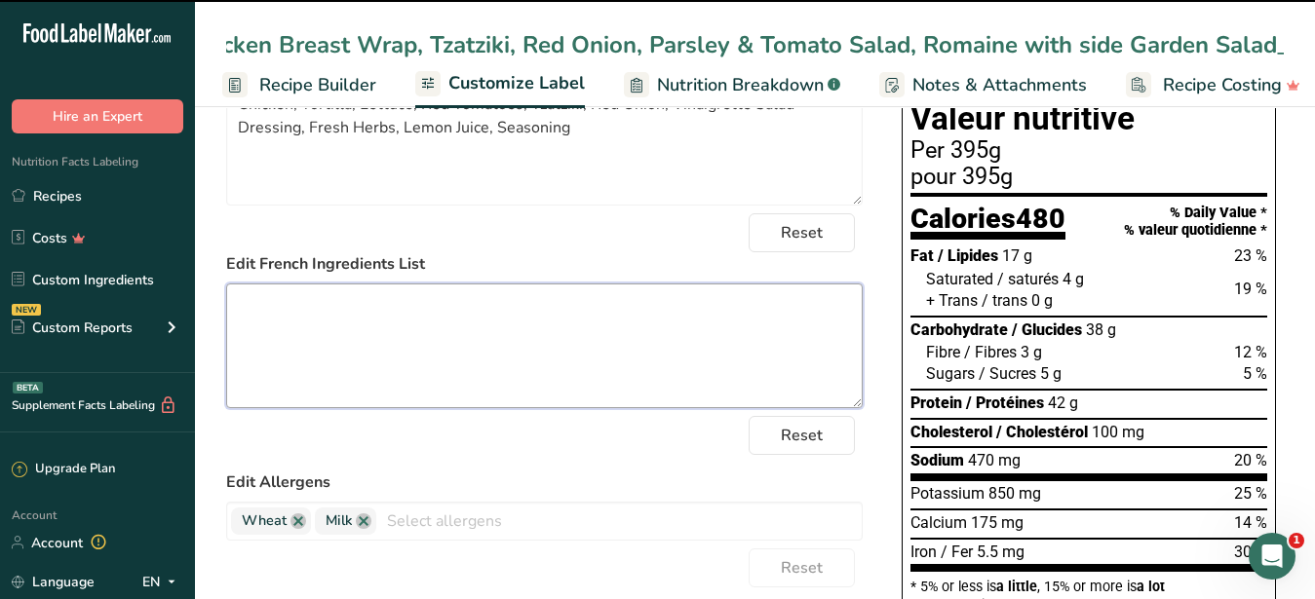
click at [527, 332] on textarea at bounding box center [544, 346] width 636 height 125
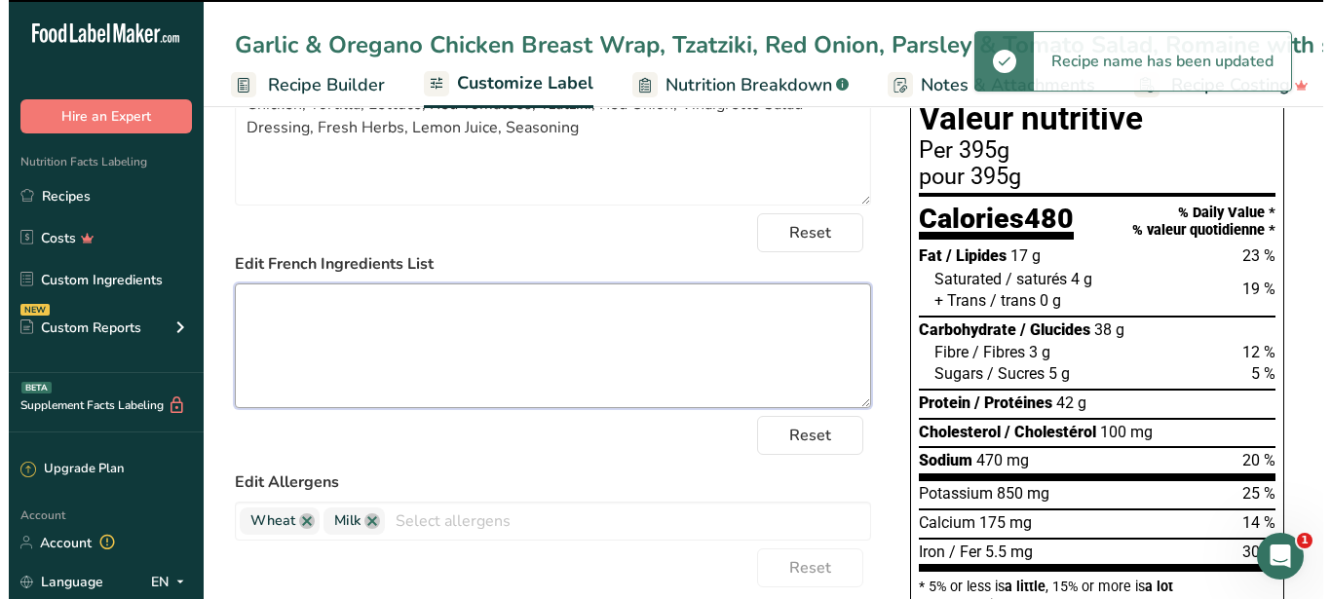
scroll to position [0, 0]
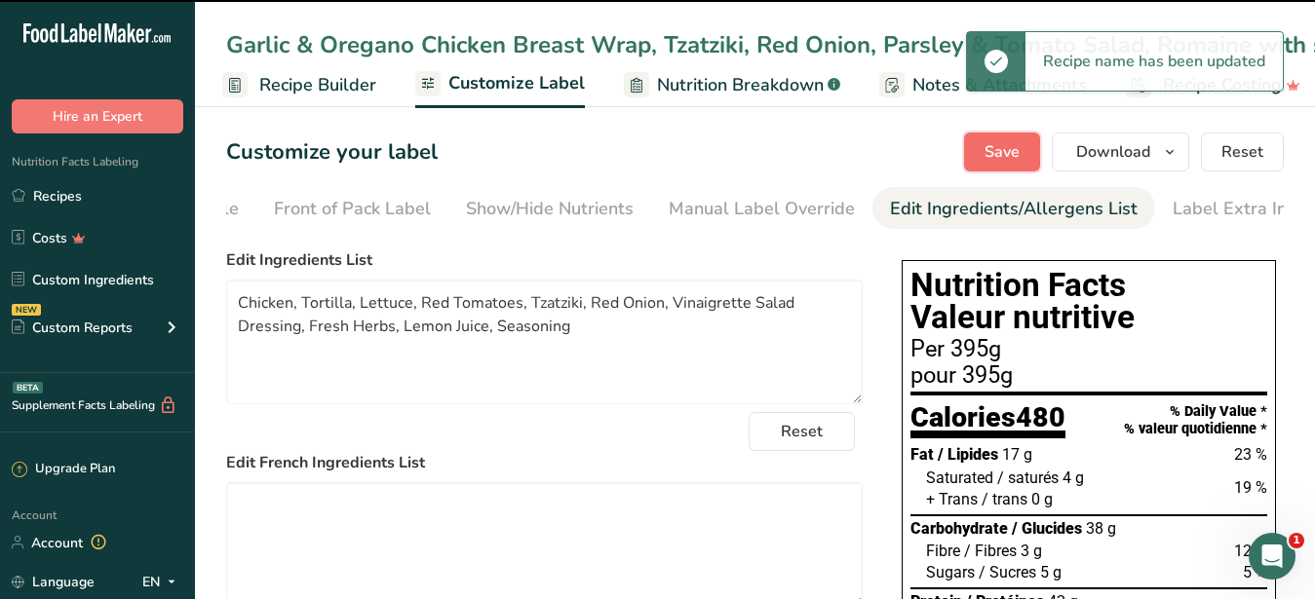
click at [1007, 146] on span "Save" at bounding box center [1001, 151] width 35 height 23
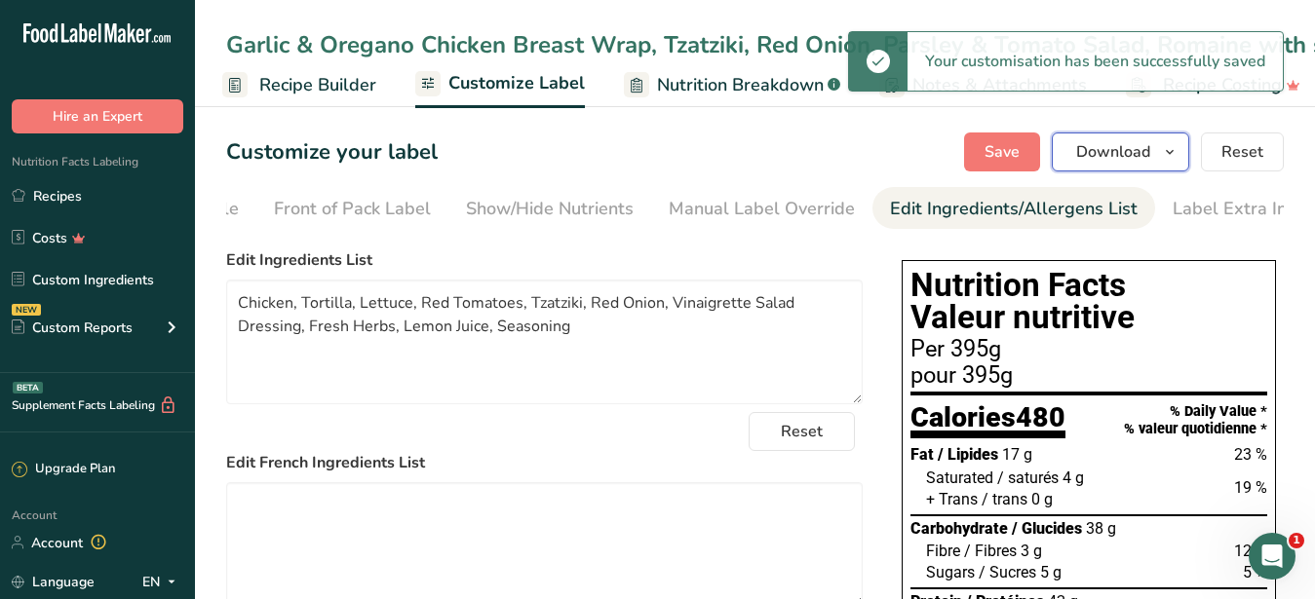
click at [1076, 153] on button "Download" at bounding box center [1120, 152] width 137 height 39
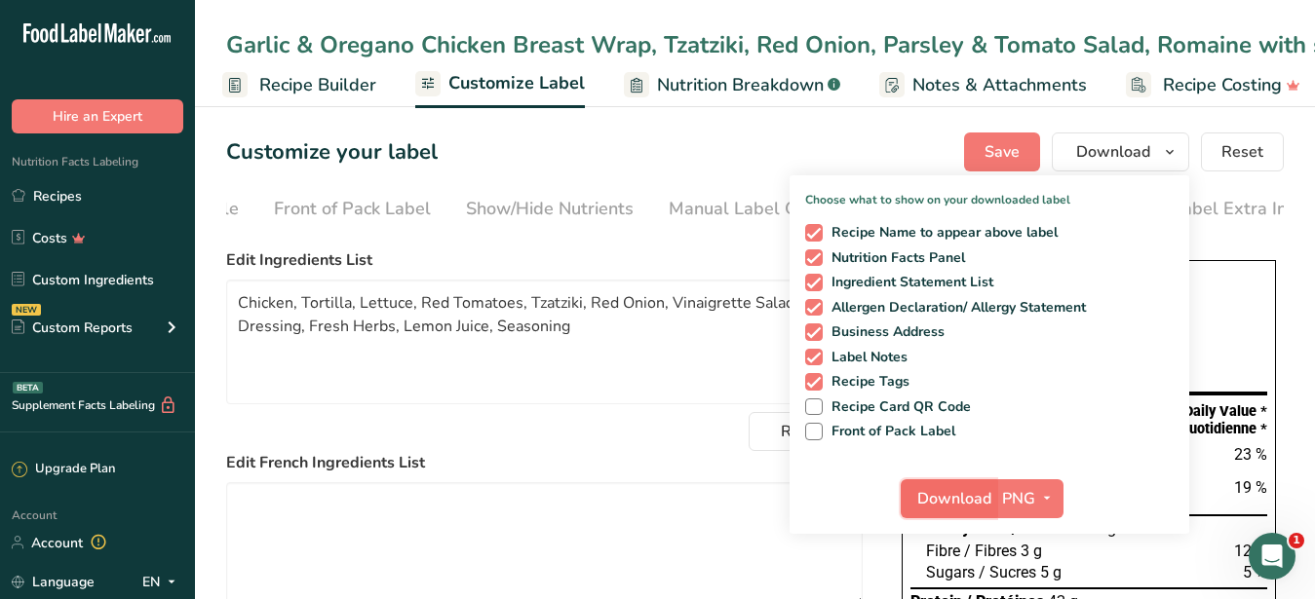
click at [956, 498] on span "Download" at bounding box center [954, 498] width 74 height 23
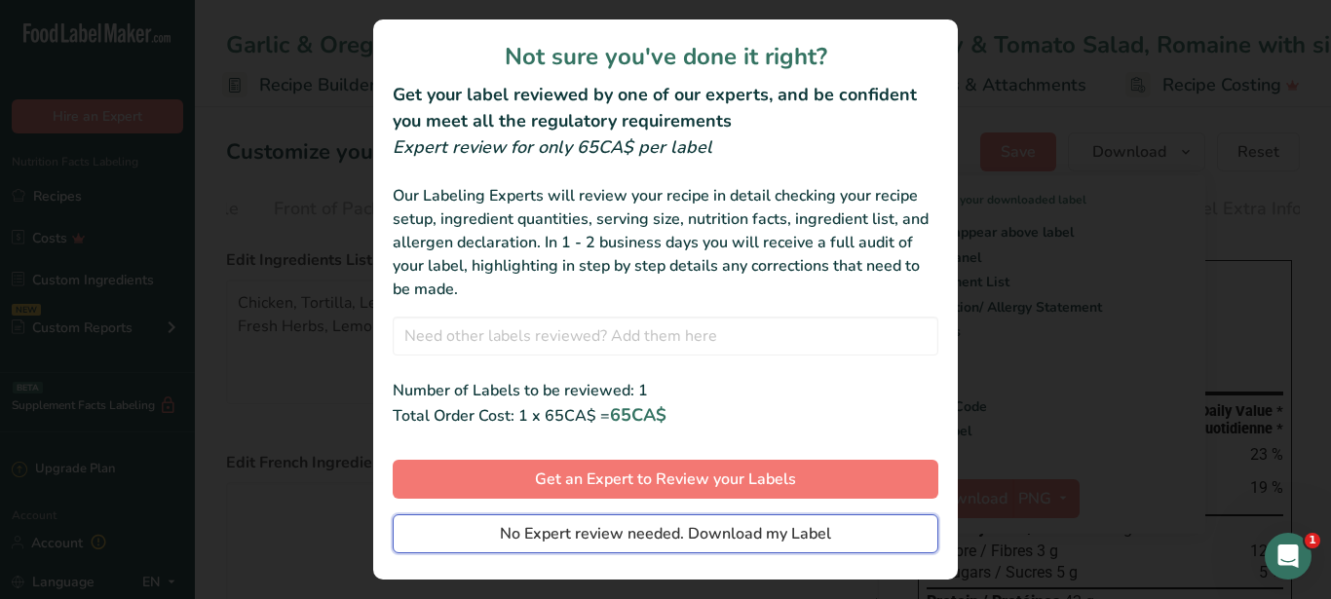
click at [544, 543] on span "No Expert review needed. Download my Label" at bounding box center [665, 533] width 331 height 23
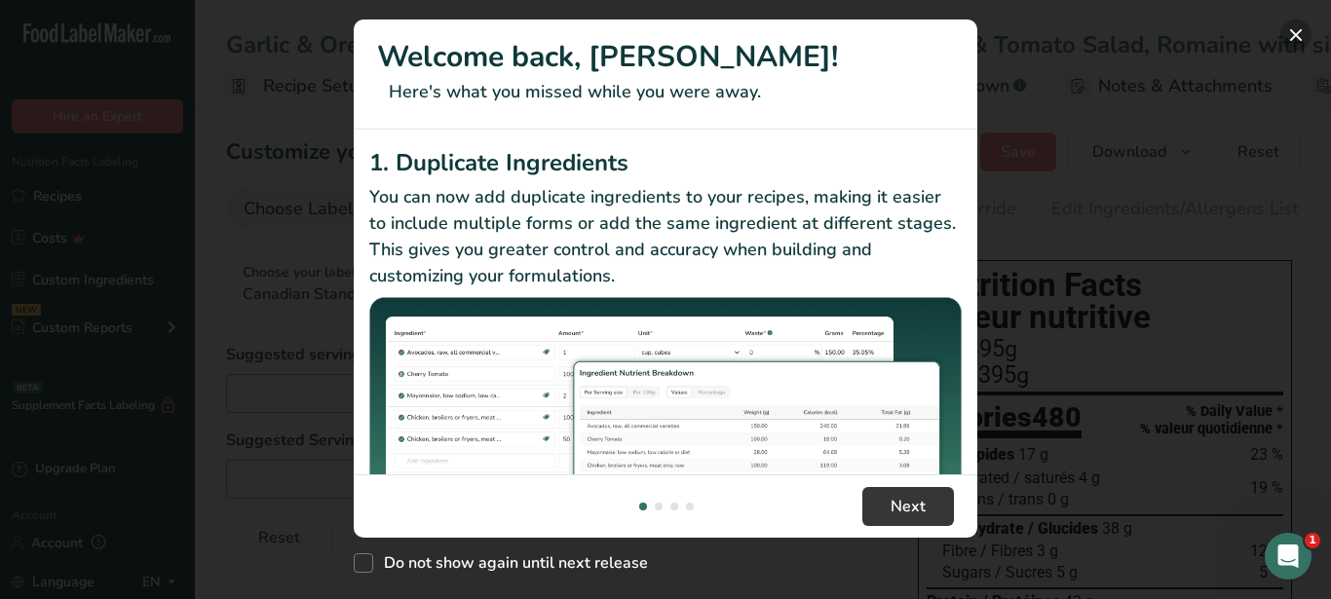
click at [1297, 23] on button "New Features" at bounding box center [1296, 34] width 31 height 31
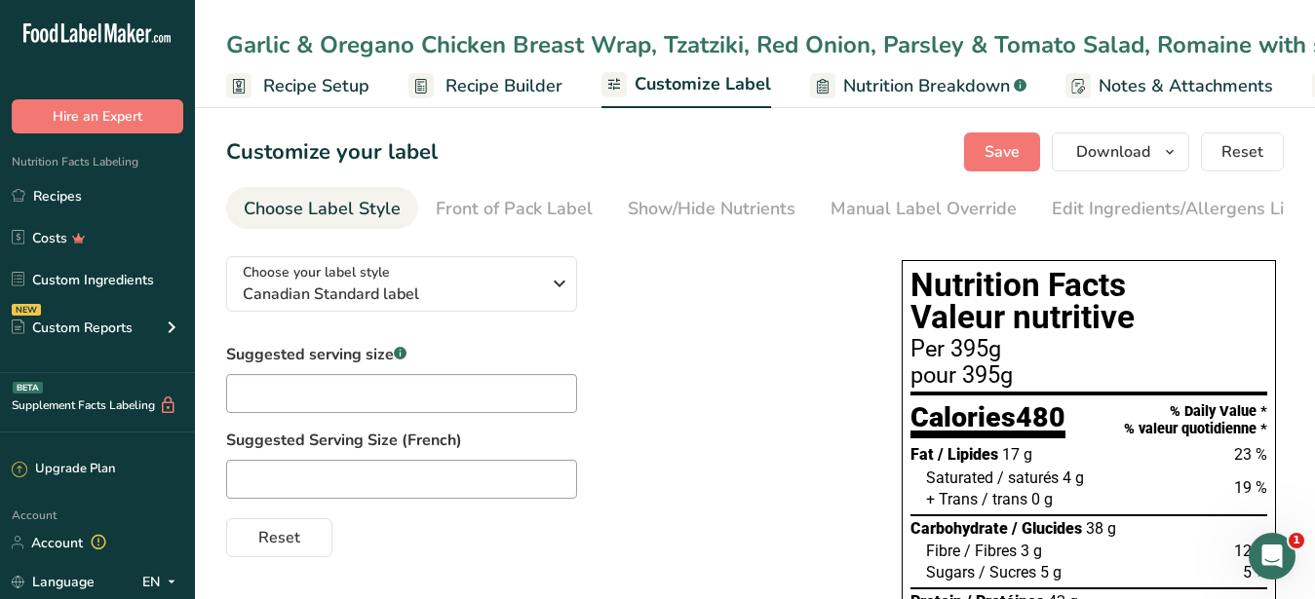
click at [217, 40] on div "Garlic & Oregano Chicken Breast Wrap, Tzatziki, Red Onion, Parsley & Tomato Sal…" at bounding box center [755, 44] width 1120 height 35
click at [229, 41] on div "Garlic & Oregano Chicken Breast Wrap, Tzatziki, Red Onion, Parsley & Tomato Sal…" at bounding box center [886, 44] width 1320 height 35
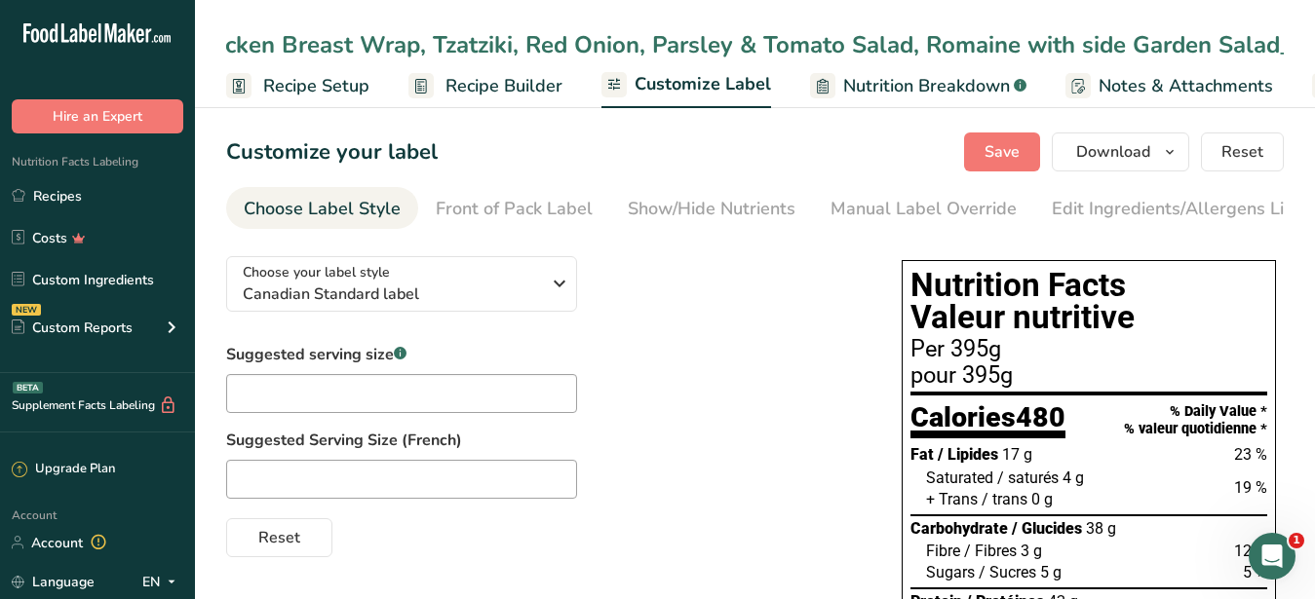
click at [226, 42] on input "Garlic & Oregano Chicken Breast Wrap, Tzatziki, Red Onion, Parsley & Tomato Sal…" at bounding box center [755, 44] width 1058 height 35
click at [1273, 49] on input "Garlic & Oregano Chicken Breast Wrap, Tzatziki, Red Onion, Parsley & Tomato Sal…" at bounding box center [755, 44] width 1058 height 35
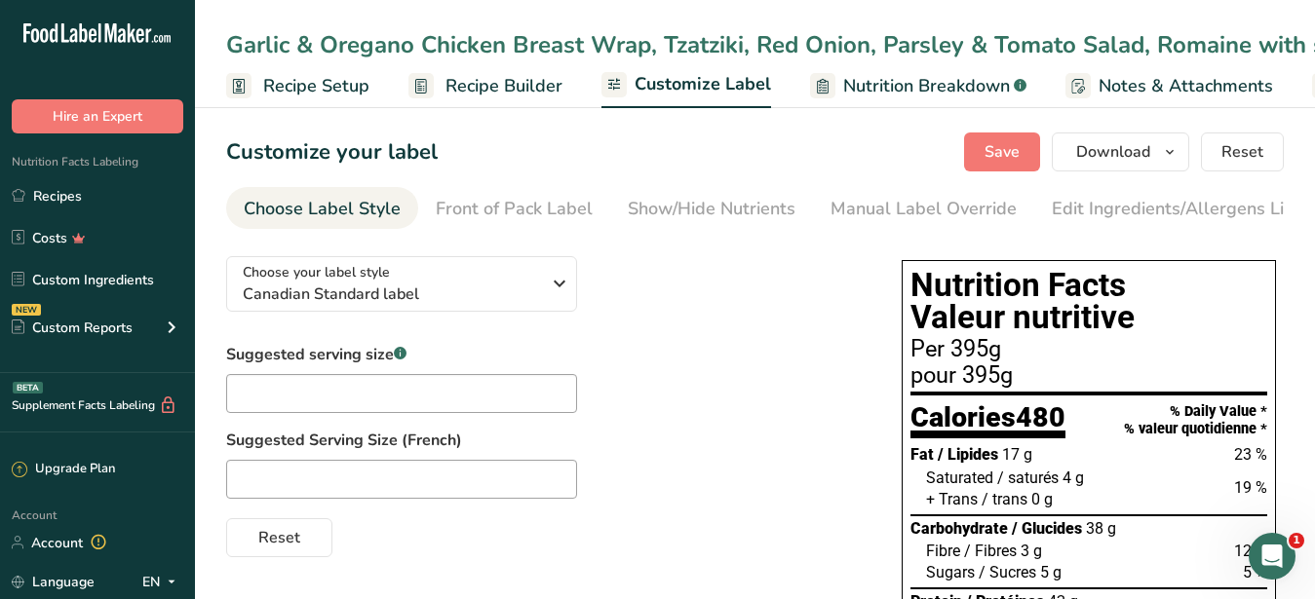
click at [1294, 43] on div "Garlic & Oregano Chicken Breast Wrap, Tzatziki, Red Onion, Parsley & Tomato Sal…" at bounding box center [755, 44] width 1120 height 35
click at [226, 52] on div "Garlic & Oregano Chicken Breast Wrap, Tzatziki, Red Onion, Parsley & Tomato Sal…" at bounding box center [886, 44] width 1320 height 35
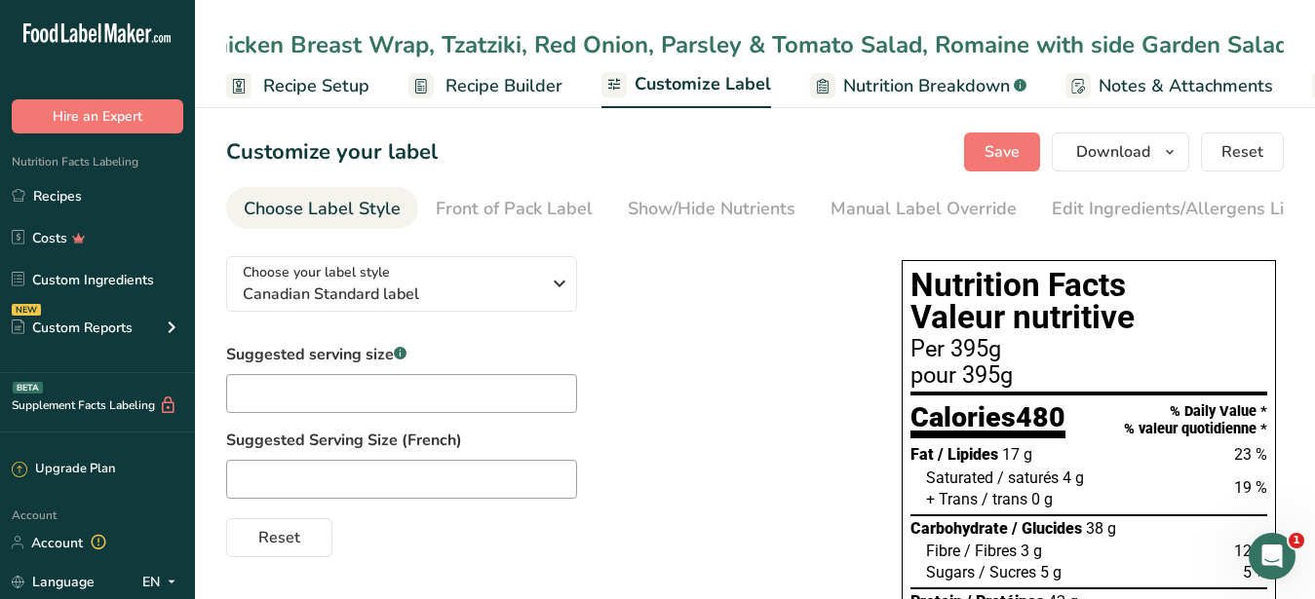
scroll to position [0, 0]
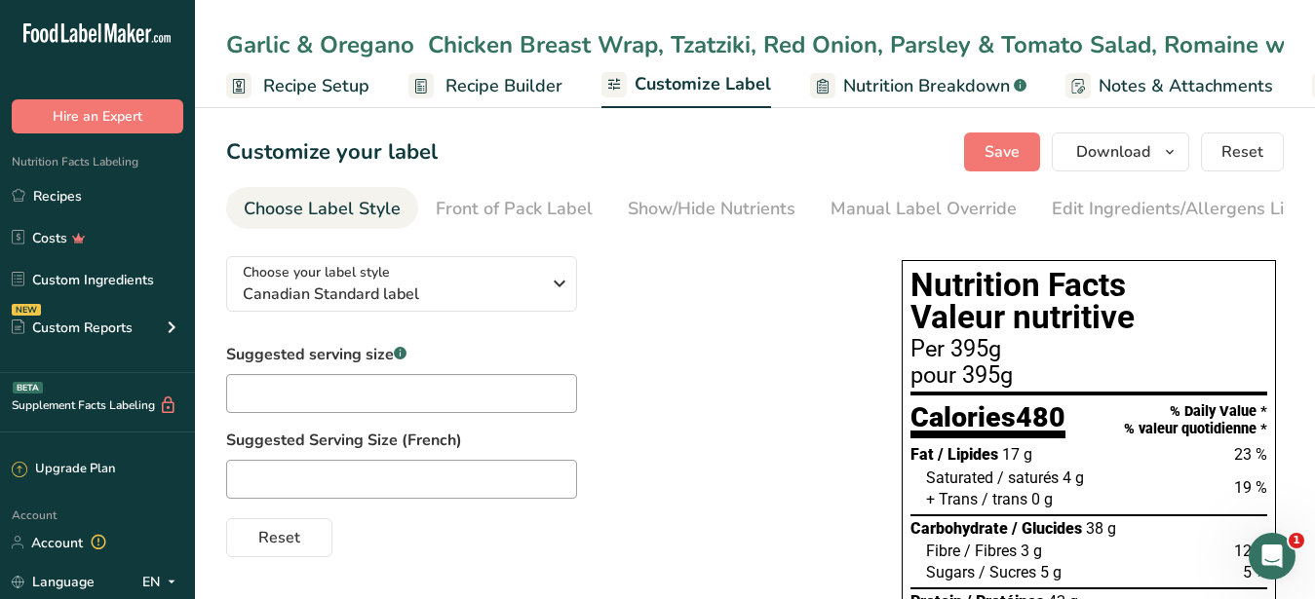
drag, startPoint x: 1282, startPoint y: 45, endPoint x: 94, endPoint y: 56, distance: 1188.2
click at [226, 56] on input "Garlic & Oregano Chicken Breast Wrap, Tzatziki, Red Onion, Parsley & Tomato Sal…" at bounding box center [755, 44] width 1058 height 35
type input "Garlic & Oregano Chicken Breast Wrap, Tzatziki, Red Onion, Parsley & Tomato Sal…"
click at [866, 49] on div "Garlic & Oregano Chicken Breast Wrap, Tzatziki, Red Onion, Parsley & Tomato Sal…" at bounding box center [880, 44] width 1308 height 35
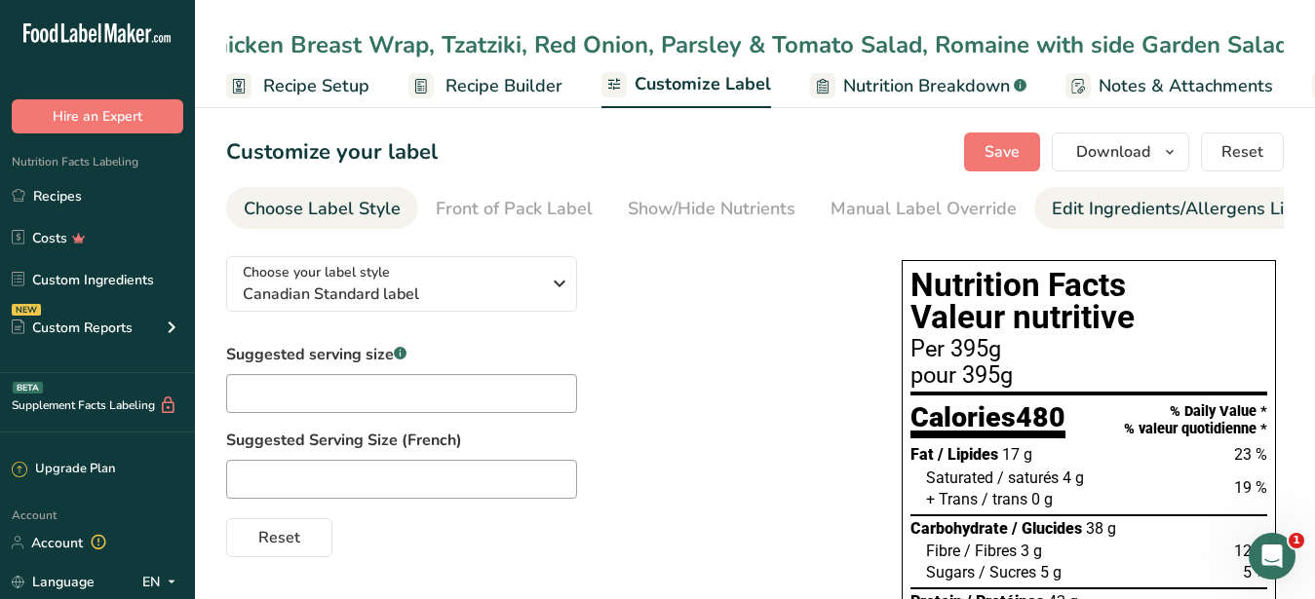
click at [1071, 218] on div "Edit Ingredients/Allergens List" at bounding box center [1176, 209] width 248 height 26
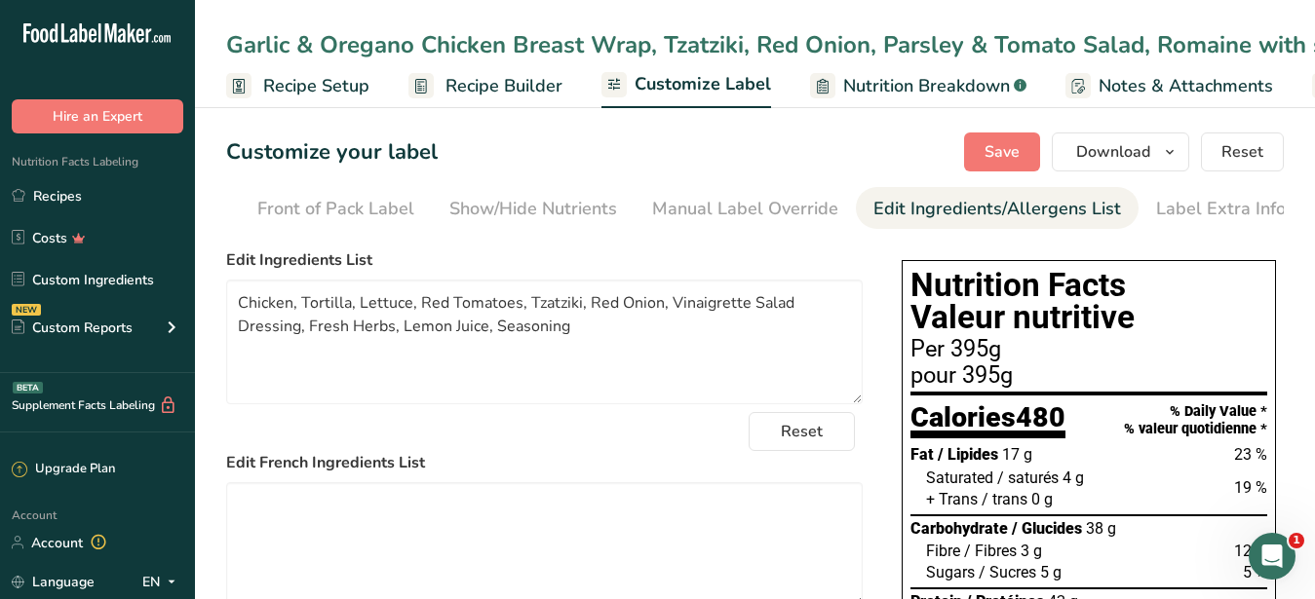
scroll to position [99, 0]
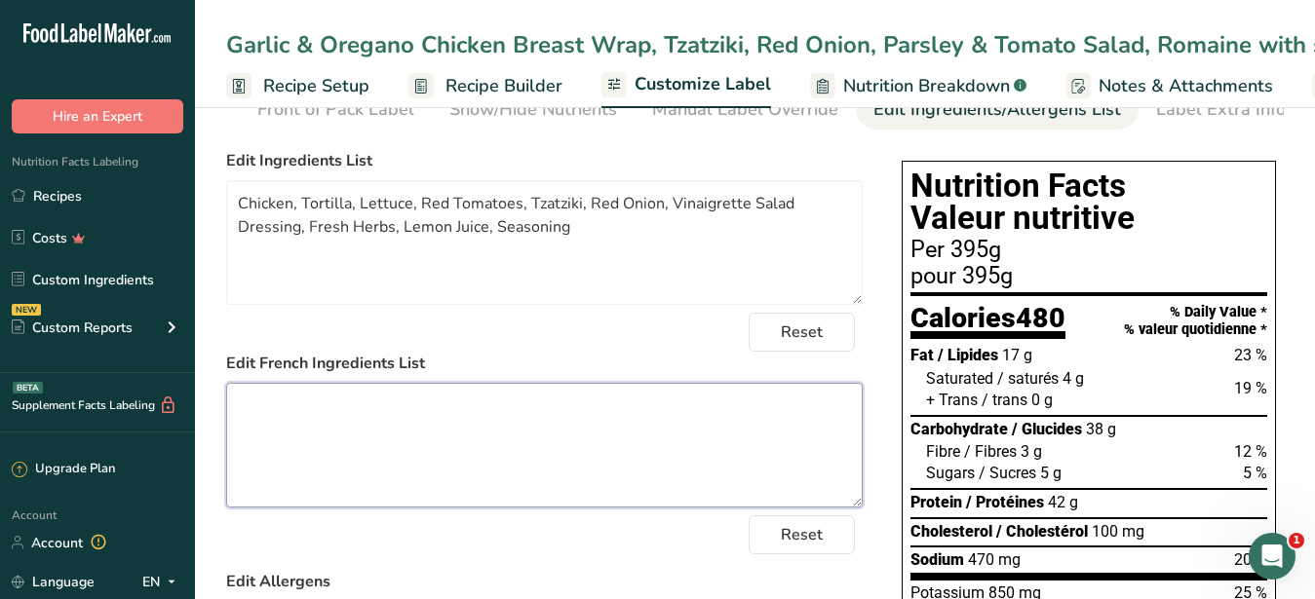
click at [516, 430] on textarea at bounding box center [544, 445] width 636 height 125
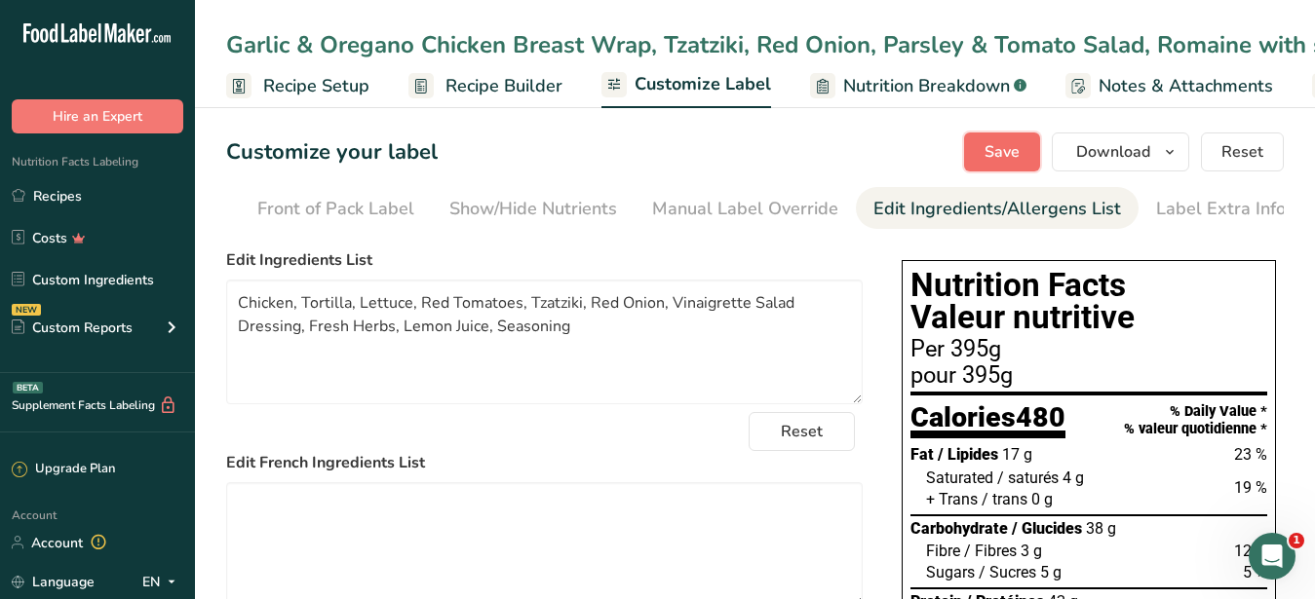
click at [1007, 147] on span "Save" at bounding box center [1001, 151] width 35 height 23
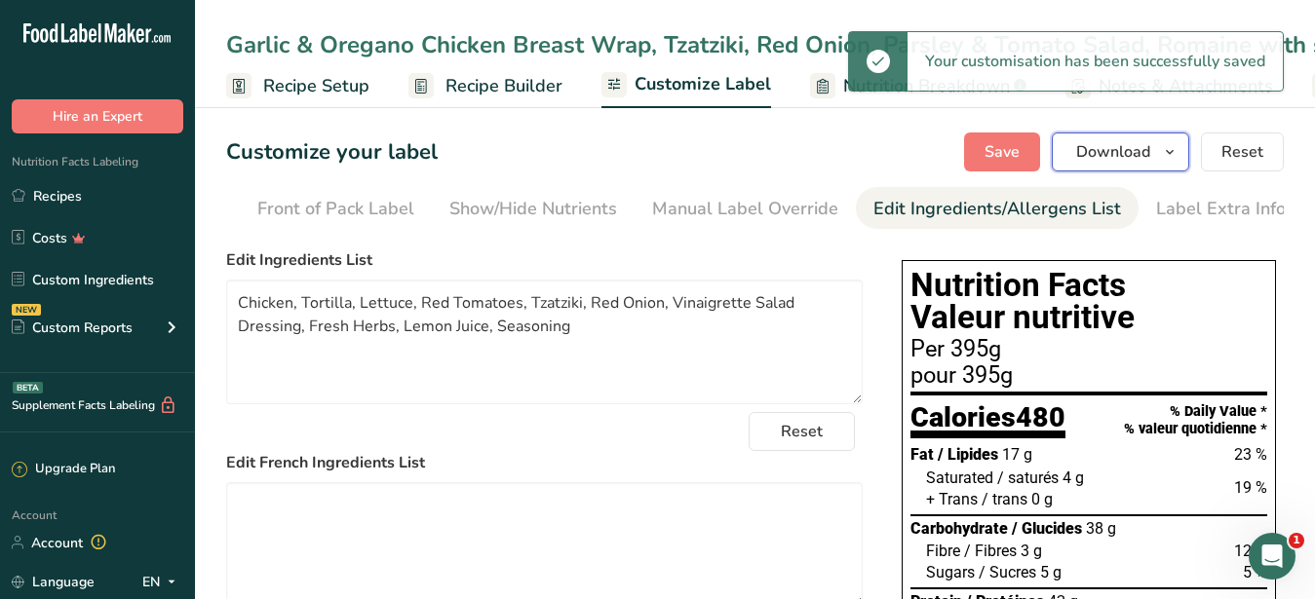
click at [1098, 157] on span "Download" at bounding box center [1113, 151] width 74 height 23
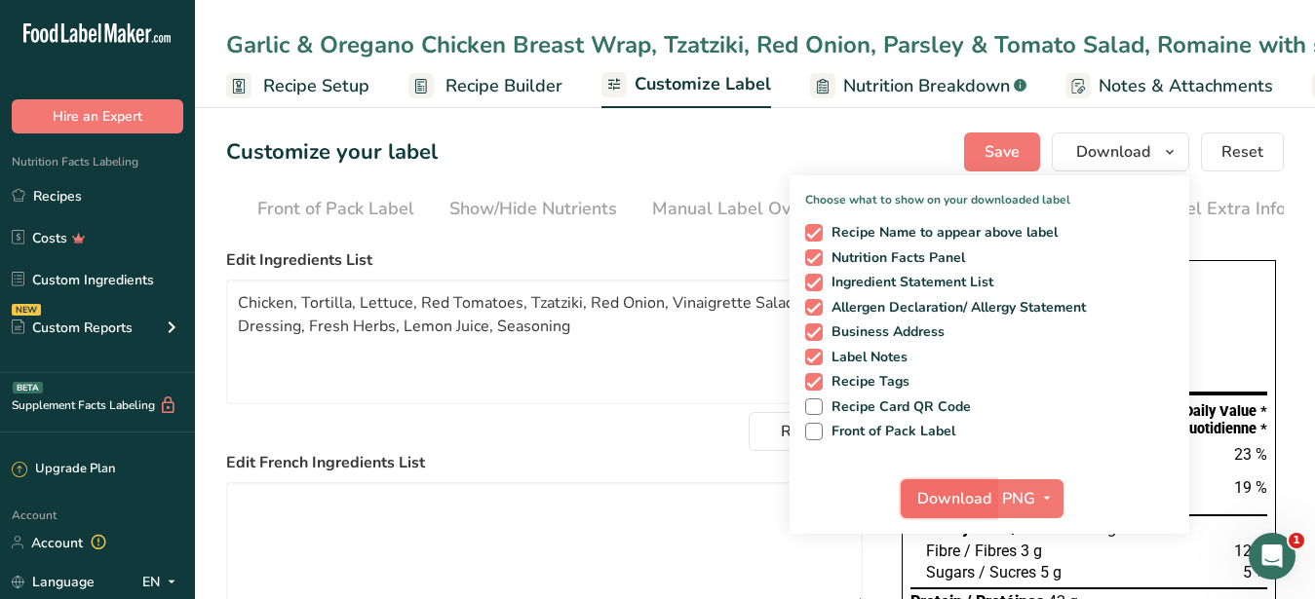
click at [955, 496] on span "Download" at bounding box center [954, 498] width 74 height 23
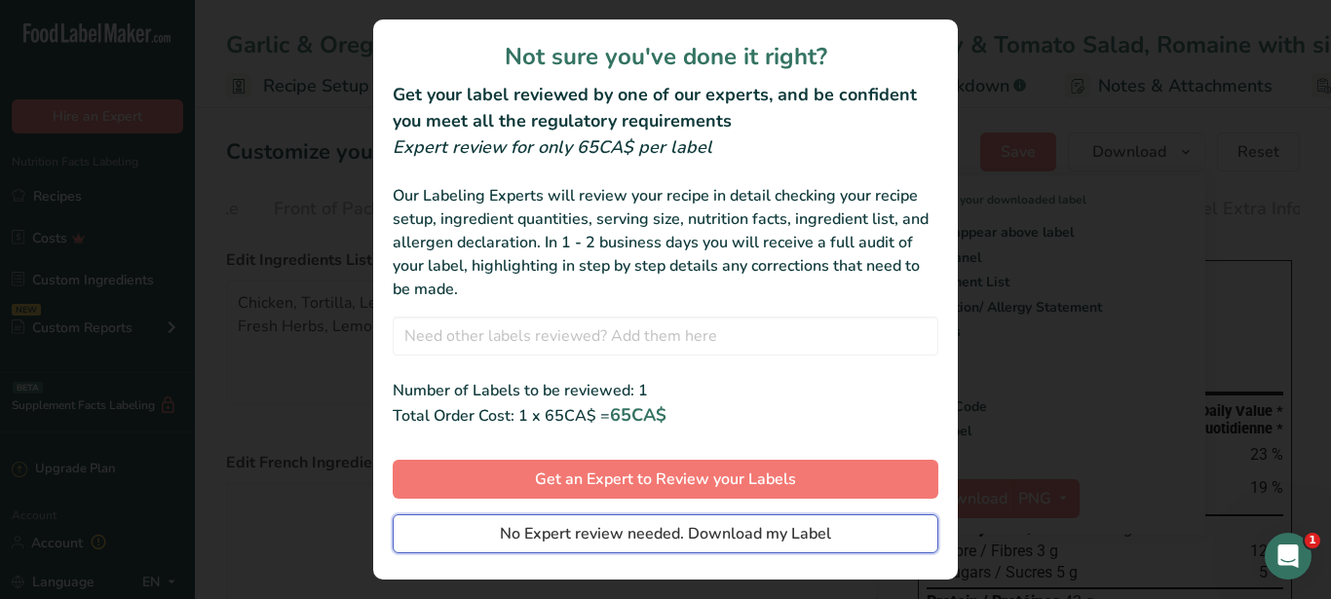
click at [536, 527] on span "No Expert review needed. Download my Label" at bounding box center [665, 533] width 331 height 23
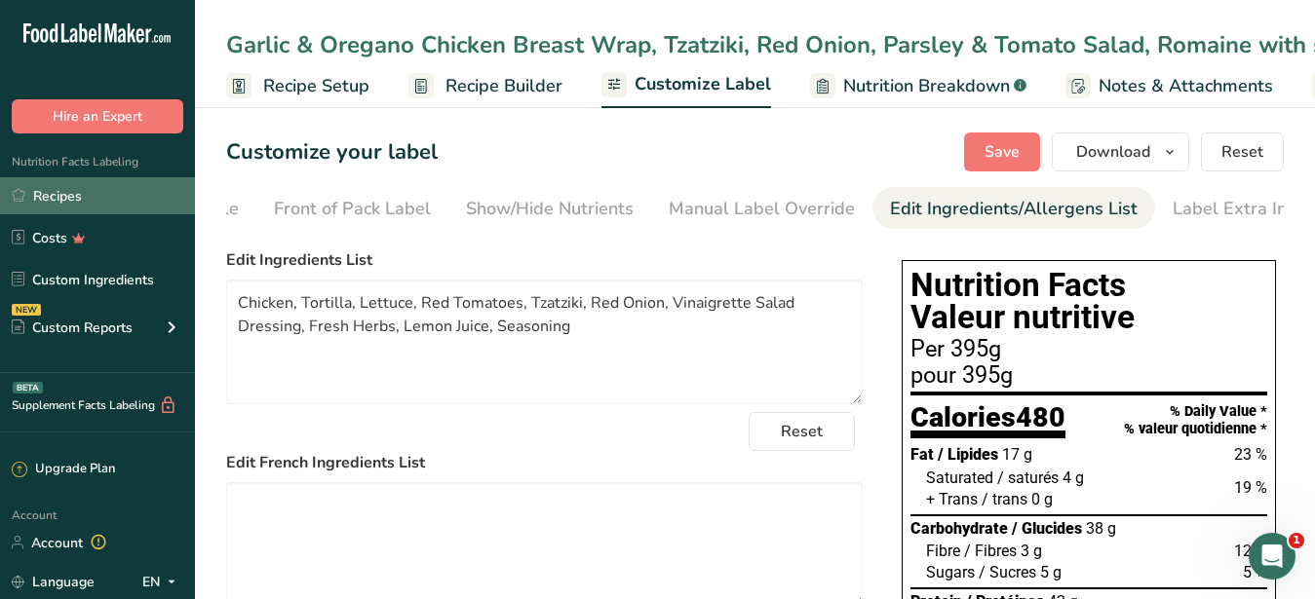
click at [50, 192] on link "Recipes" at bounding box center [97, 195] width 195 height 37
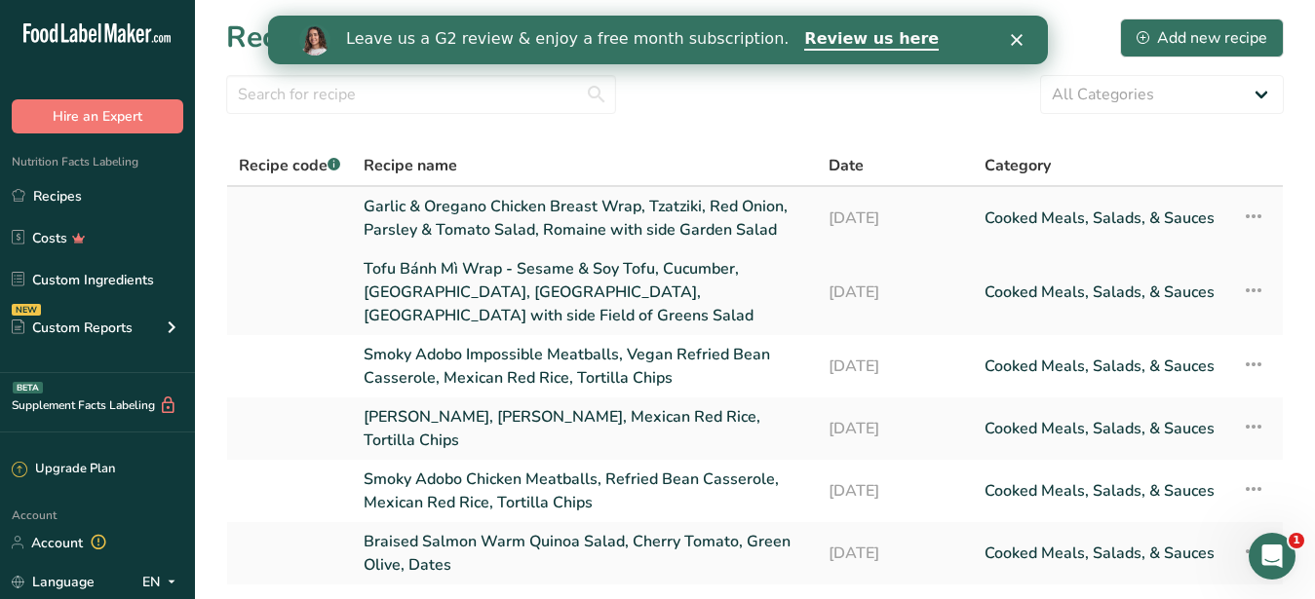
click at [413, 217] on link "Garlic & Oregano Chicken Breast Wrap, Tzatziki, Red Onion, Parsley & Tomato Sal…" at bounding box center [585, 218] width 442 height 47
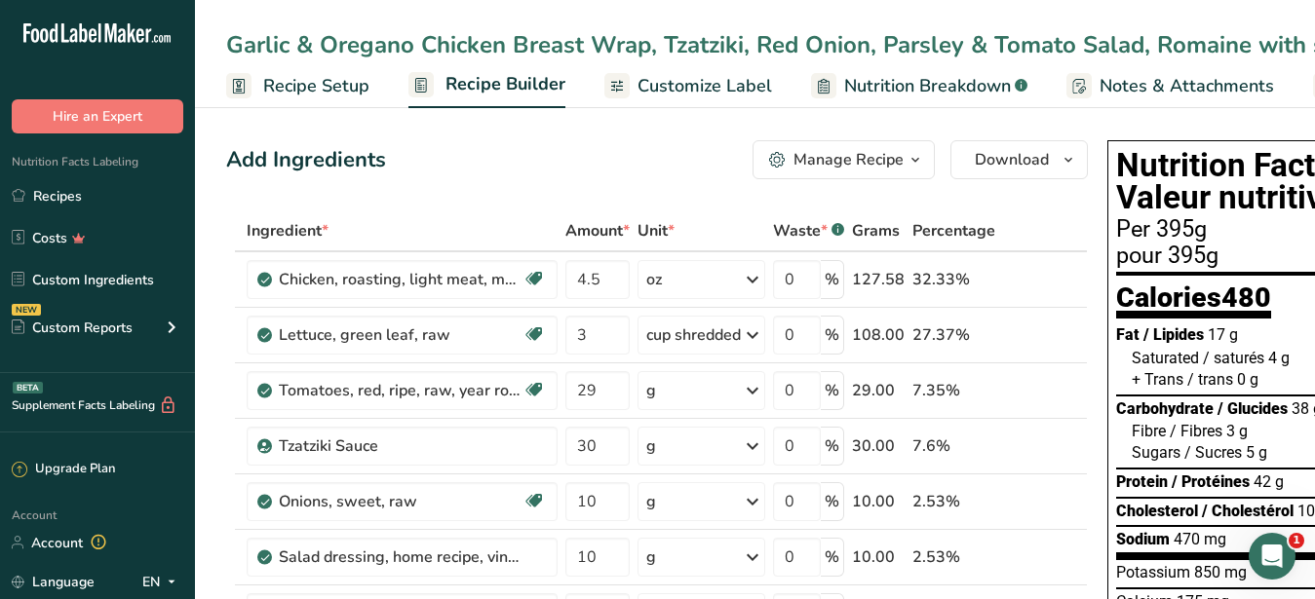
click at [805, 159] on div "Manage Recipe" at bounding box center [848, 159] width 110 height 23
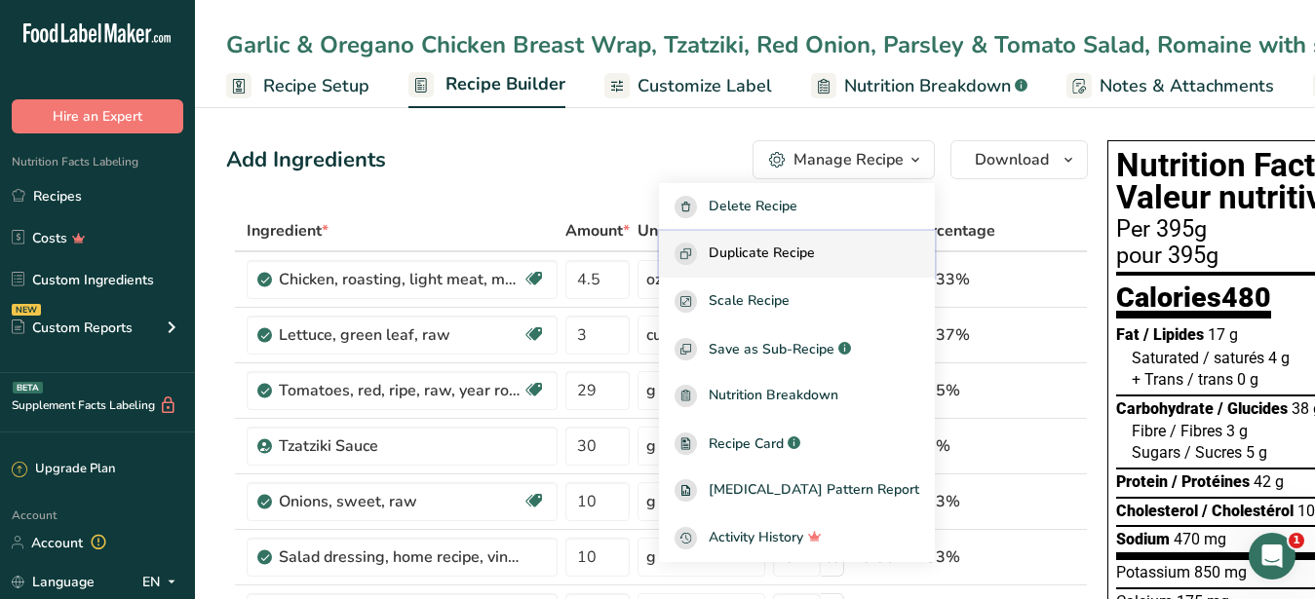
click at [800, 256] on span "Duplicate Recipe" at bounding box center [762, 254] width 106 height 22
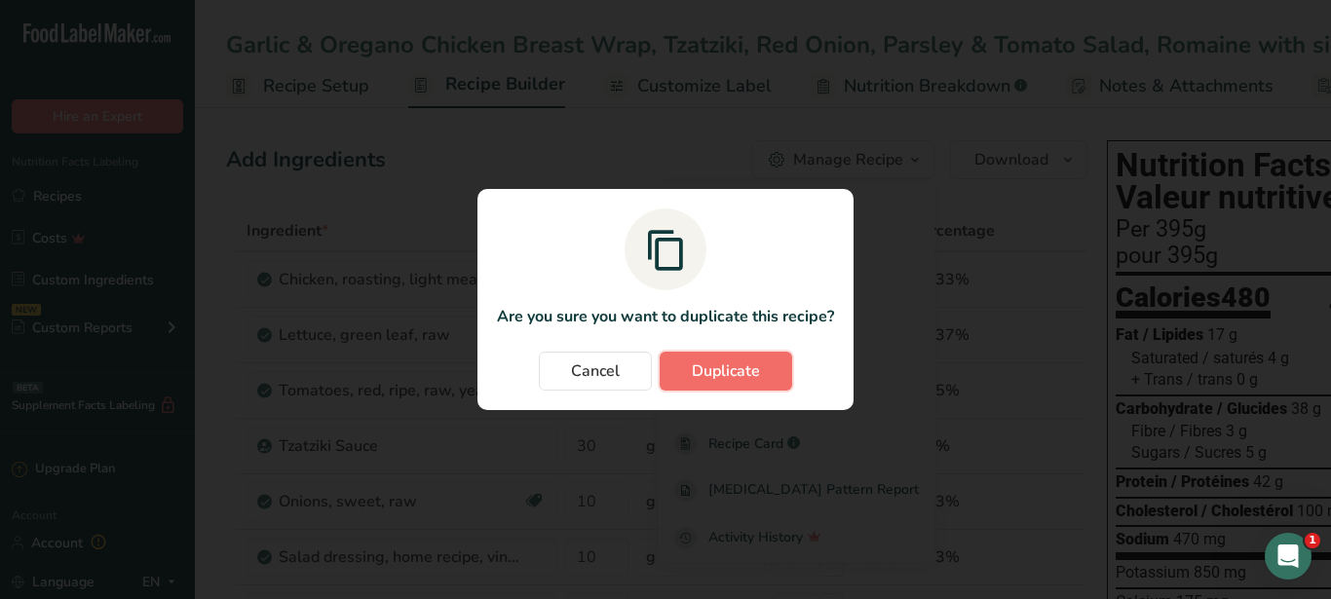
click at [746, 366] on span "Duplicate" at bounding box center [726, 371] width 68 height 23
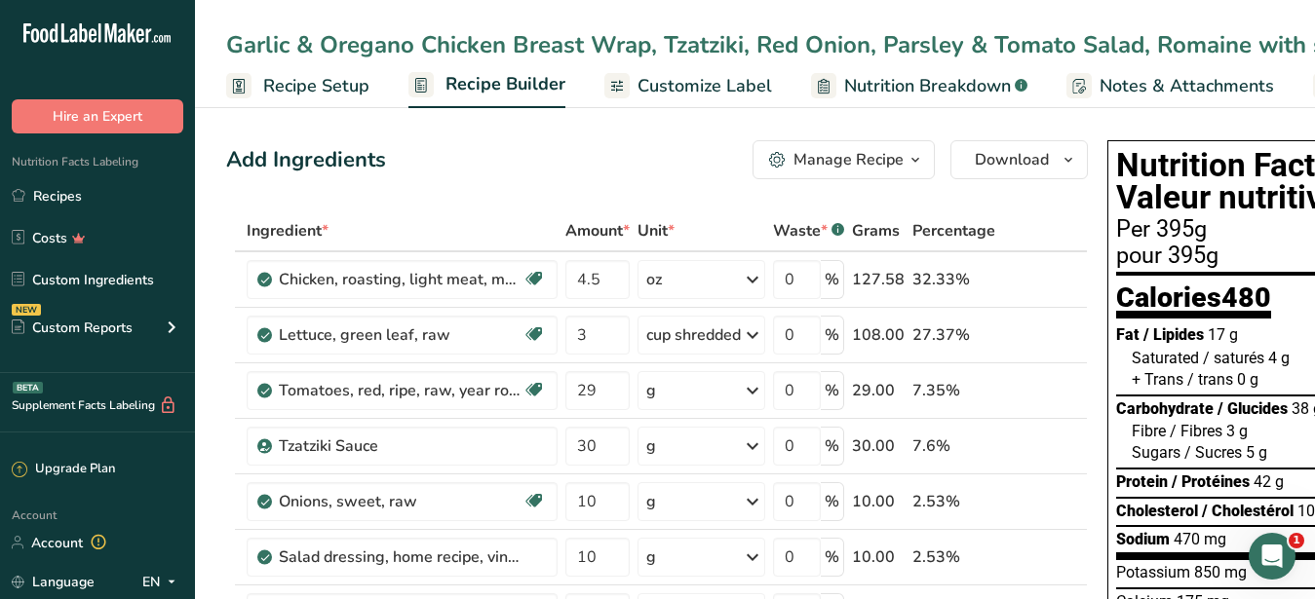
click at [866, 48] on div "Garlic & Oregano Chicken Breast Wrap, Tzatziki, Red Onion, Parsley & Tomato Sal…" at bounding box center [892, 44] width 1333 height 35
drag, startPoint x: 869, startPoint y: 43, endPoint x: -15, endPoint y: 16, distance: 884.5
click at [226, 27] on input "Garlic & Oregano Chicken Breast Wrap, Tzatziki, Red Onion, Parsley & Tomato Sal…" at bounding box center [755, 44] width 1058 height 35
type input "Garlic & Oregano Chicken Breast Wrap, Tzatziki, Red Onion, Parsley & Tomato Sal…"
click at [218, 40] on div "Garlic & Oregano Chicken Breast Wrap, Tzatziki, Red Onion, Parsley & Tomato Sal…" at bounding box center [755, 44] width 1120 height 35
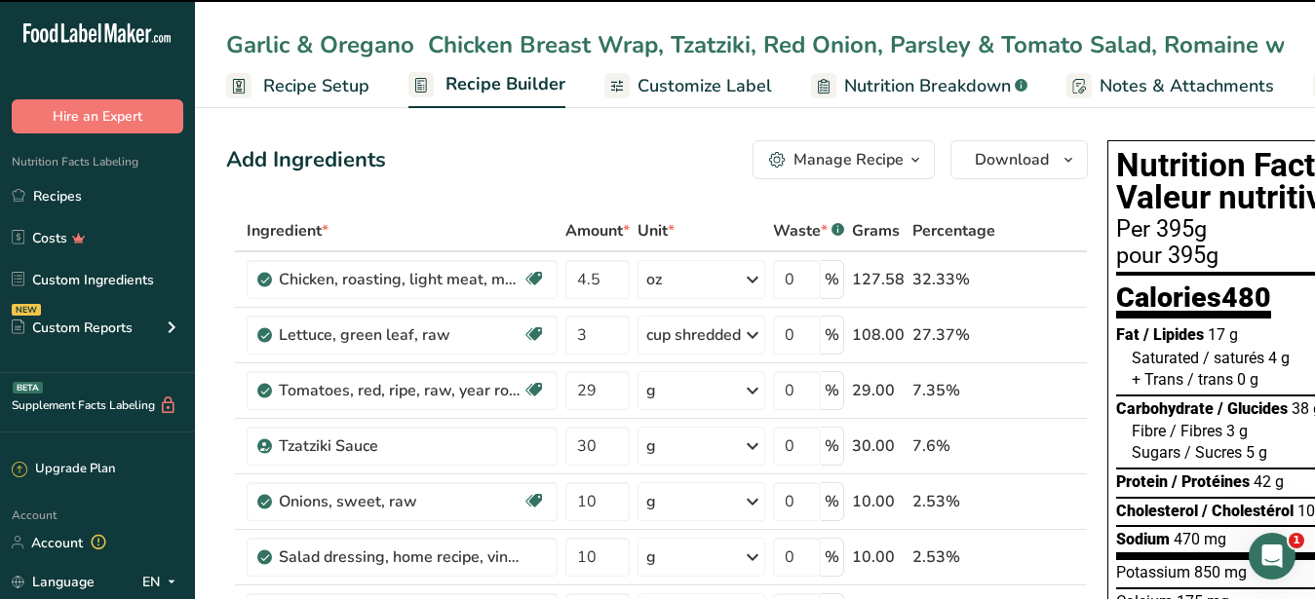
click at [229, 44] on input "Garlic & Oregano Chicken Breast Wrap, Tzatziki, Red Onion, Parsley & Tomato Sal…" at bounding box center [755, 44] width 1058 height 35
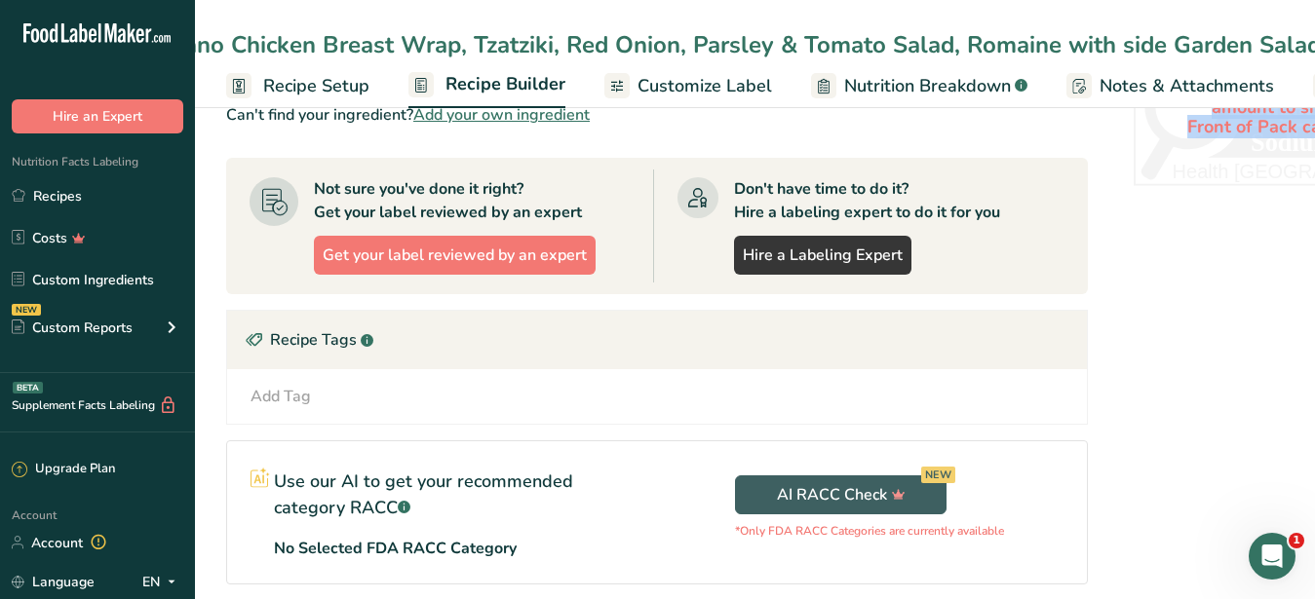
scroll to position [0, 247]
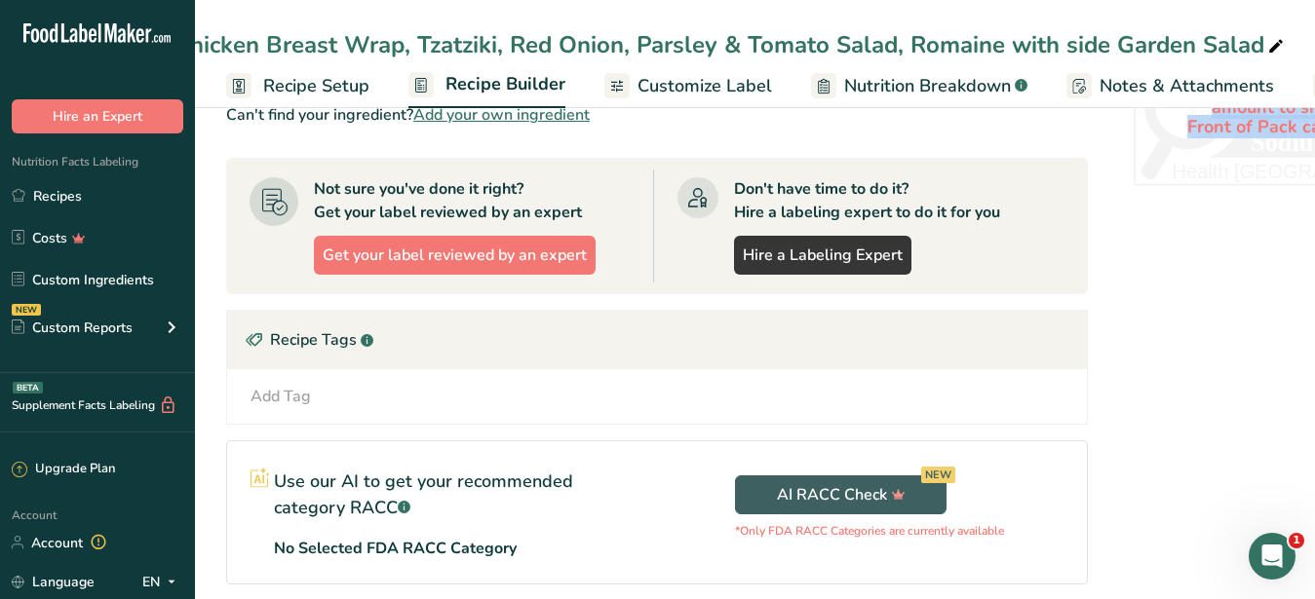
drag, startPoint x: 391, startPoint y: 38, endPoint x: 1330, endPoint y: 48, distance: 939.6
click at [1314, 48] on div "Garlic & Oregano Chicken Breast Wrap, Tzatziki, Red Onion, Parsley & Tomato Sal…" at bounding box center [755, 44] width 1120 height 35
click at [1267, 43] on icon at bounding box center [1276, 46] width 18 height 27
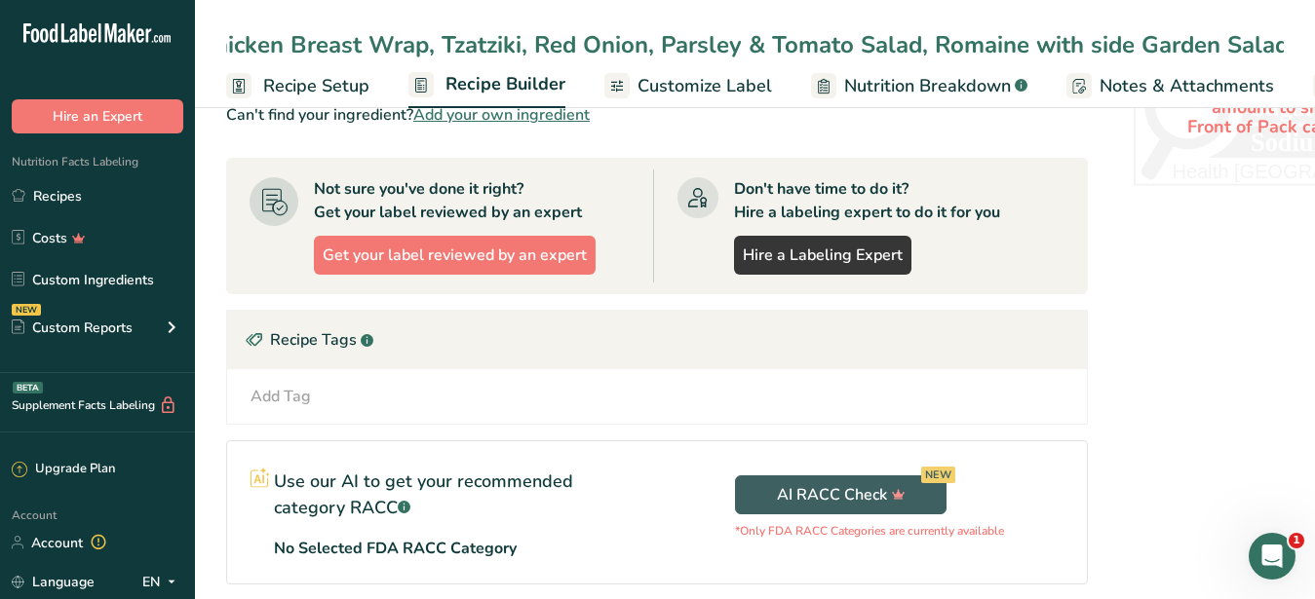
scroll to position [0, 0]
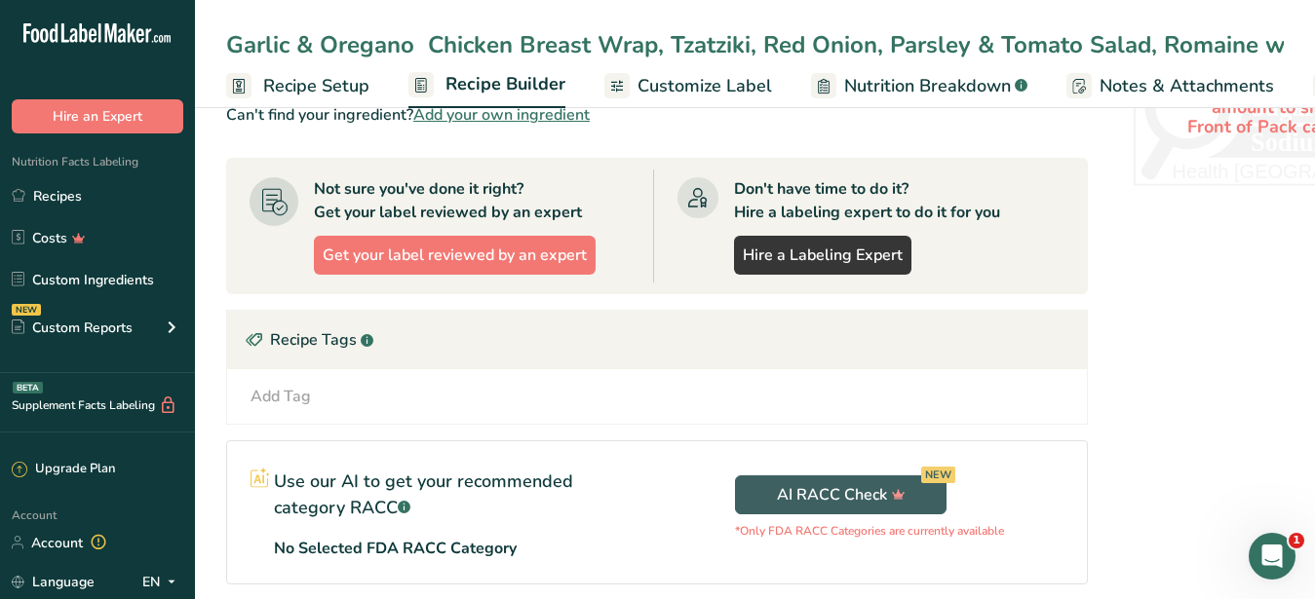
drag, startPoint x: 1245, startPoint y: 49, endPoint x: -55, endPoint y: 2, distance: 1300.1
click at [226, 27] on input "Garlic & Oregano Chicken Breast Wrap, Tzatziki, Red Onion, Parsley & Tomato Sal…" at bounding box center [755, 44] width 1058 height 35
click at [222, 41] on div "Garlic & Oregano Chicken Breast Wrap, Tzatziki, Red Onion, Parsley & Tomato Sal…" at bounding box center [755, 44] width 1120 height 35
click at [230, 49] on div "Garlic & Oregano Chicken Breast Wrap, Tzatziki, Red Onion, Parsley & Tomato Sal…" at bounding box center [880, 44] width 1308 height 35
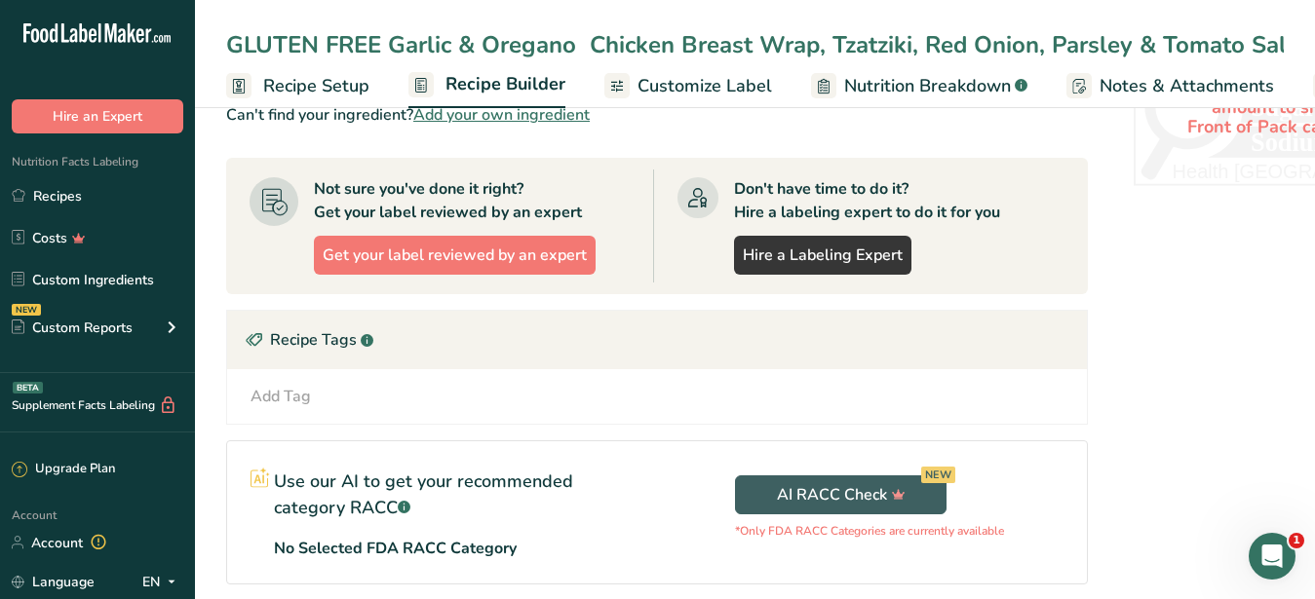
type input "GLUTEN FREE Garlic & Oregano Chicken Breast Wrap, Tzatziki, Red Onion, Parsley …"
click at [699, 89] on span "Customize Label" at bounding box center [704, 86] width 135 height 26
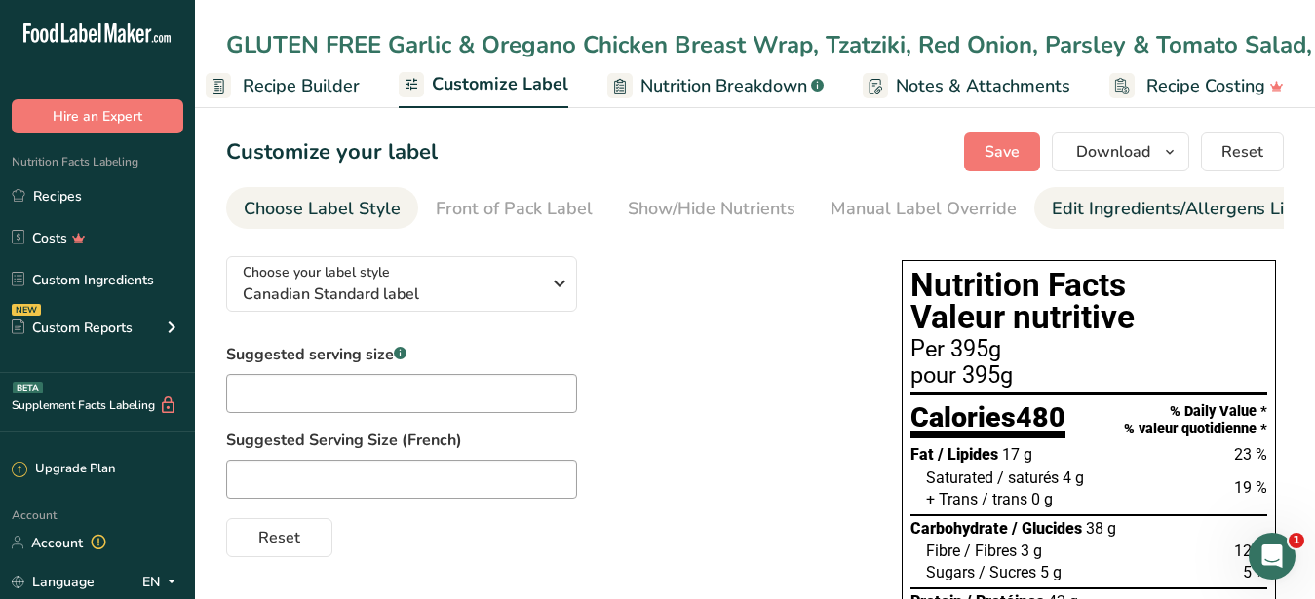
click at [1136, 210] on div "Edit Ingredients/Allergens List" at bounding box center [1176, 209] width 248 height 26
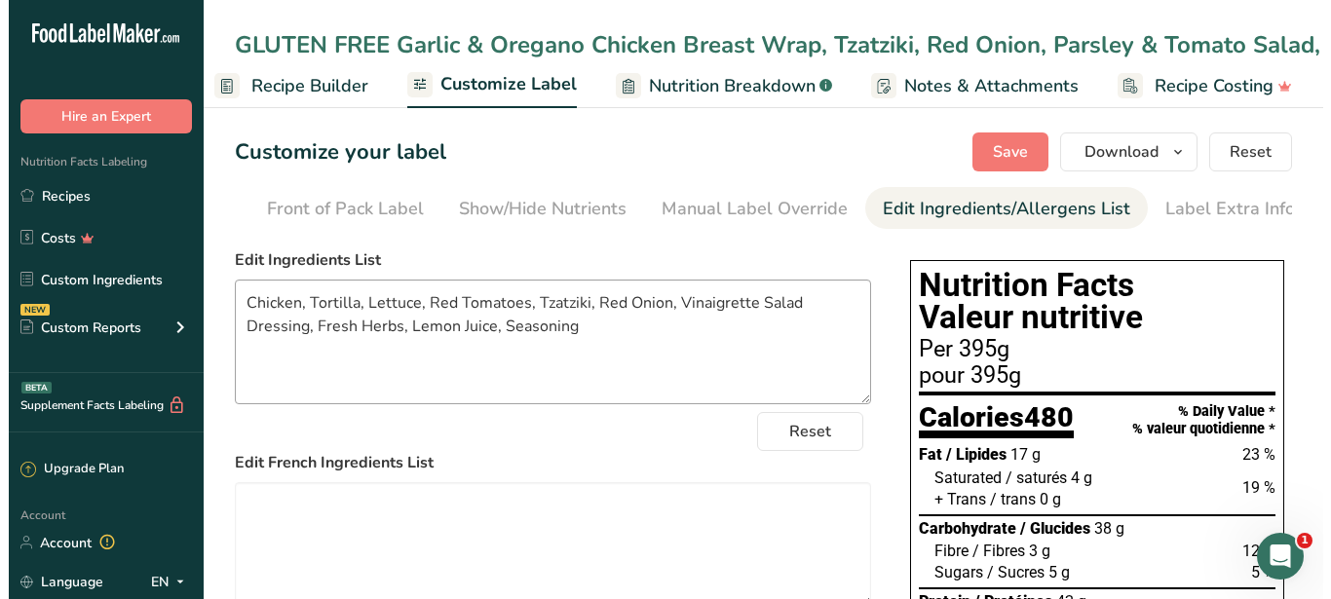
scroll to position [0, 178]
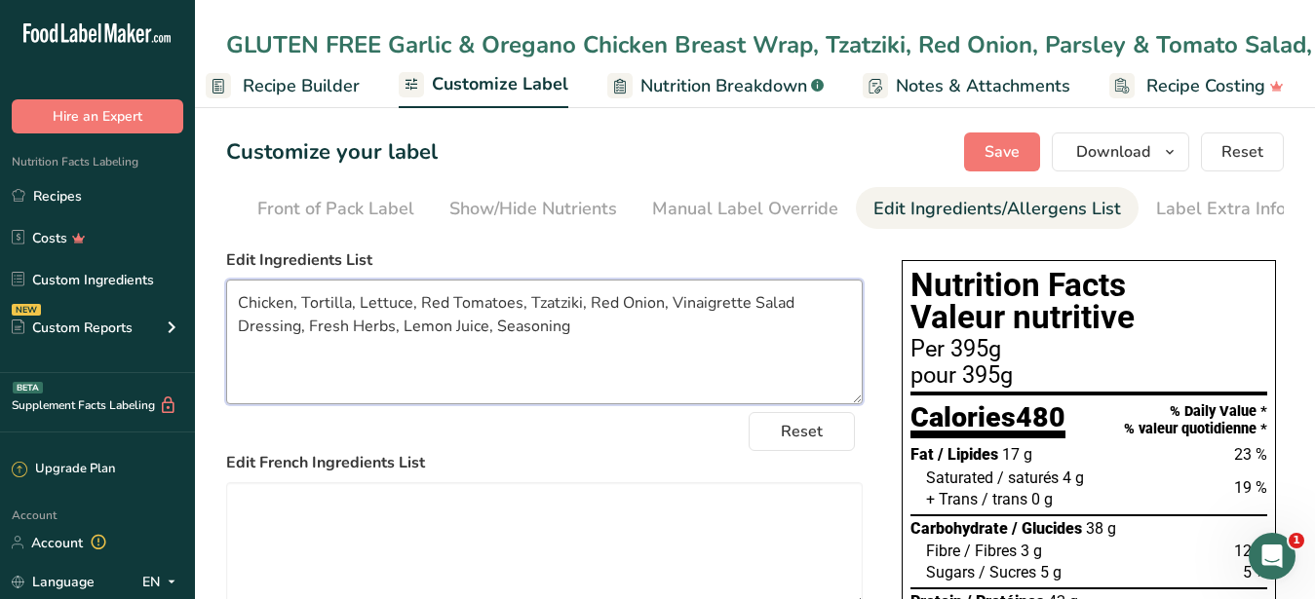
drag, startPoint x: 623, startPoint y: 354, endPoint x: 181, endPoint y: 303, distance: 444.4
click at [226, 303] on textarea "Chicken, Tortilla, Lettuce, Red Tomatoes, Tzatziki, Red Onion, Vinaigrette Sala…" at bounding box center [544, 342] width 636 height 125
click at [439, 373] on textarea "Chicken, Tortilla, Lettuce, Red Tomatoes, Tzatziki, Red Onion, Vinaigrette Sala…" at bounding box center [544, 342] width 636 height 125
click at [300, 319] on textarea "Chicken, Tortilla, Lettuce, Red Tomatoes, Tzatziki, Red Onion, Vinaigrette Sala…" at bounding box center [544, 342] width 636 height 125
drag, startPoint x: 634, startPoint y: 351, endPoint x: 217, endPoint y: 311, distance: 418.1
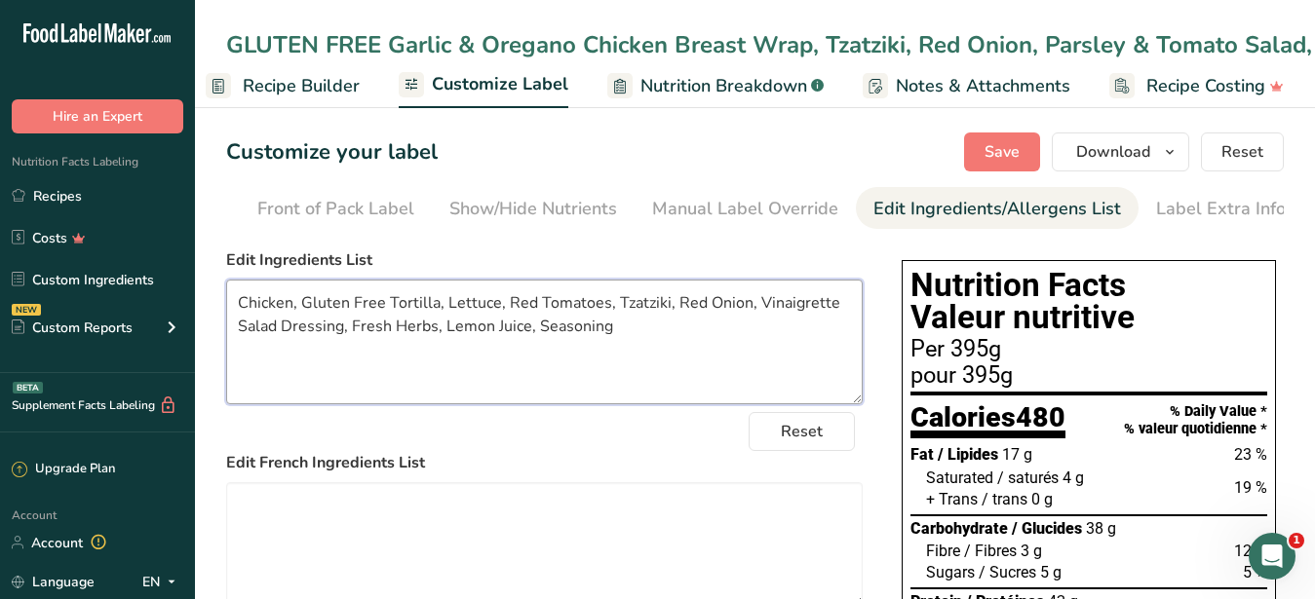
click at [226, 311] on textarea "Chicken, Gluten Free Tortilla, Lettuce, Red Tomatoes, Tzatziki, Red Onion, Vina…" at bounding box center [544, 342] width 636 height 125
click at [669, 349] on textarea "Chicken, Gluten Free Tortilla, Lettuce, Red Tomatoes, Tzatziki, Red Onion, Vina…" at bounding box center [544, 342] width 636 height 125
drag, startPoint x: 646, startPoint y: 349, endPoint x: 192, endPoint y: 317, distance: 455.3
click at [226, 317] on textarea "Chicken, Gluten Free Tortilla, Lettuce, Red Tomatoes, Tzatziki, Red Onion, Vina…" at bounding box center [544, 342] width 636 height 125
type textarea "Chicken, Gluten Free Tortilla, Lettuce, Red Tomatoes, Tzatziki, Red Onion, Vina…"
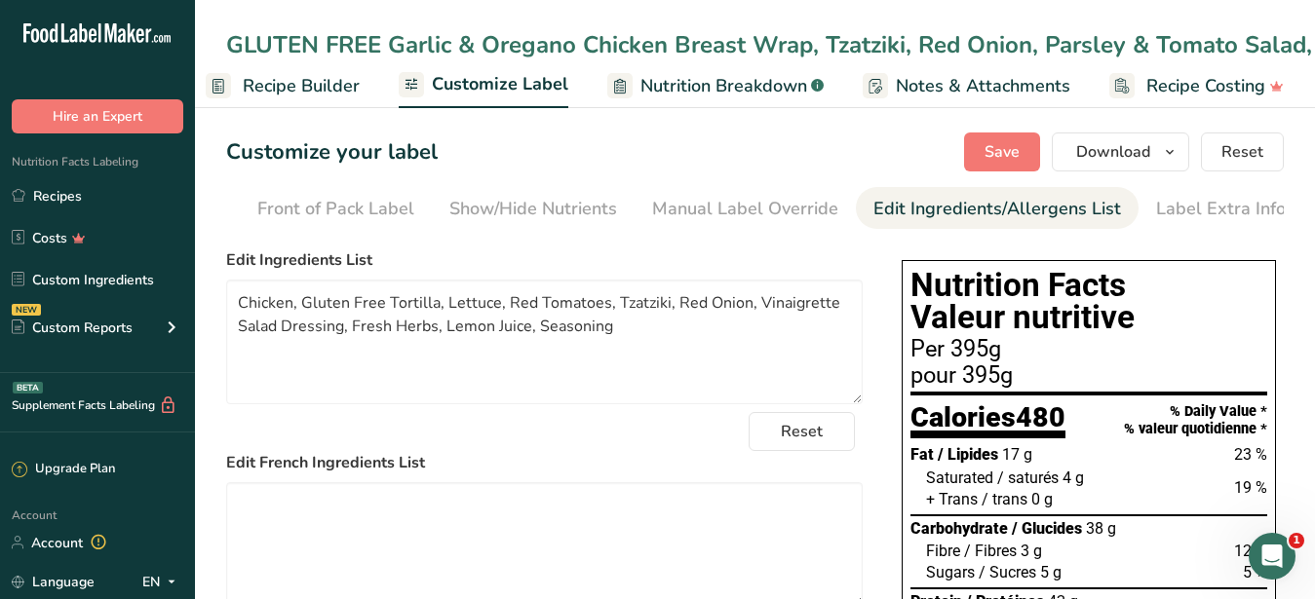
click at [304, 99] on span "Recipe Builder" at bounding box center [301, 86] width 117 height 26
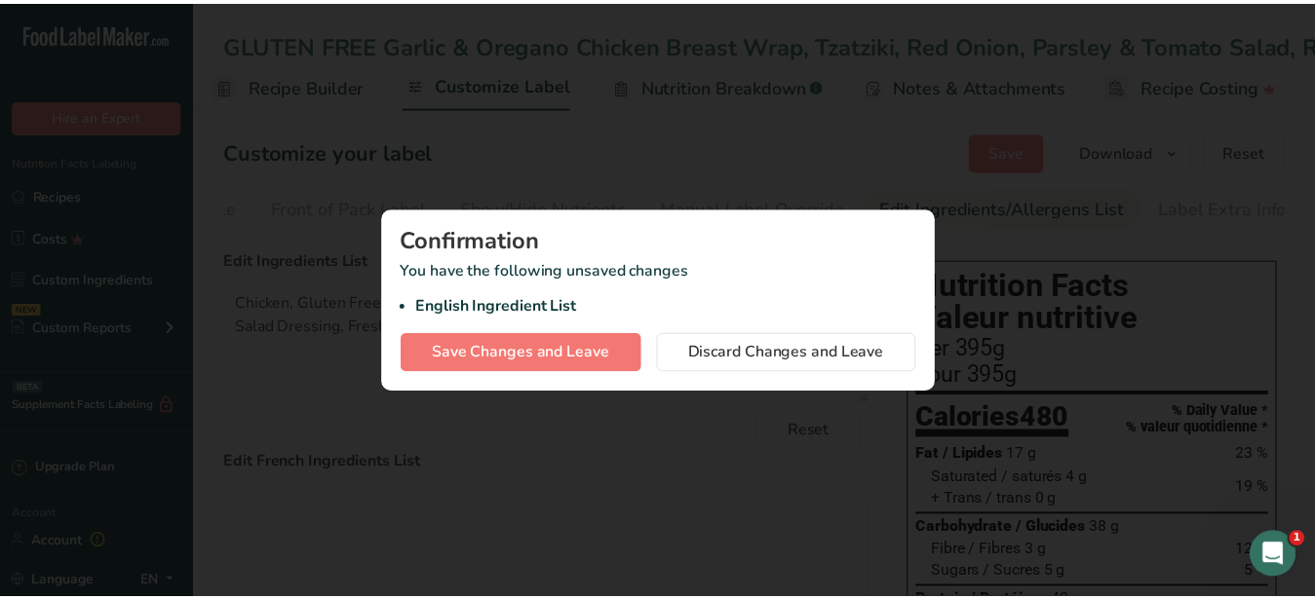
scroll to position [0, 186]
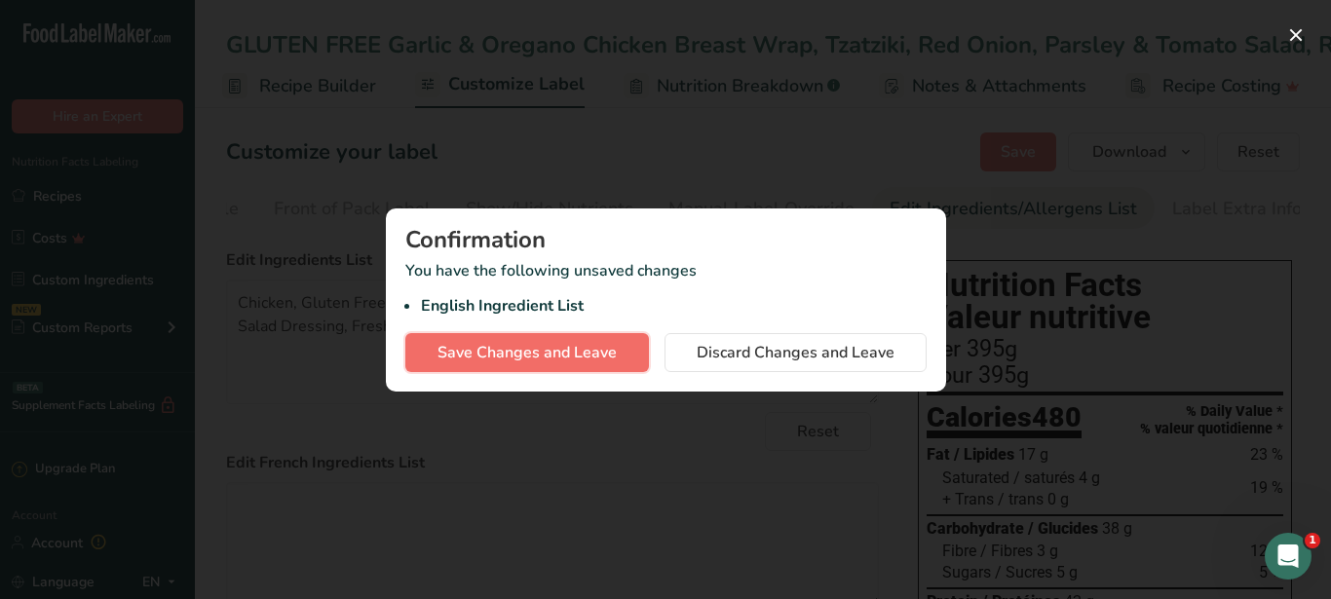
click at [519, 354] on span "Save Changes and Leave" at bounding box center [527, 352] width 179 height 23
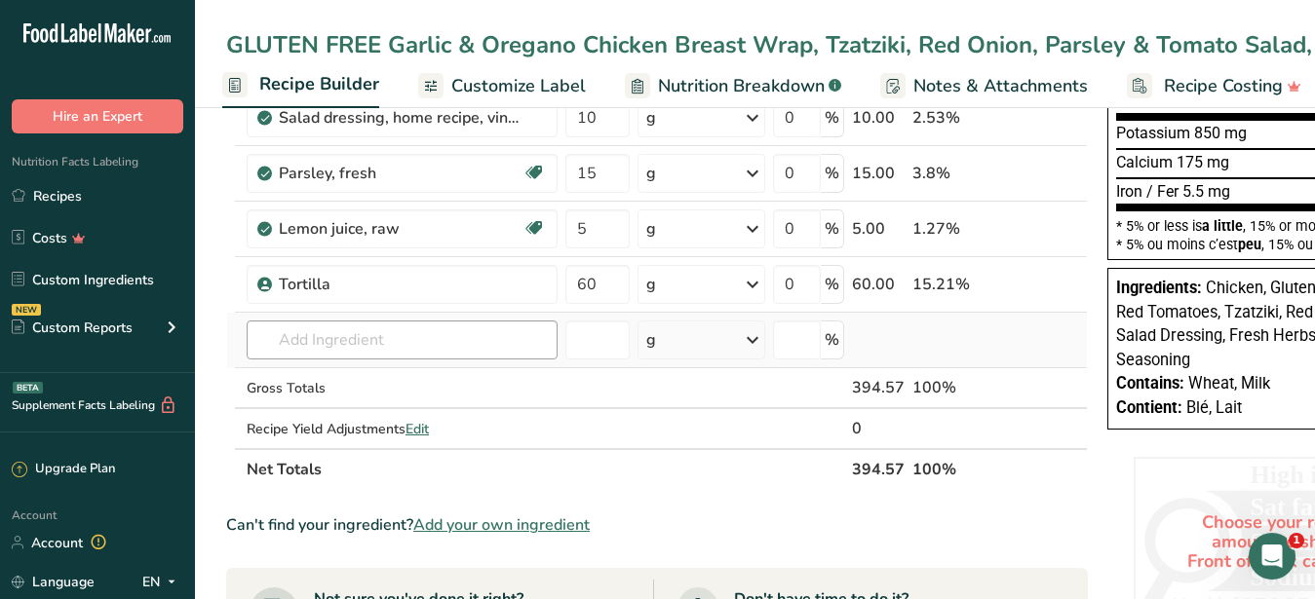
scroll to position [398, 0]
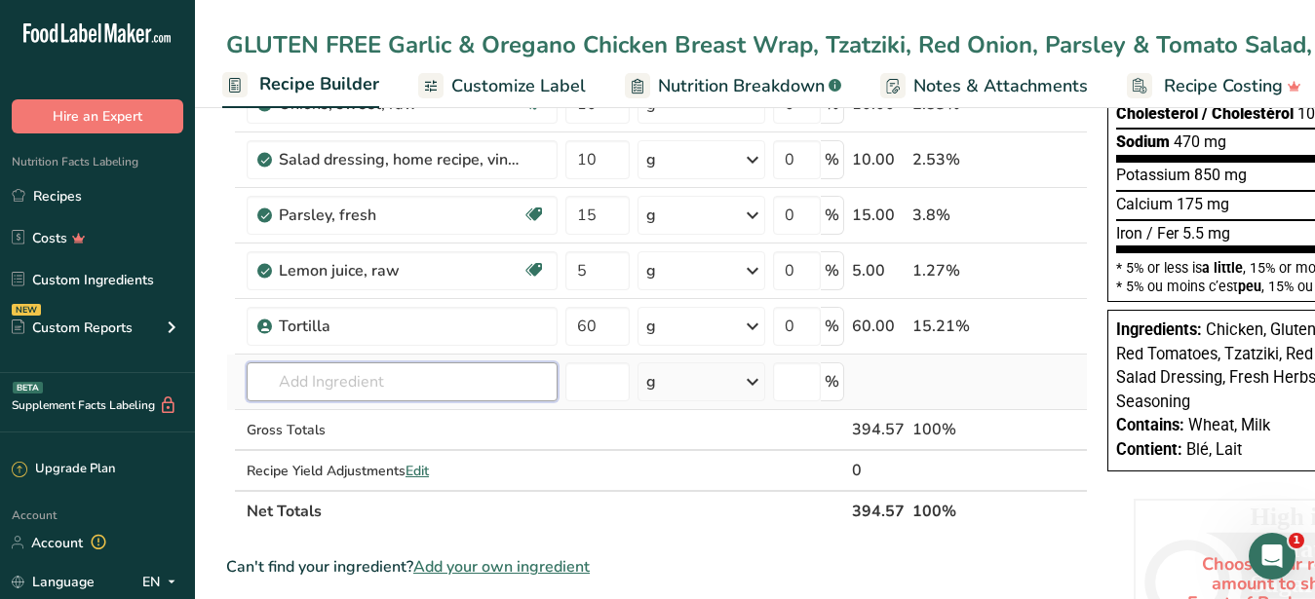
click at [355, 385] on input "text" at bounding box center [402, 382] width 311 height 39
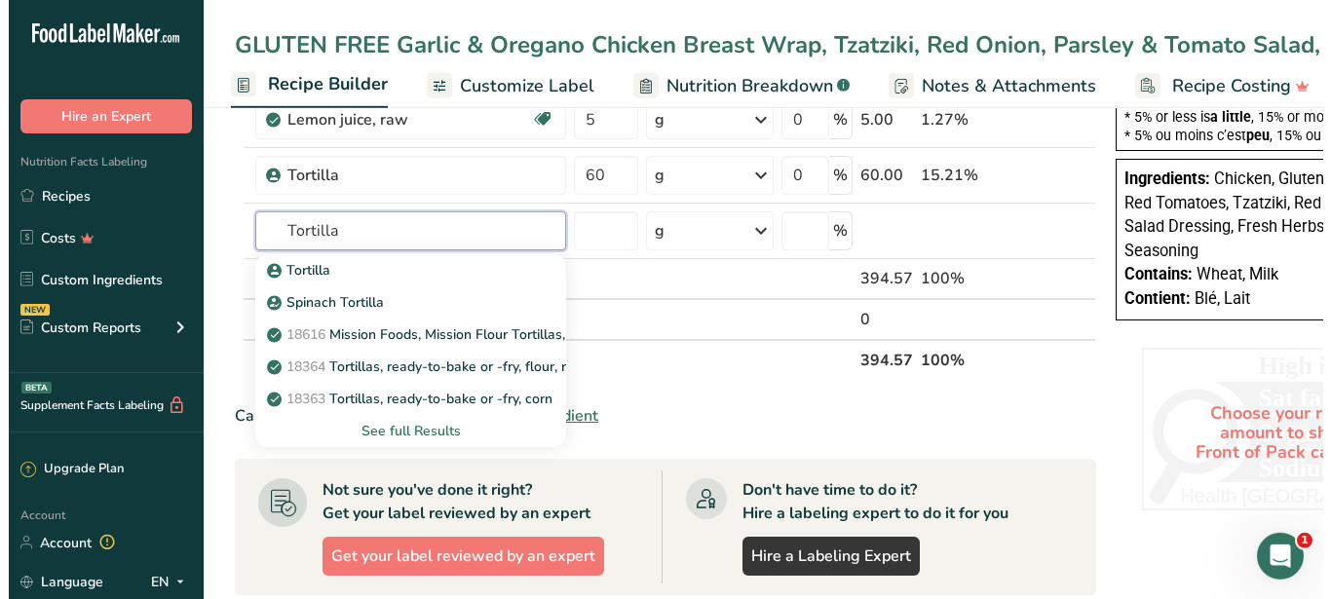
scroll to position [597, 0]
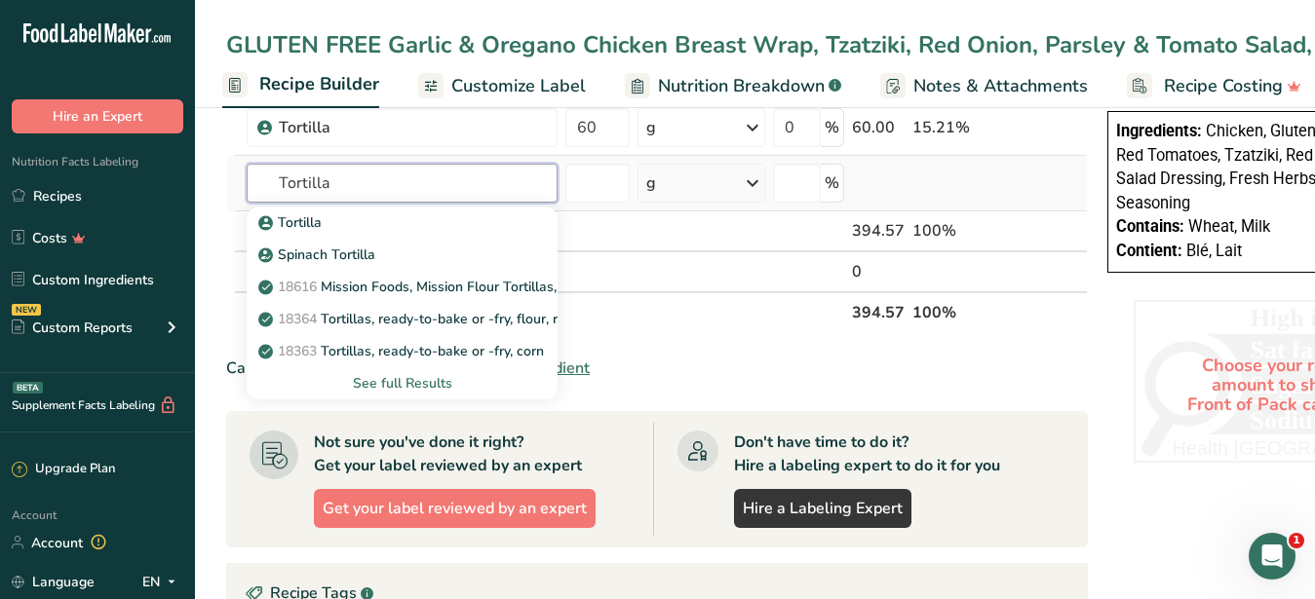
type input "Tortilla"
click at [409, 379] on div "See full Results" at bounding box center [402, 383] width 280 height 20
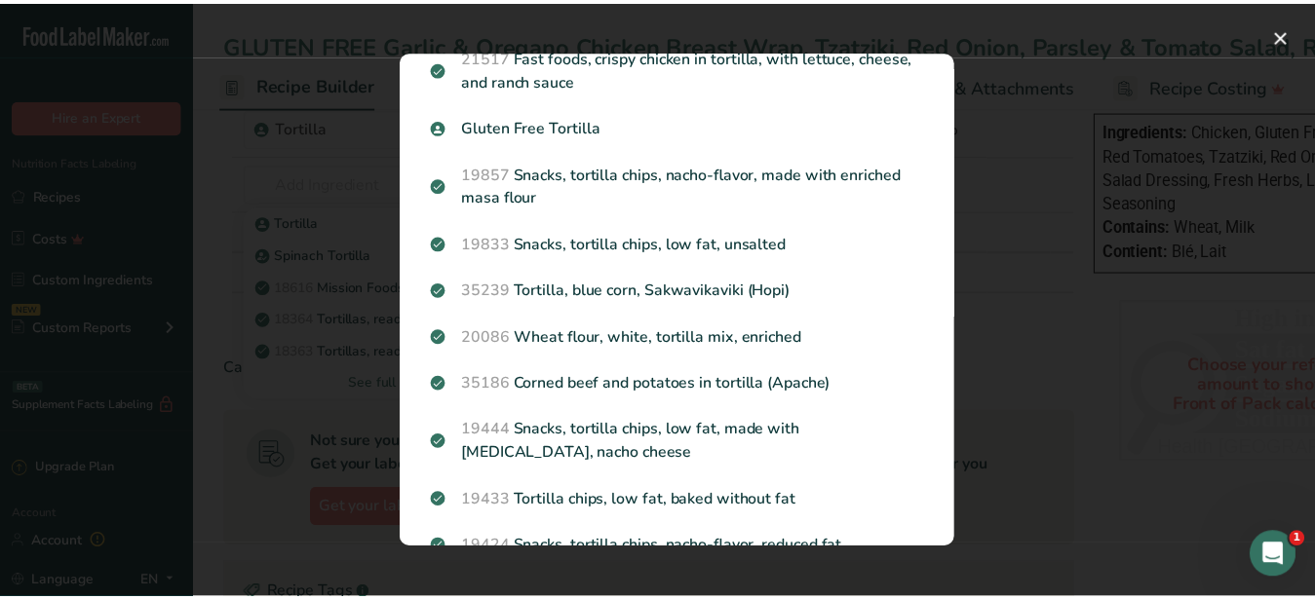
scroll to position [1029, 0]
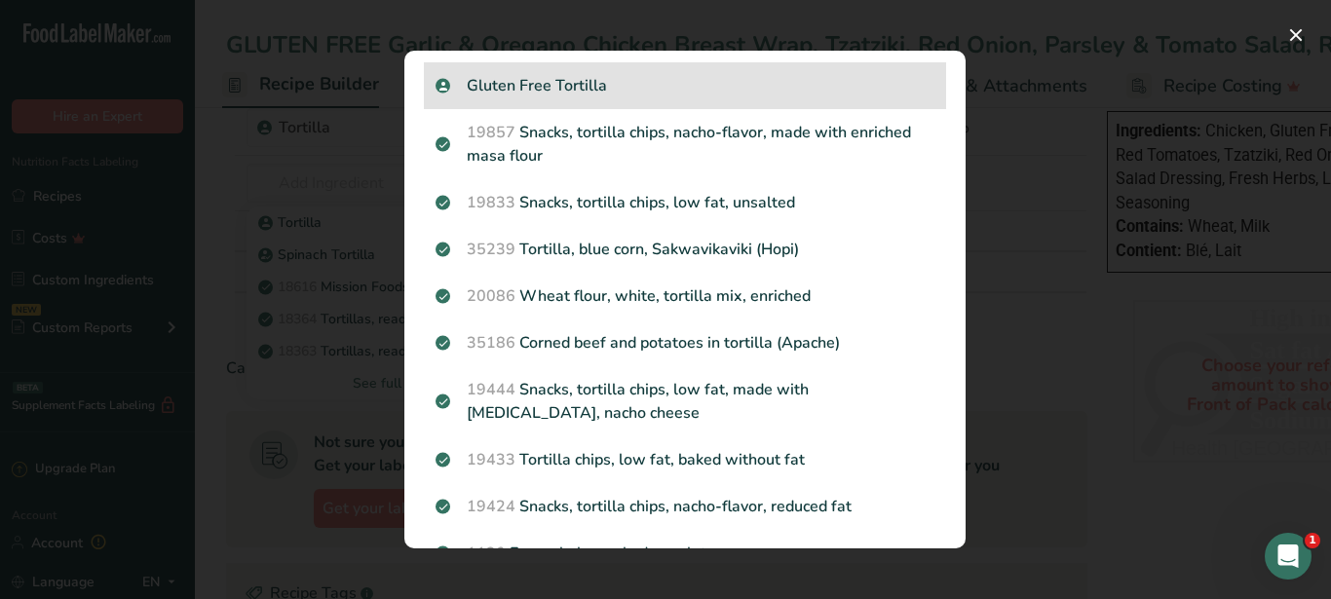
click at [579, 97] on p "Gluten Free Tortilla" at bounding box center [685, 85] width 499 height 23
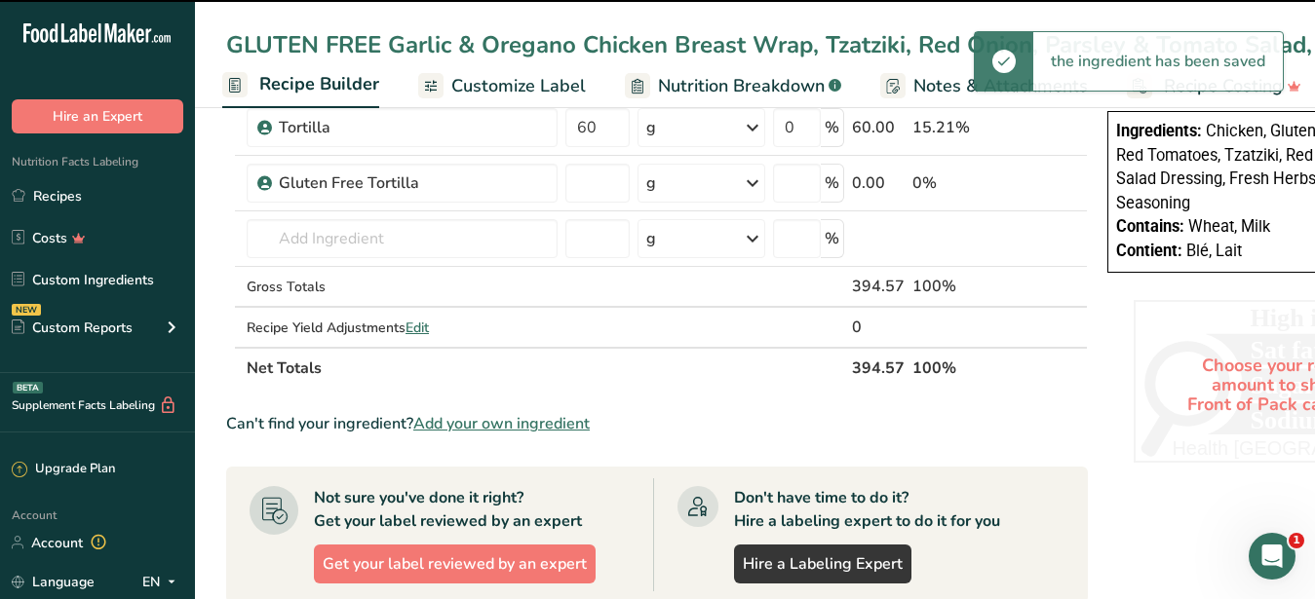
type input "0"
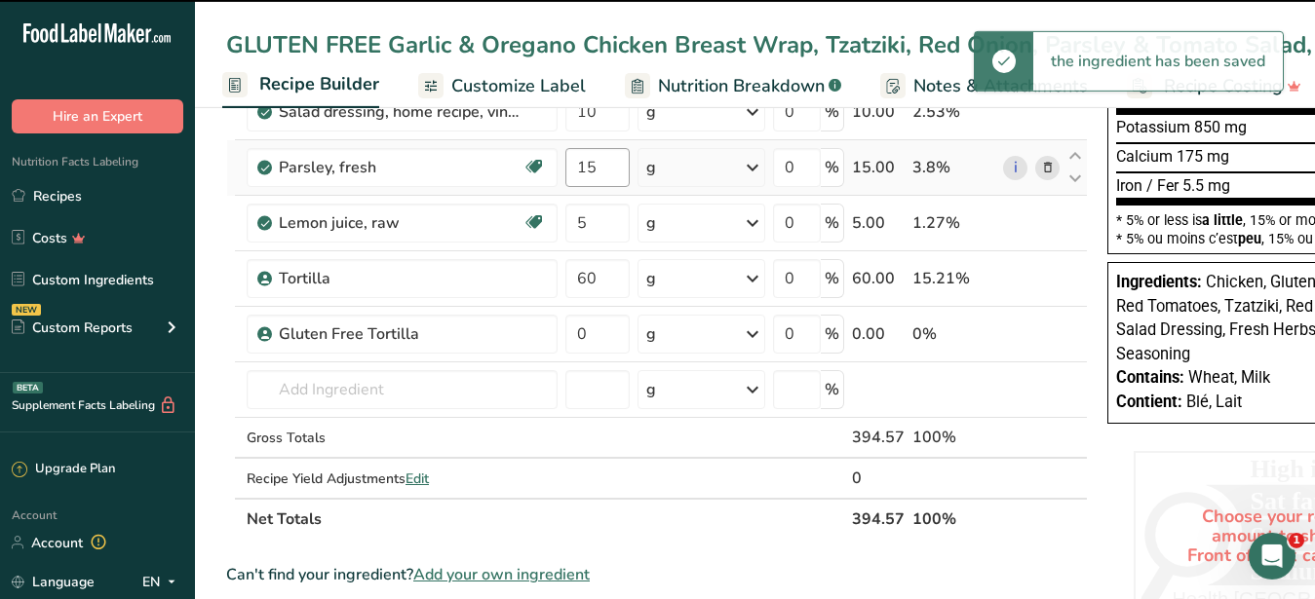
scroll to position [398, 0]
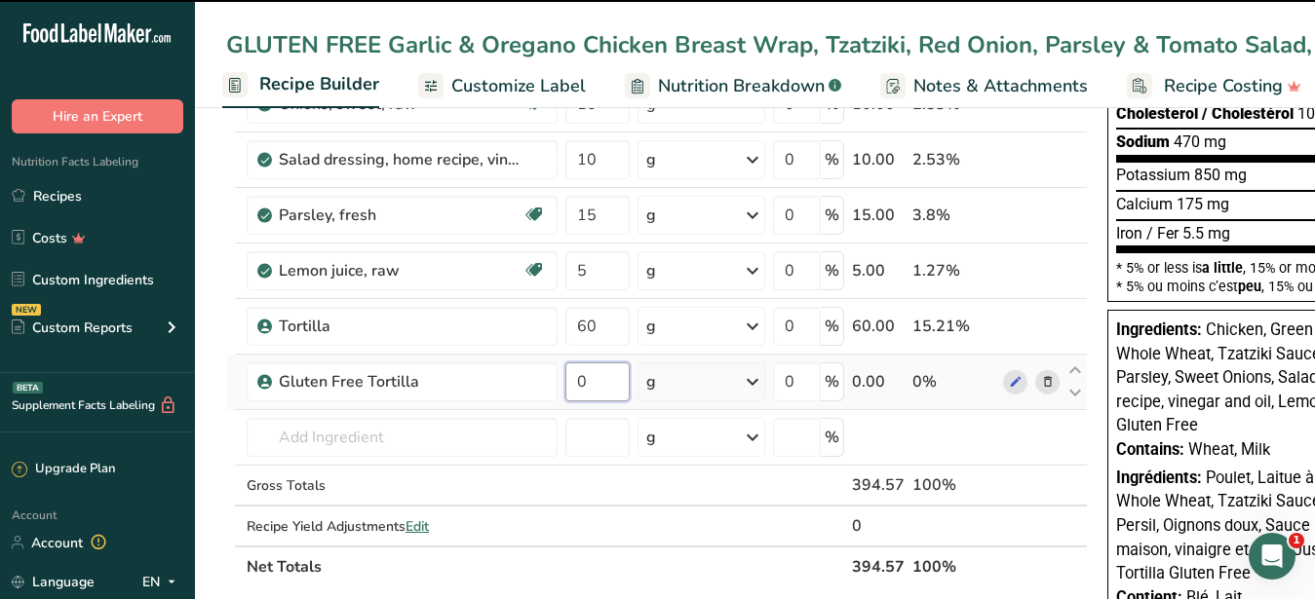
click at [566, 386] on input "0" at bounding box center [597, 382] width 64 height 39
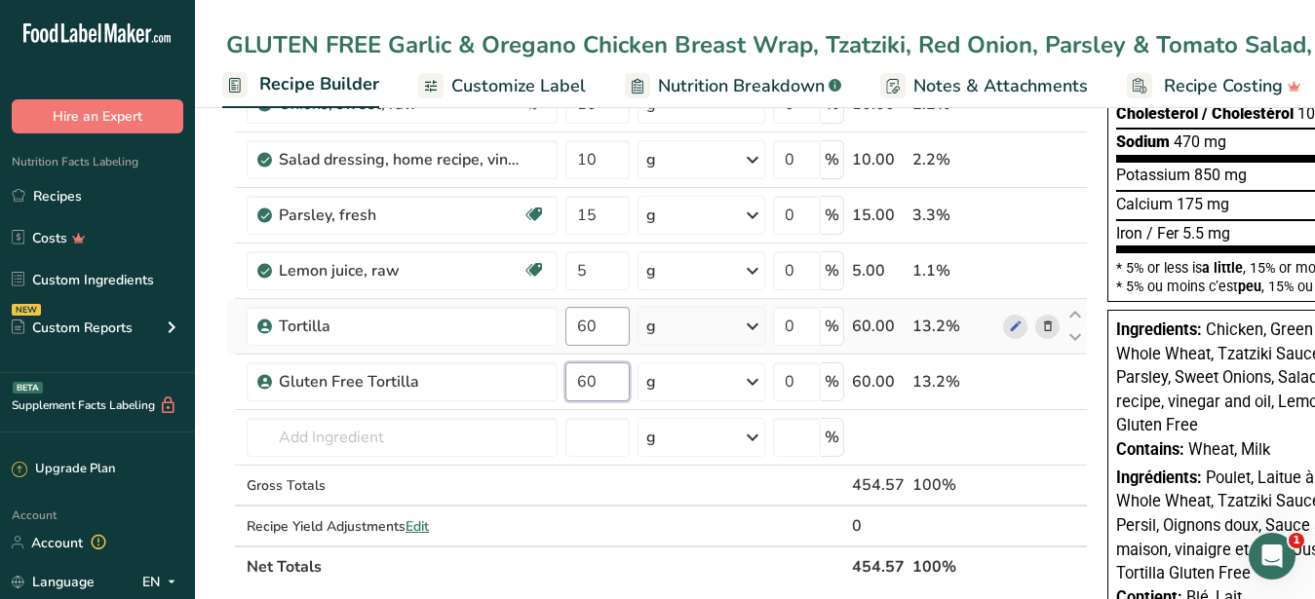
type input "60"
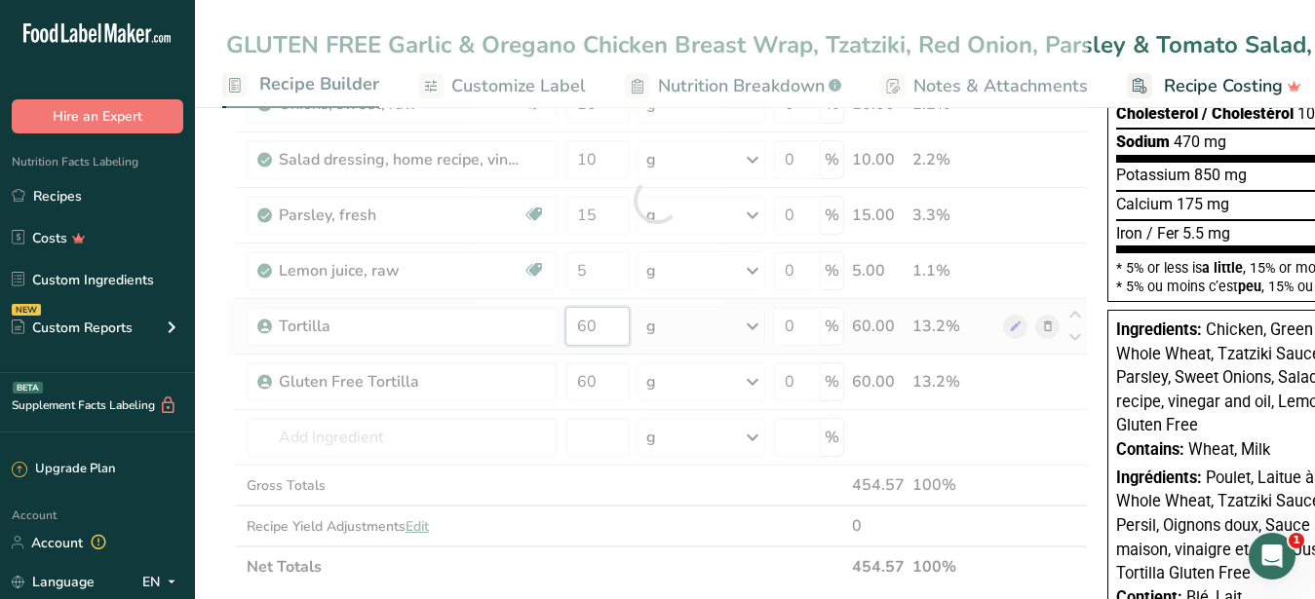
click at [609, 327] on input "60" at bounding box center [597, 326] width 64 height 39
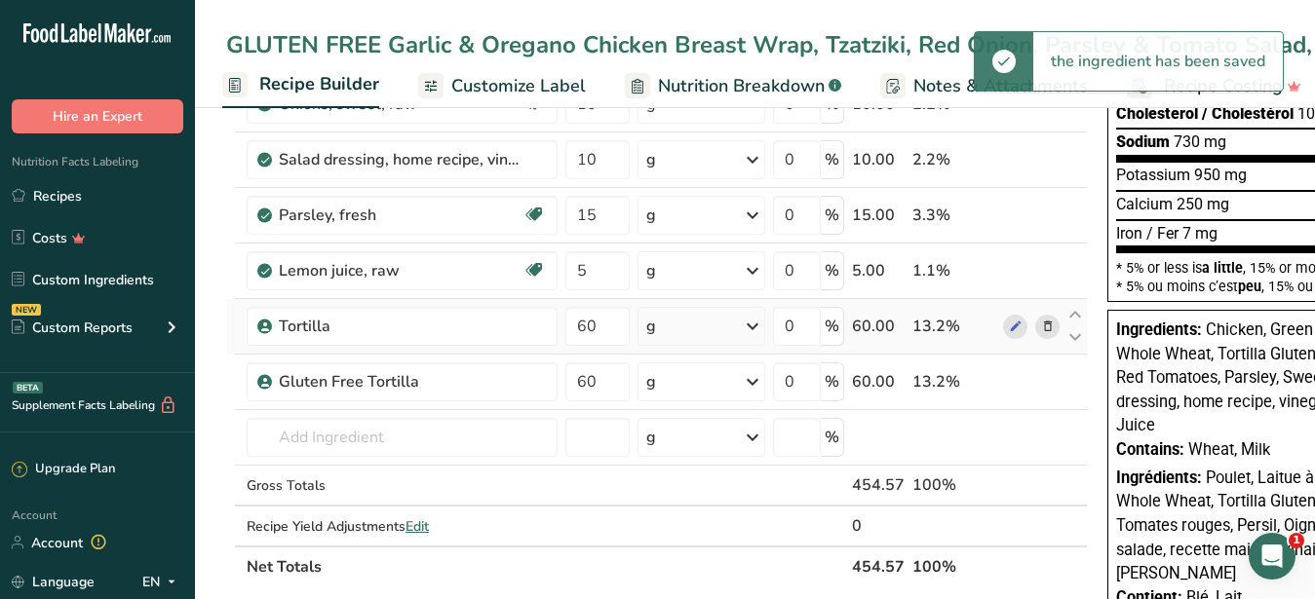
click at [1051, 323] on div "Ingredient * Amount * Unit * Waste * .a-a{fill:#347362;}.b-a{fill:#fff;} Grams …" at bounding box center [657, 200] width 862 height 775
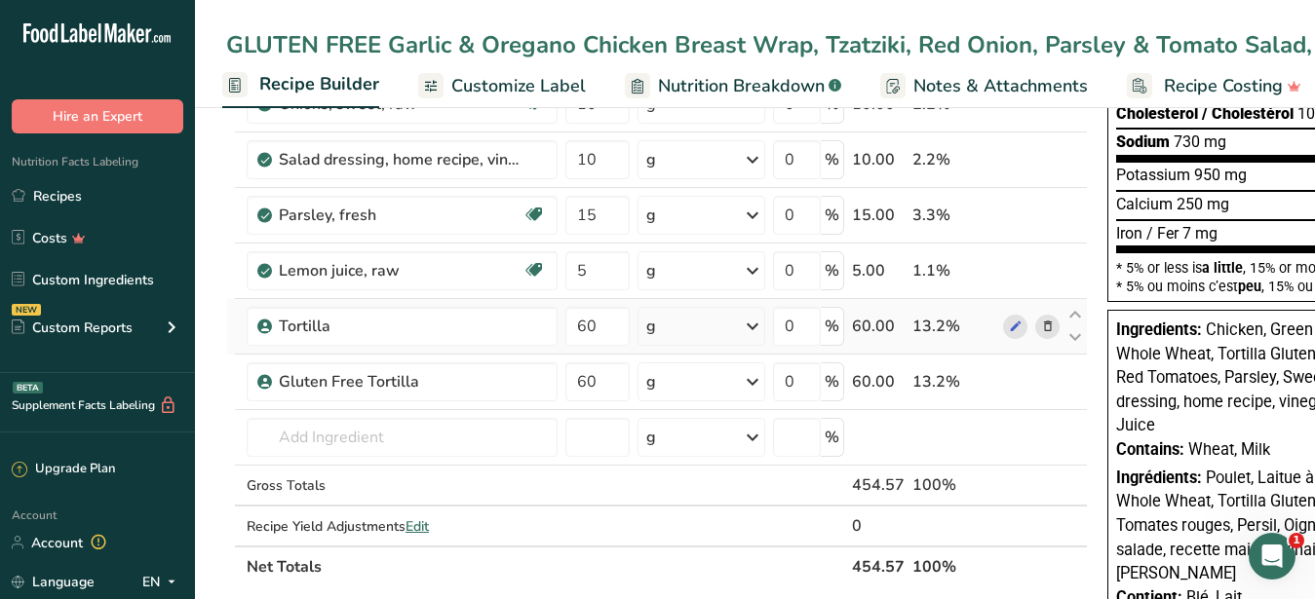
click at [1042, 325] on icon at bounding box center [1048, 327] width 14 height 20
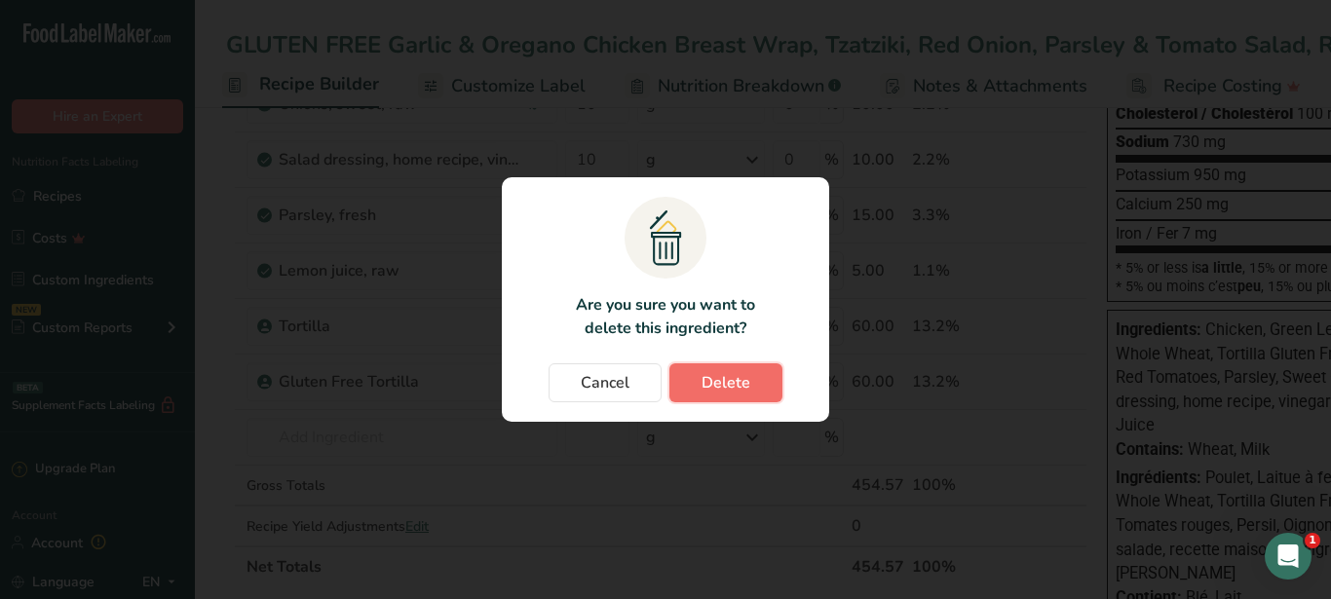
click at [747, 374] on span "Delete" at bounding box center [726, 382] width 49 height 23
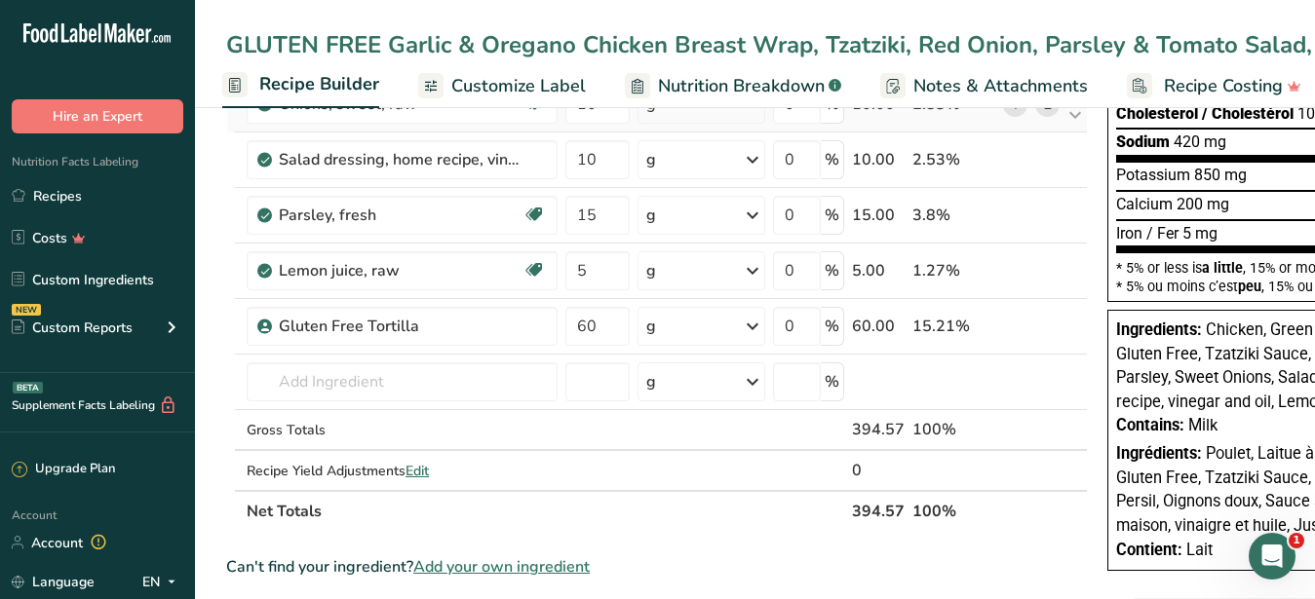
scroll to position [0, 0]
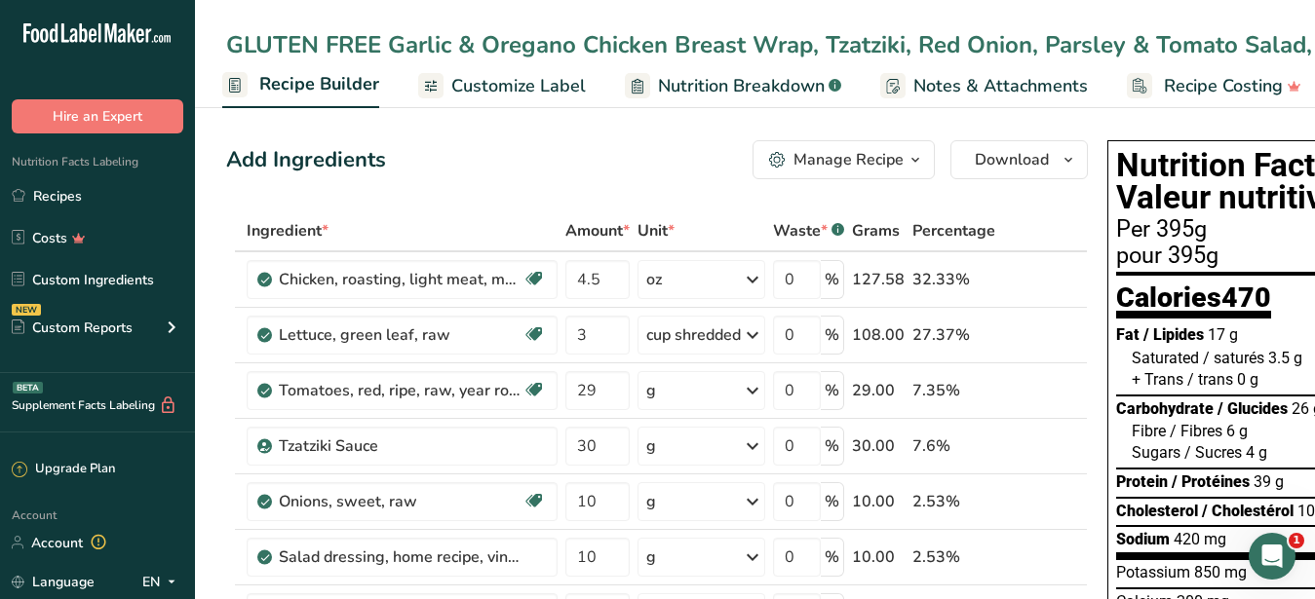
click at [554, 99] on span "Customize Label" at bounding box center [518, 86] width 135 height 26
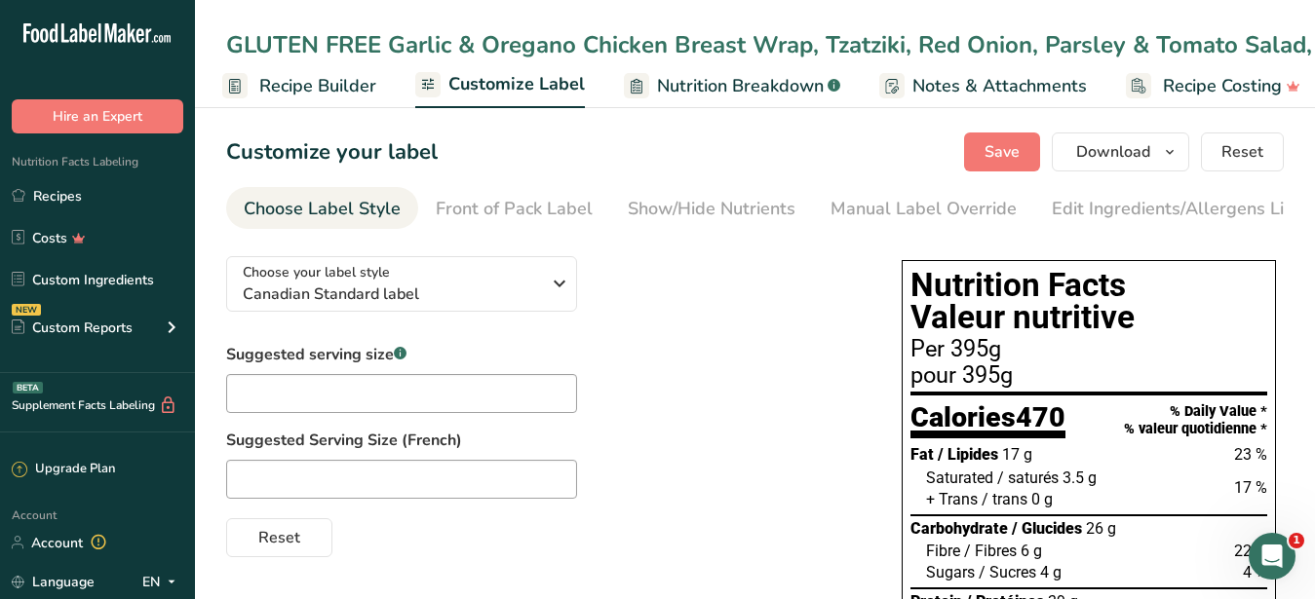
scroll to position [1, 203]
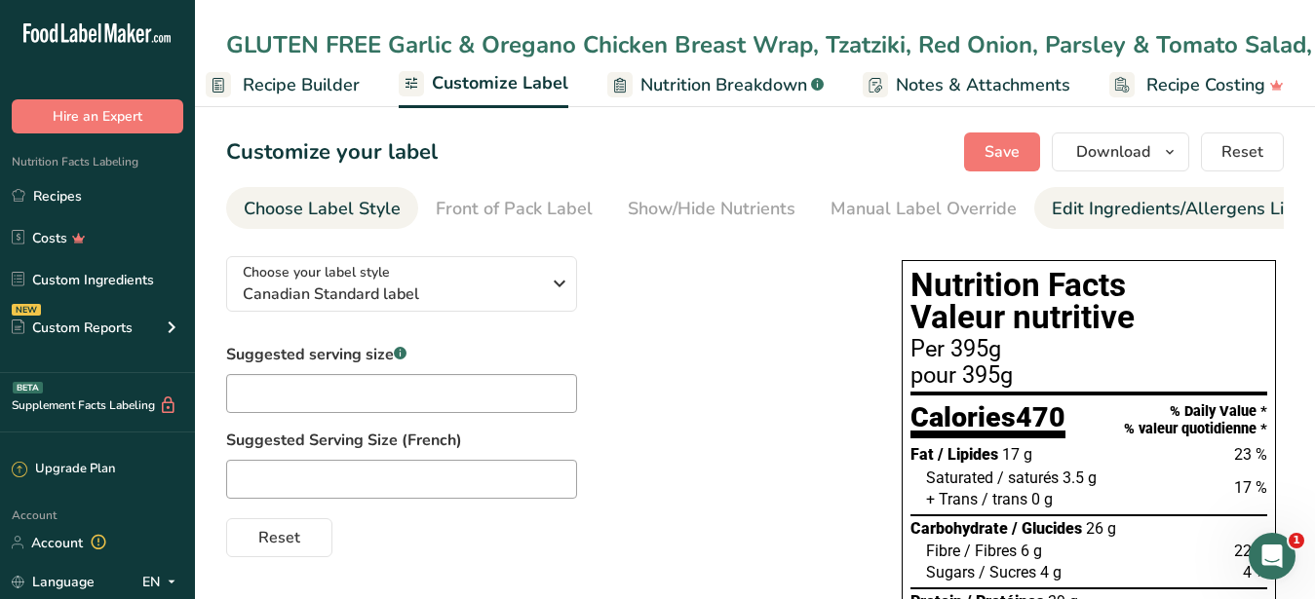
click at [1116, 207] on div "Edit Ingredients/Allergens List" at bounding box center [1176, 209] width 248 height 26
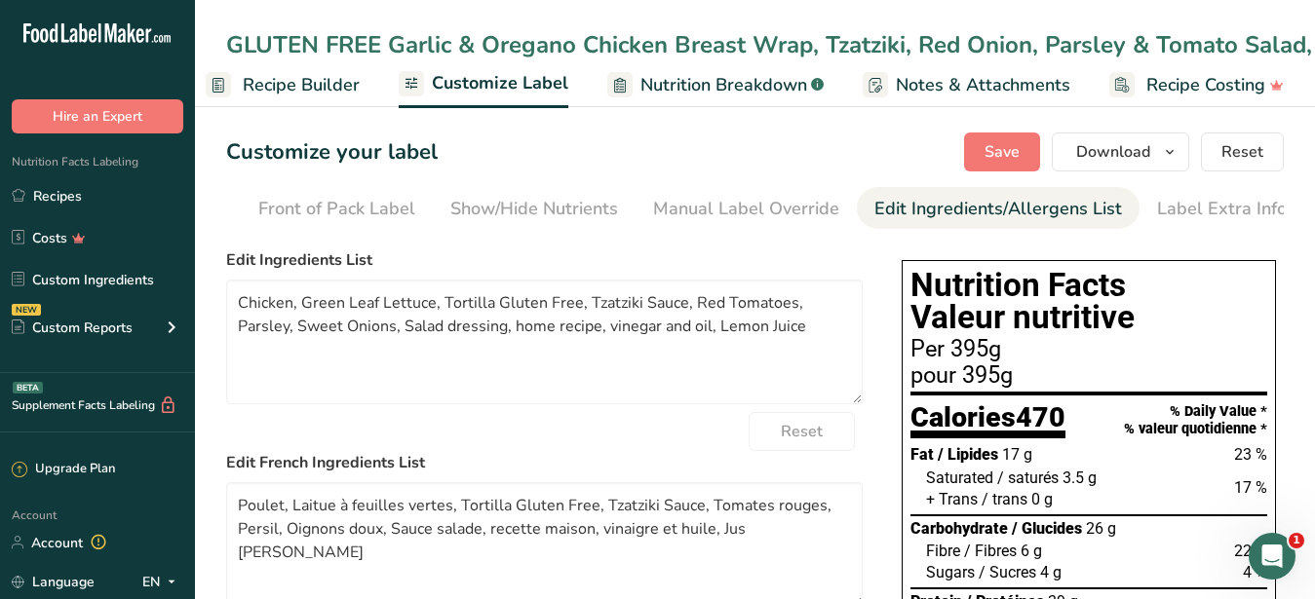
scroll to position [0, 178]
drag, startPoint x: 760, startPoint y: 347, endPoint x: 195, endPoint y: 298, distance: 567.4
click at [226, 298] on textarea "Chicken, Green Leaf Lettuce, Tortilla Gluten Free, Tzatziki Sauce, Red Tomatoes…" at bounding box center [544, 342] width 636 height 125
paste textarea "luten Free Tortilla, Lettuce, Red Tomatoes, Tzatziki, Red Onion, Vinaigrette Sa…"
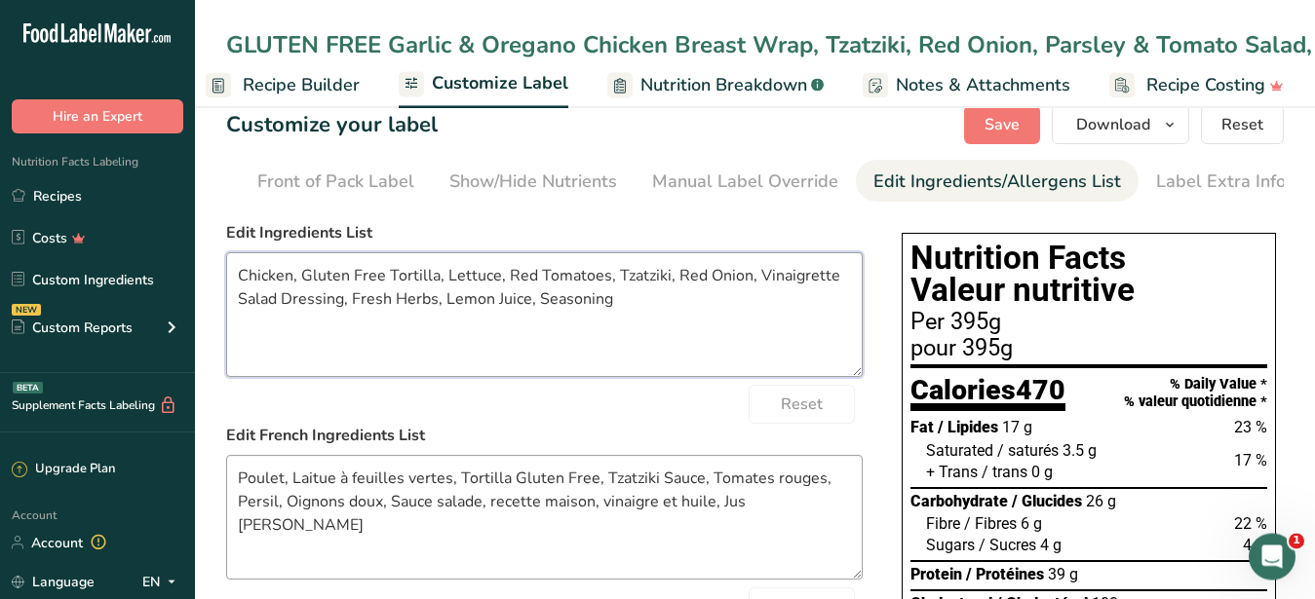
scroll to position [199, 0]
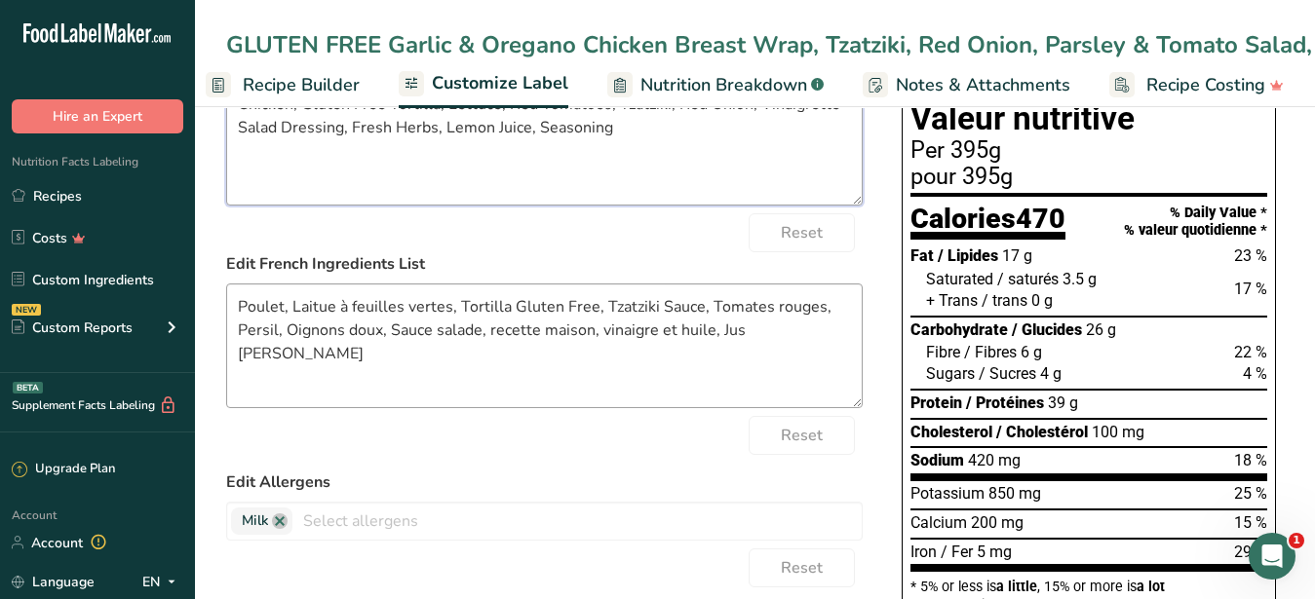
type textarea "Chicken, Gluten Free Tortilla, Lettuce, Red Tomatoes, Tzatziki, Red Onion, Vina…"
drag, startPoint x: 838, startPoint y: 343, endPoint x: 212, endPoint y: 311, distance: 626.6
click at [226, 311] on textarea "Poulet, Laitue à feuilles vertes, Tortilla Gluten Free, Tzatziki Sauce, Tomates…" at bounding box center [544, 346] width 636 height 125
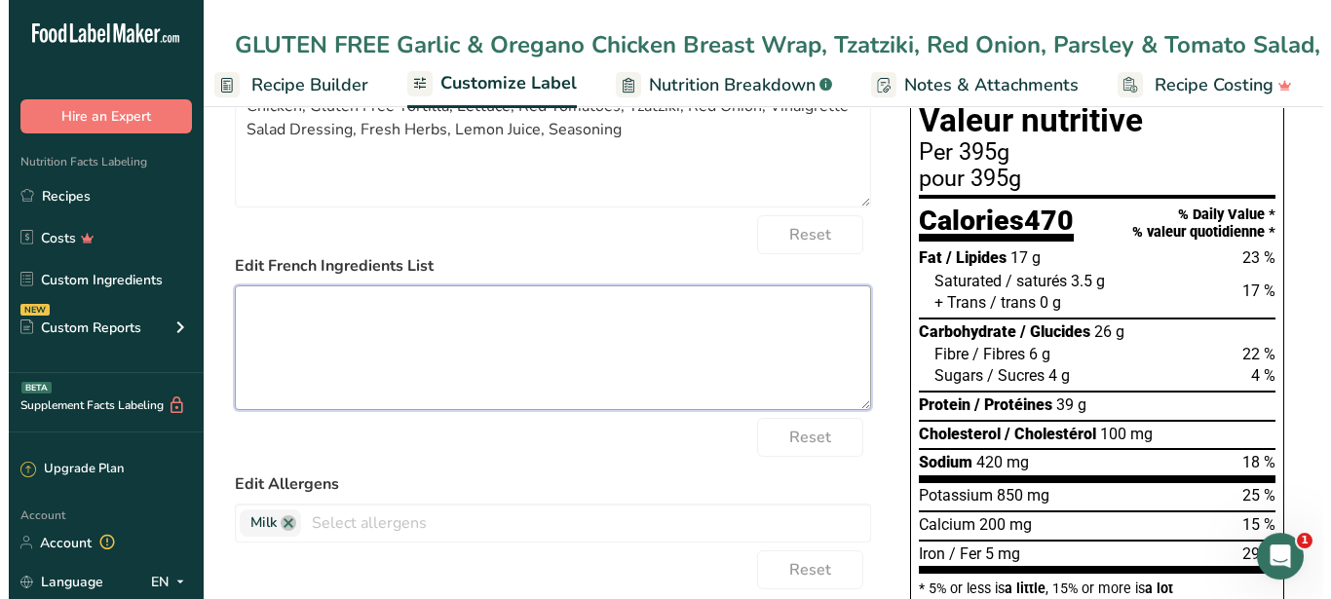
scroll to position [0, 0]
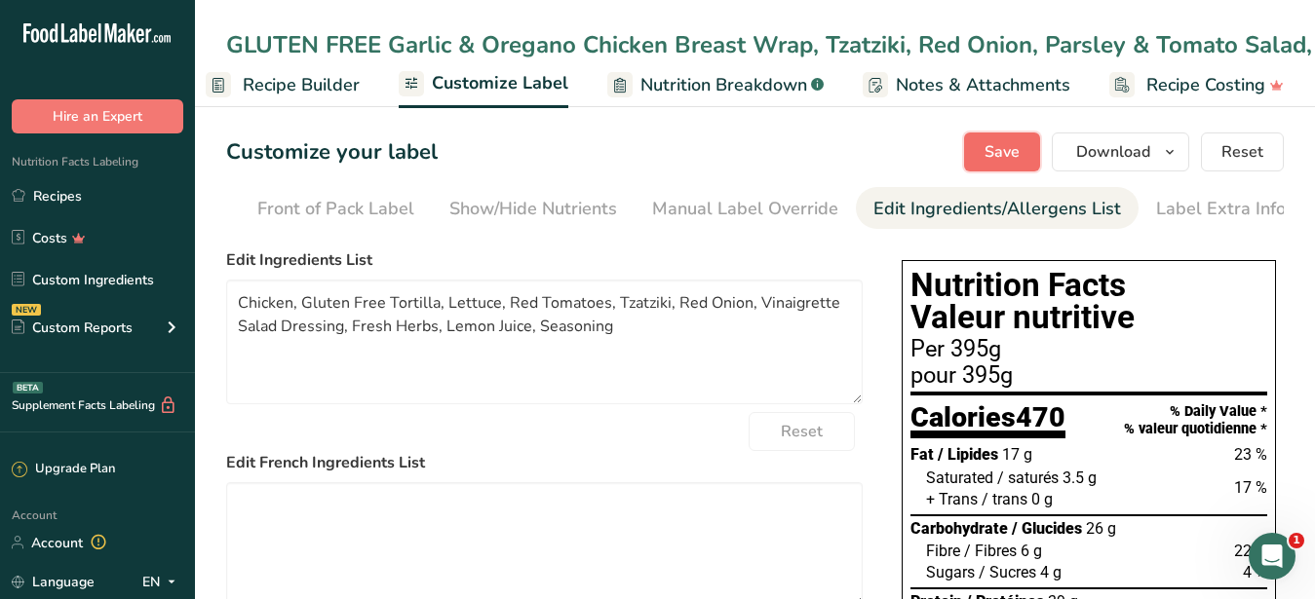
click at [1005, 153] on span "Save" at bounding box center [1001, 151] width 35 height 23
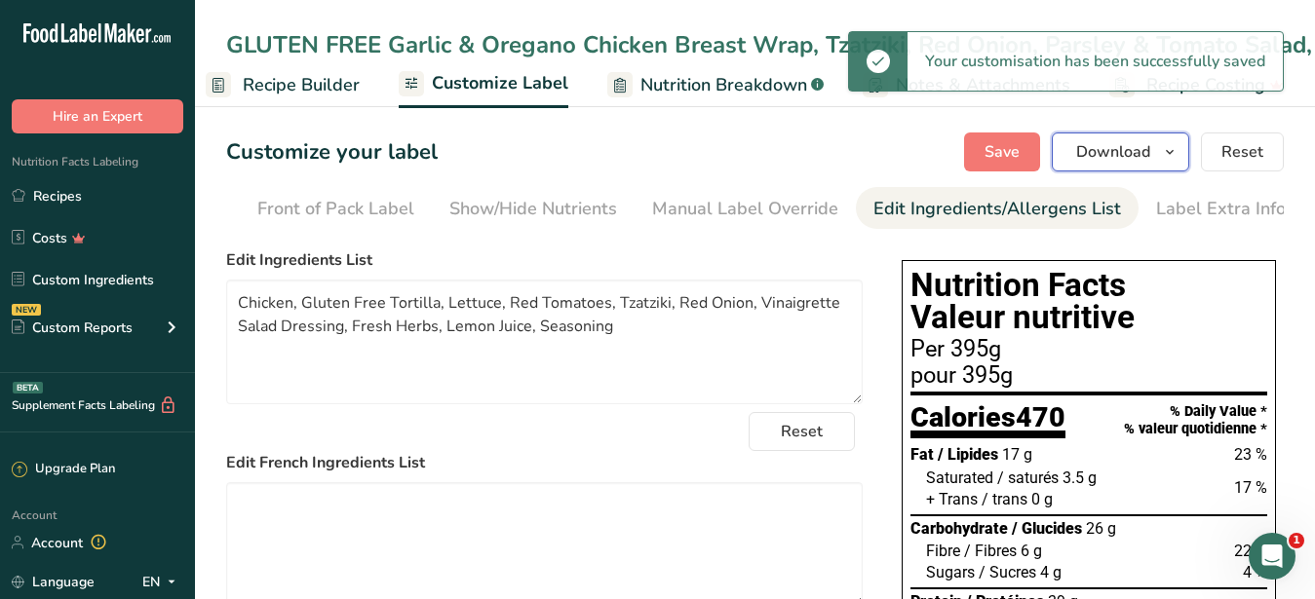
click at [1106, 152] on span "Download" at bounding box center [1113, 151] width 74 height 23
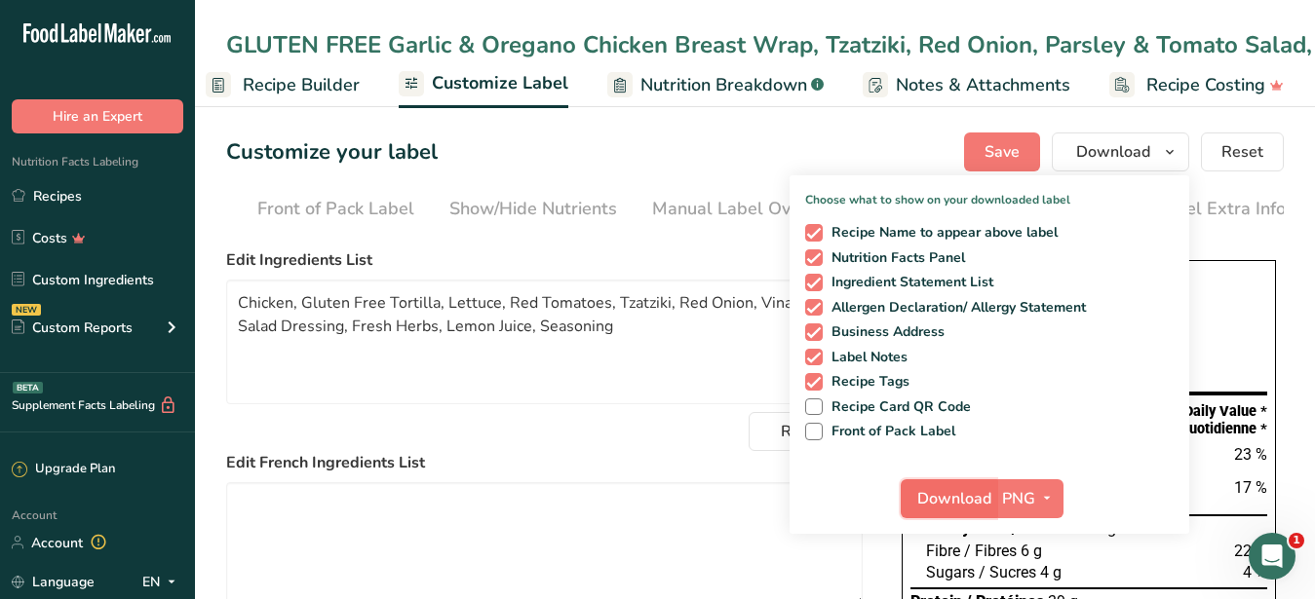
click at [965, 506] on span "Download" at bounding box center [954, 498] width 74 height 23
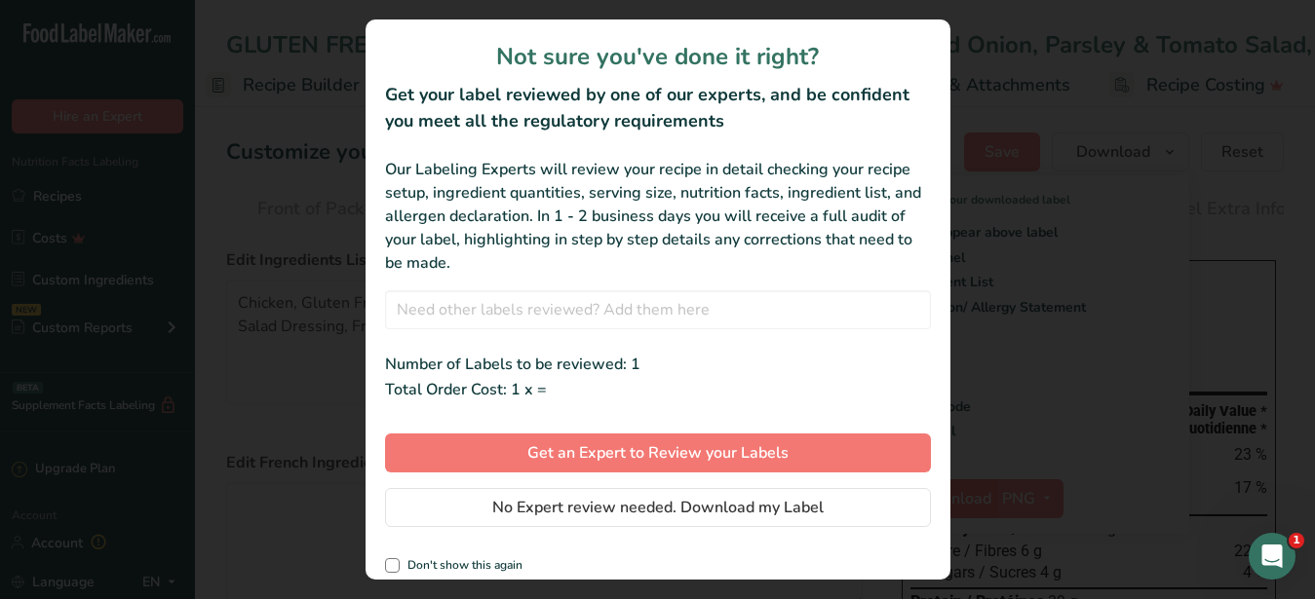
scroll to position [1, 186]
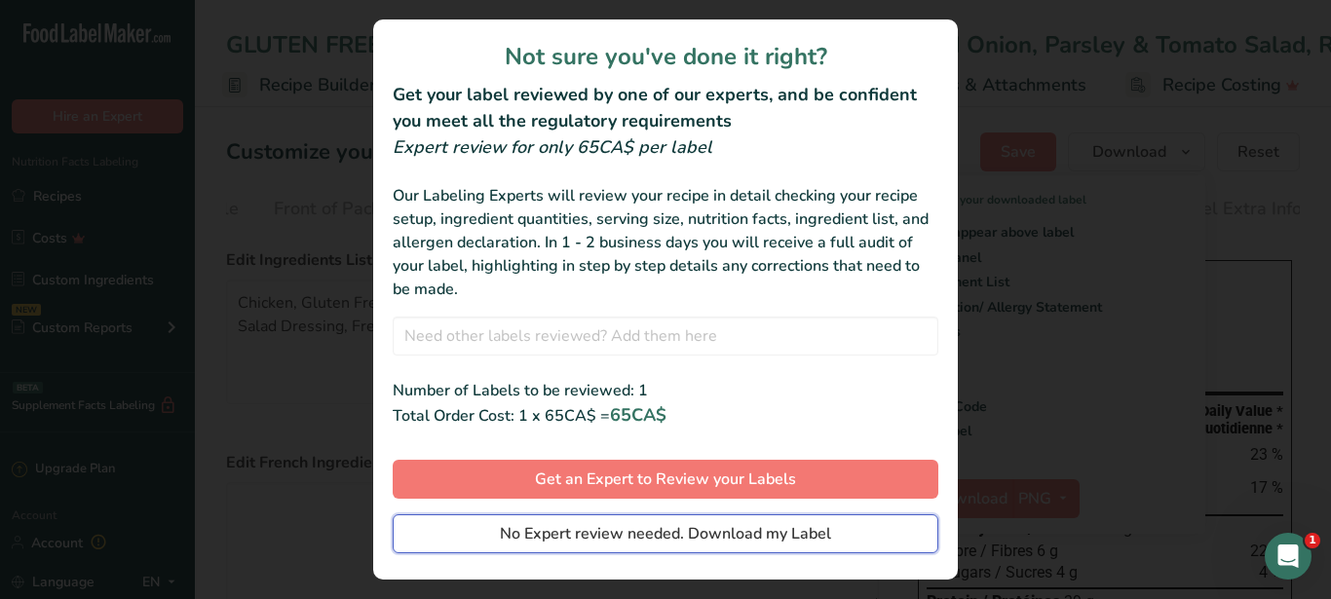
click at [677, 530] on span "No Expert review needed. Download my Label" at bounding box center [665, 533] width 331 height 23
